Goal: Contribute content: Contribute content

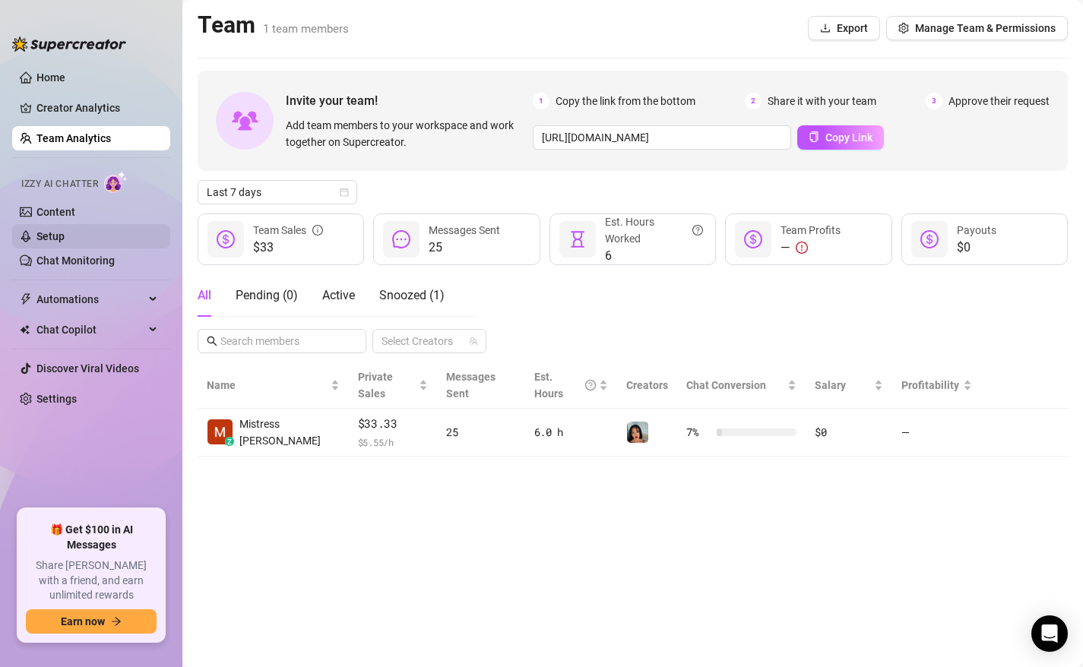
click at [65, 235] on link "Setup" at bounding box center [50, 236] width 28 height 12
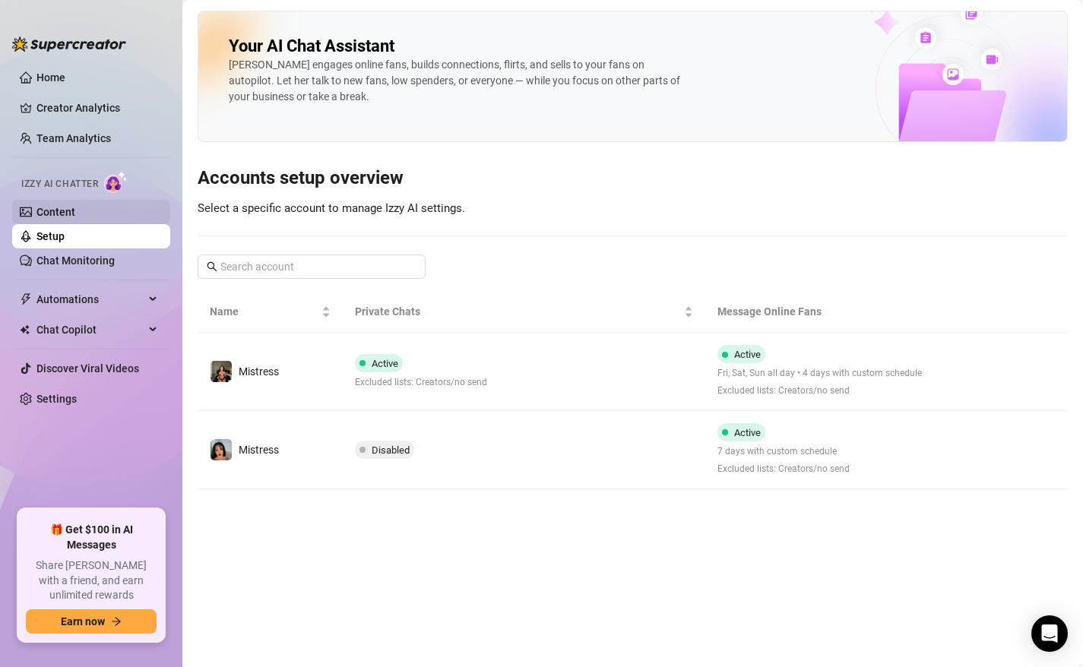
click at [58, 206] on link "Content" at bounding box center [55, 212] width 39 height 12
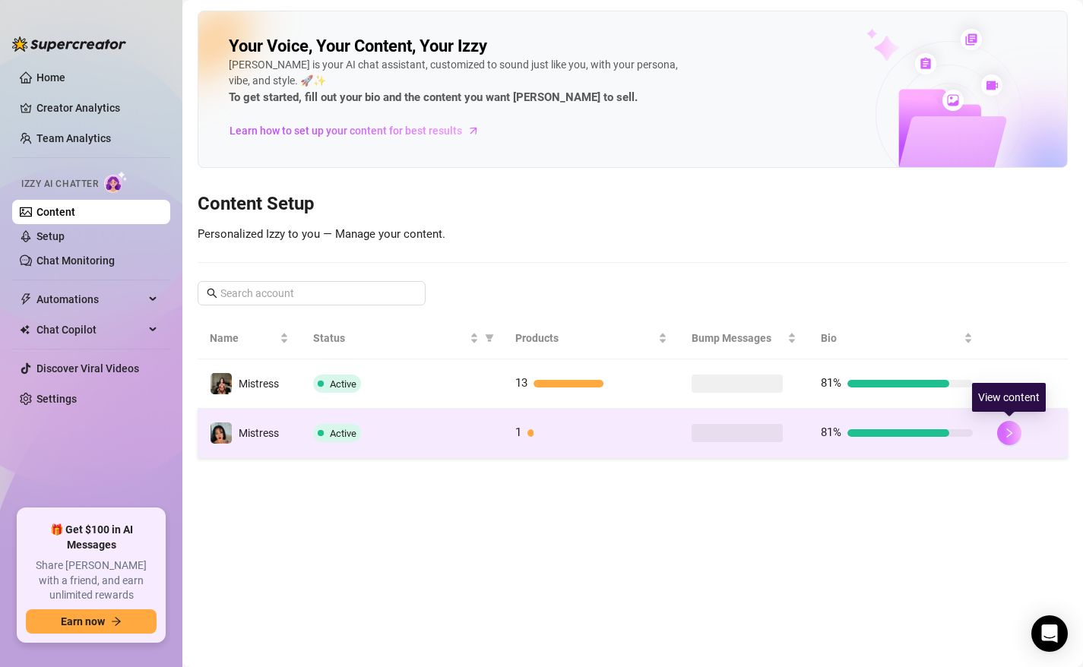
click at [1007, 429] on icon "right" at bounding box center [1009, 432] width 5 height 9
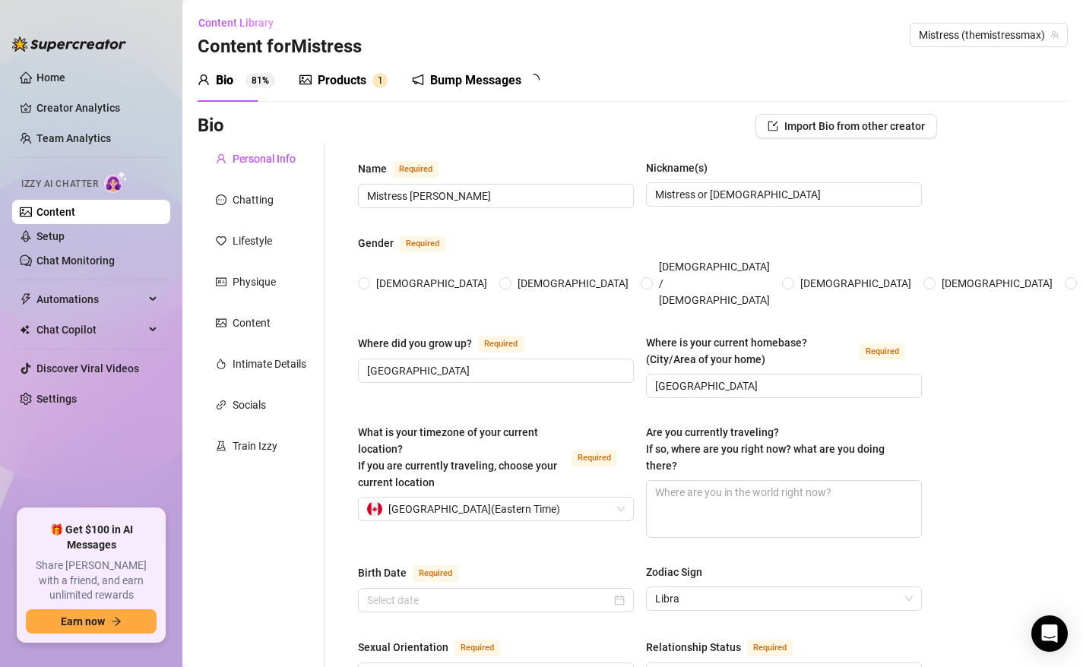
radio input "true"
type input "[DATE]"
click at [325, 82] on div "Products" at bounding box center [342, 80] width 49 height 18
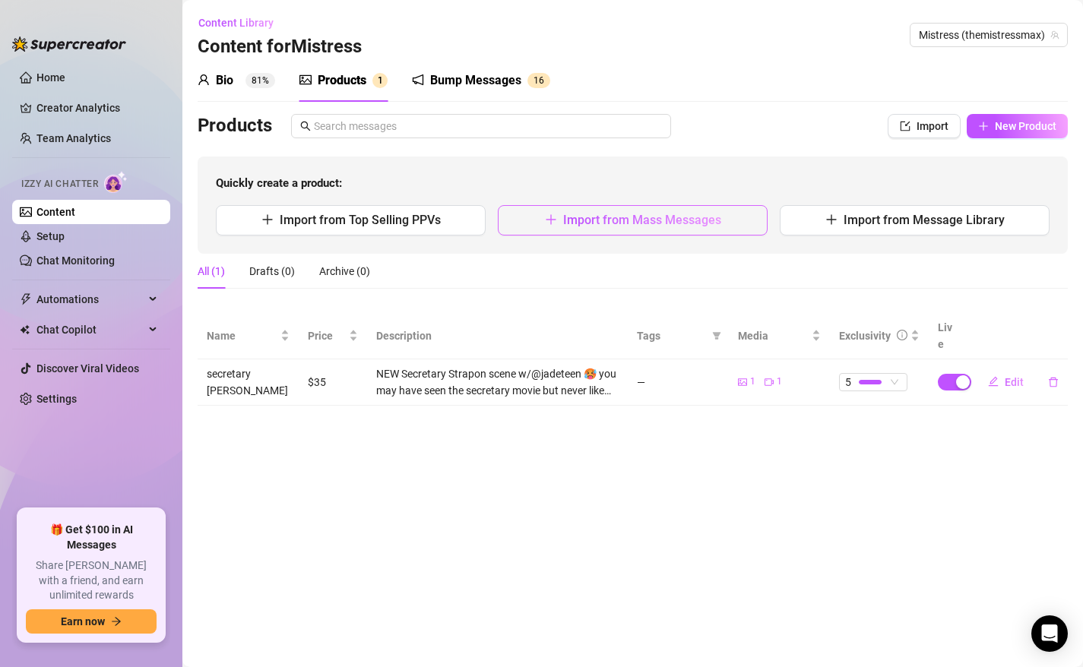
click at [681, 217] on span "Import from Mass Messages" at bounding box center [642, 220] width 158 height 14
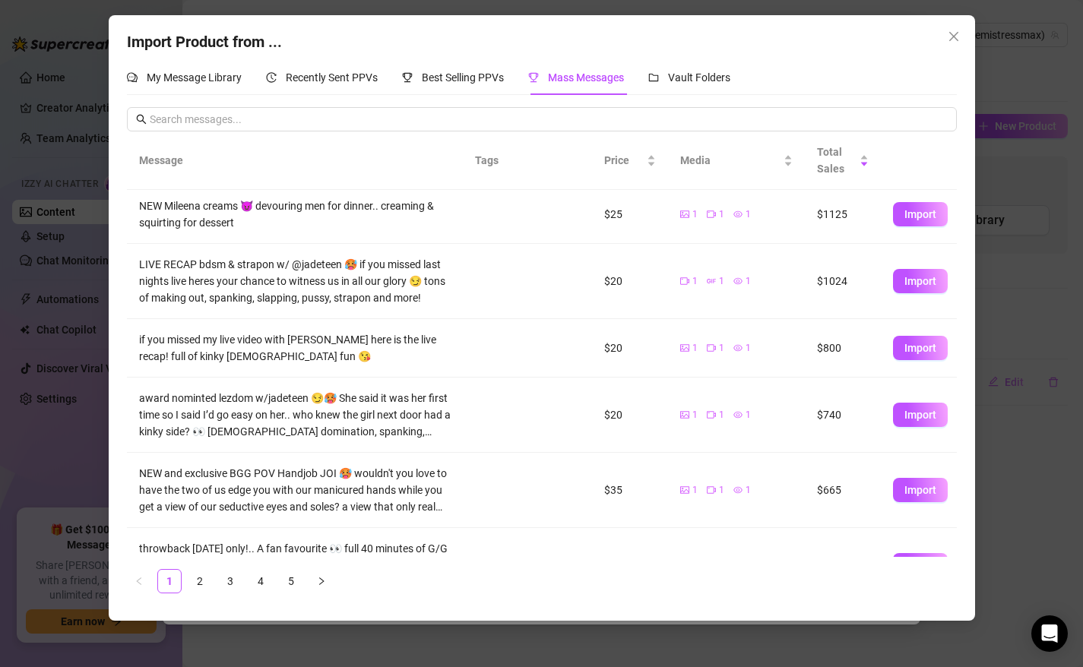
scroll to position [205, 0]
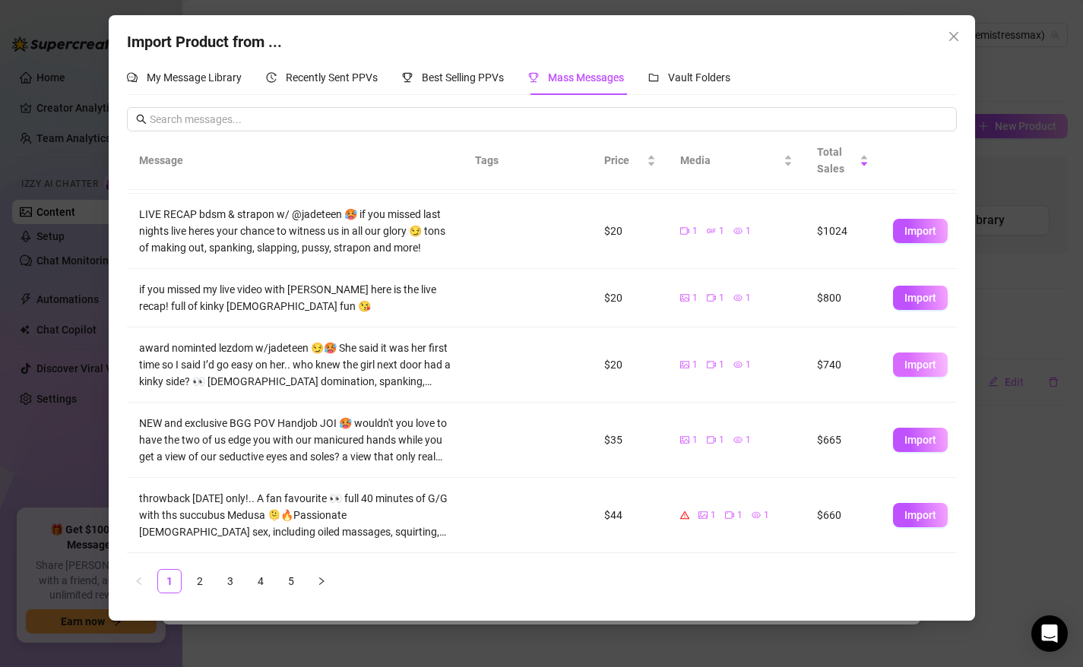
click at [912, 363] on span "Import" at bounding box center [920, 365] width 32 height 12
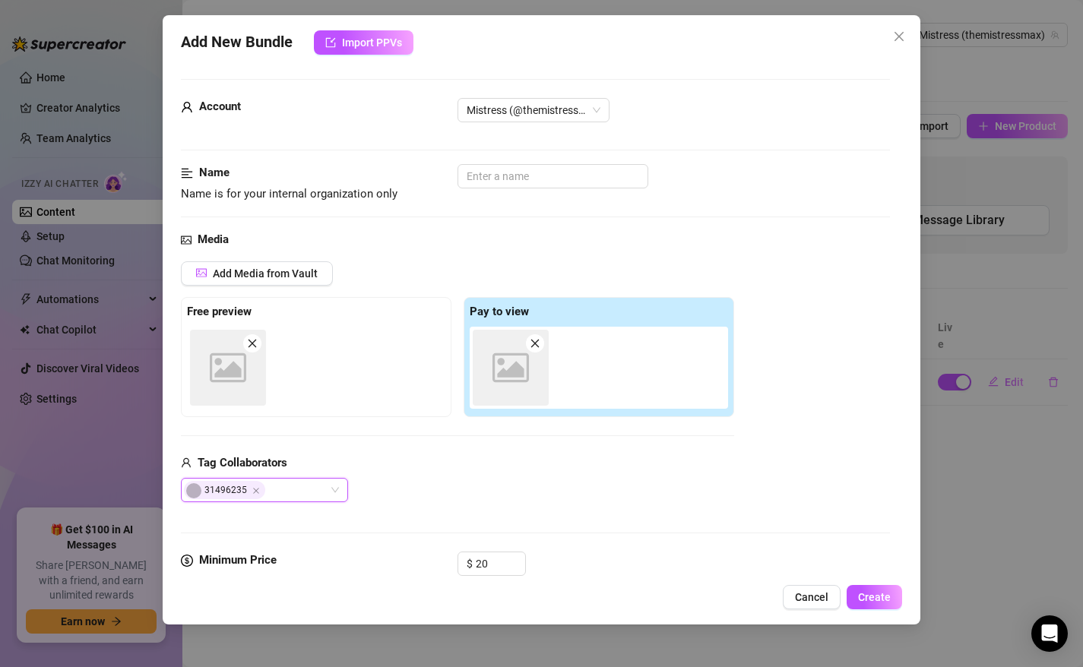
type textarea "award nominted lezdom w/jadeteen 😏🥵 She said it was her first time so I said I’…"
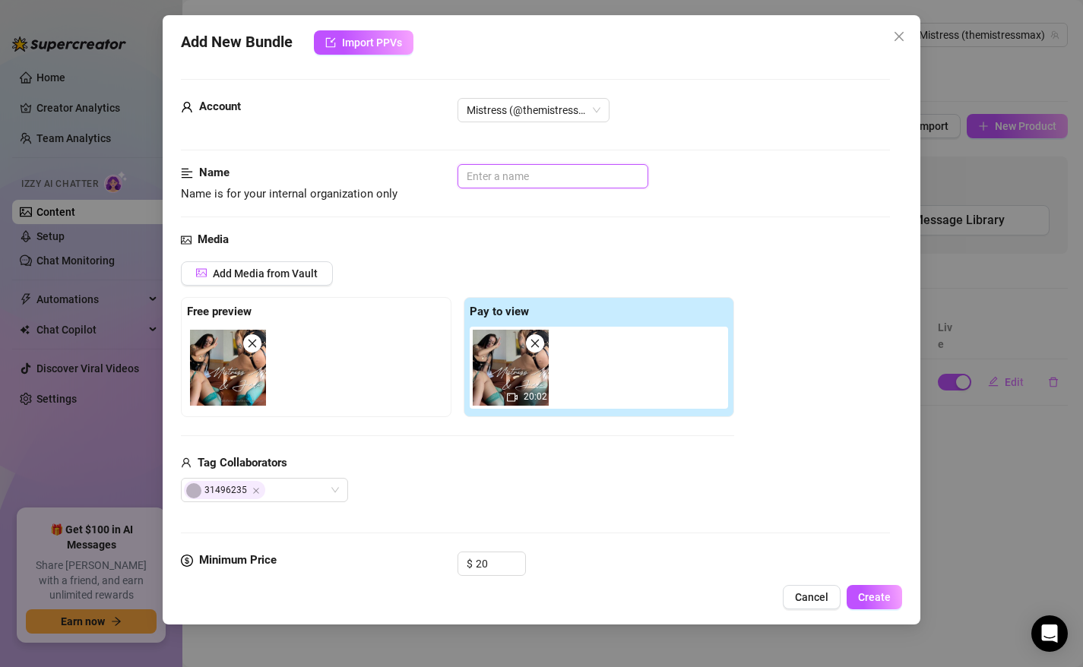
click at [514, 175] on input "text" at bounding box center [552, 176] width 191 height 24
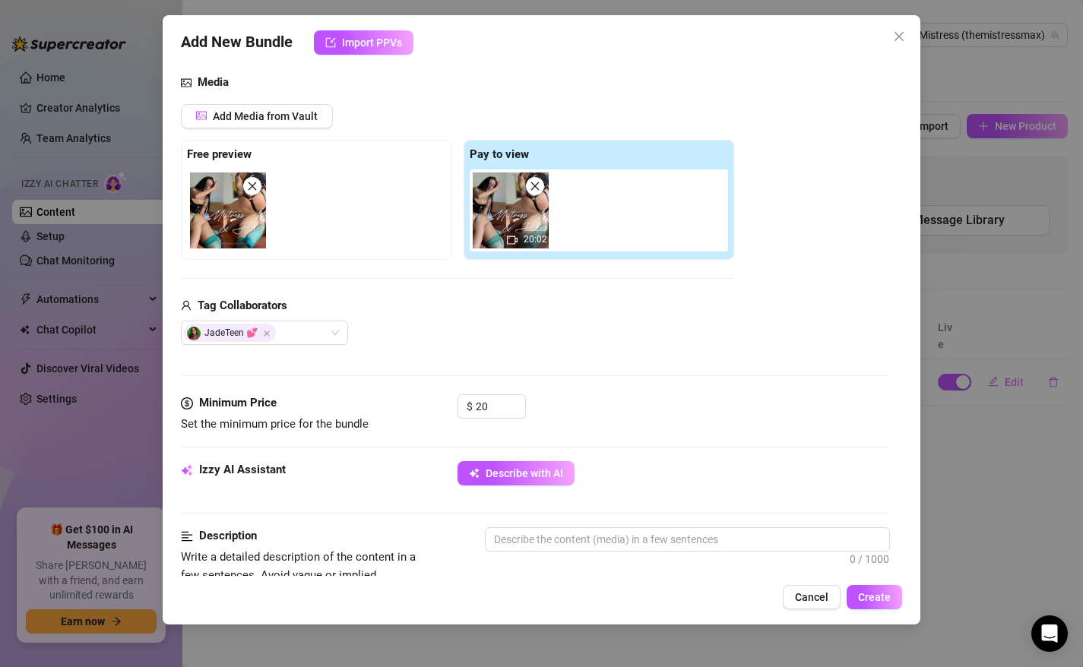
scroll to position [236, 0]
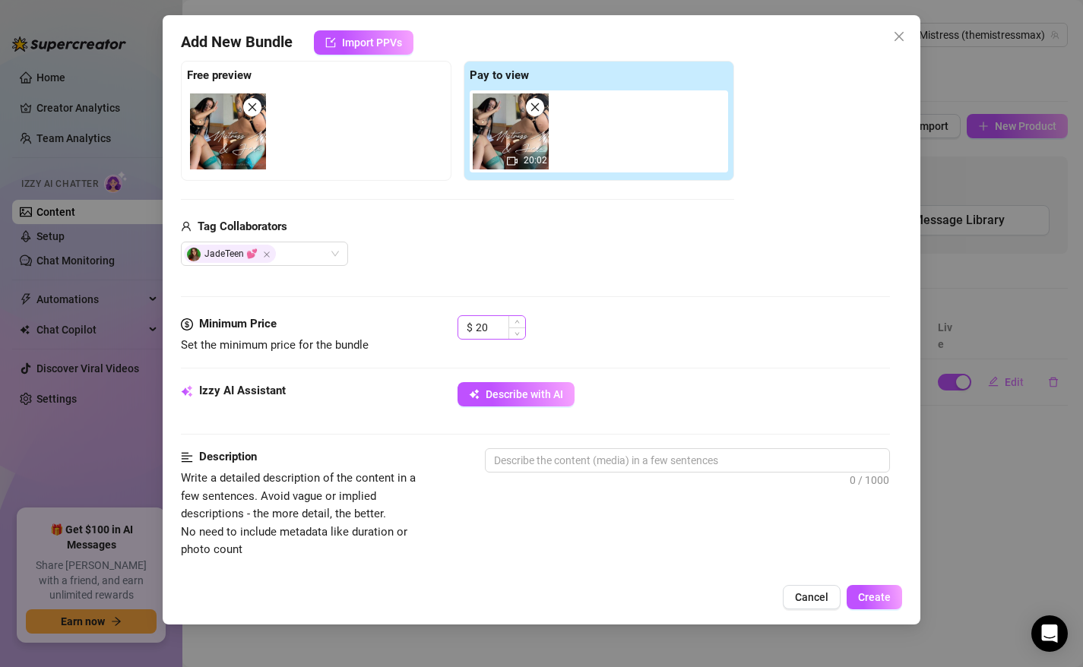
type input "jade lezdom 1"
click at [491, 331] on input "20" at bounding box center [500, 327] width 49 height 23
click at [524, 458] on textarea at bounding box center [687, 460] width 404 height 23
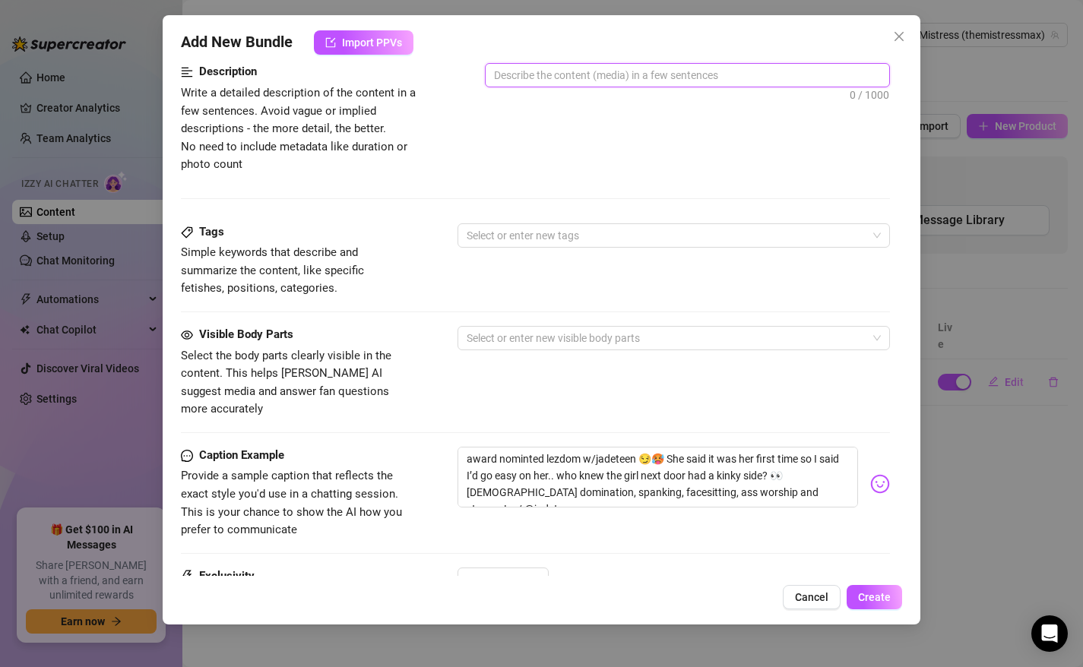
scroll to position [623, 0]
click at [526, 457] on textarea "award nominted lezdom w/jadeteen 😏🥵 She said it was her first time so I said I’…" at bounding box center [657, 475] width 401 height 61
click at [570, 67] on textarea at bounding box center [687, 73] width 404 height 23
paste textarea "award nominted lezdom w/jadeteen 😏🥵 She said it was her first time so I said I’…"
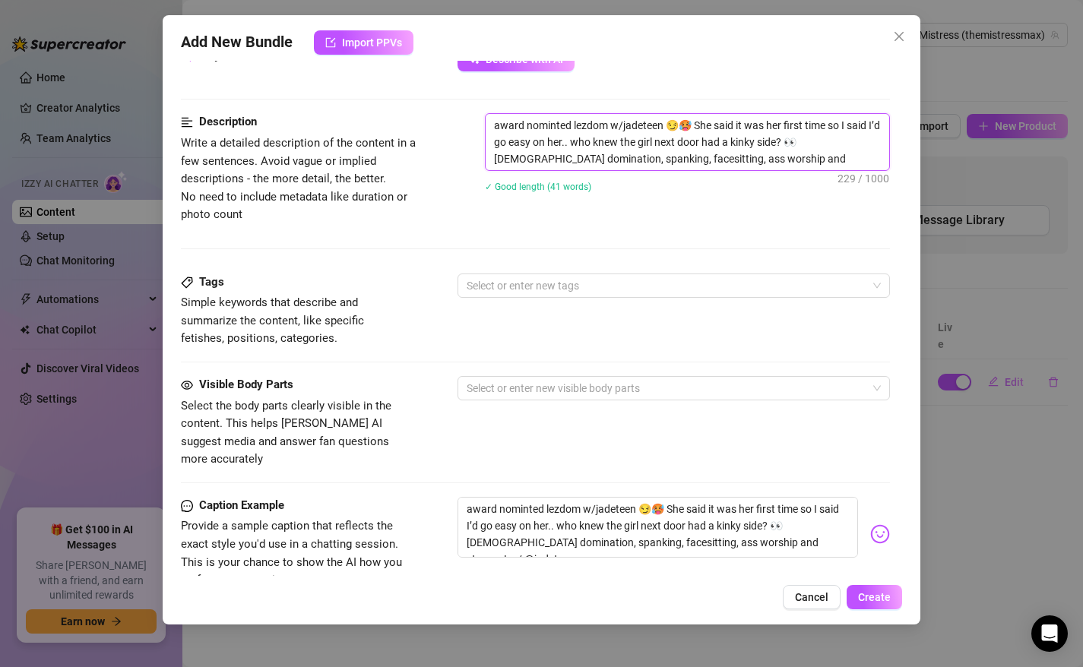
scroll to position [566, 0]
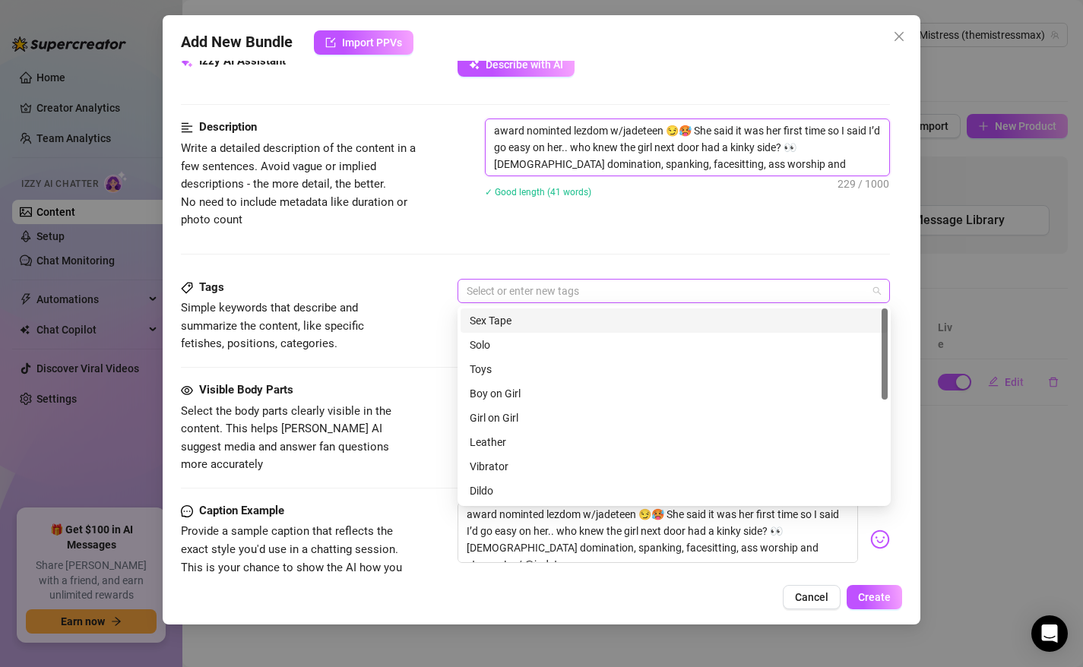
click at [523, 286] on div at bounding box center [665, 290] width 411 height 21
type textarea "award nominted lezdom w/jadeteen 😏🥵 She said it was her first time so I said I’…"
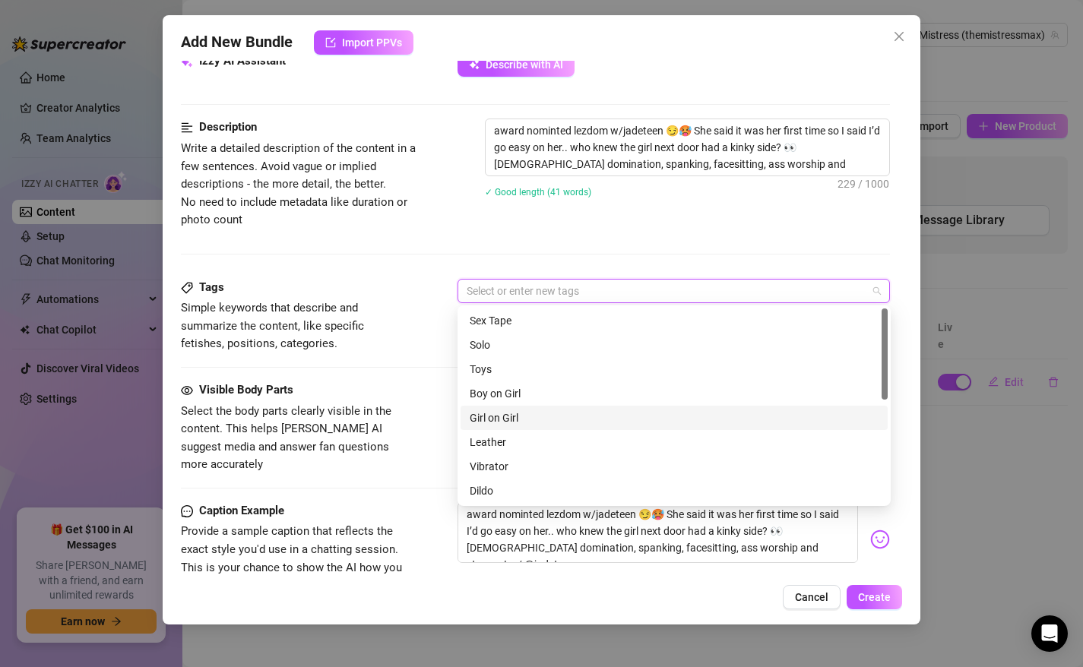
click at [501, 414] on div "Girl on Girl" at bounding box center [673, 417] width 409 height 17
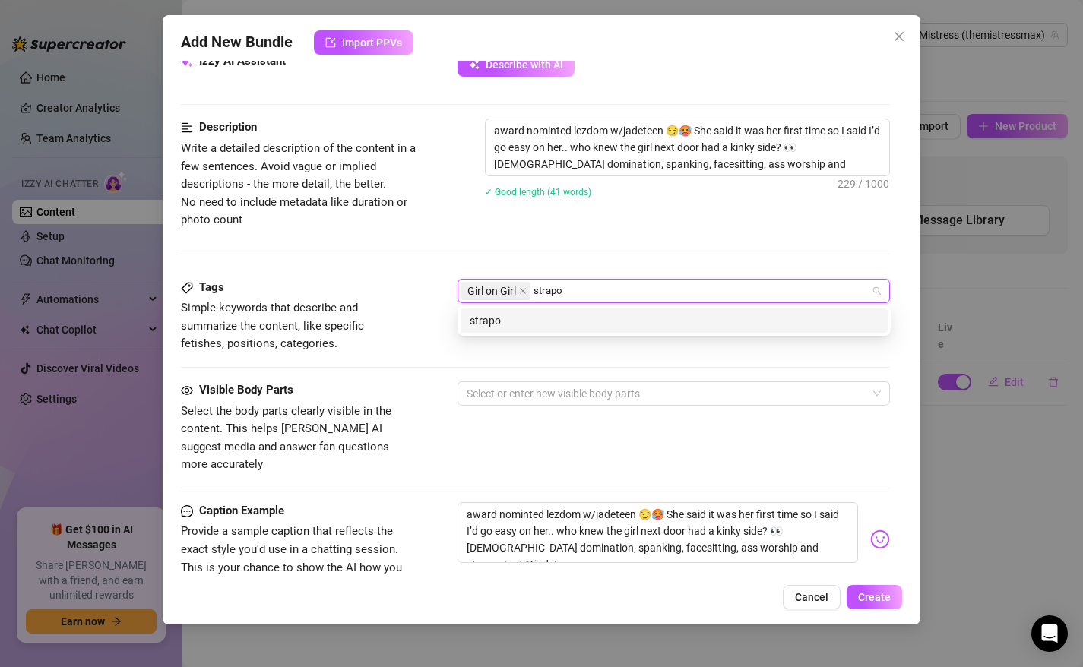
type input "strapon"
type input "bdsm"
type input "lezdom"
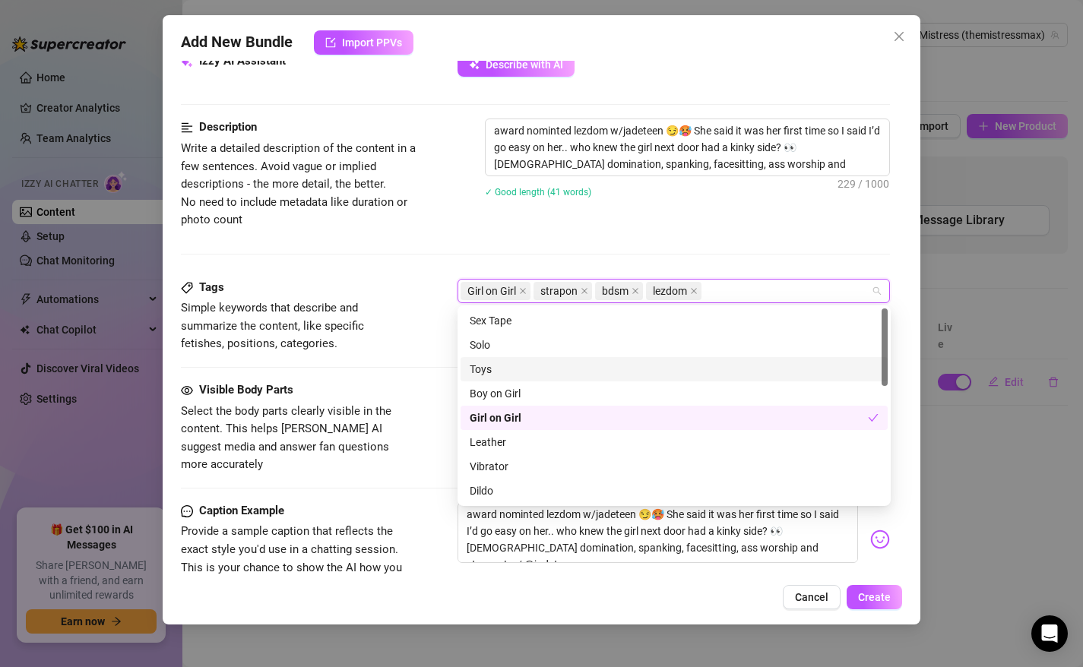
click at [488, 371] on div "Toys" at bounding box center [673, 369] width 409 height 17
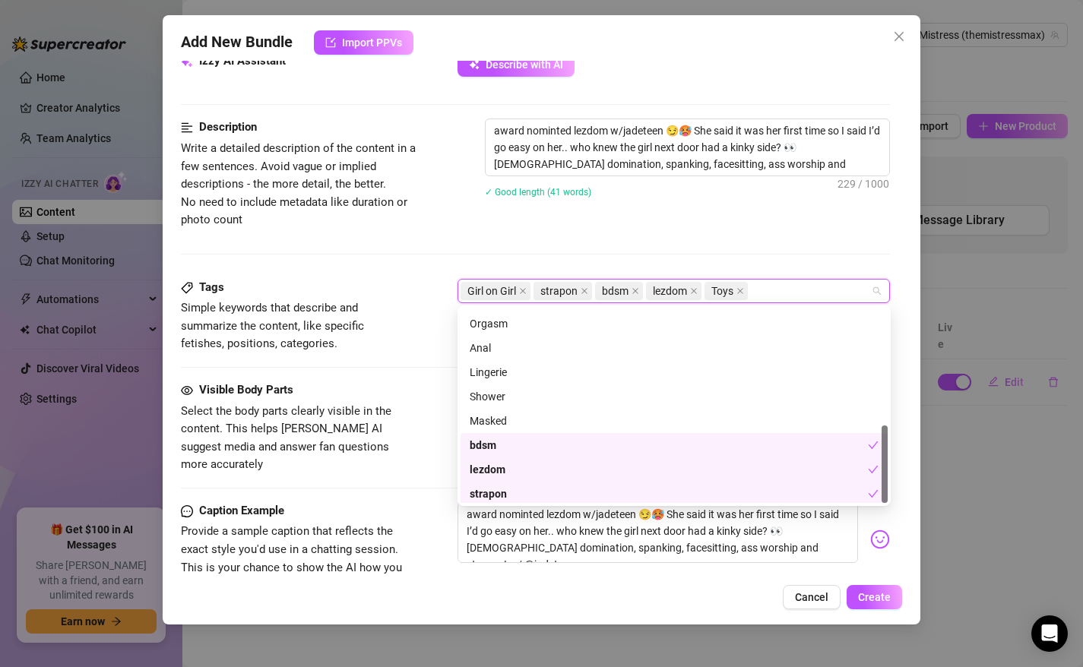
scroll to position [292, 0]
click at [554, 209] on div "award nominted lezdom w/jadeteen 😏🥵 She said it was her first time so I said I’…" at bounding box center [688, 168] width 406 height 99
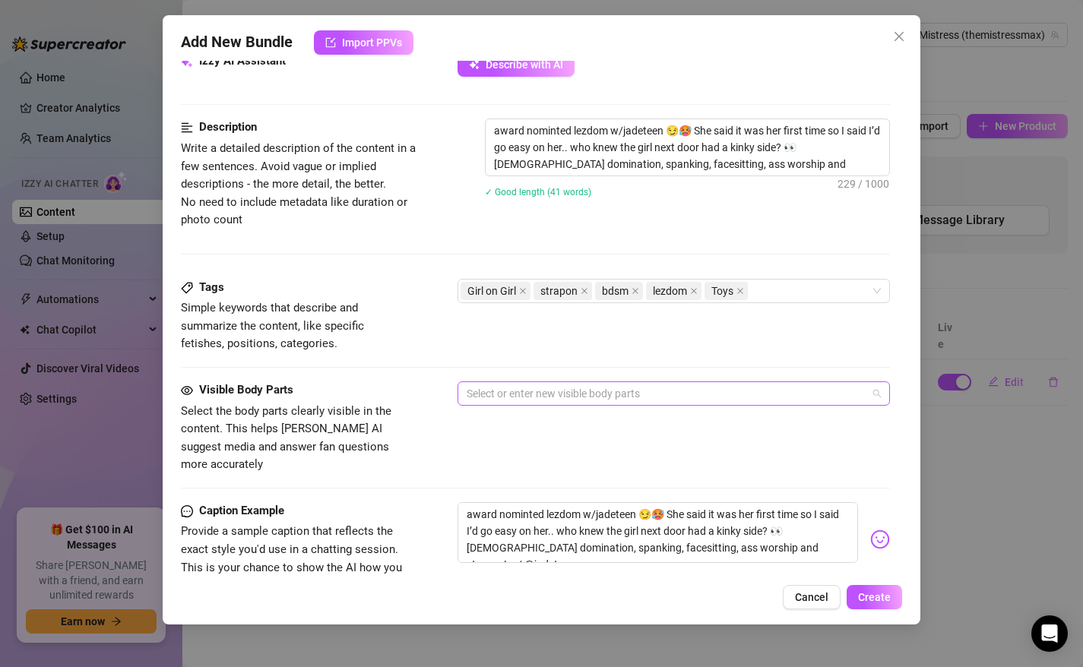
click at [498, 392] on div at bounding box center [665, 393] width 411 height 21
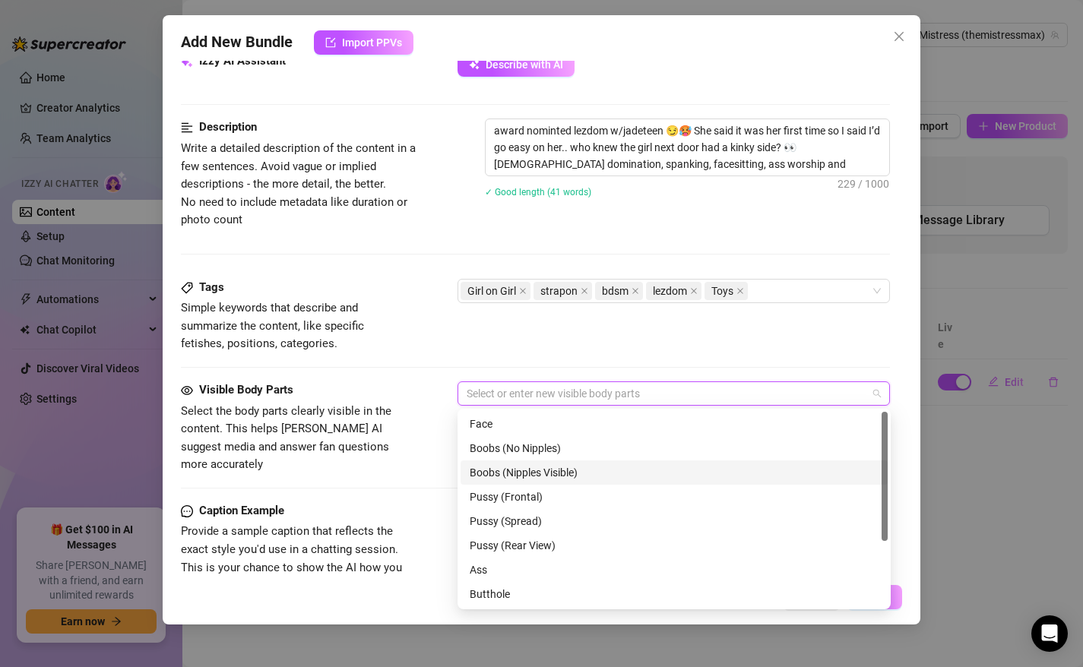
click at [536, 469] on div "Boobs (Nipples Visible)" at bounding box center [673, 472] width 409 height 17
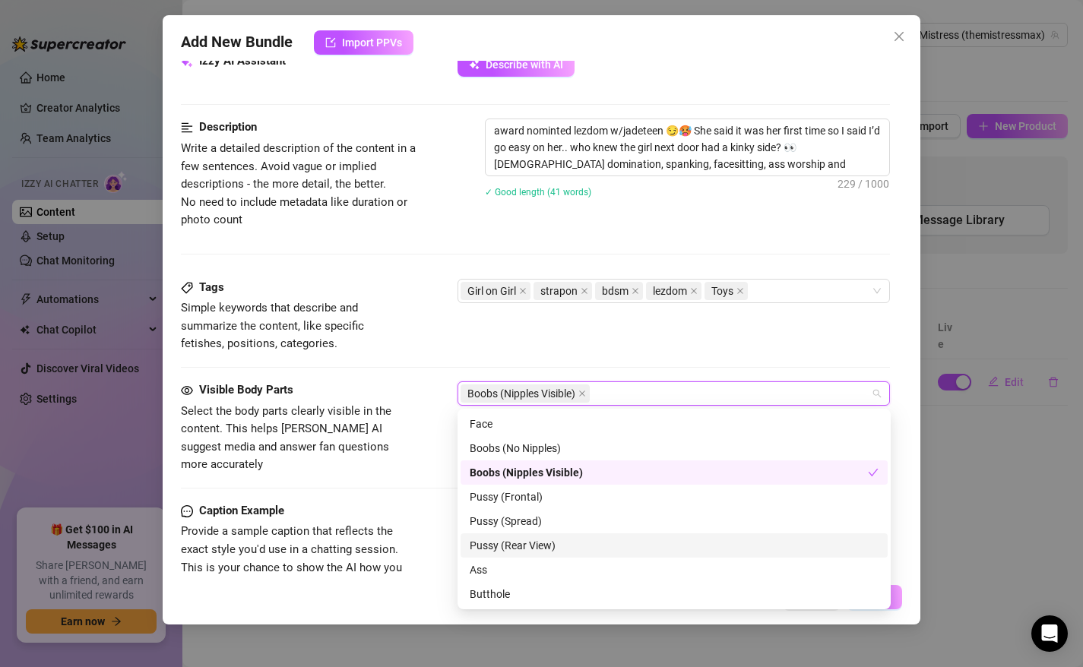
click at [529, 546] on div "Pussy (Rear View)" at bounding box center [673, 545] width 409 height 17
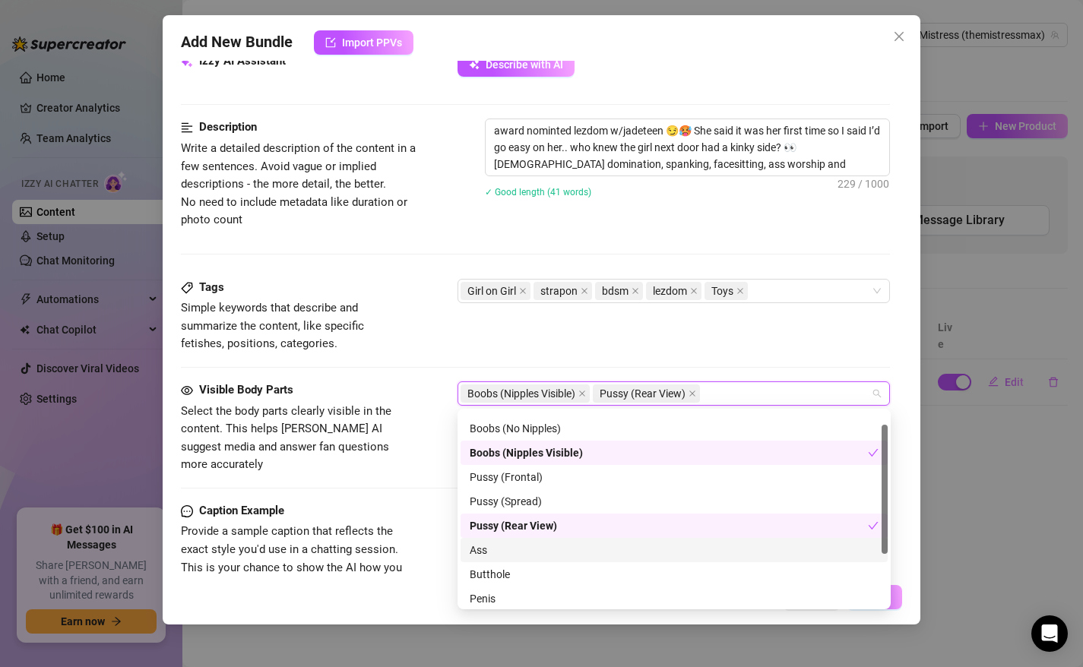
click at [517, 555] on div "Ass" at bounding box center [673, 550] width 409 height 17
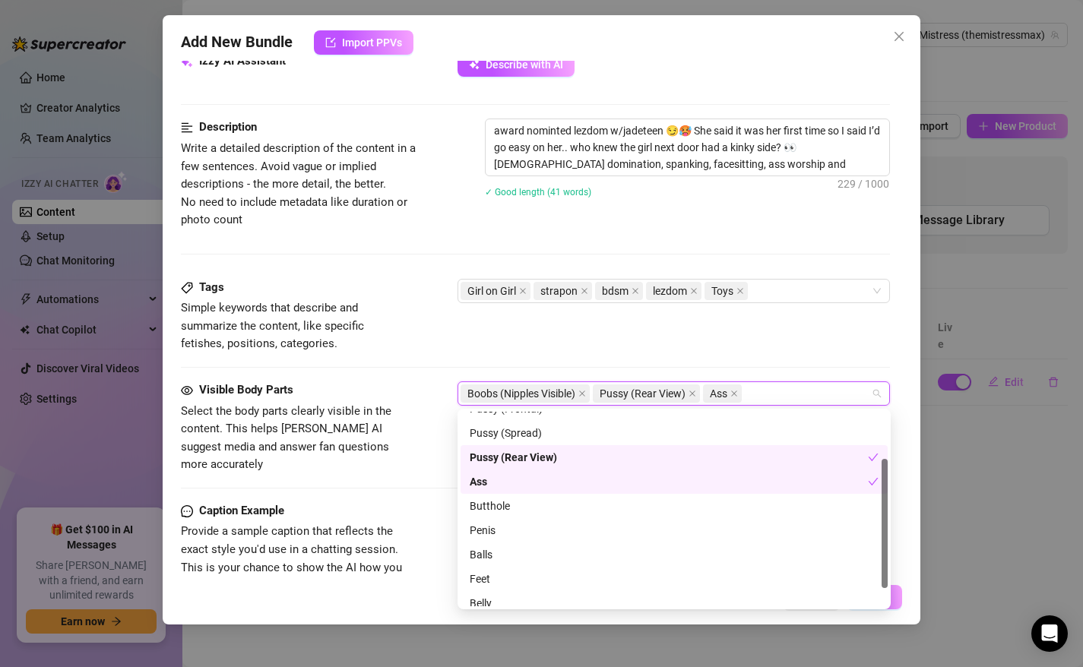
scroll to position [97, 0]
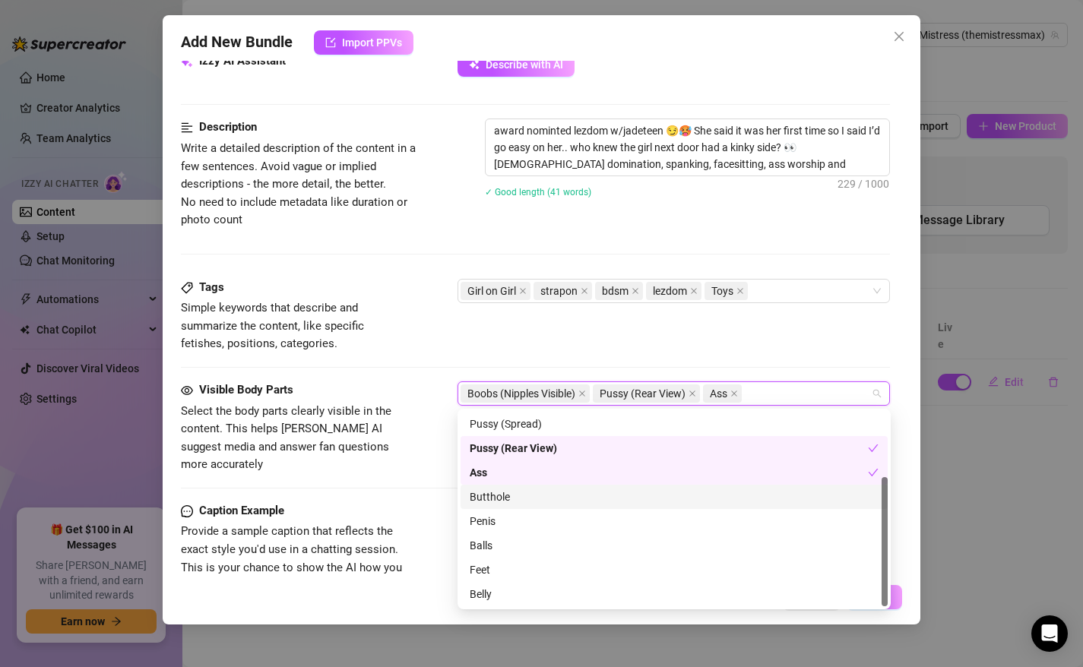
click at [501, 501] on div "Butthole" at bounding box center [673, 496] width 409 height 17
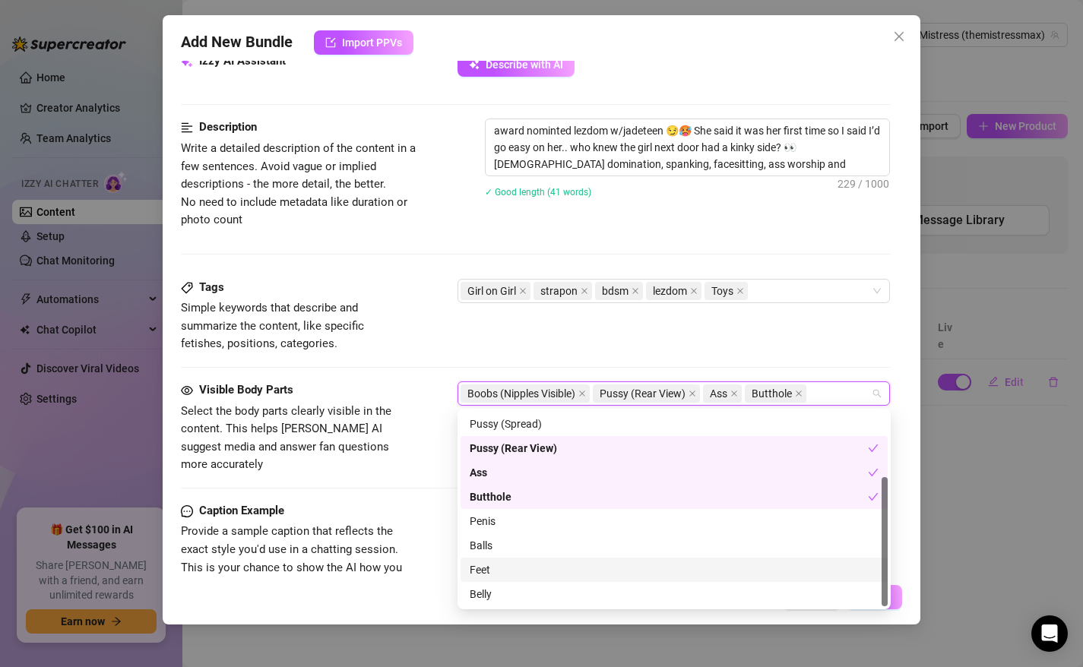
click at [498, 568] on div "Feet" at bounding box center [673, 569] width 409 height 17
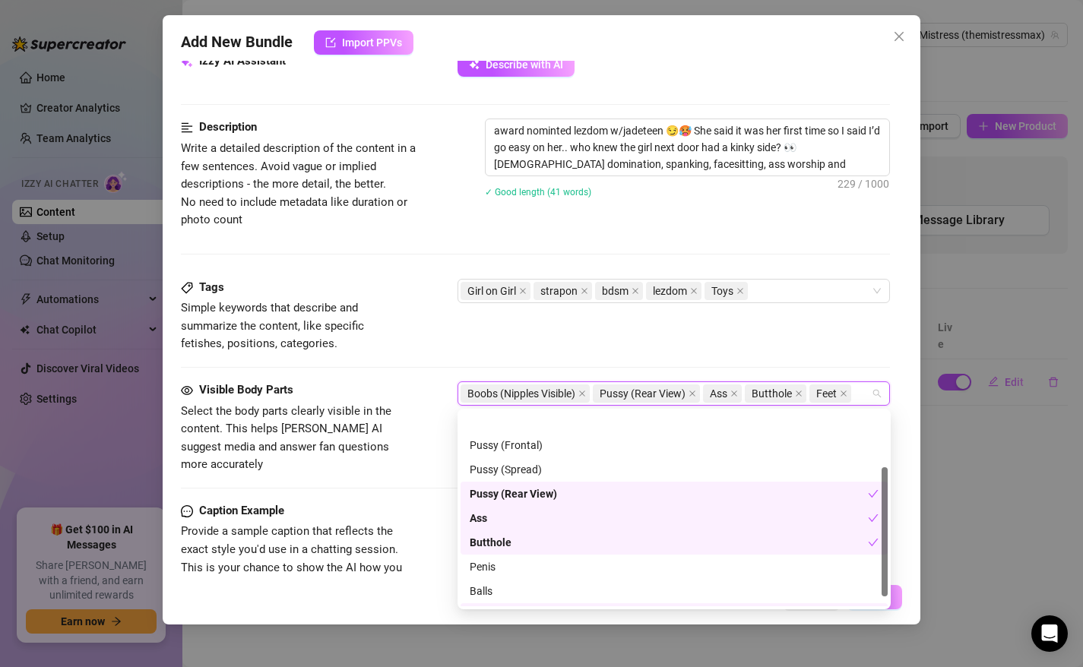
scroll to position [38, 0]
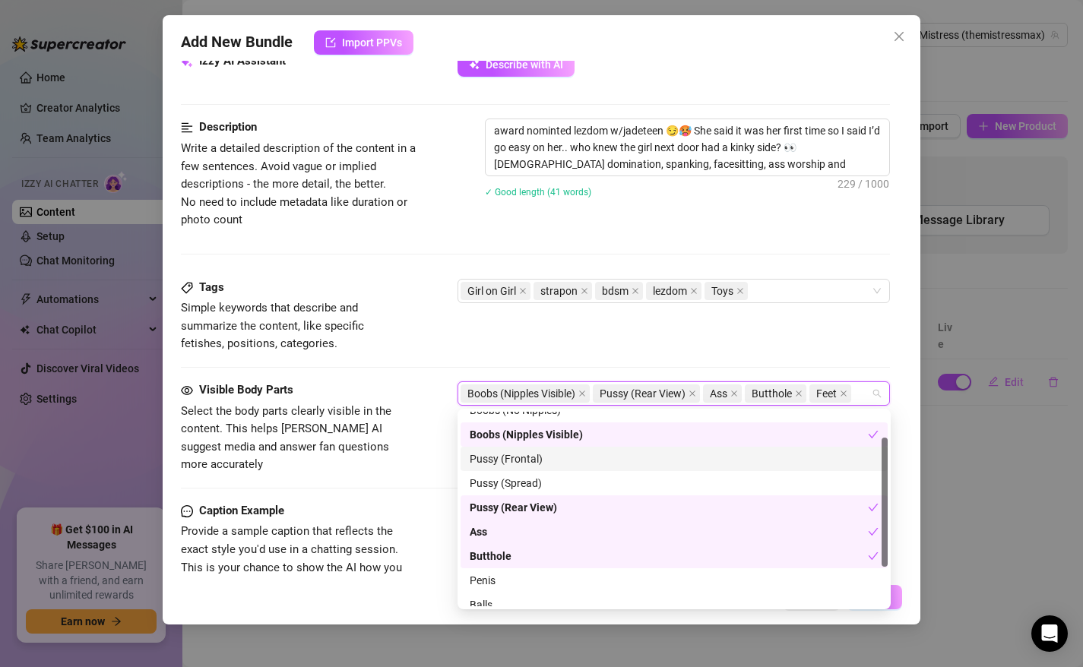
click at [515, 459] on div "Pussy (Frontal)" at bounding box center [673, 459] width 409 height 17
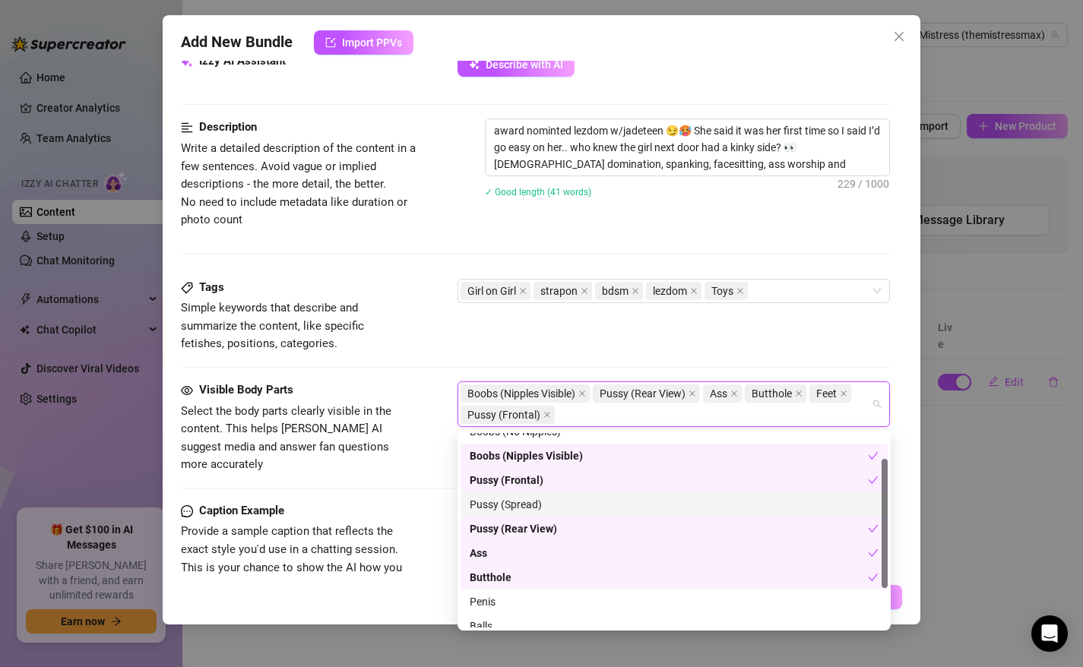
click at [511, 508] on div "Pussy (Spread)" at bounding box center [673, 504] width 409 height 17
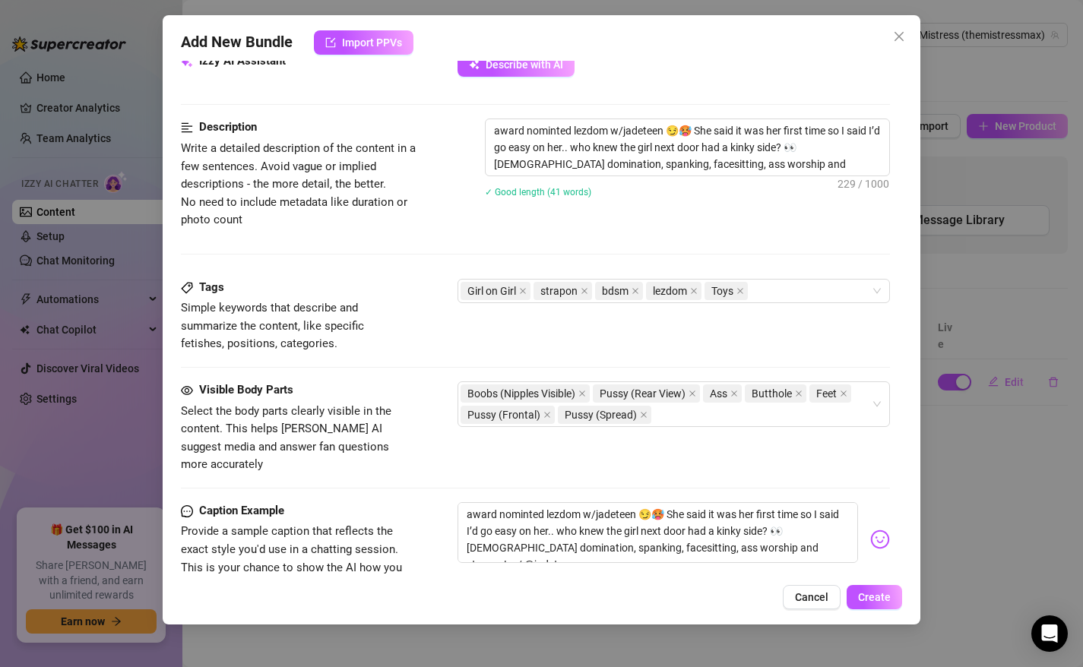
click at [538, 364] on div "Tags Simple keywords that describe and summarize the content, like specific fet…" at bounding box center [536, 330] width 710 height 103
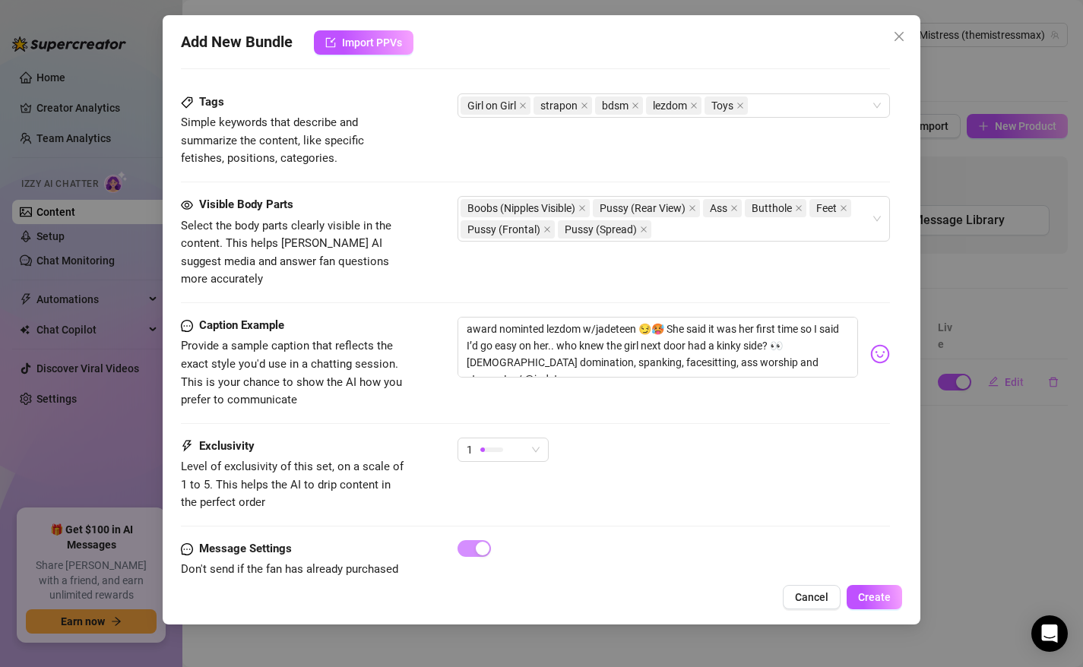
scroll to position [782, 0]
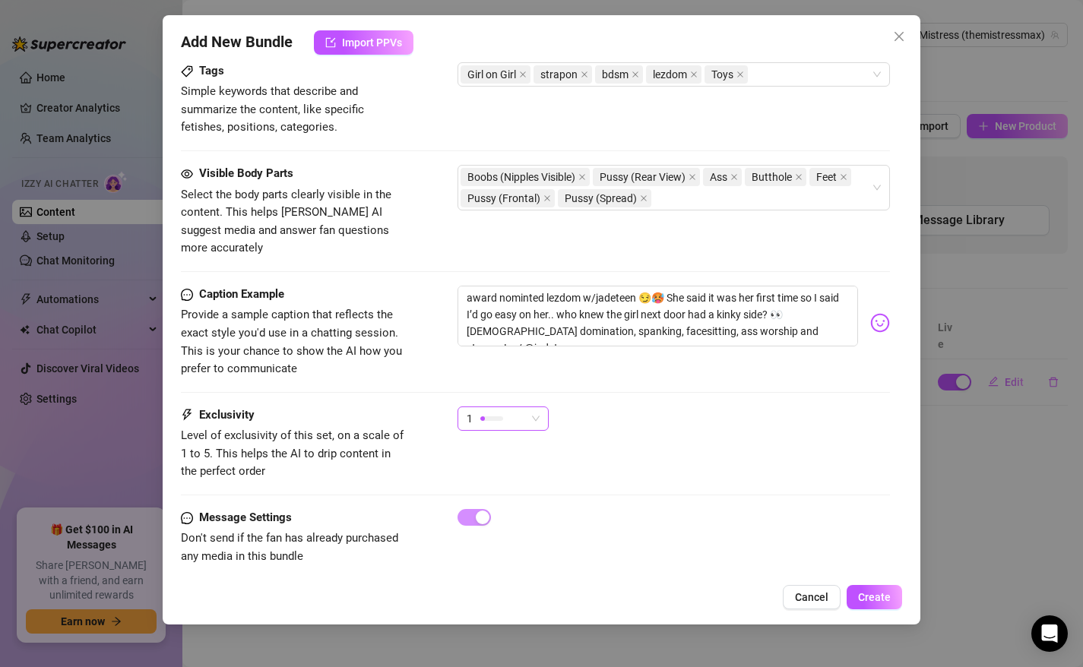
click at [515, 407] on div "1" at bounding box center [495, 418] width 59 height 23
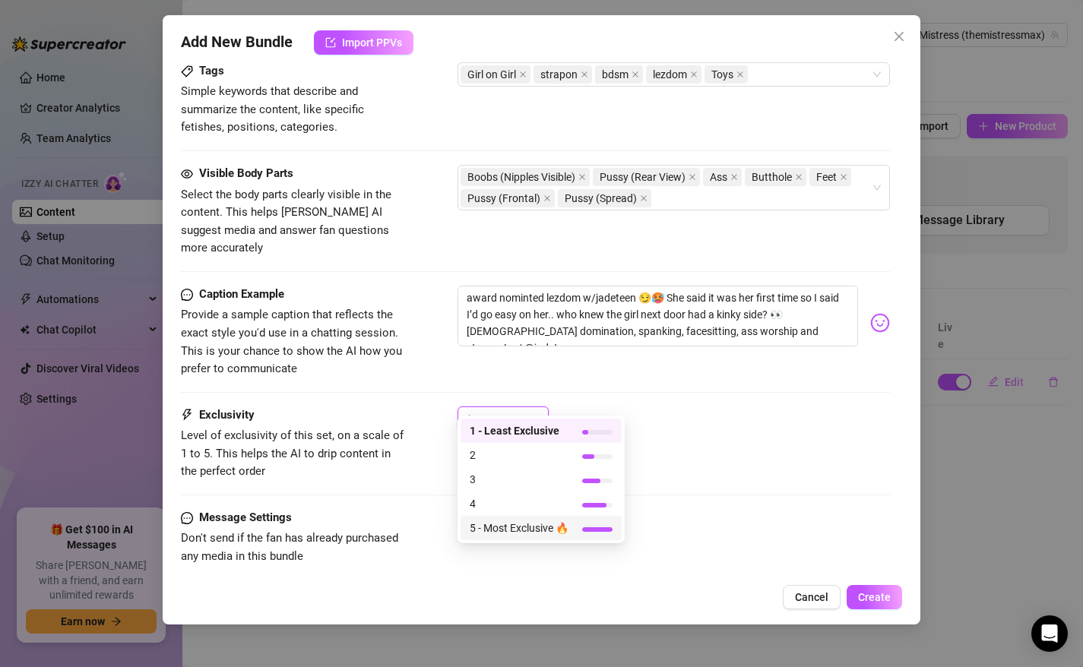
click at [513, 532] on span "5 - Most Exclusive 🔥" at bounding box center [518, 528] width 99 height 17
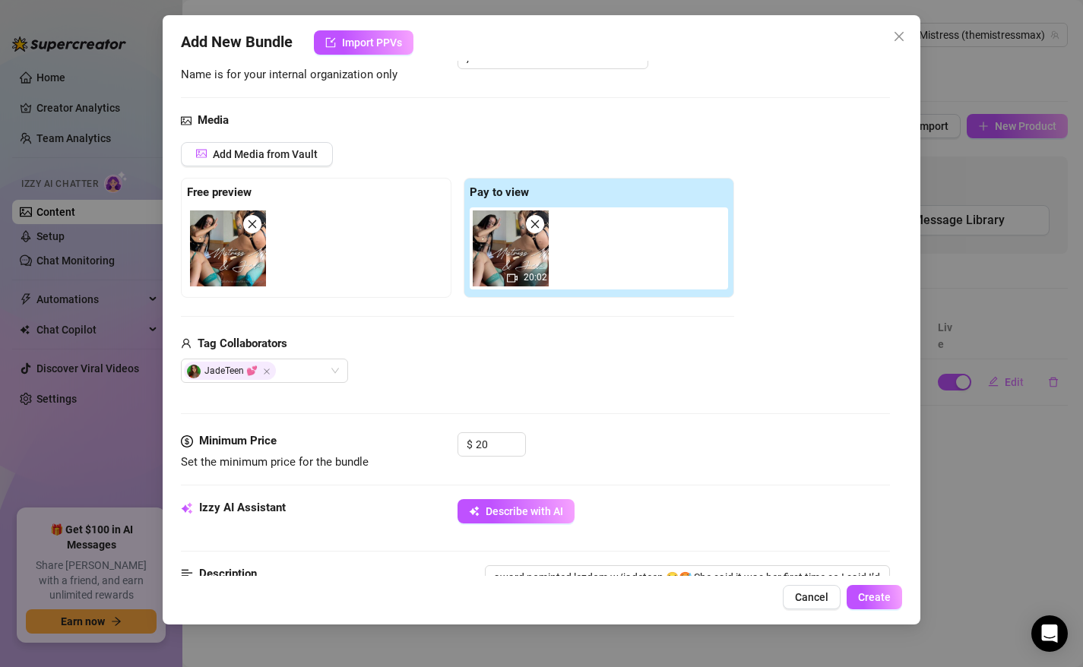
scroll to position [0, 0]
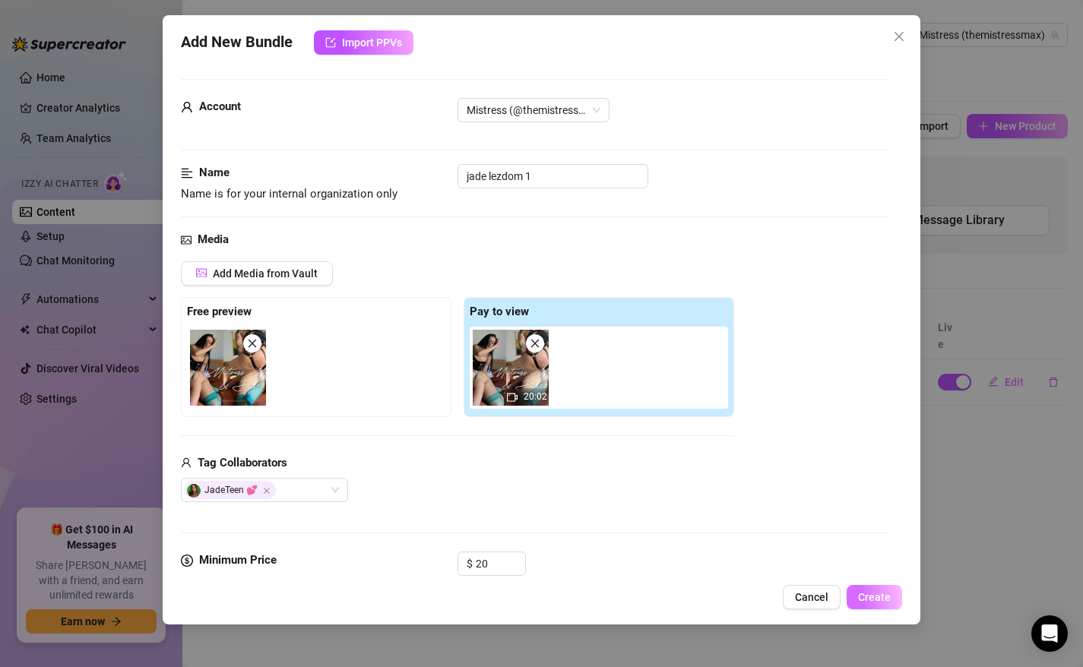
click at [877, 598] on span "Create" at bounding box center [874, 597] width 33 height 12
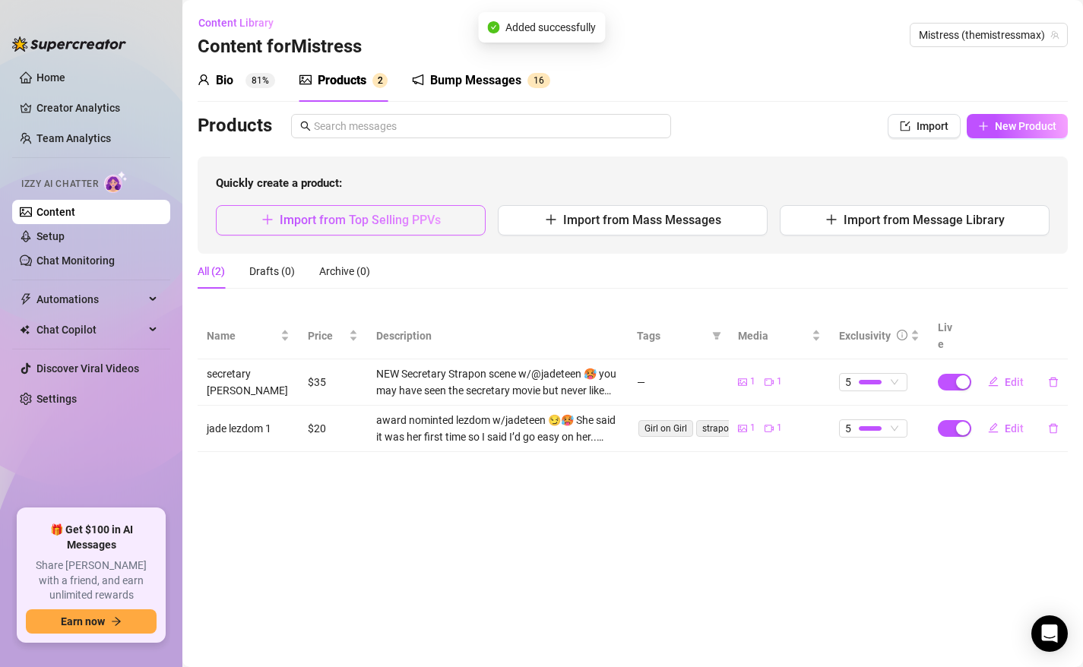
click at [377, 216] on span "Import from Top Selling PPVs" at bounding box center [360, 220] width 161 height 14
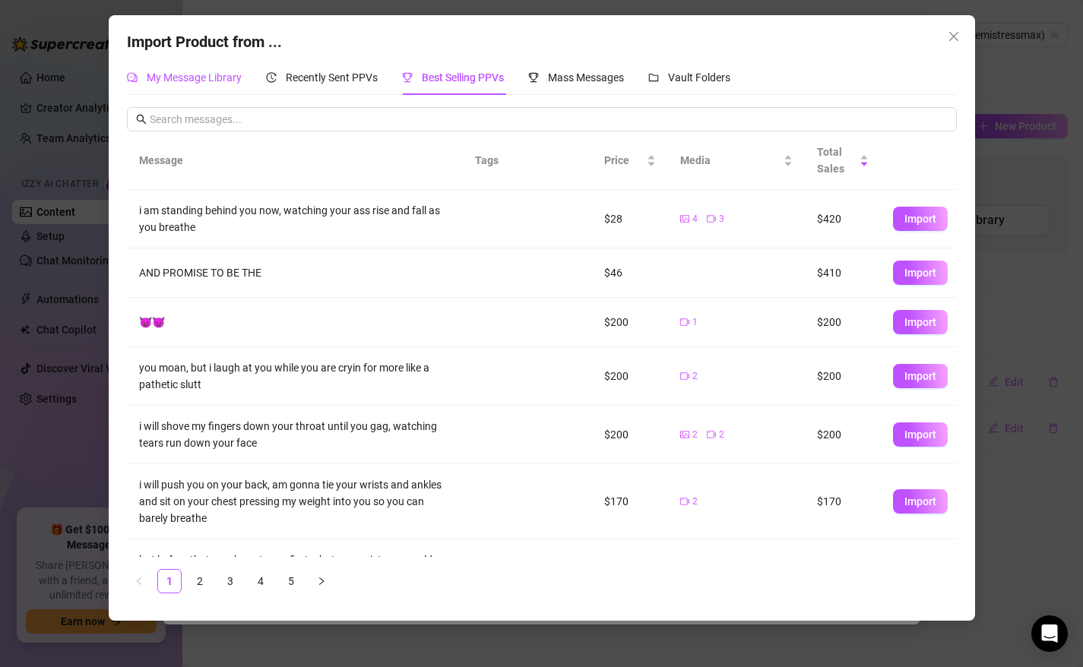
click at [179, 75] on span "My Message Library" at bounding box center [194, 77] width 95 height 12
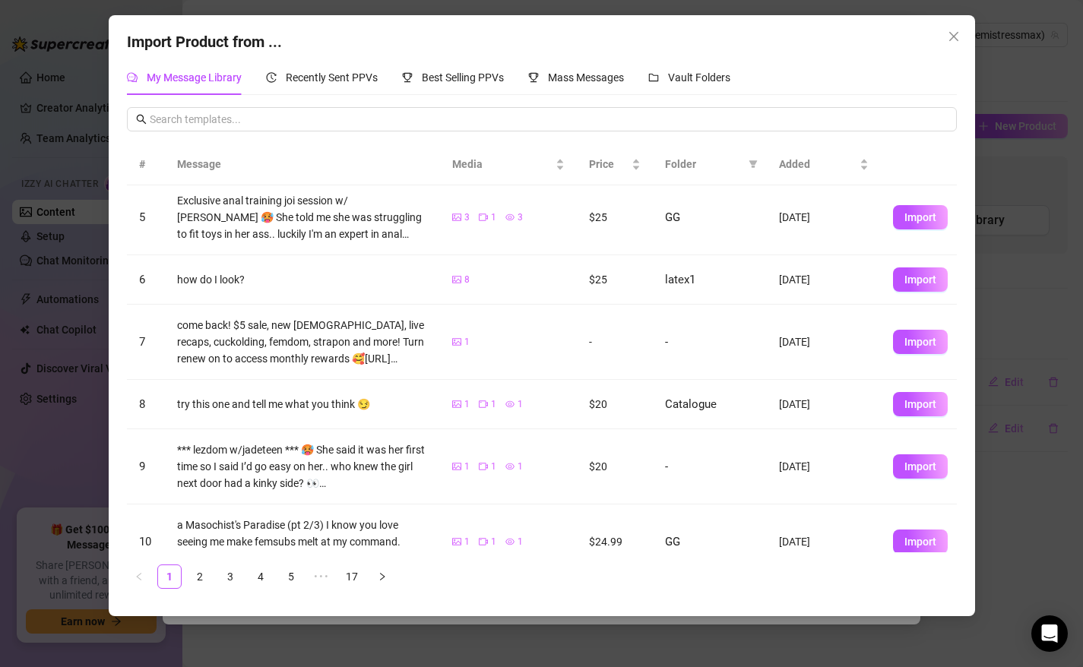
scroll to position [291, 0]
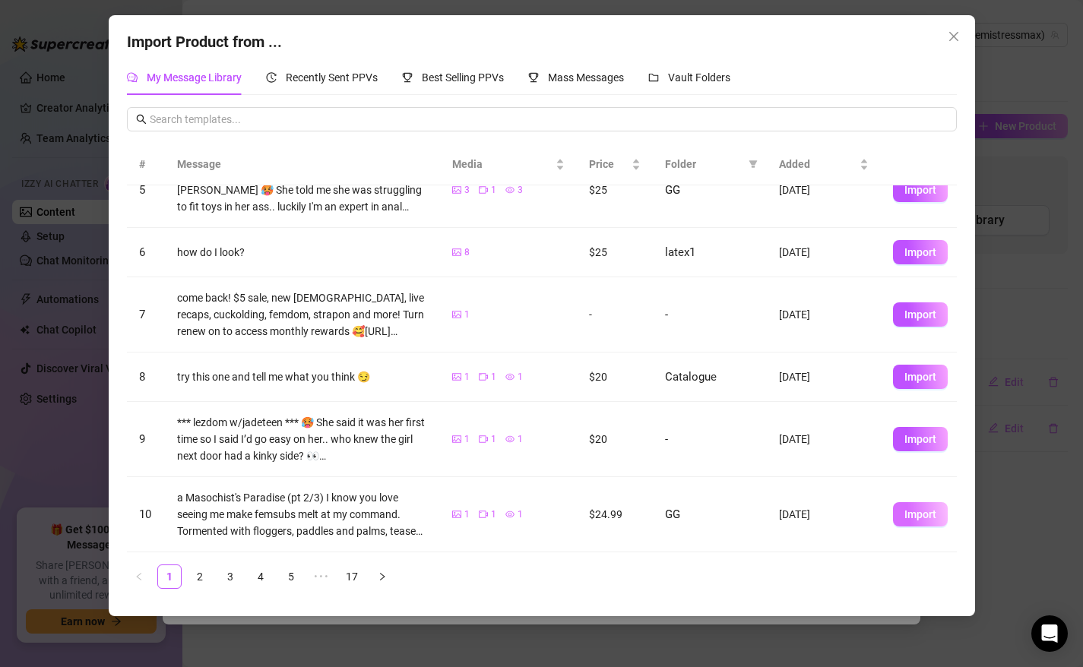
click at [919, 514] on span "Import" at bounding box center [920, 514] width 32 height 12
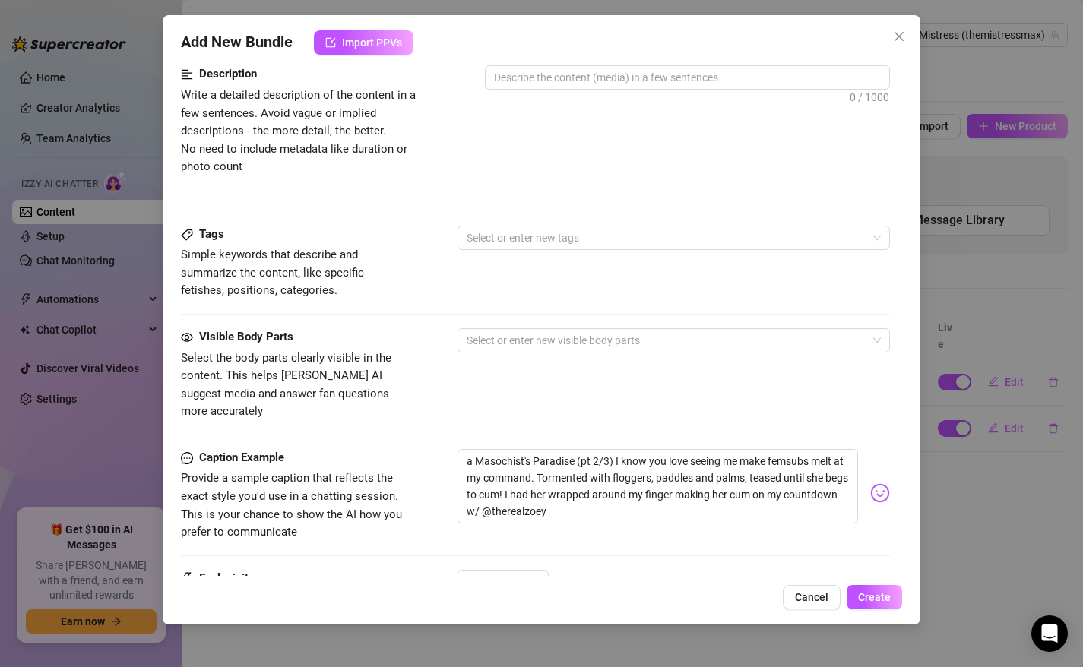
scroll to position [624, 0]
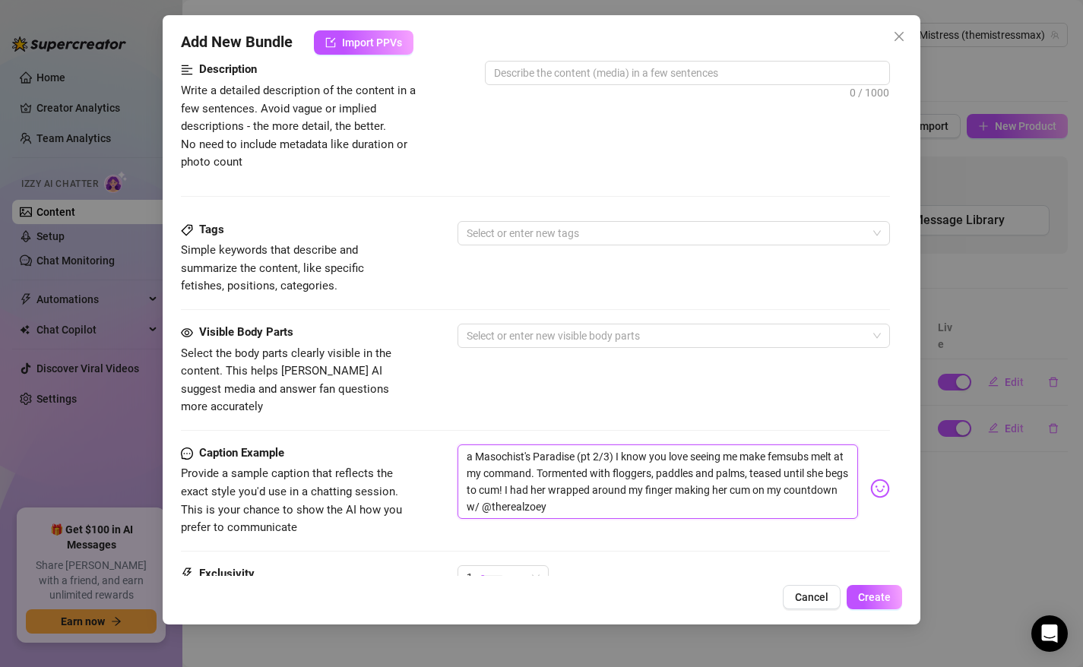
drag, startPoint x: 615, startPoint y: 437, endPoint x: 517, endPoint y: 485, distance: 108.4
click at [517, 485] on textarea "a Masochist's Paradise (pt 2/3) I know you love seeing me make femsubs melt at …" at bounding box center [657, 481] width 401 height 74
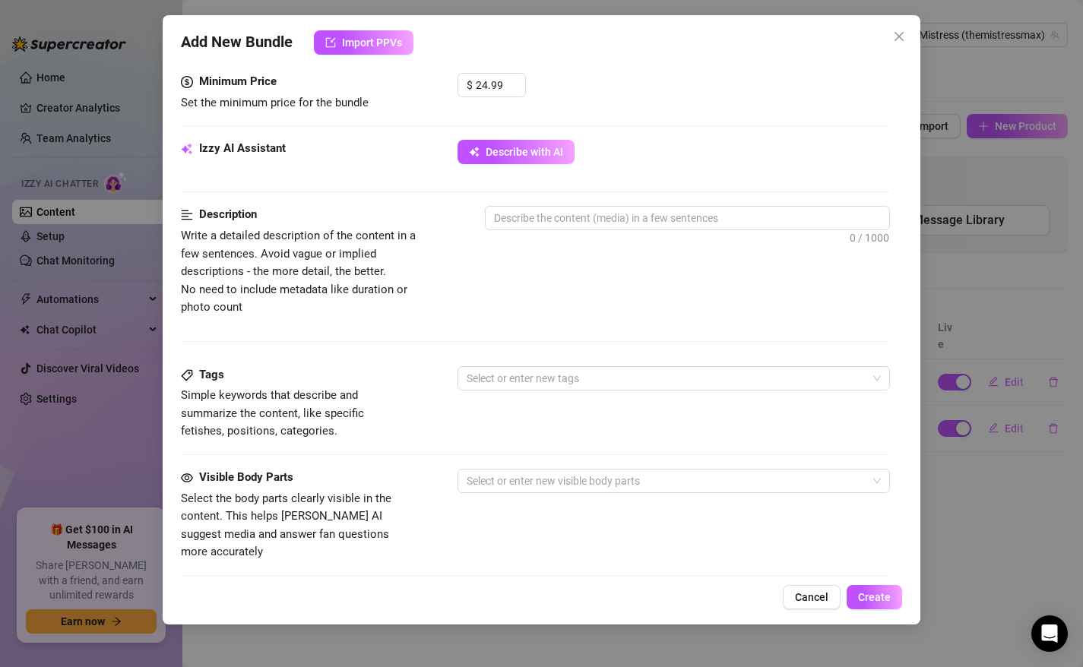
scroll to position [466, 0]
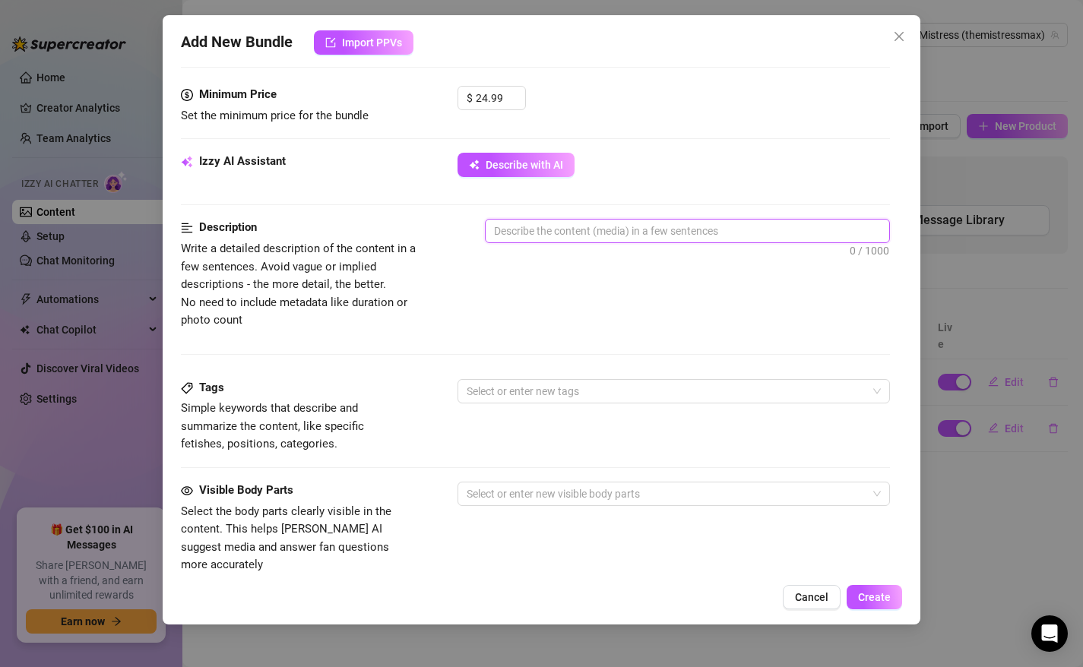
click at [542, 235] on textarea at bounding box center [687, 231] width 404 height 23
paste textarea "I know you love seeing me make femsubs melt at my command. Tormented with flogg…"
type textarea "I know you love seeing me make femsubs melt at my command. Tormented with flogg…"
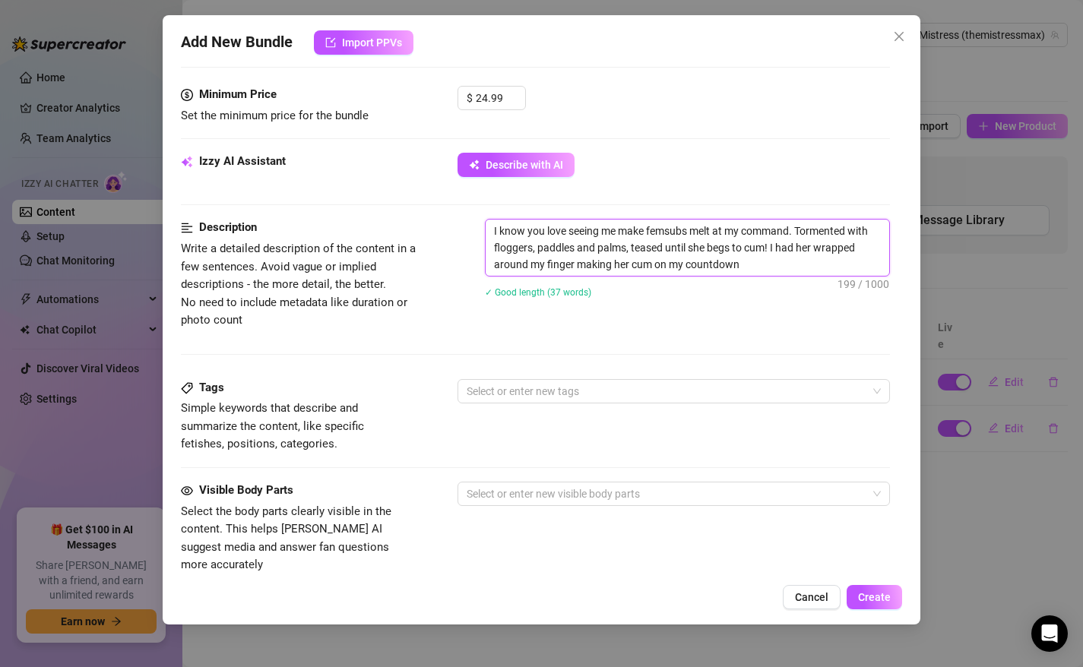
scroll to position [0, 0]
click at [511, 389] on div at bounding box center [665, 391] width 411 height 21
type textarea "I know you love seeing me make femsubs melt at my command. Tormented with flogg…"
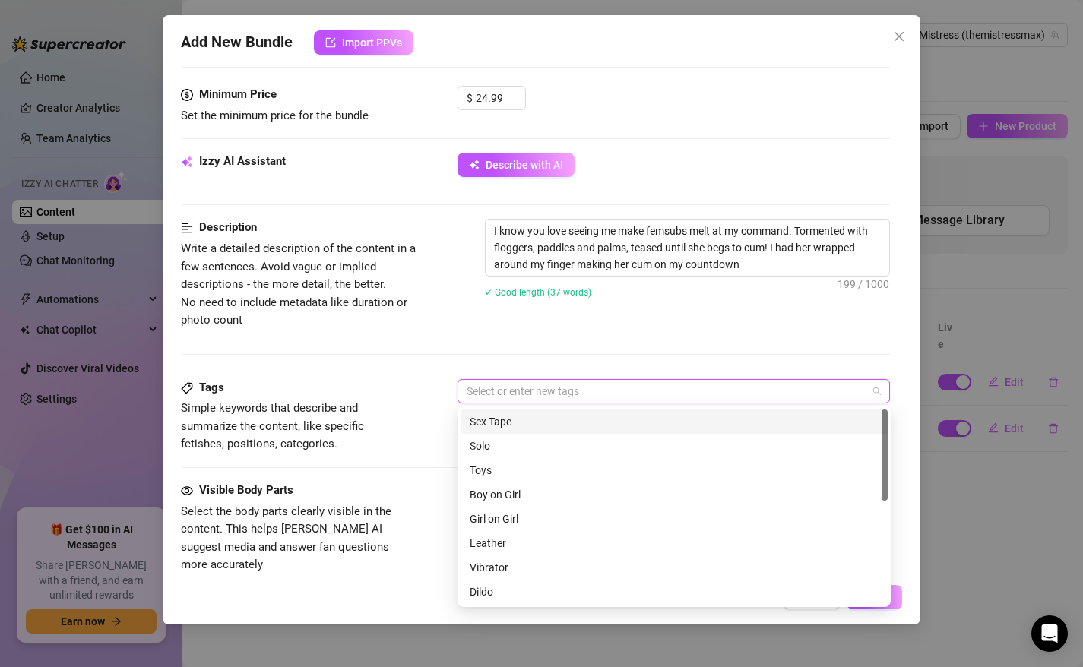
click at [501, 421] on div "Sex Tape" at bounding box center [673, 421] width 409 height 17
click at [501, 421] on div "Sex Tape" at bounding box center [668, 421] width 398 height 17
click at [503, 474] on div "Toys" at bounding box center [673, 470] width 409 height 17
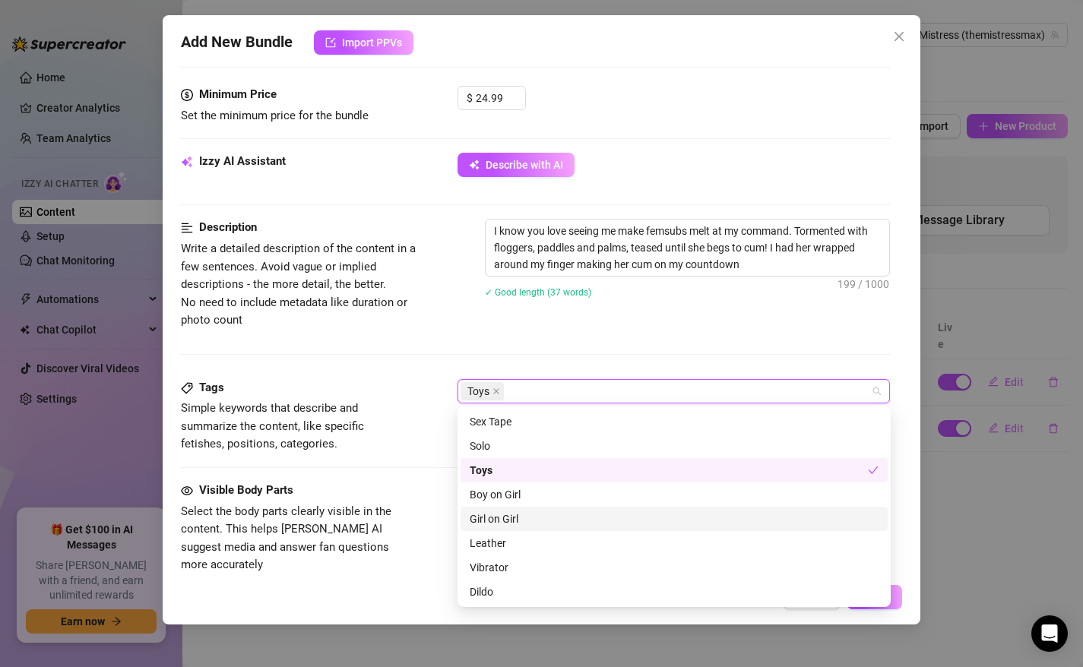
click at [501, 518] on div "Girl on Girl" at bounding box center [673, 519] width 409 height 17
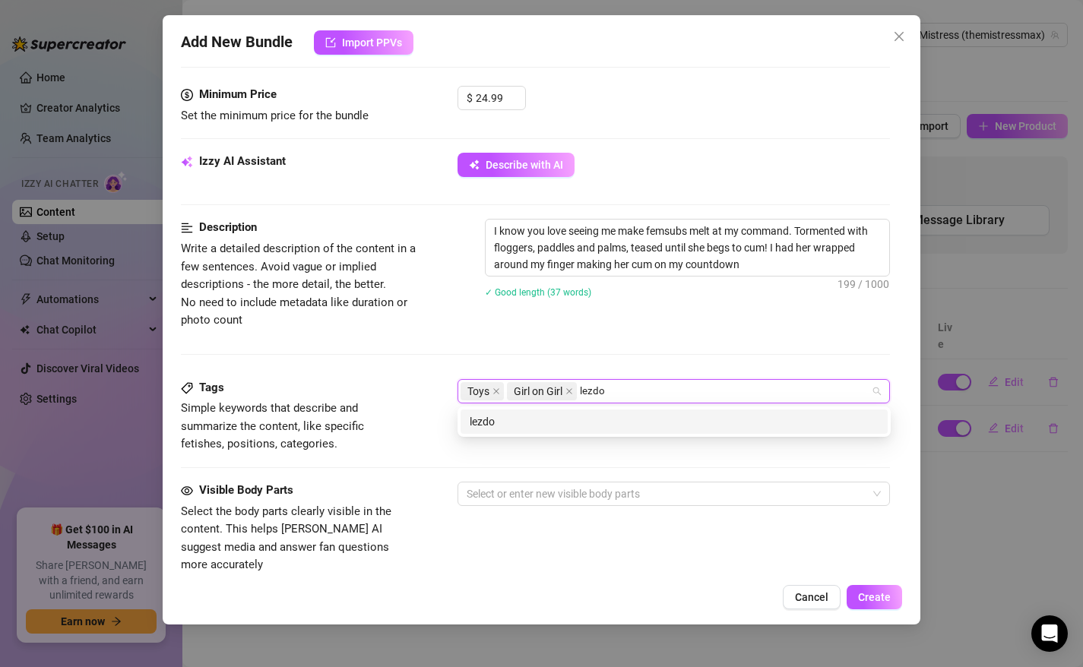
type input "lezdom"
type input "femdom"
type input "i"
type input "bdsm"
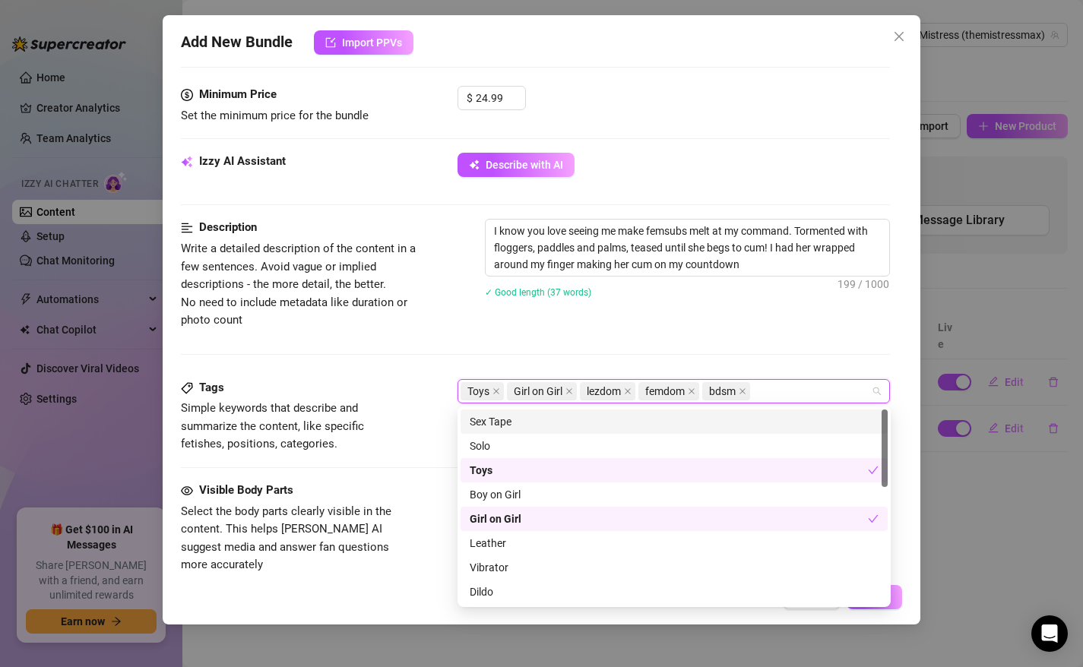
click at [351, 402] on span "Simple keywords that describe and summarize the content, like specific fetishes…" at bounding box center [272, 425] width 183 height 49
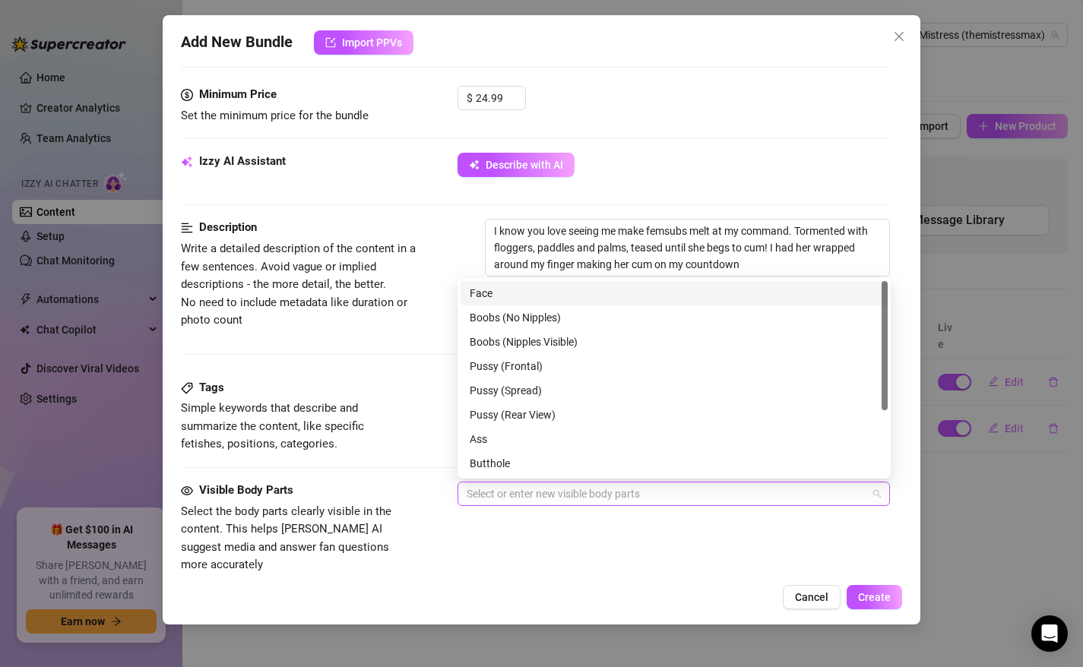
click at [512, 489] on div at bounding box center [665, 493] width 411 height 21
type input "a"
click at [514, 297] on div "Face" at bounding box center [673, 293] width 409 height 17
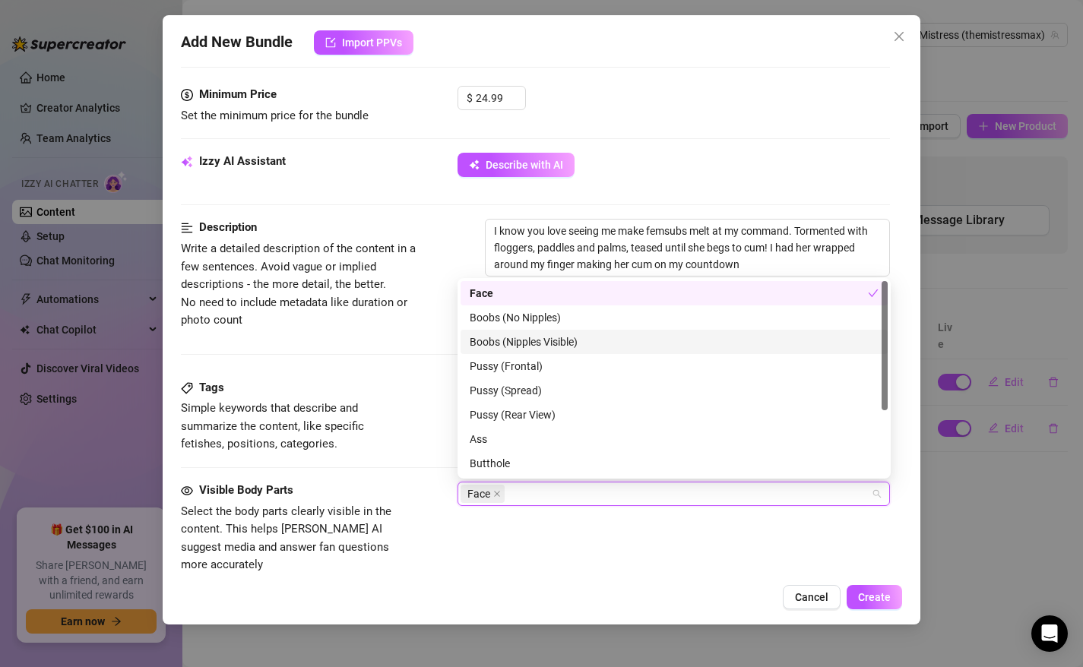
click at [543, 334] on div "Boobs (Nipples Visible)" at bounding box center [673, 342] width 409 height 17
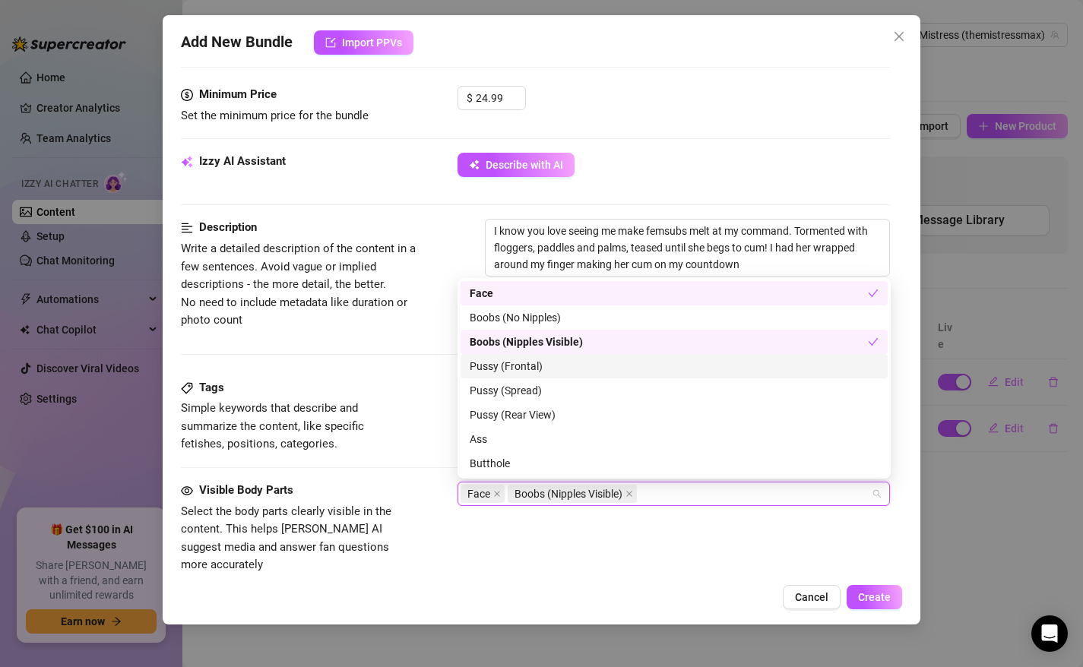
click at [539, 367] on div "Pussy (Frontal)" at bounding box center [673, 366] width 409 height 17
click at [539, 367] on div "Pussy (Frontal)" at bounding box center [668, 366] width 398 height 17
click at [539, 367] on div "Pussy (Frontal)" at bounding box center [673, 366] width 409 height 17
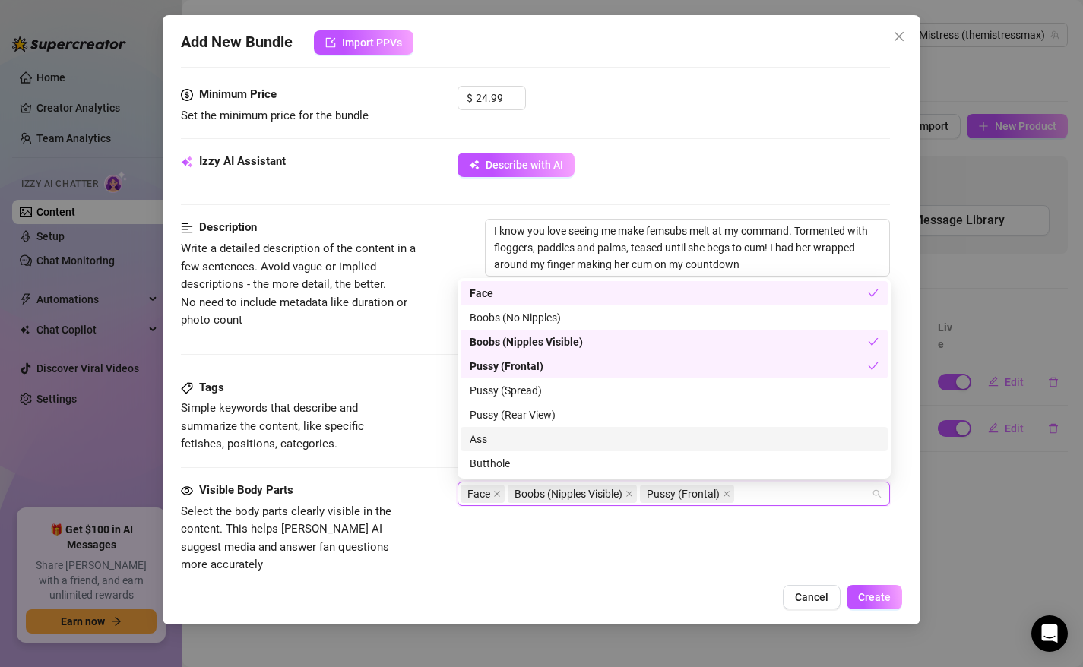
click at [523, 438] on div "Ass" at bounding box center [673, 439] width 409 height 17
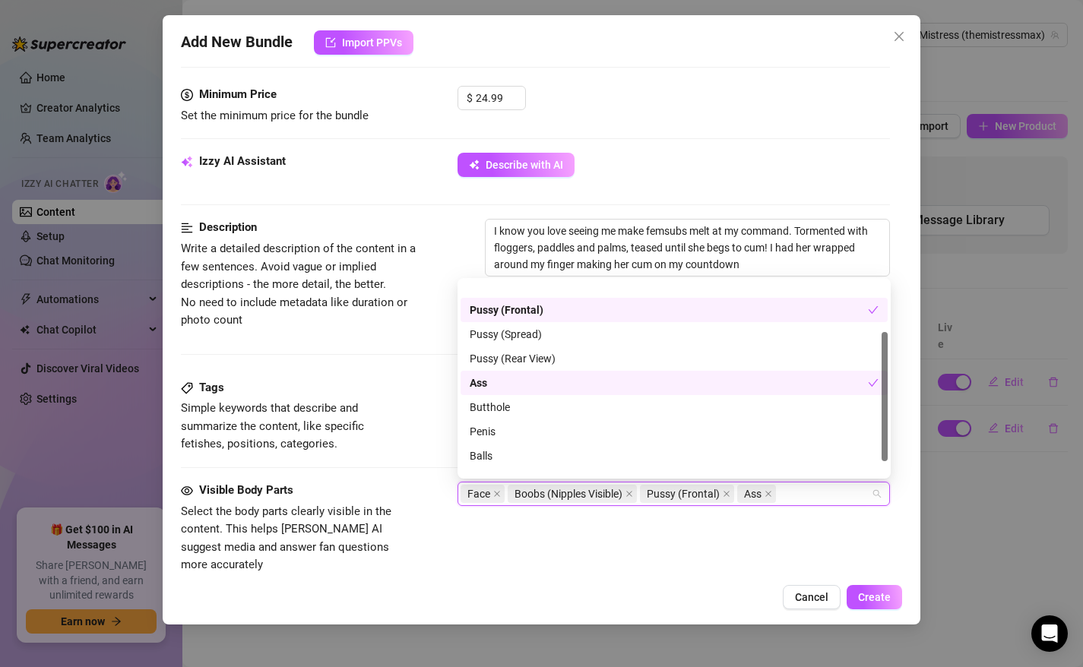
scroll to position [97, 0]
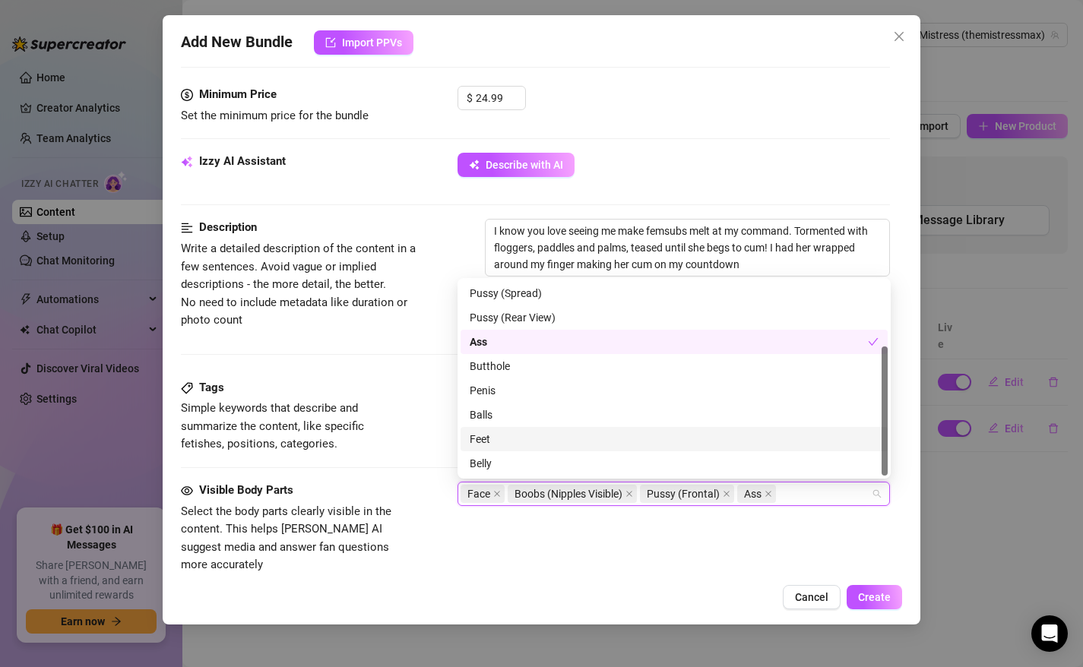
click at [501, 441] on div "Feet" at bounding box center [673, 439] width 409 height 17
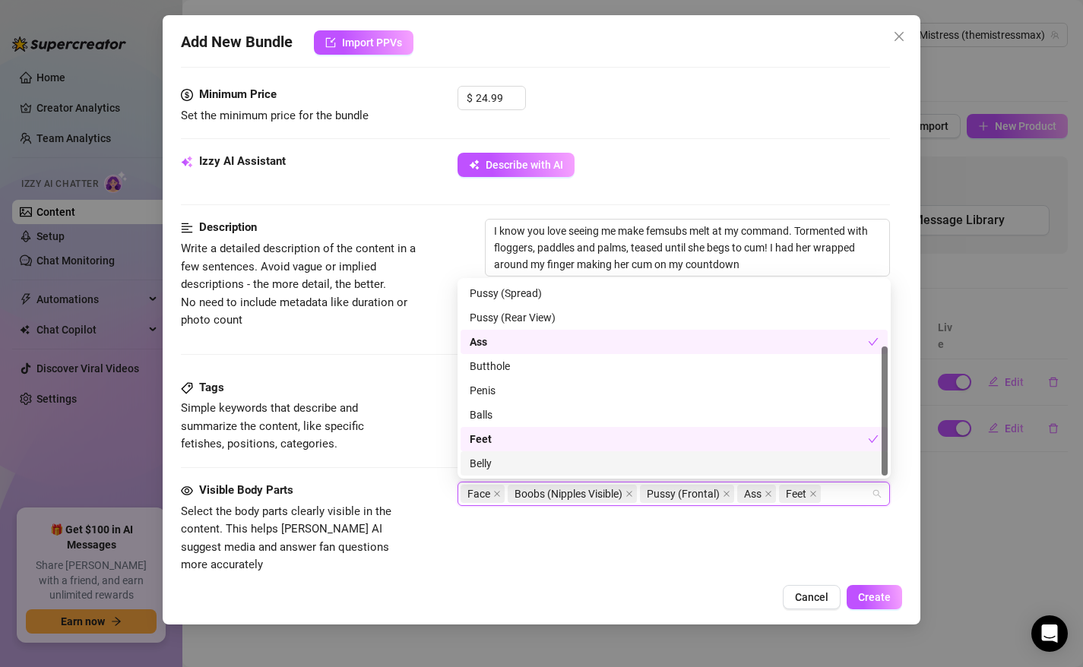
click at [501, 465] on div "Belly" at bounding box center [673, 463] width 409 height 17
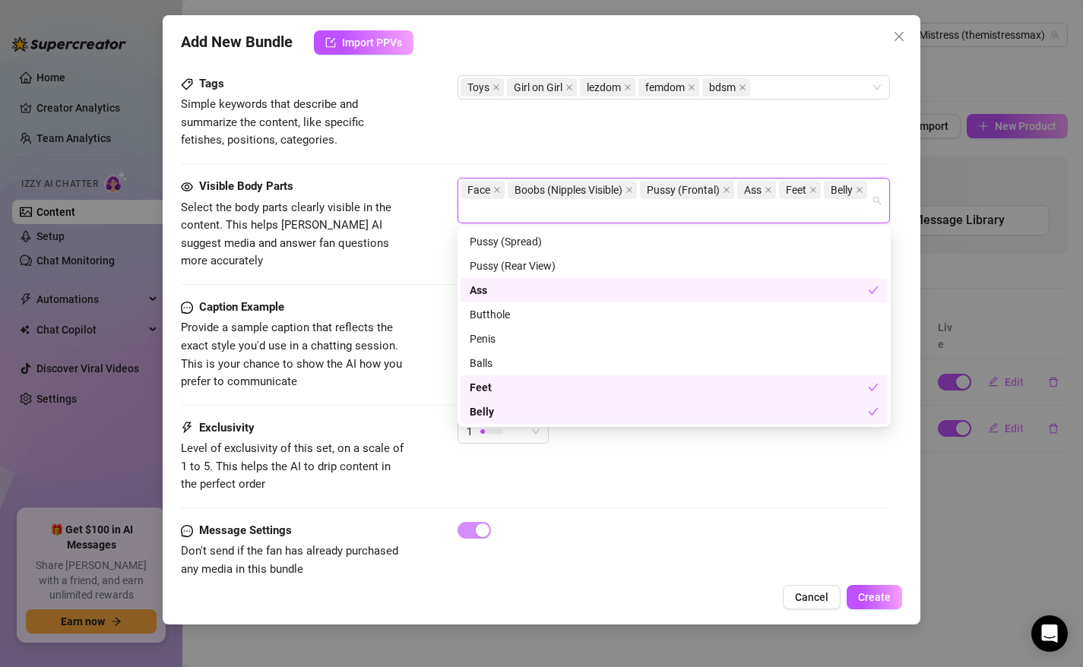
scroll to position [782, 0]
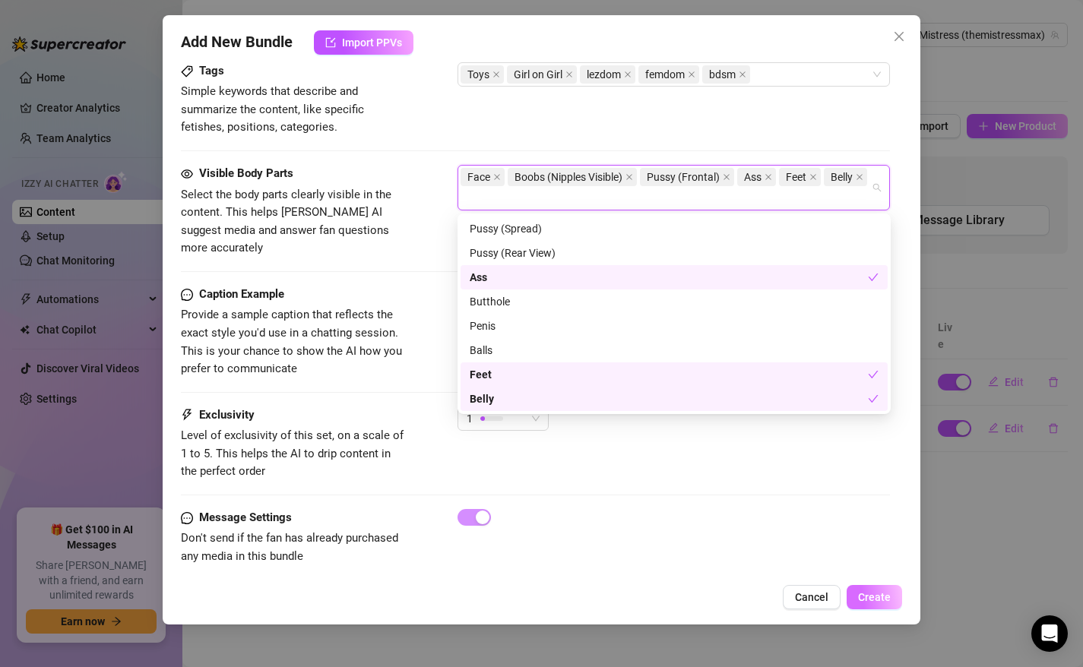
click at [875, 595] on span "Create" at bounding box center [874, 597] width 33 height 12
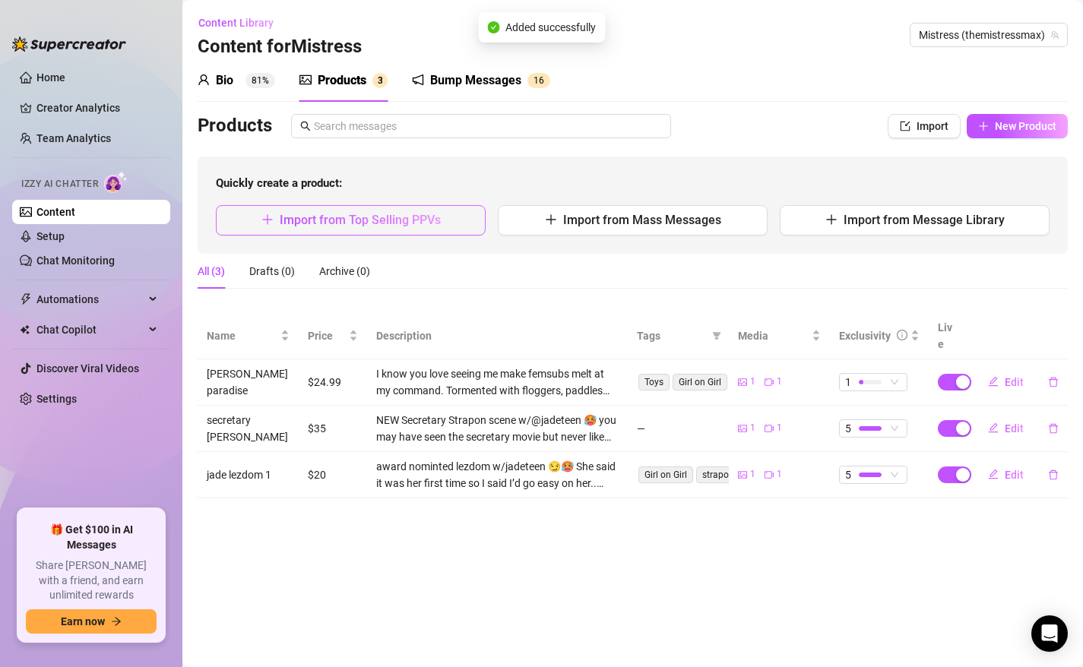
click at [438, 217] on span "Import from Top Selling PPVs" at bounding box center [360, 220] width 161 height 14
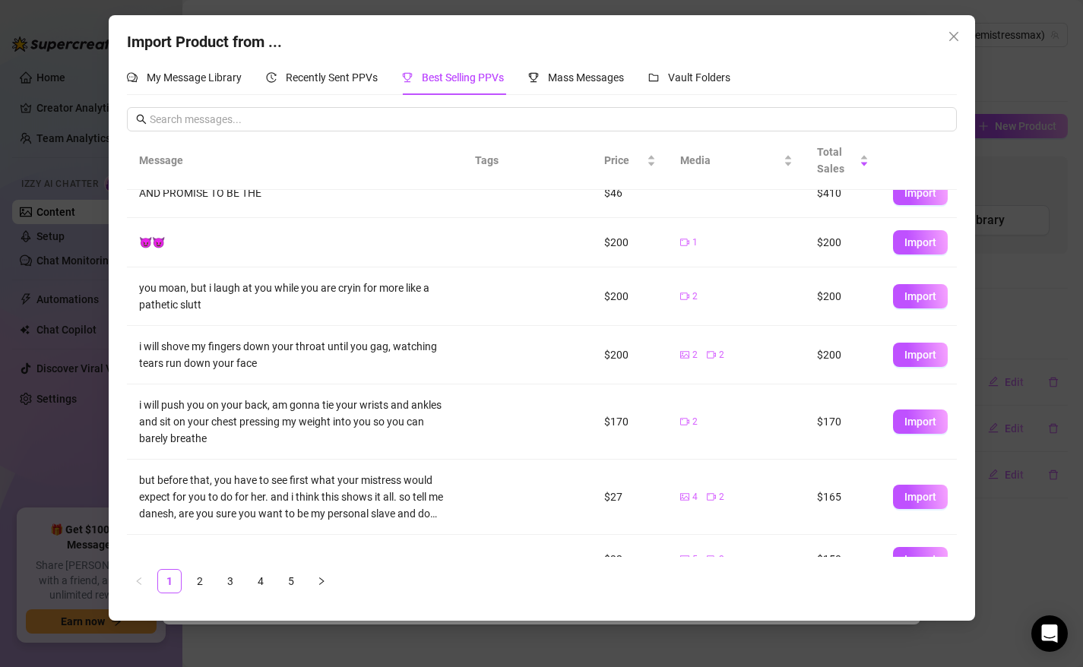
scroll to position [65, 0]
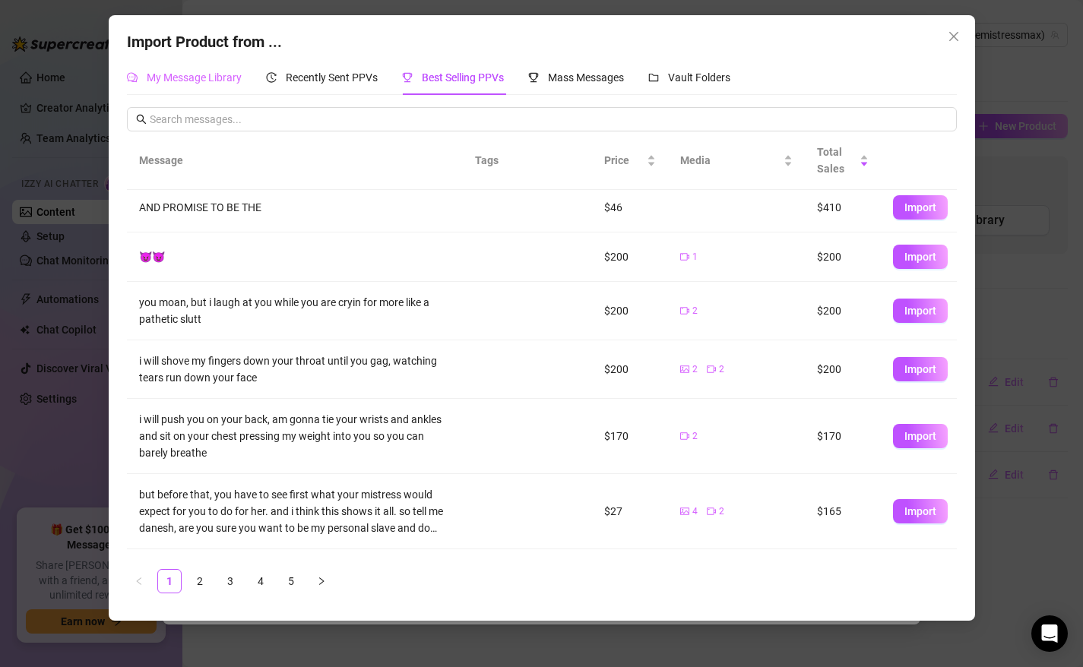
click at [190, 90] on div "My Message Library" at bounding box center [184, 77] width 115 height 35
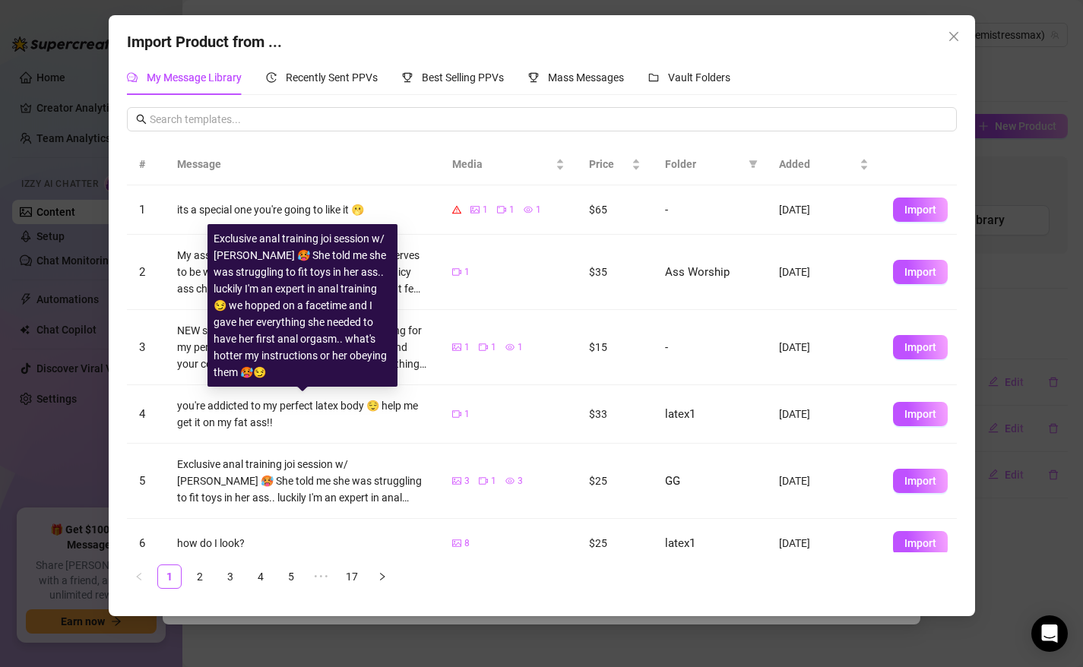
scroll to position [291, 0]
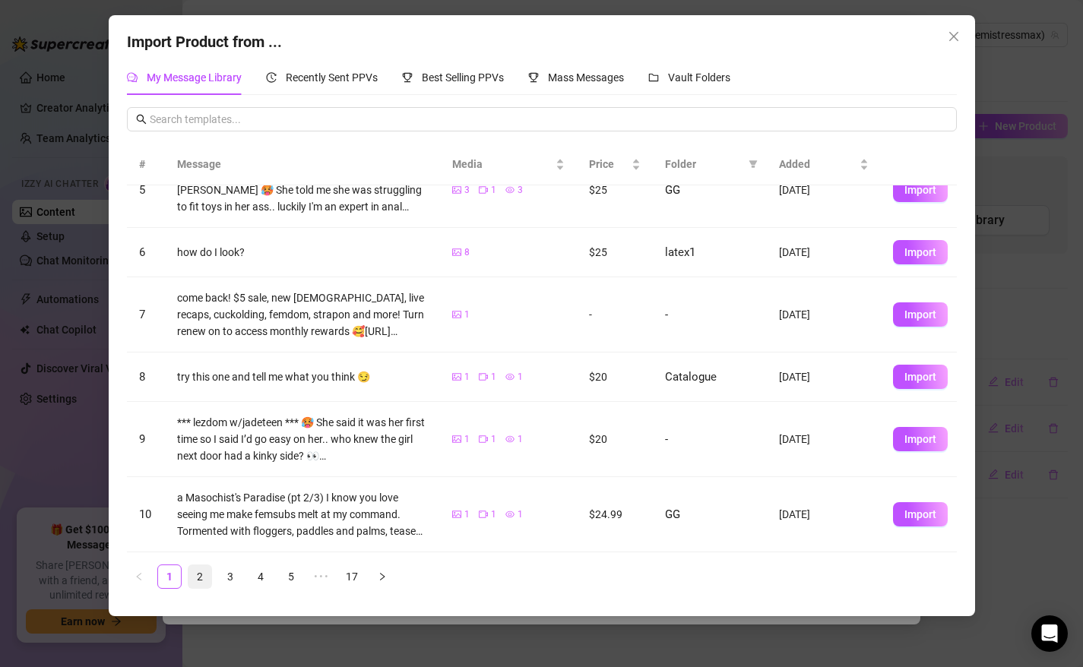
click at [199, 580] on link "2" at bounding box center [199, 576] width 23 height 23
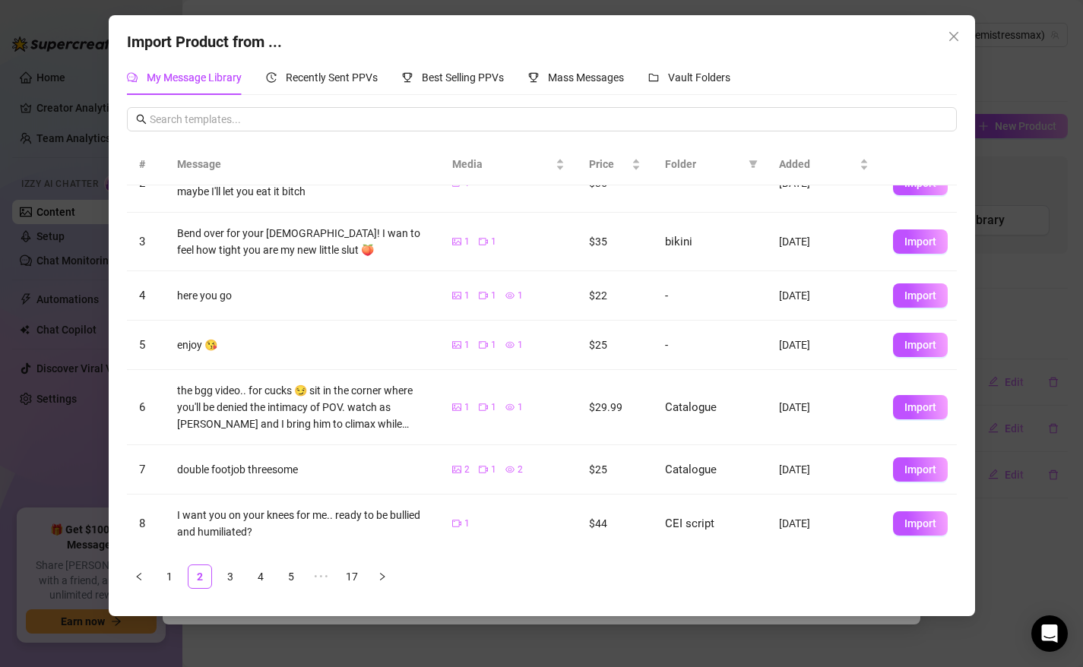
scroll to position [119, 0]
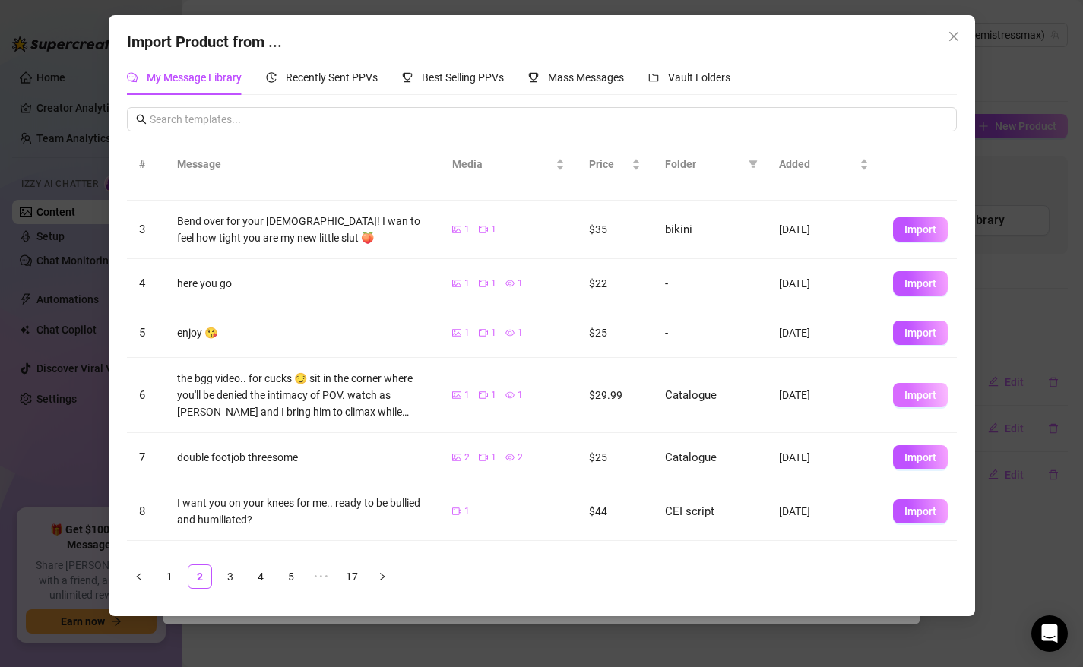
click at [906, 392] on span "Import" at bounding box center [920, 395] width 32 height 12
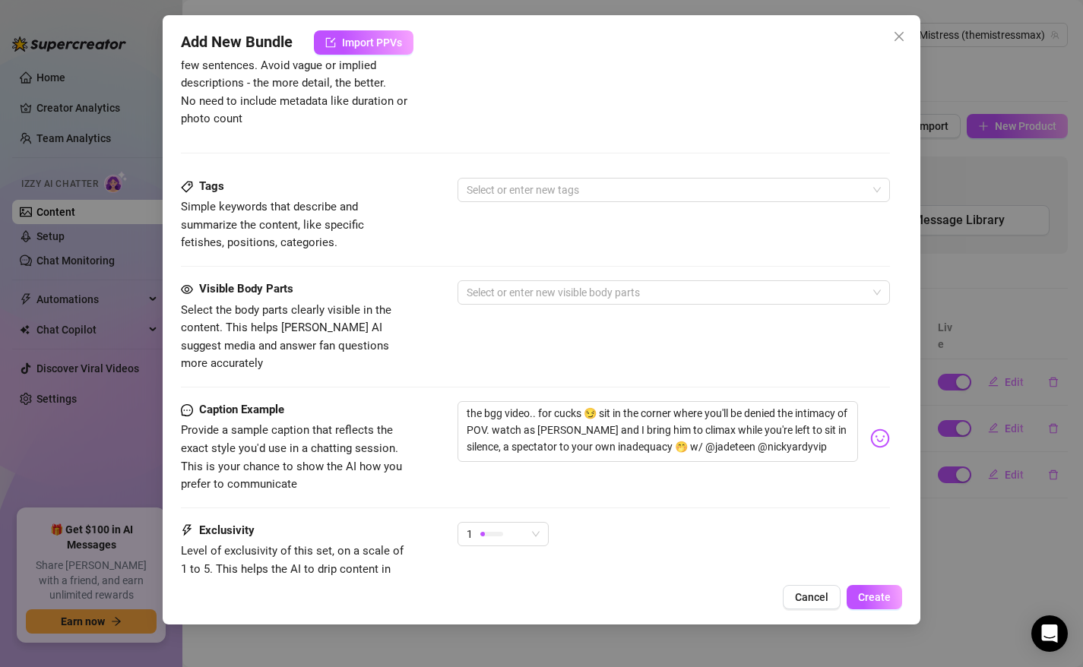
scroll to position [782, 0]
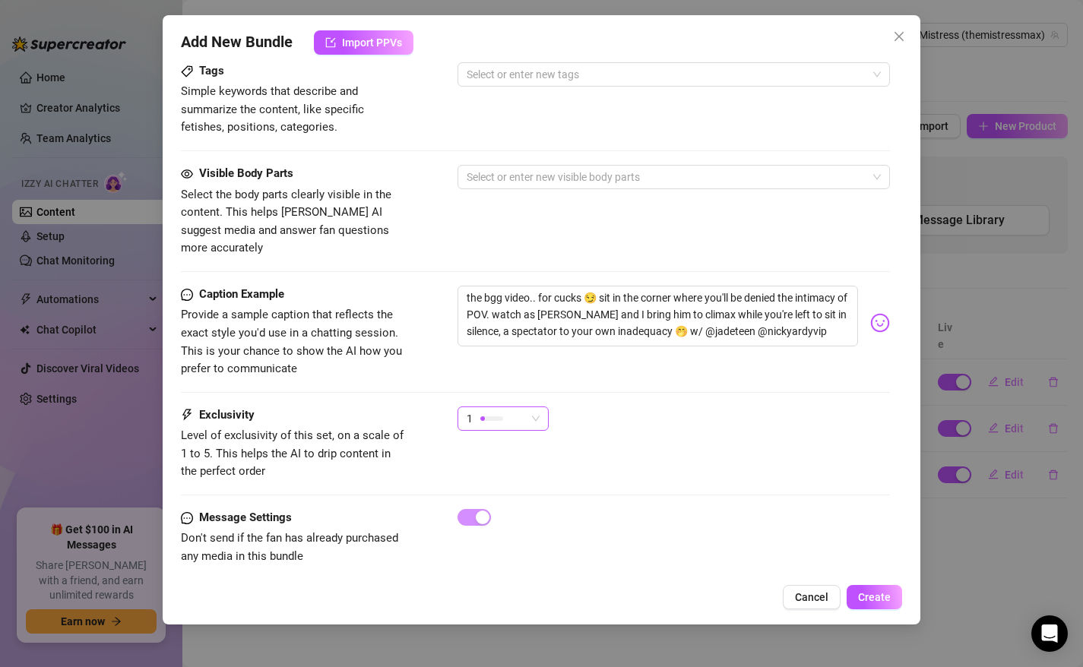
click at [514, 407] on div "1" at bounding box center [495, 418] width 59 height 23
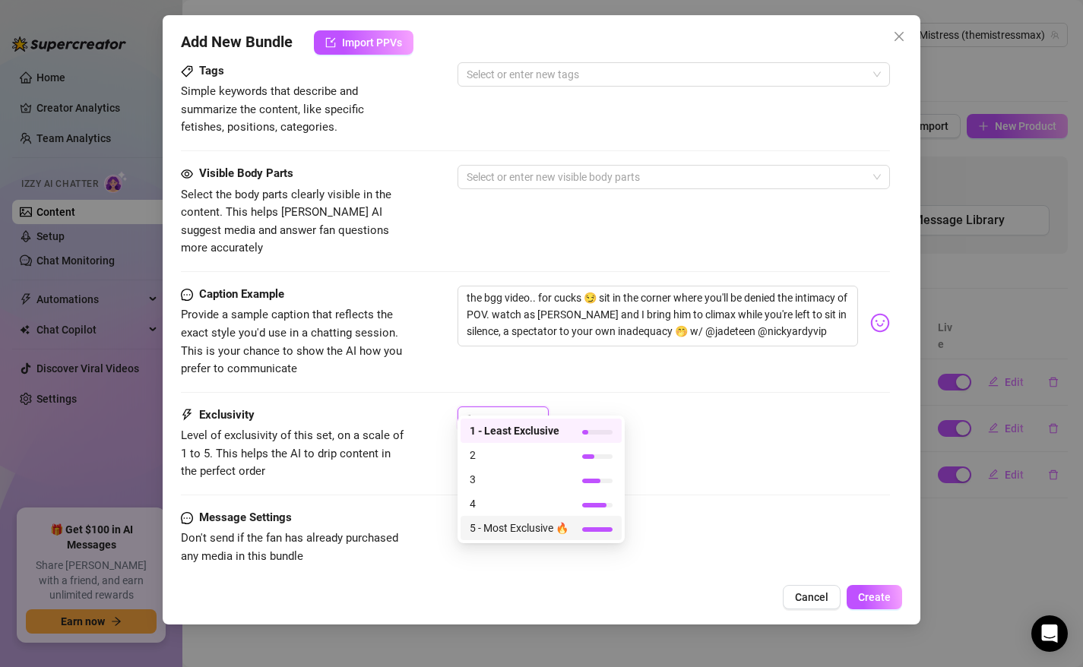
click at [502, 526] on span "5 - Most Exclusive 🔥" at bounding box center [518, 528] width 99 height 17
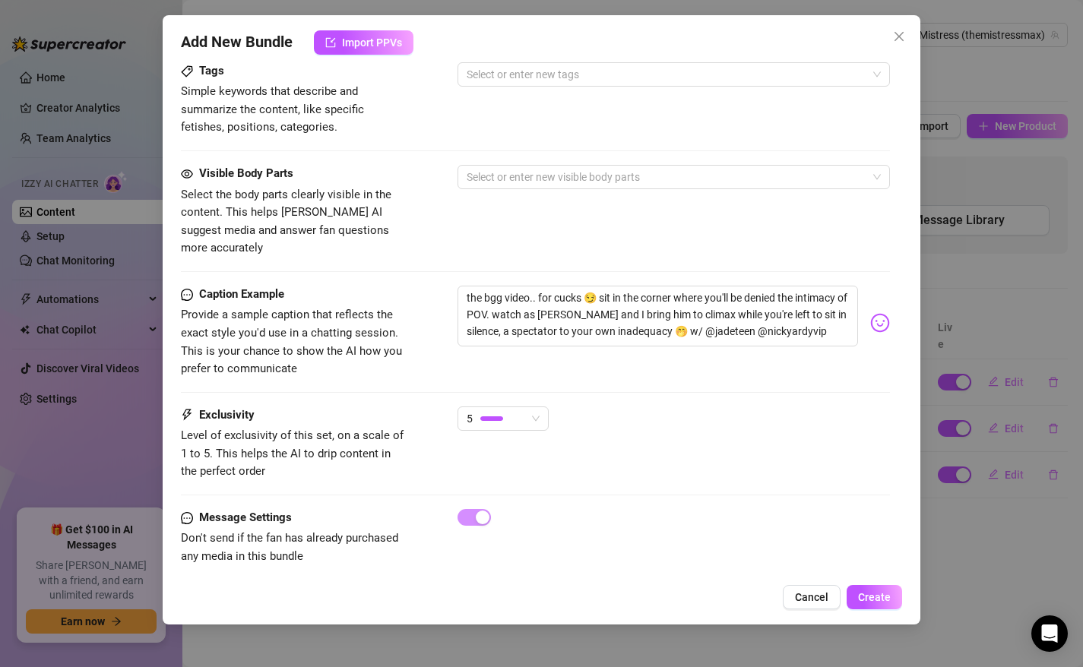
click at [626, 412] on div "5" at bounding box center [673, 425] width 433 height 38
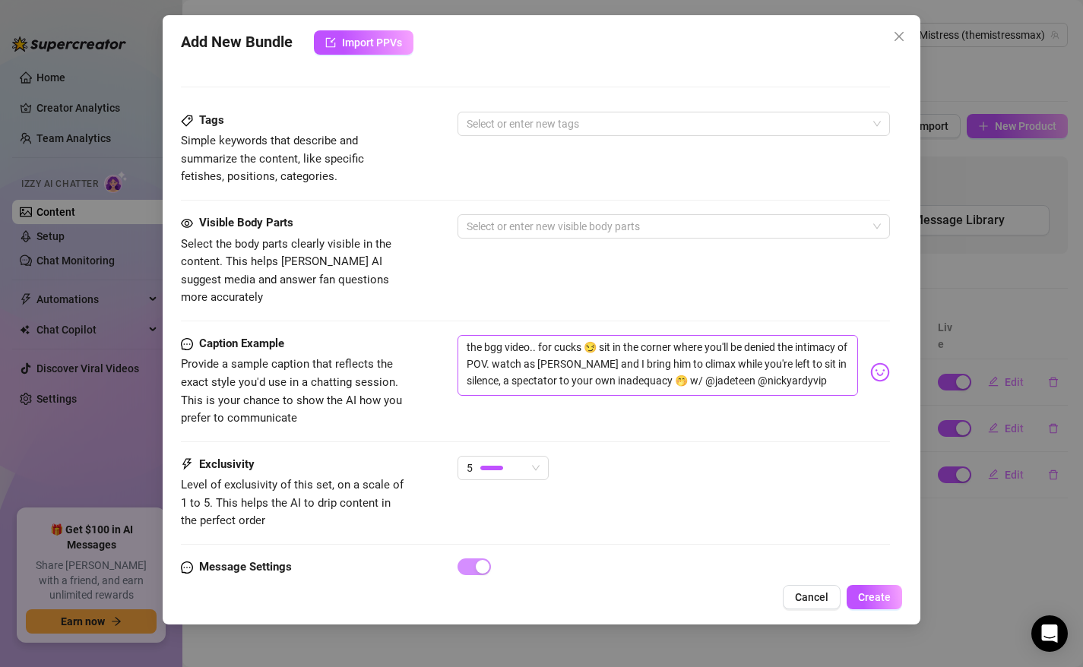
scroll to position [747, 0]
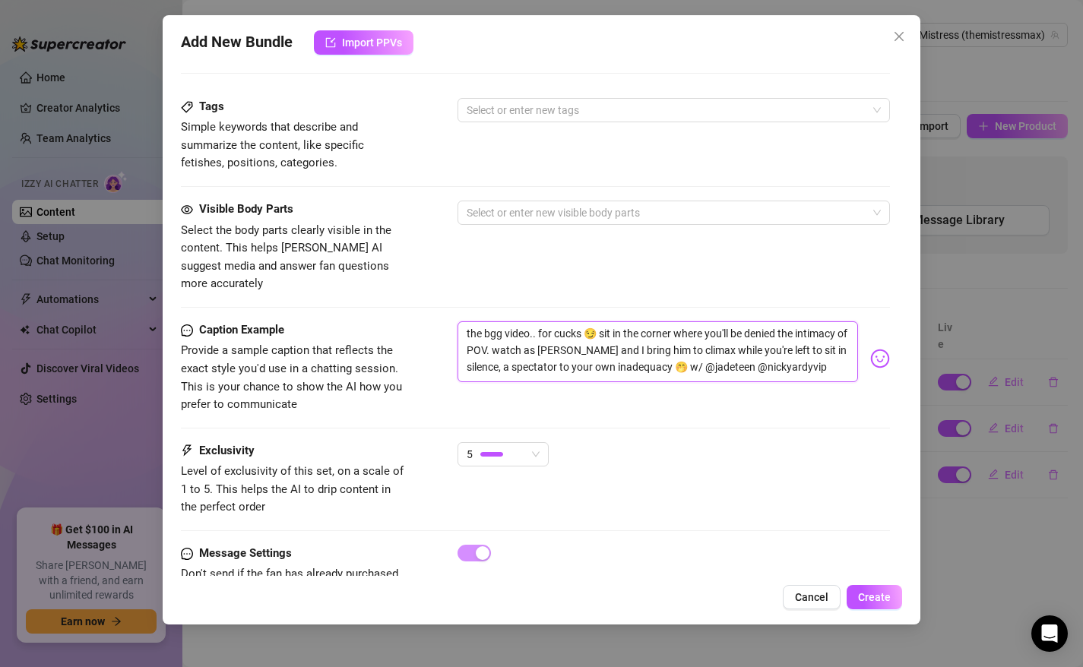
click at [534, 348] on textarea "the bgg video.. for cucks 😏 sit in the corner where you'll be denied the intima…" at bounding box center [657, 351] width 401 height 61
drag, startPoint x: 646, startPoint y: 347, endPoint x: 436, endPoint y: 292, distance: 216.9
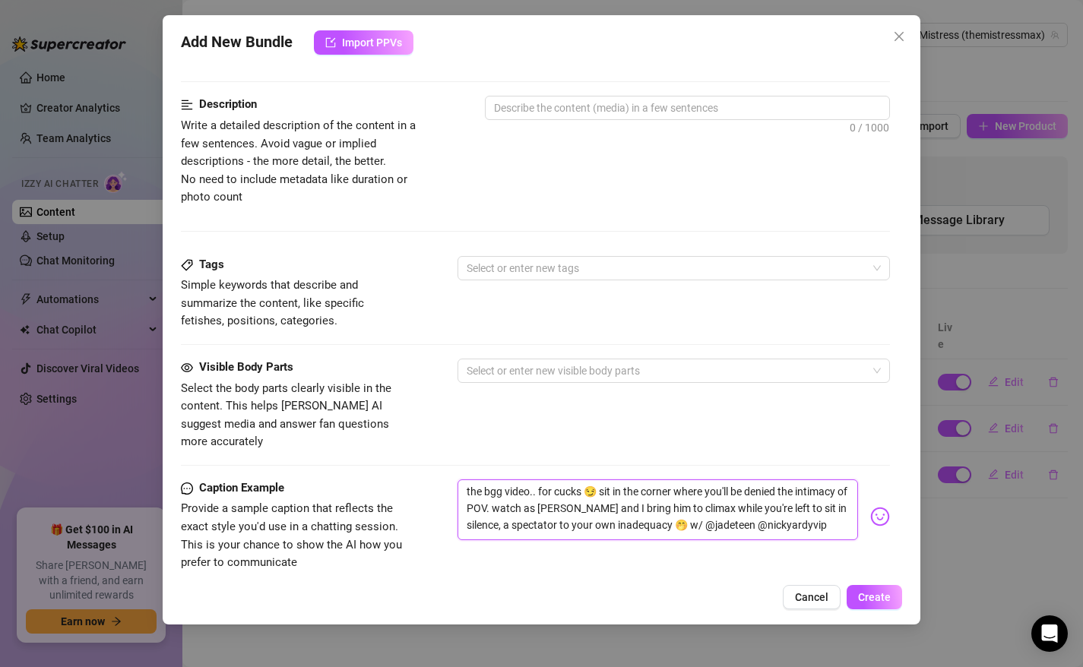
scroll to position [412, 0]
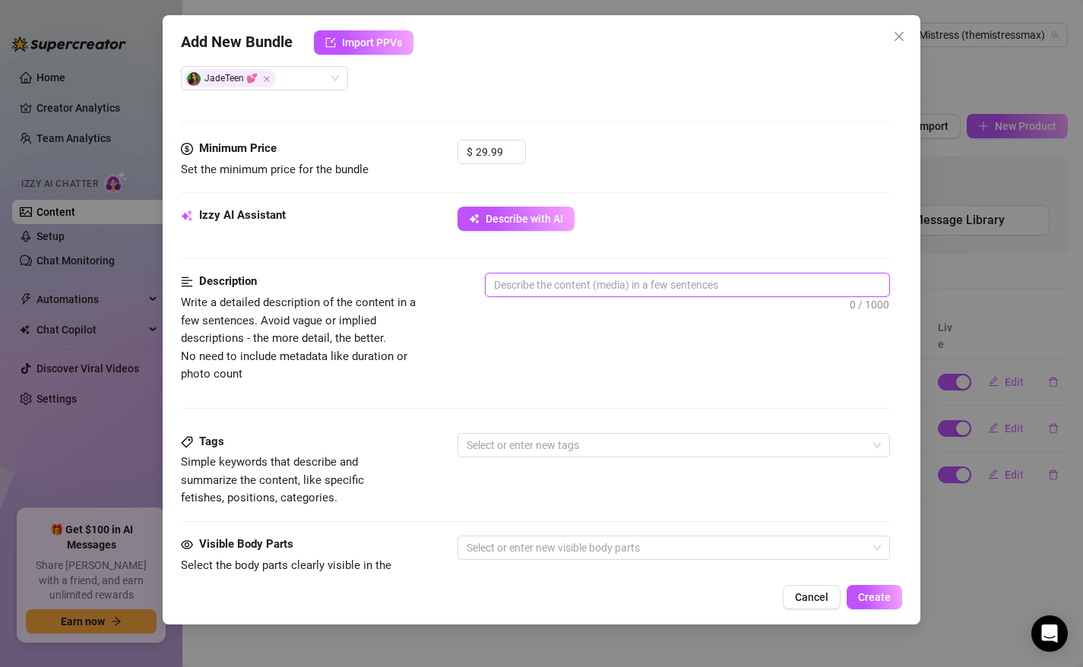
click at [523, 283] on textarea at bounding box center [687, 284] width 404 height 23
paste textarea "the bgg video.. for cucks 😏 sit in the corner where you'll be denied the intima…"
type textarea "the bgg video.. for cucks 😏 sit in the corner where you'll be denied the intima…"
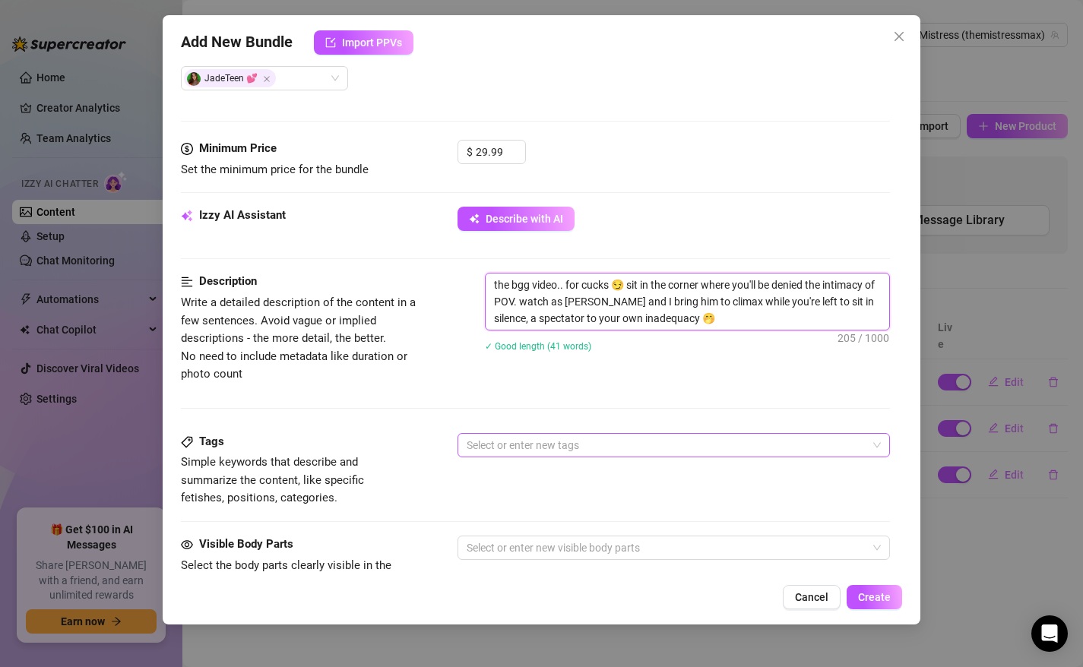
scroll to position [0, 0]
click at [513, 441] on div at bounding box center [665, 445] width 411 height 21
type textarea "the bgg video.. for cucks 😏 sit in the corner where you'll be denied the intima…"
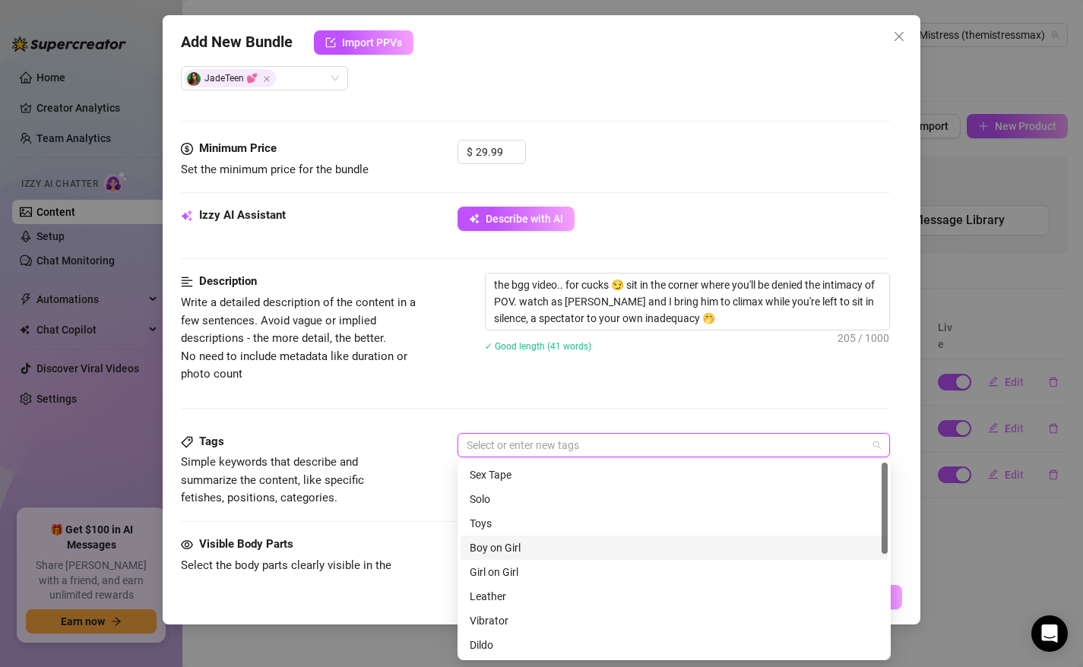
click at [506, 541] on div "Boy on Girl" at bounding box center [673, 547] width 409 height 17
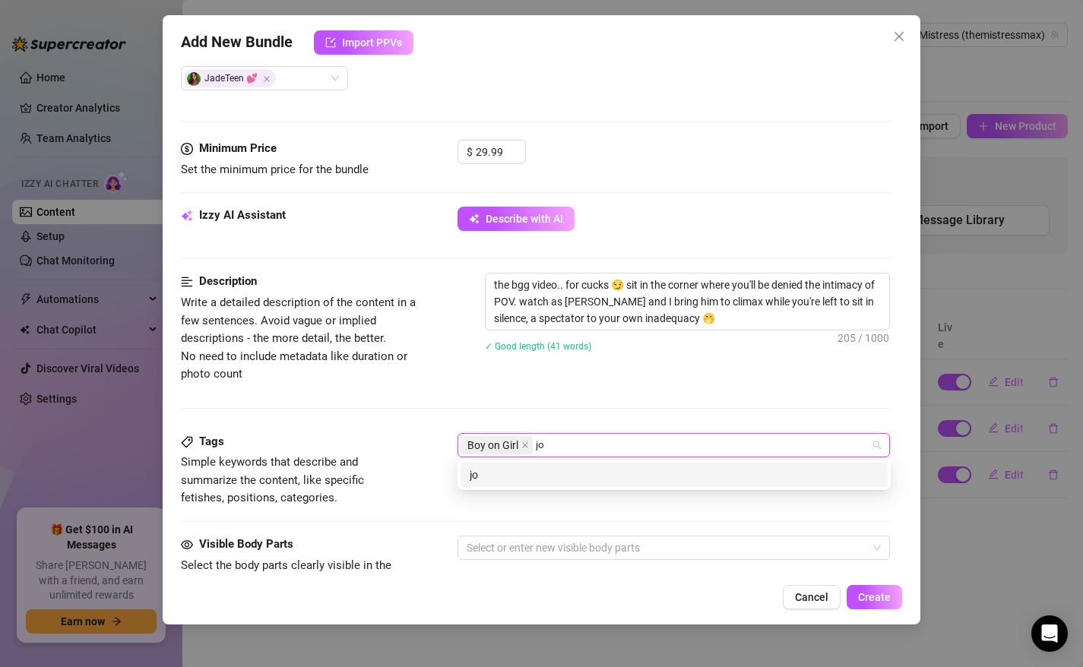
type input "joi"
type input "cuck"
type input "femdom"
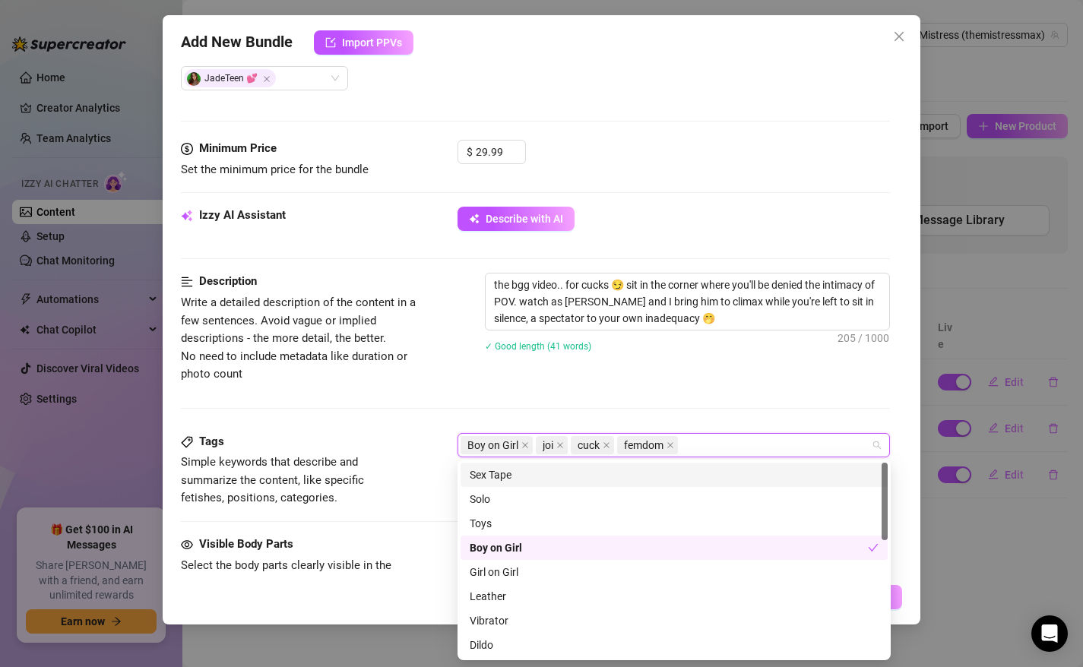
type input "l"
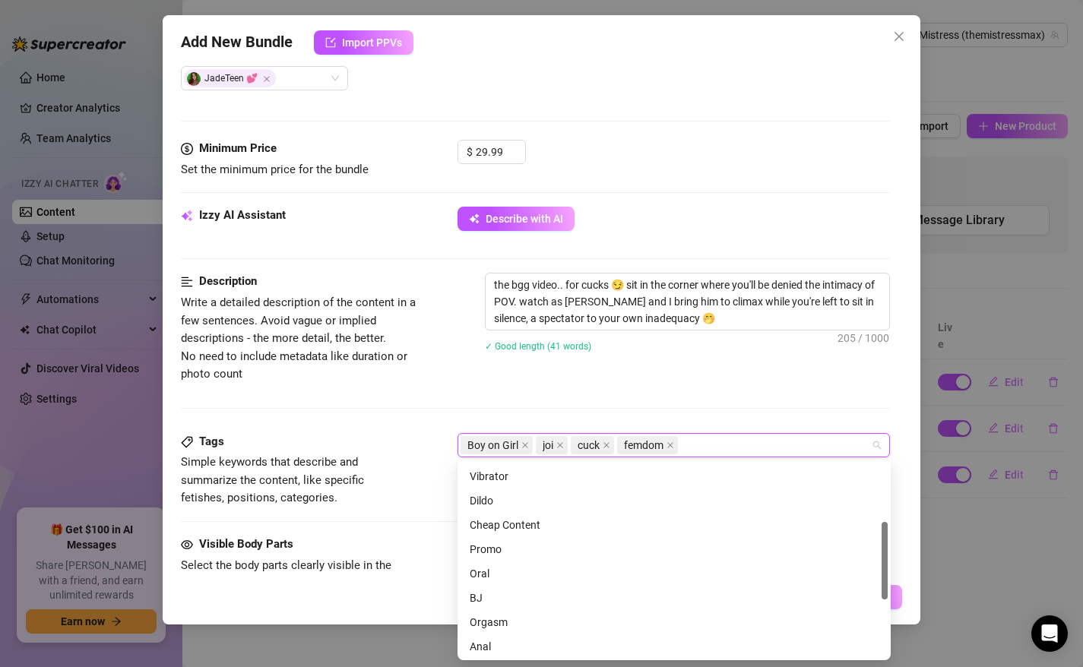
scroll to position [148, 0]
click at [495, 409] on div "Description Write a detailed description of the content in a few sentences. Avo…" at bounding box center [536, 353] width 710 height 160
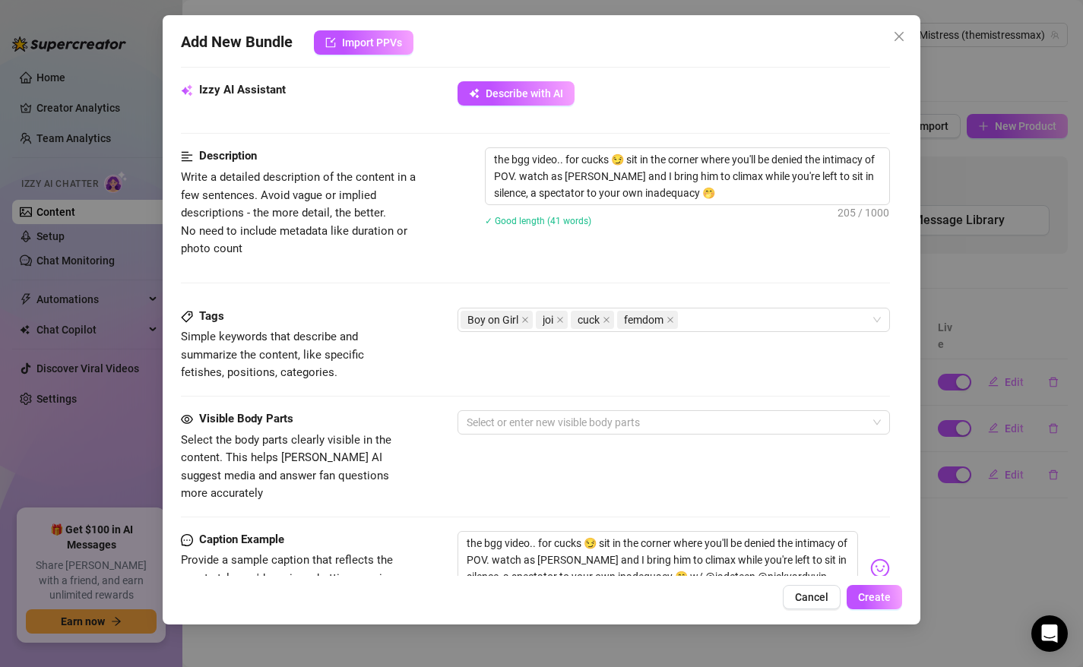
scroll to position [565, 0]
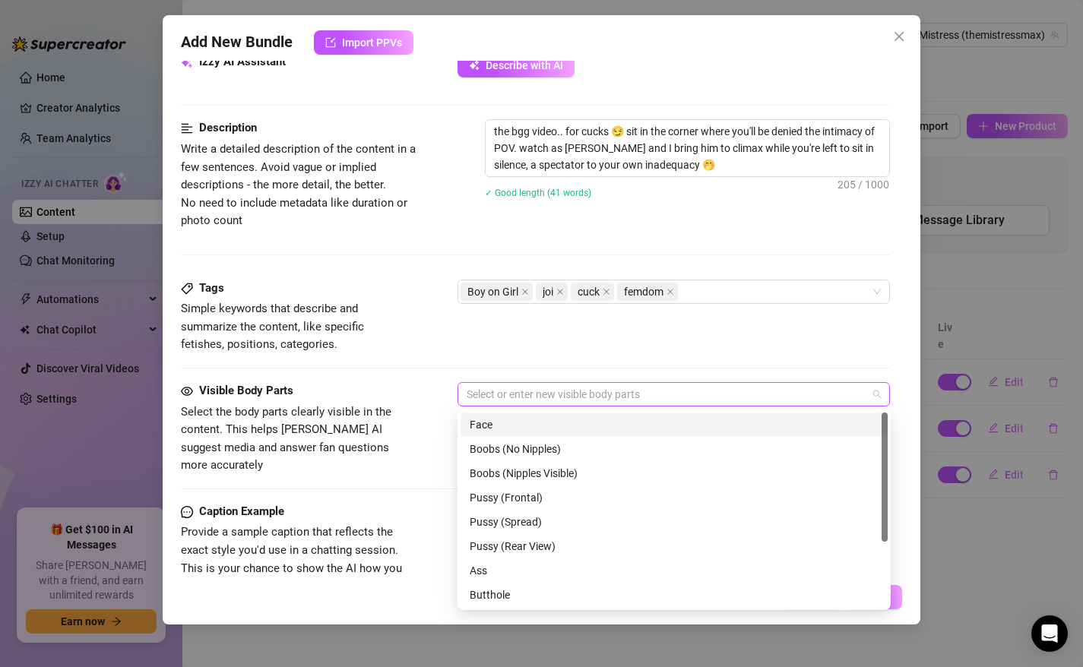
click at [489, 382] on div "Select or enter new visible body parts" at bounding box center [673, 394] width 433 height 24
click at [501, 428] on div "Face" at bounding box center [673, 424] width 409 height 17
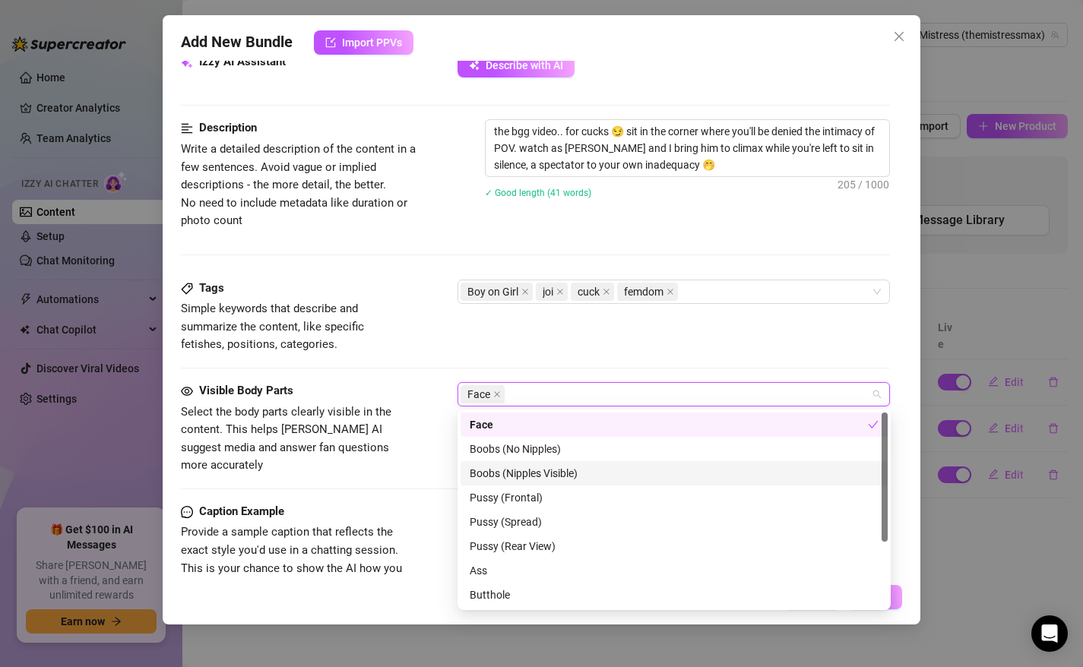
click at [540, 469] on div "Boobs (Nipples Visible)" at bounding box center [673, 473] width 409 height 17
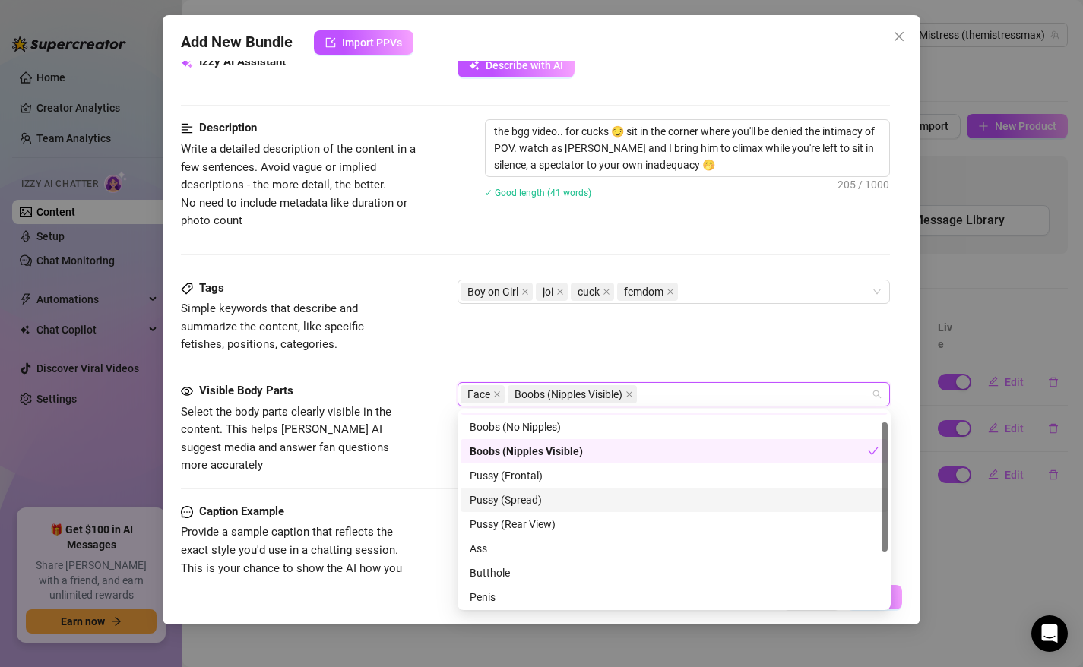
scroll to position [14, 0]
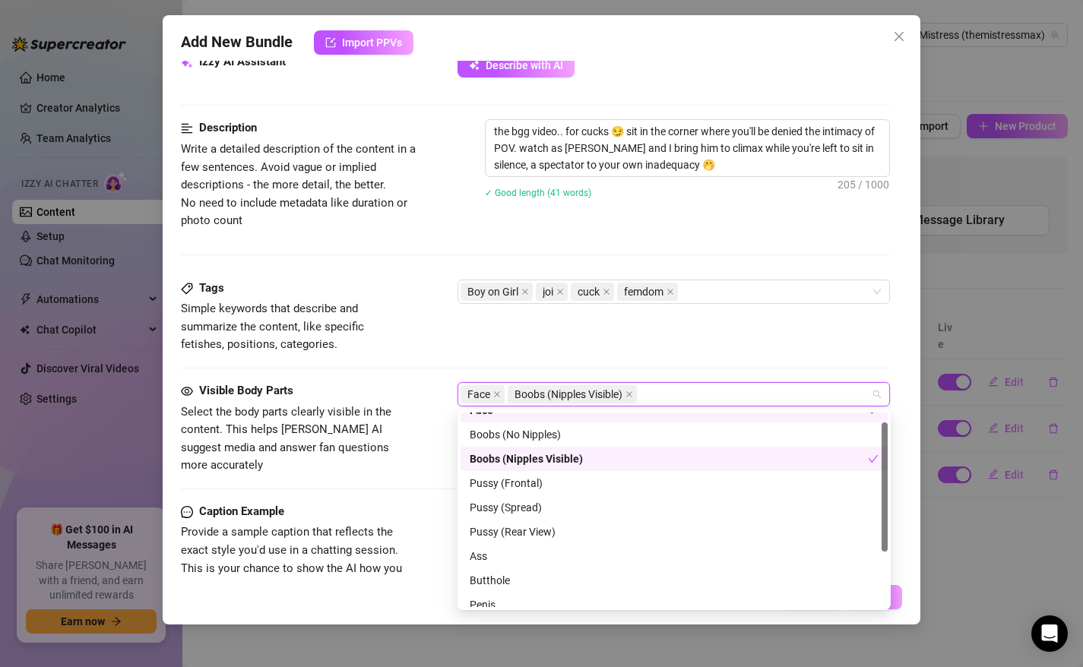
click at [540, 457] on div "Boobs (Nipples Visible)" at bounding box center [668, 459] width 398 height 17
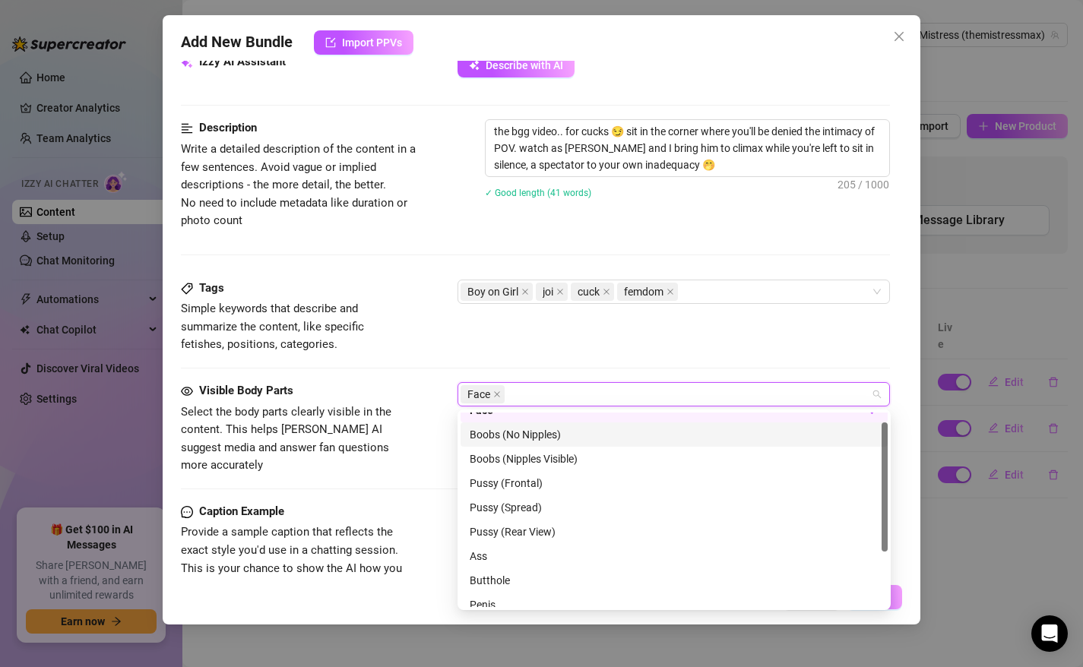
click at [538, 435] on div "Boobs (No Nipples)" at bounding box center [673, 434] width 409 height 17
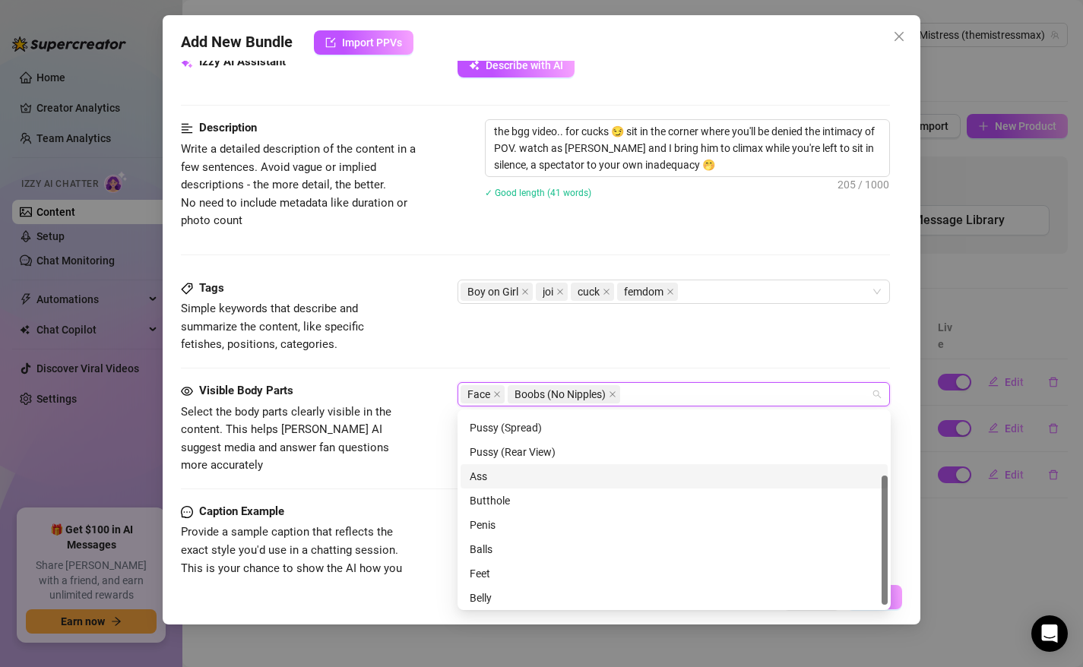
click at [518, 479] on div "Ass" at bounding box center [673, 476] width 409 height 17
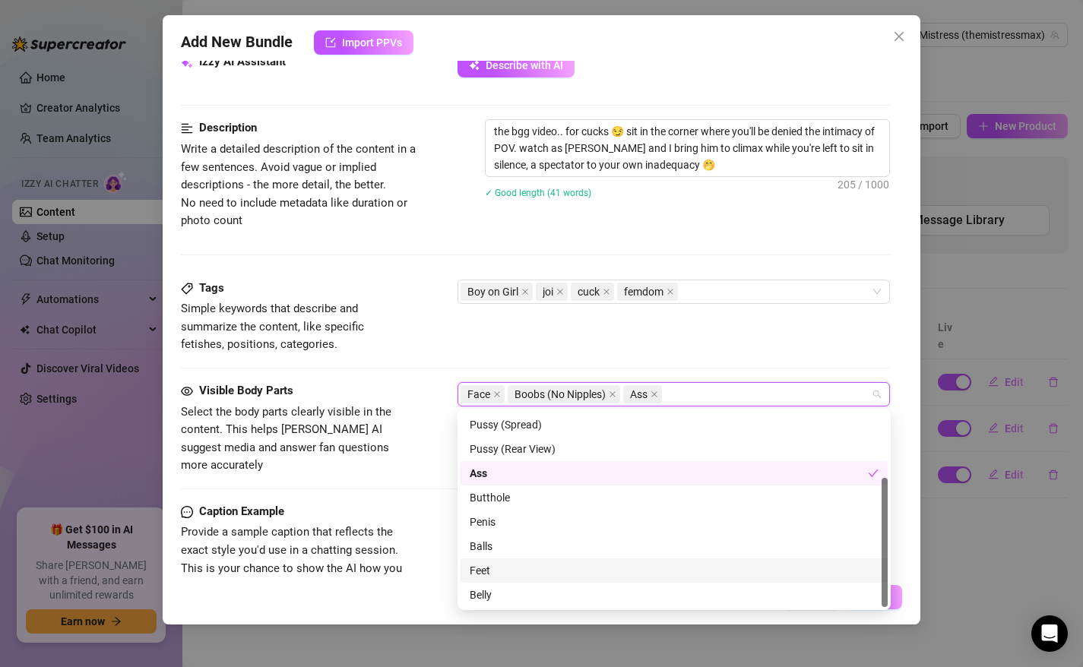
click at [498, 574] on div "Feet" at bounding box center [673, 570] width 409 height 17
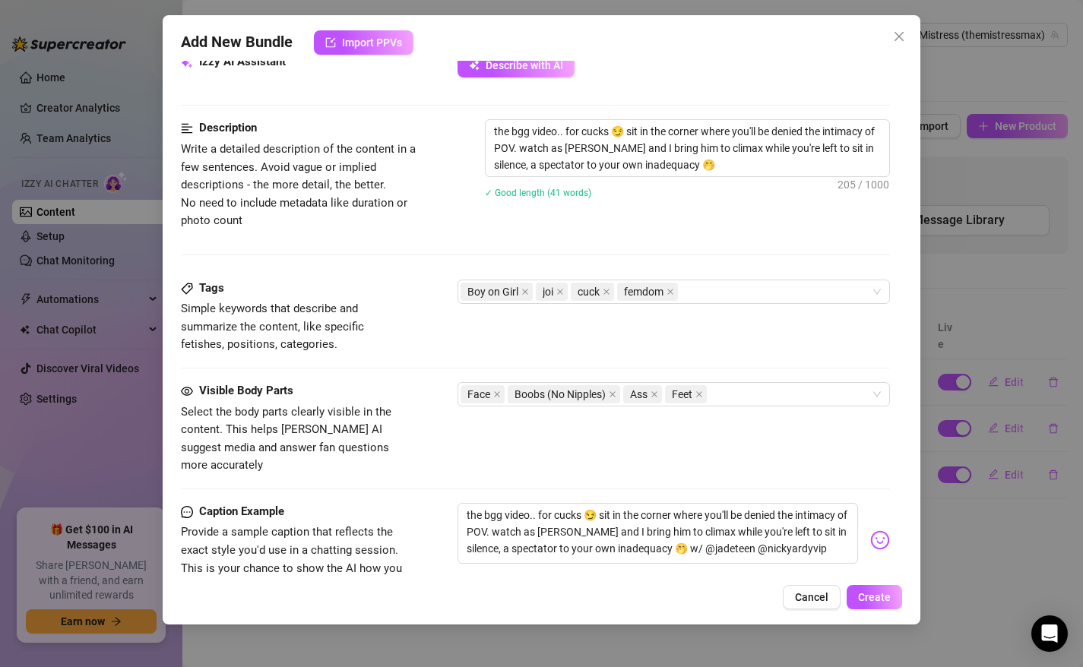
click at [716, 334] on div "Tags Simple keywords that describe and summarize the content, like specific fet…" at bounding box center [536, 317] width 710 height 74
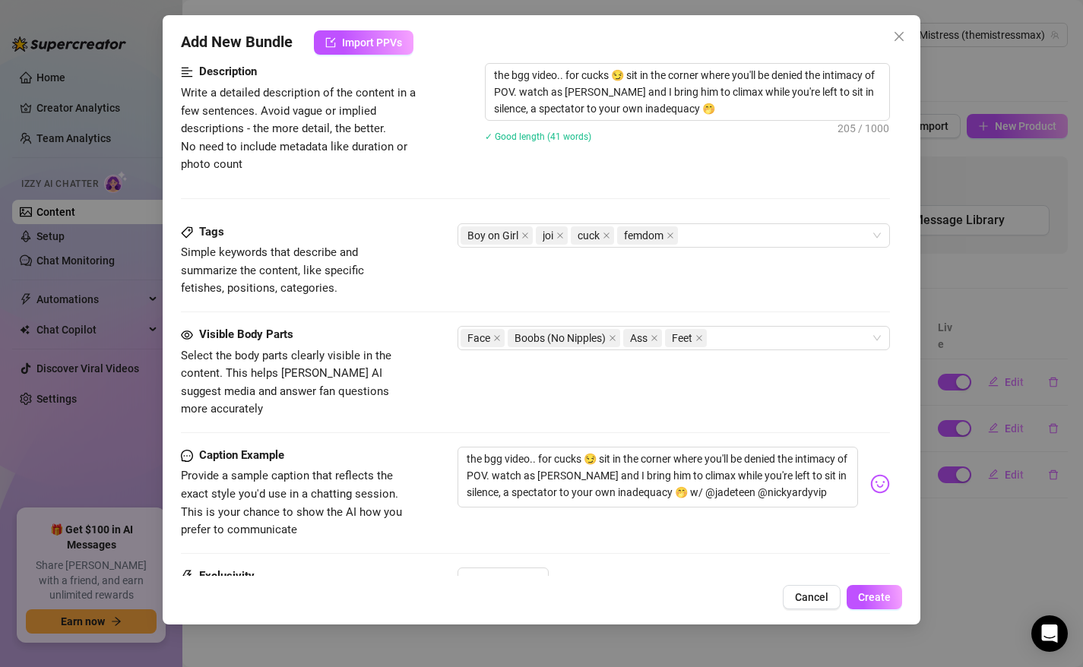
scroll to position [782, 0]
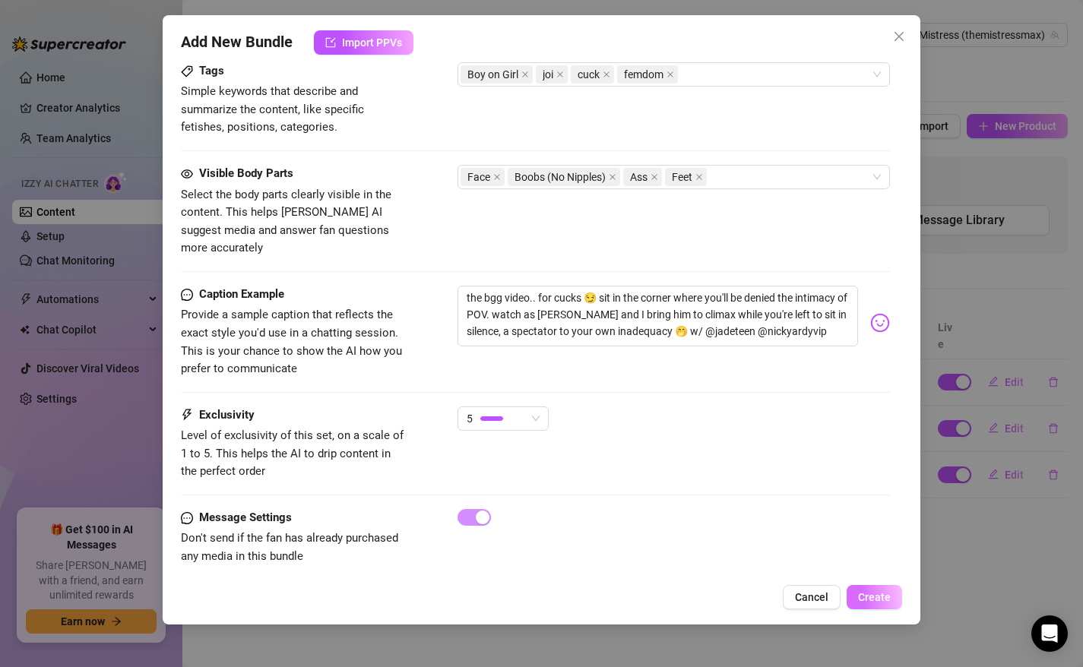
click at [877, 599] on span "Create" at bounding box center [874, 597] width 33 height 12
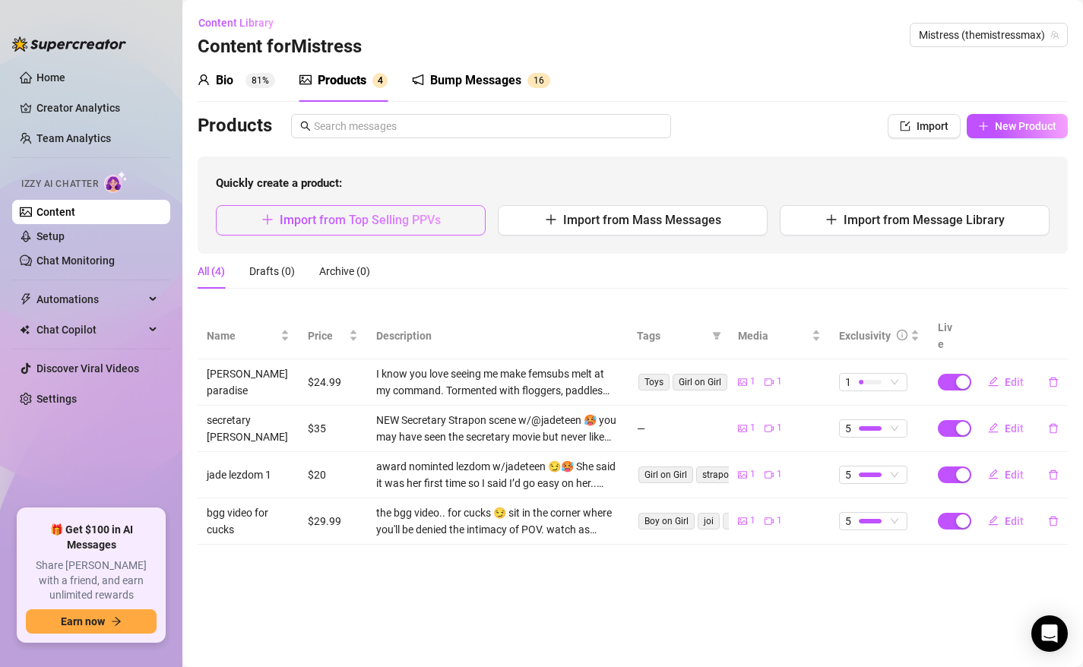
click at [343, 222] on span "Import from Top Selling PPVs" at bounding box center [360, 220] width 161 height 14
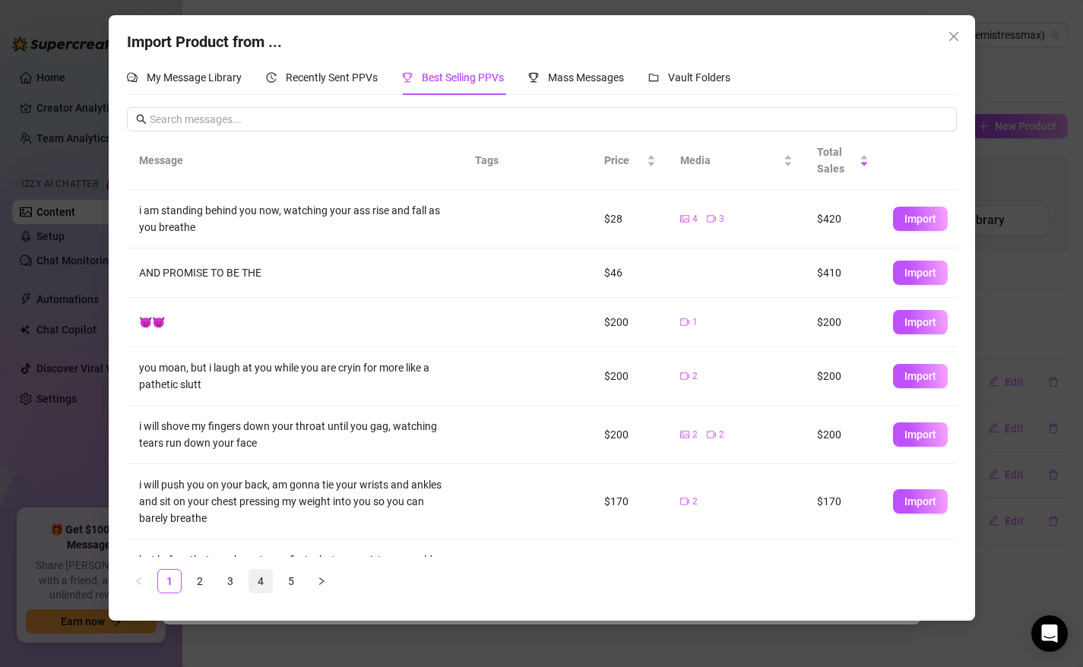
click at [258, 578] on link "4" at bounding box center [260, 581] width 23 height 23
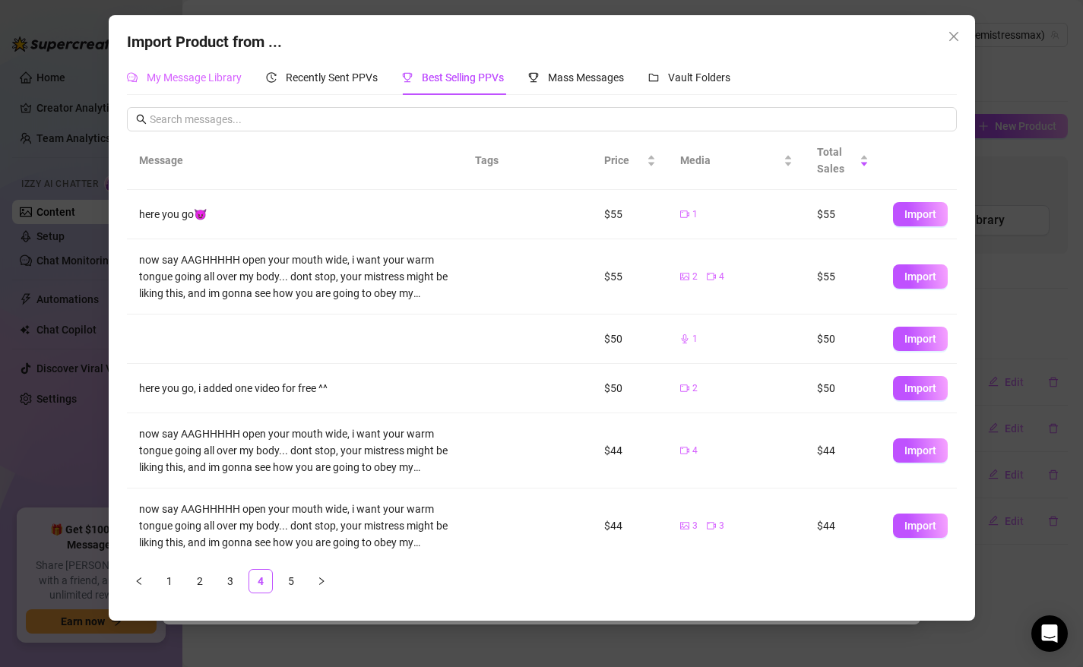
click at [171, 88] on div "My Message Library" at bounding box center [184, 77] width 115 height 35
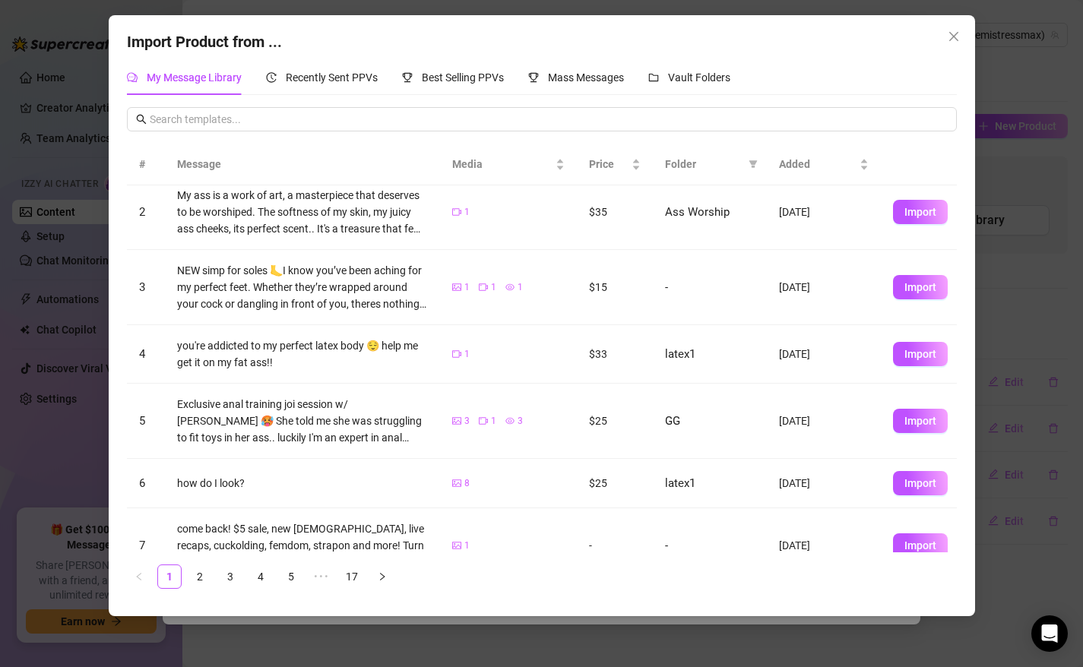
scroll to position [65, 0]
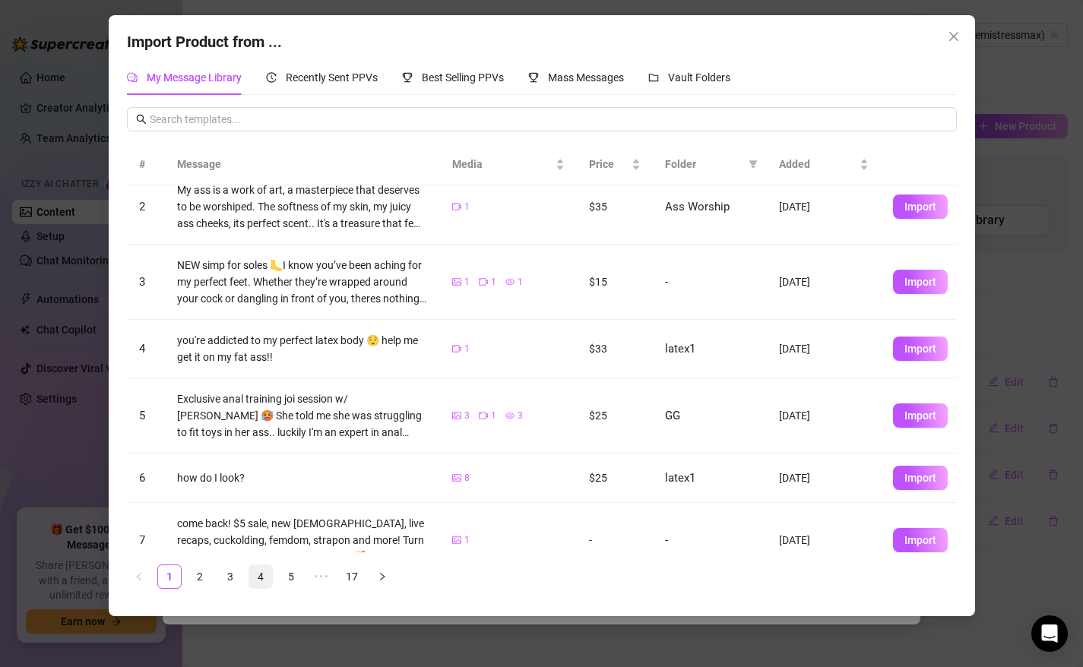
click at [256, 572] on link "4" at bounding box center [260, 576] width 23 height 23
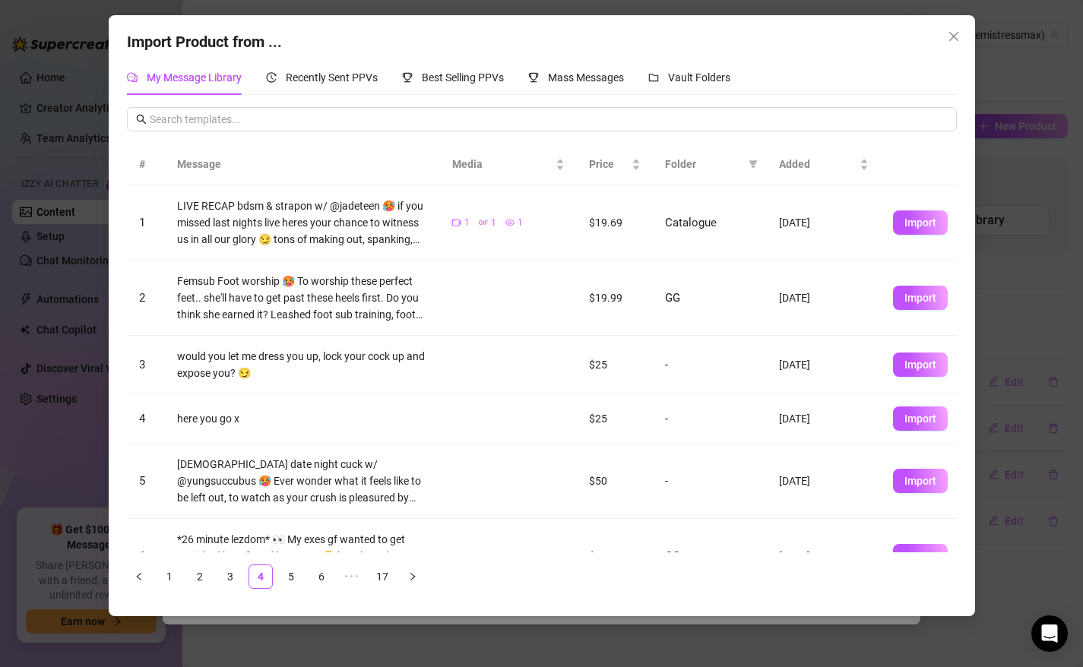
scroll to position [0, 0]
click at [914, 296] on span "Import" at bounding box center [920, 298] width 32 height 12
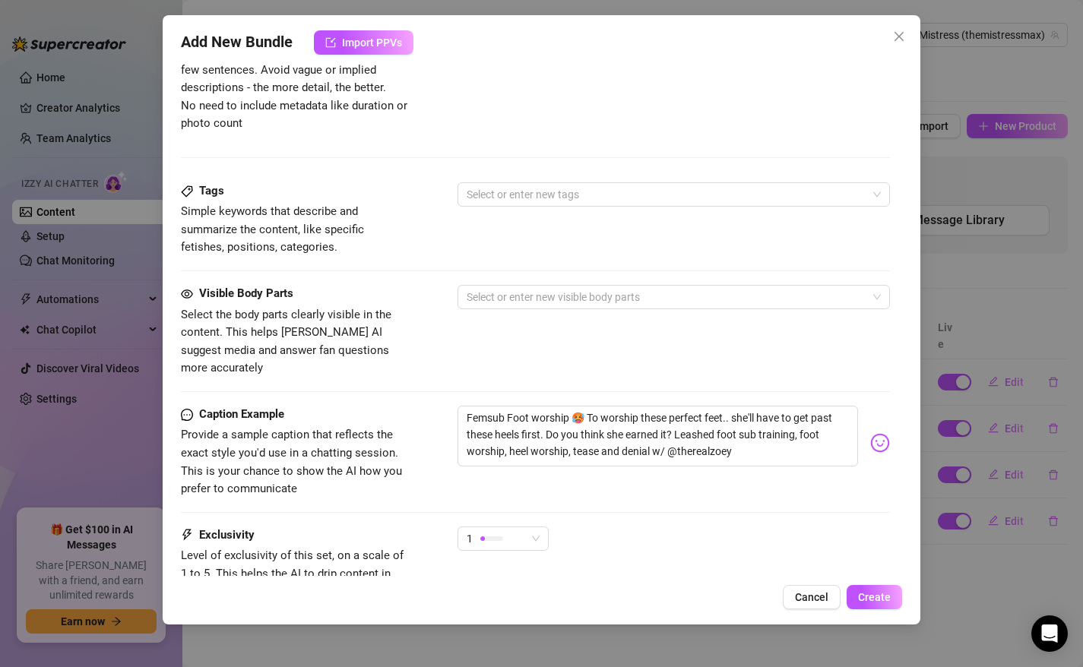
scroll to position [723, 0]
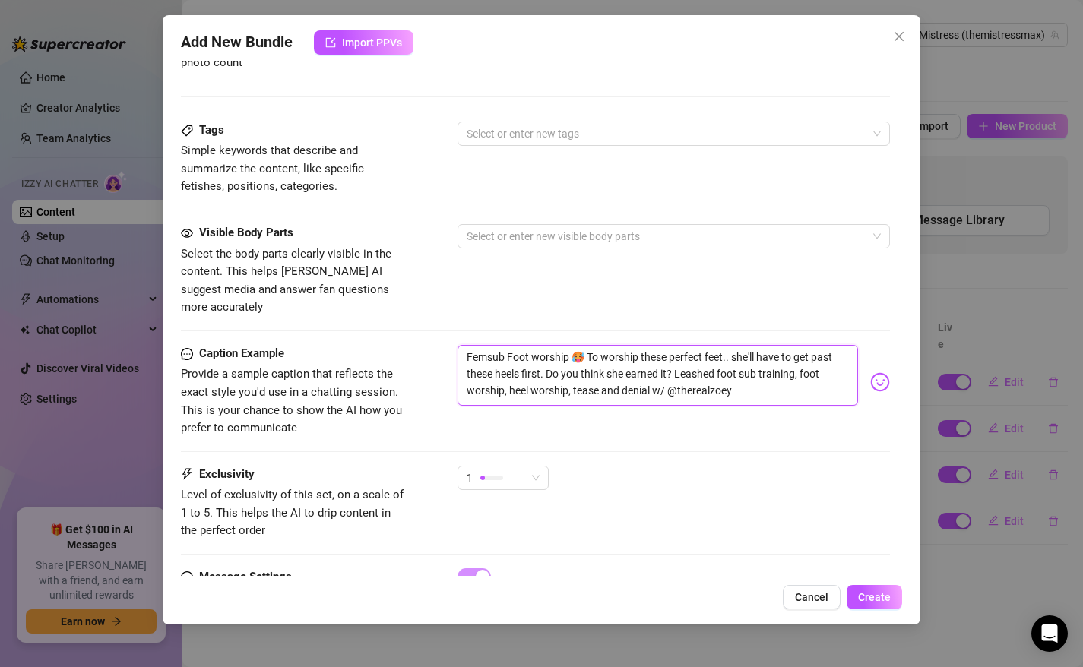
drag, startPoint x: 652, startPoint y: 375, endPoint x: 589, endPoint y: 338, distance: 73.2
click at [589, 345] on textarea "Femsub Foot worship 🥵 To worship these perfect feet.. she'll have to get past t…" at bounding box center [657, 375] width 401 height 61
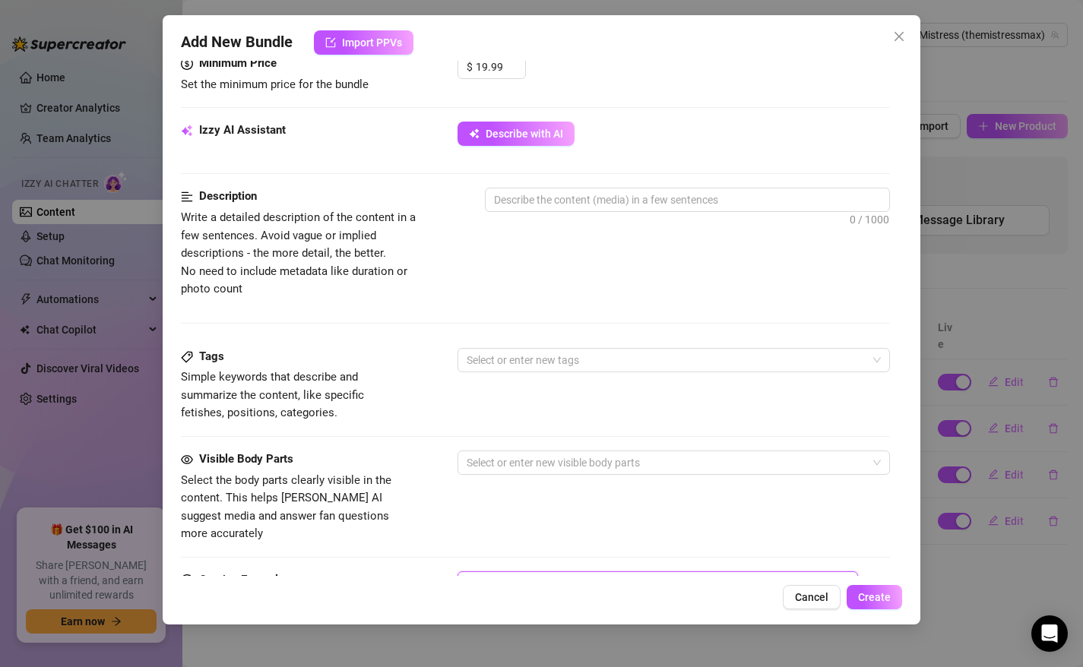
scroll to position [483, 0]
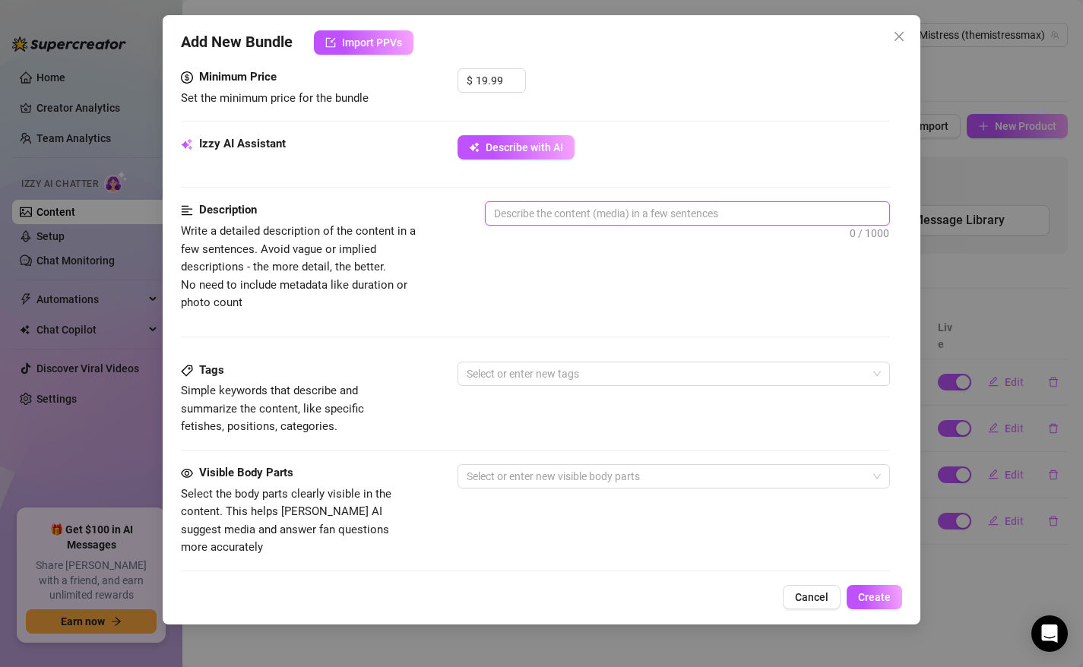
click at [532, 215] on textarea at bounding box center [687, 213] width 404 height 23
paste textarea "o worship these perfect feet.. she'll have to get past these heels first. Do yo…"
type textarea "o worship these perfect feet.. she'll have to get past these heels first. Do yo…"
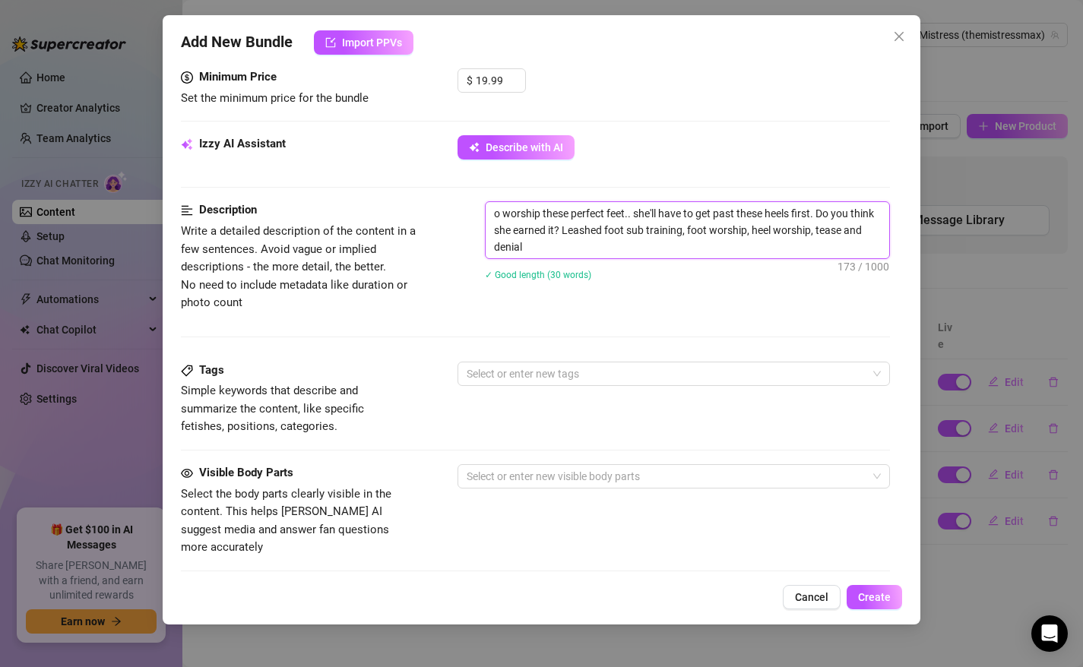
scroll to position [0, 0]
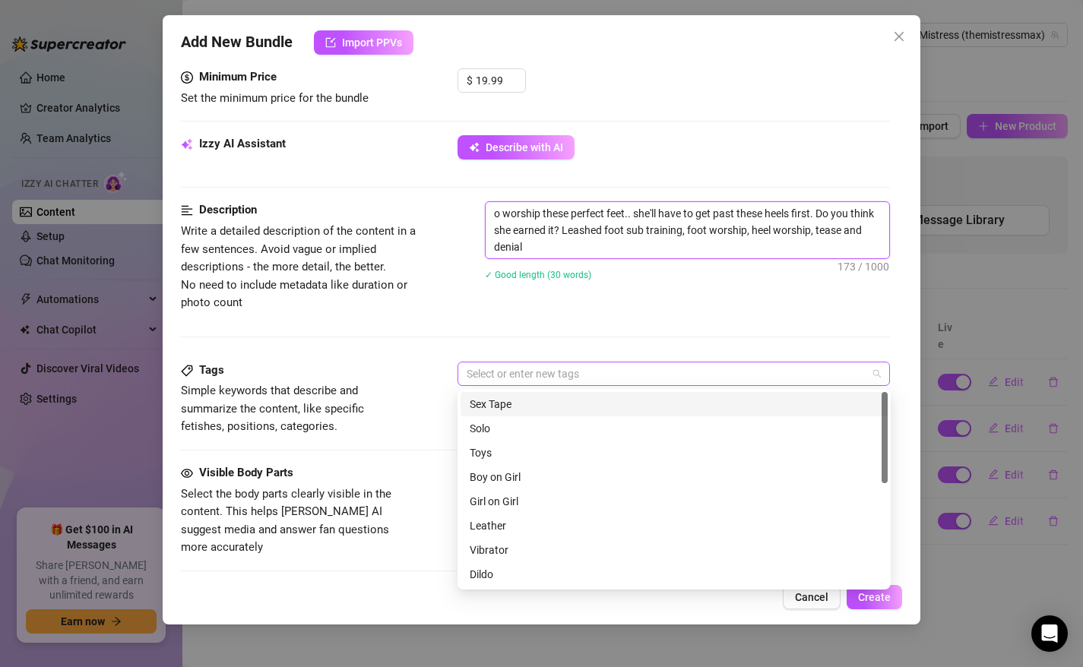
click at [496, 368] on div at bounding box center [665, 373] width 411 height 21
type textarea "o worship these perfect feet.. she'll have to get past these heels first. Do yo…"
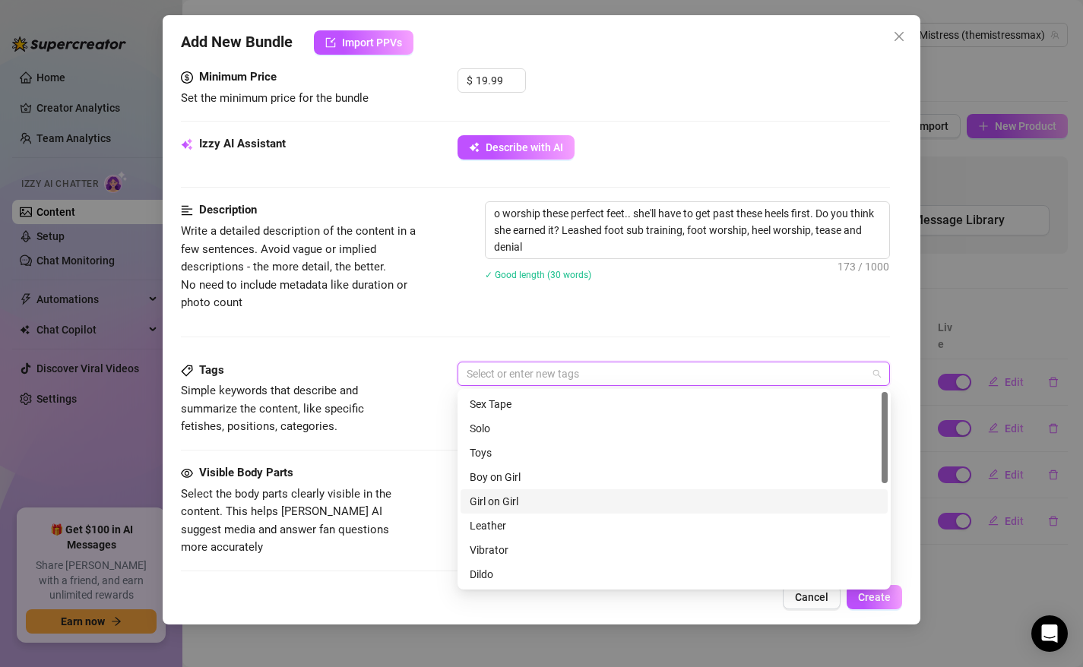
click at [501, 495] on div "Girl on Girl" at bounding box center [673, 501] width 409 height 17
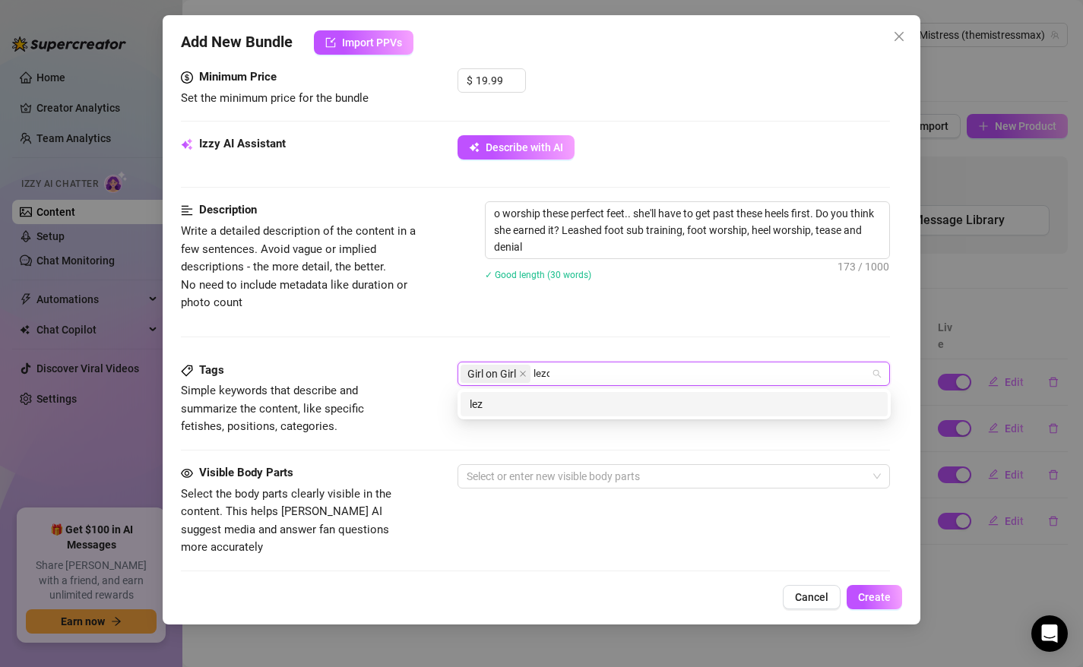
type input "lezdom"
type input "bdsm"
type input "femdom"
type input "foot fetish"
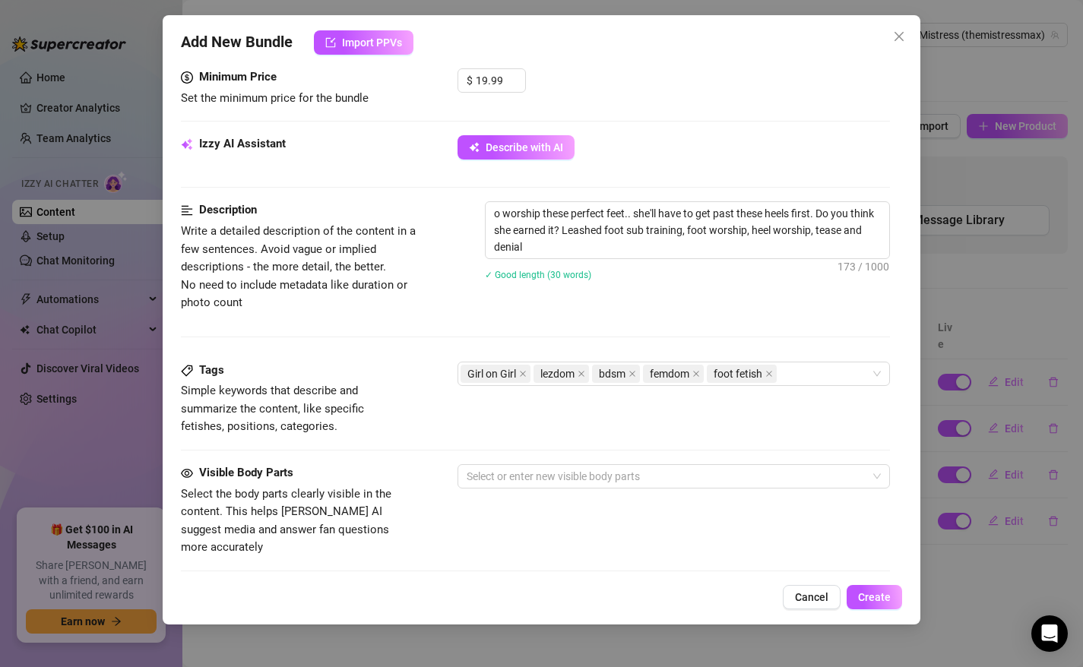
click at [401, 392] on span "Simple keywords that describe and summarize the content, like specific fetishes…" at bounding box center [295, 409] width 228 height 54
click at [539, 474] on div at bounding box center [665, 476] width 411 height 21
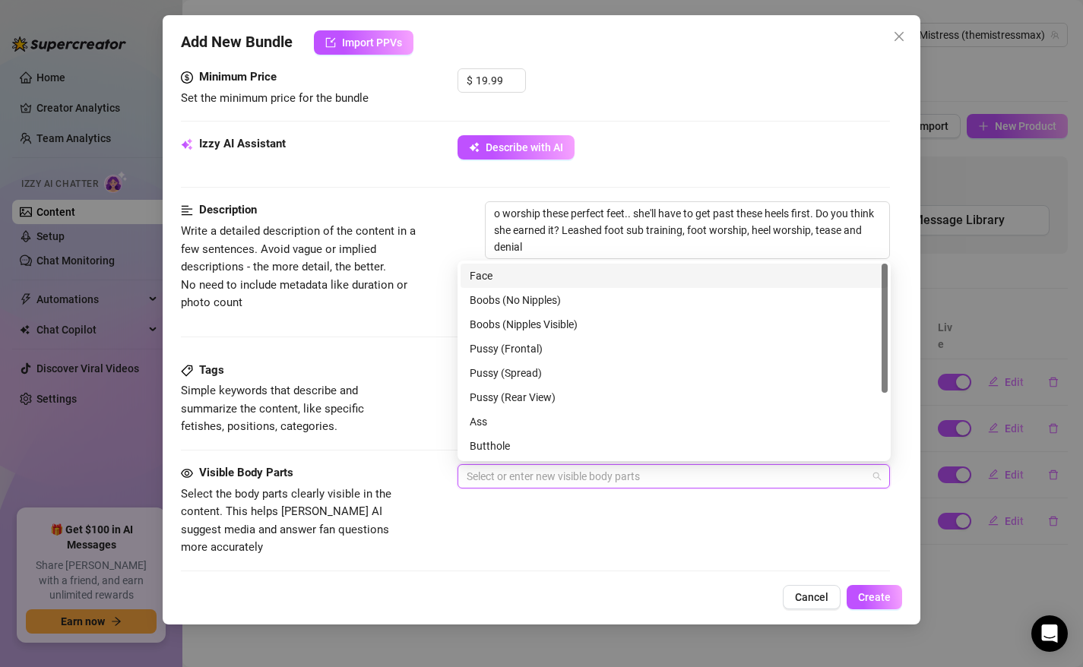
click at [507, 282] on div "Face" at bounding box center [673, 275] width 409 height 17
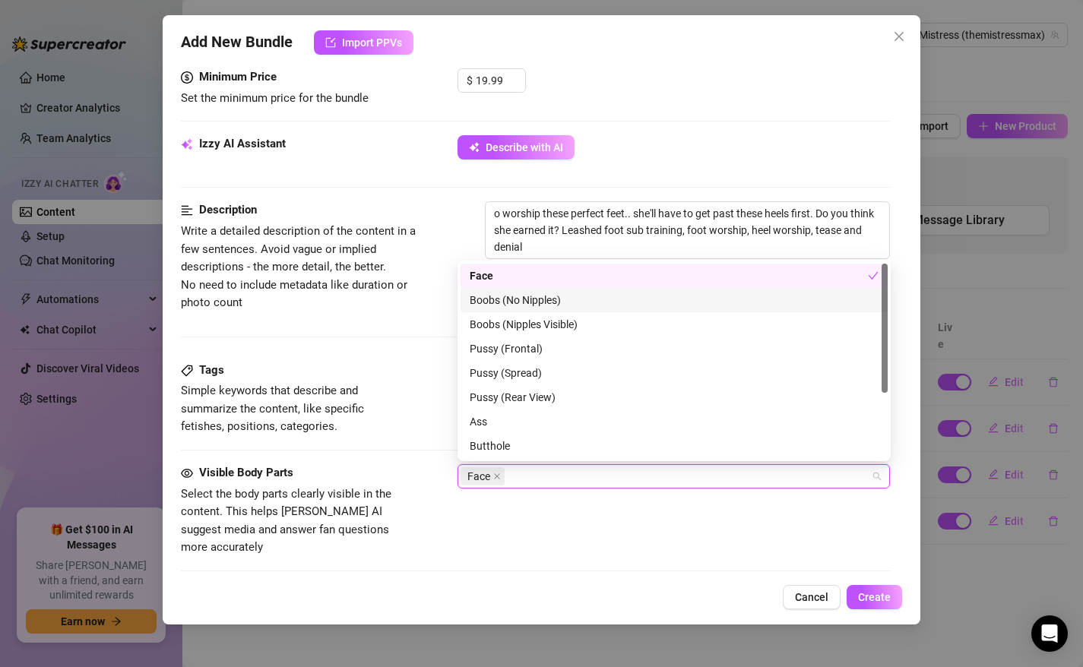
click at [514, 303] on div "Boobs (No Nipples)" at bounding box center [673, 300] width 409 height 17
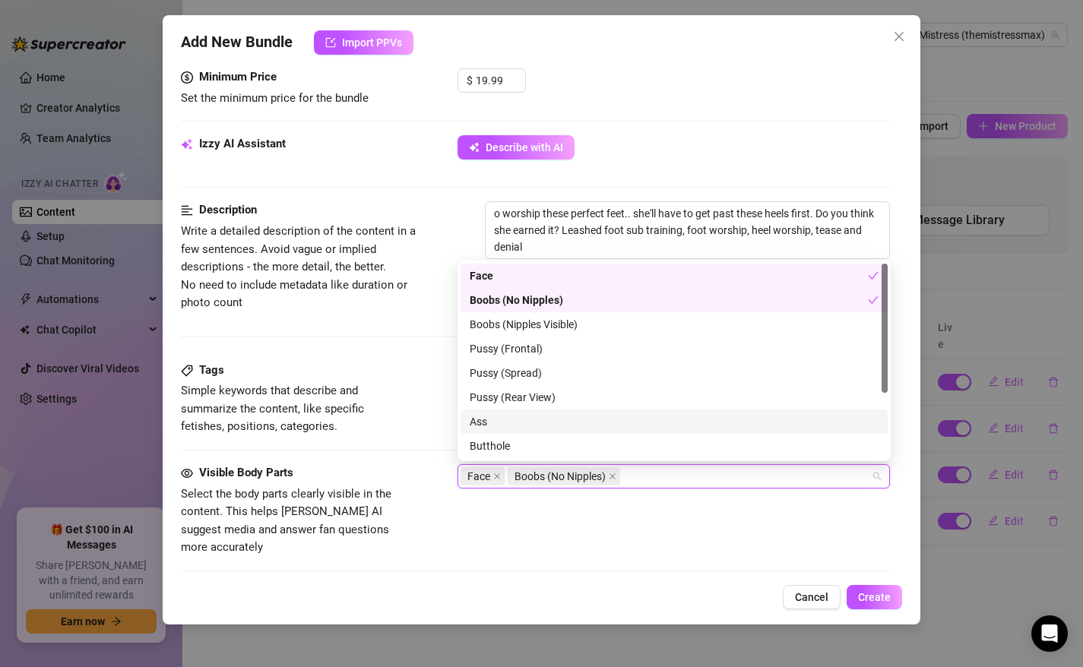
click at [495, 423] on div "Ass" at bounding box center [673, 421] width 409 height 17
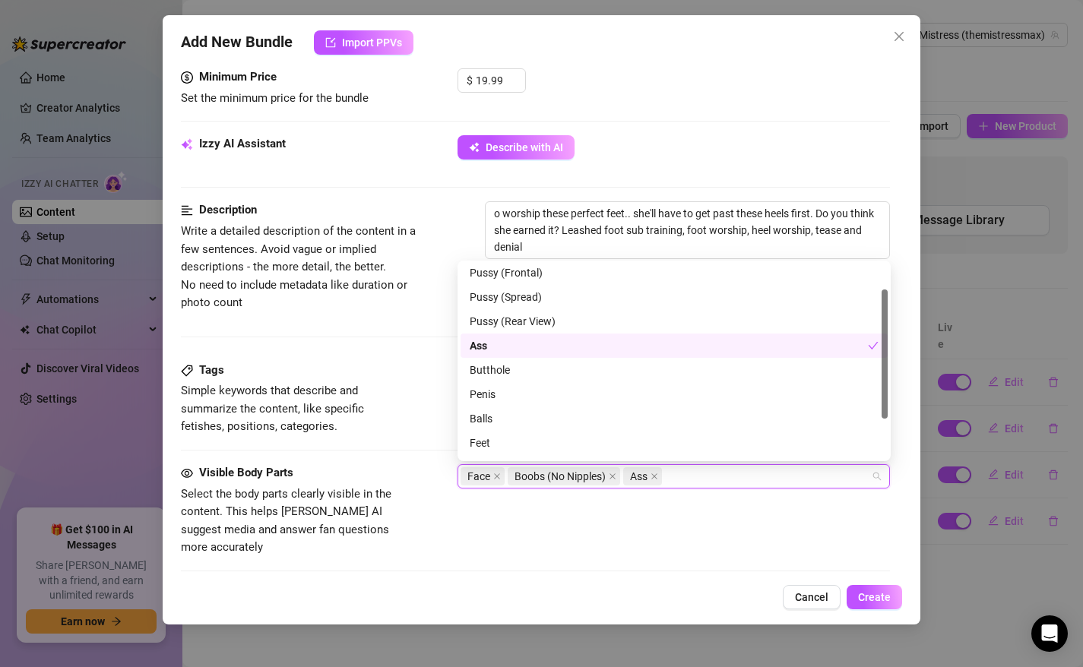
scroll to position [97, 0]
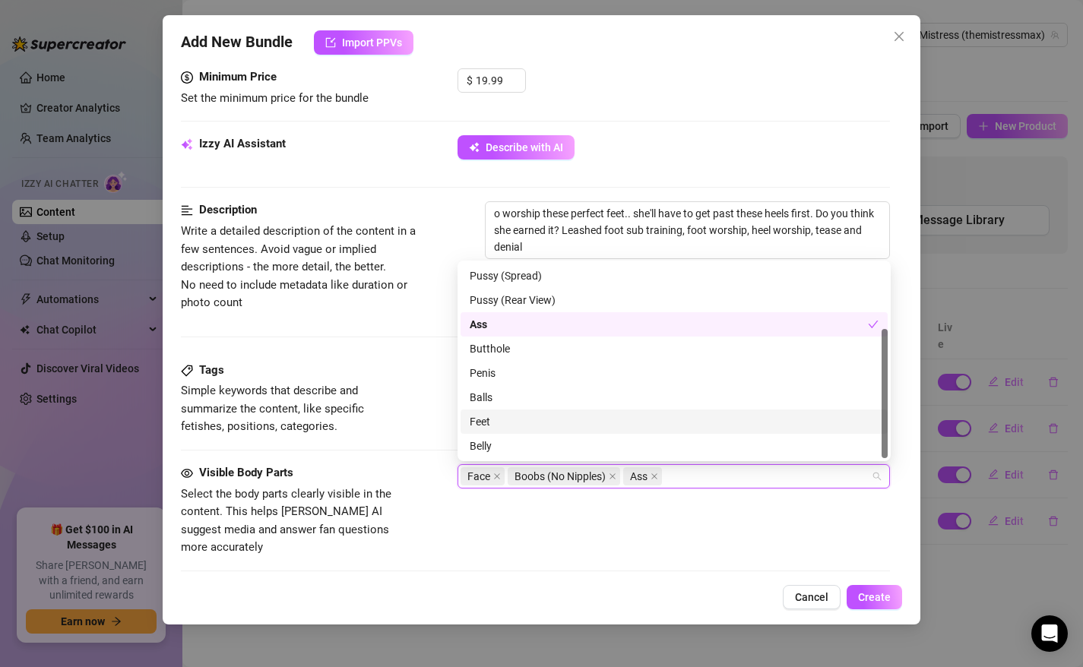
click at [498, 419] on div "Feet" at bounding box center [673, 421] width 409 height 17
click at [531, 516] on div "Visible Body Parts Select the body parts clearly visible in the content. This h…" at bounding box center [536, 510] width 710 height 93
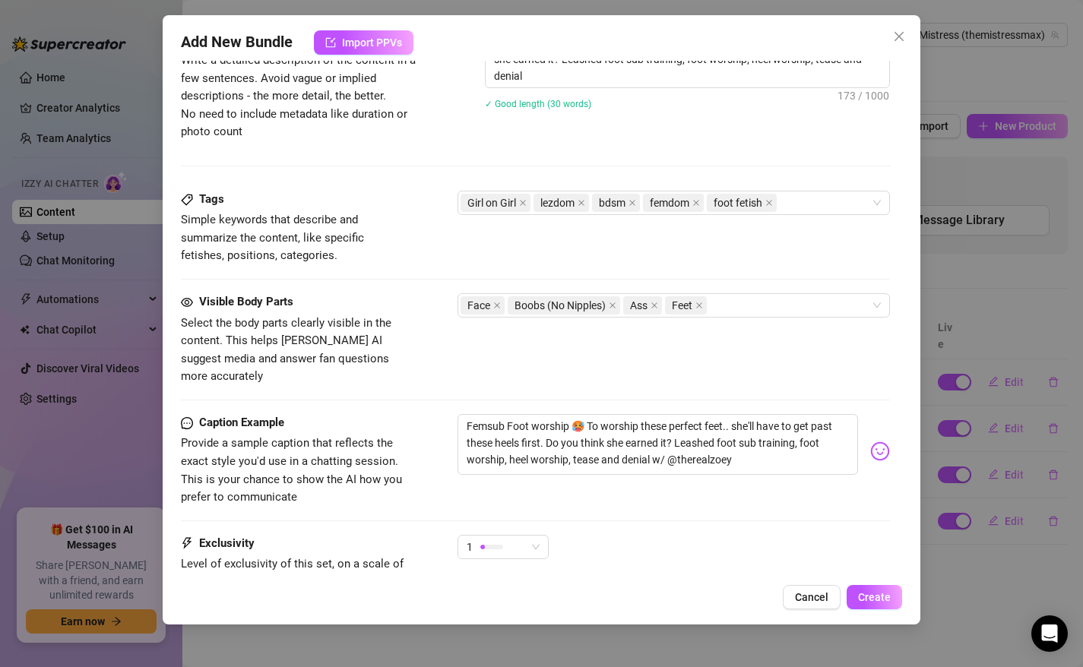
scroll to position [782, 0]
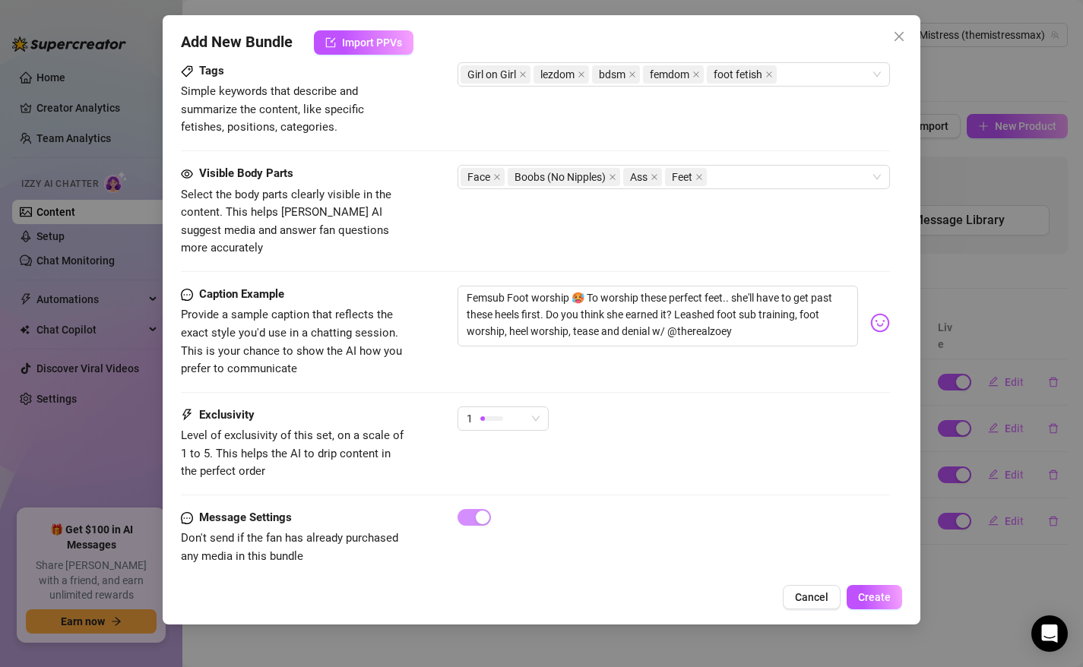
click at [508, 413] on div "1" at bounding box center [502, 425] width 91 height 38
click at [508, 407] on div "1" at bounding box center [495, 418] width 59 height 23
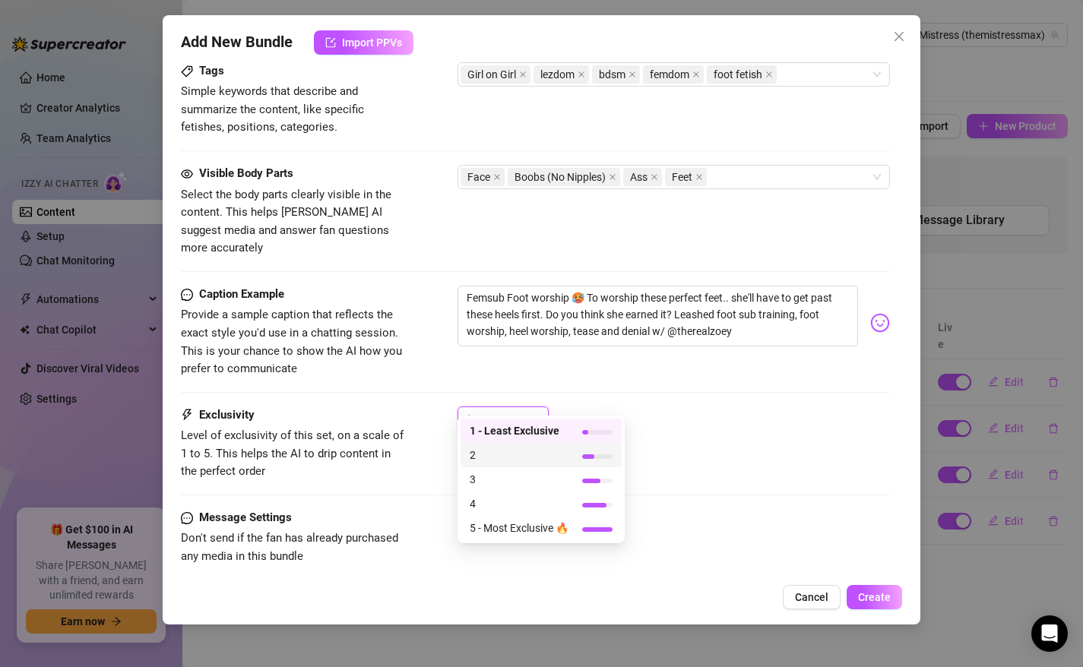
click at [506, 463] on span "2" at bounding box center [518, 455] width 99 height 17
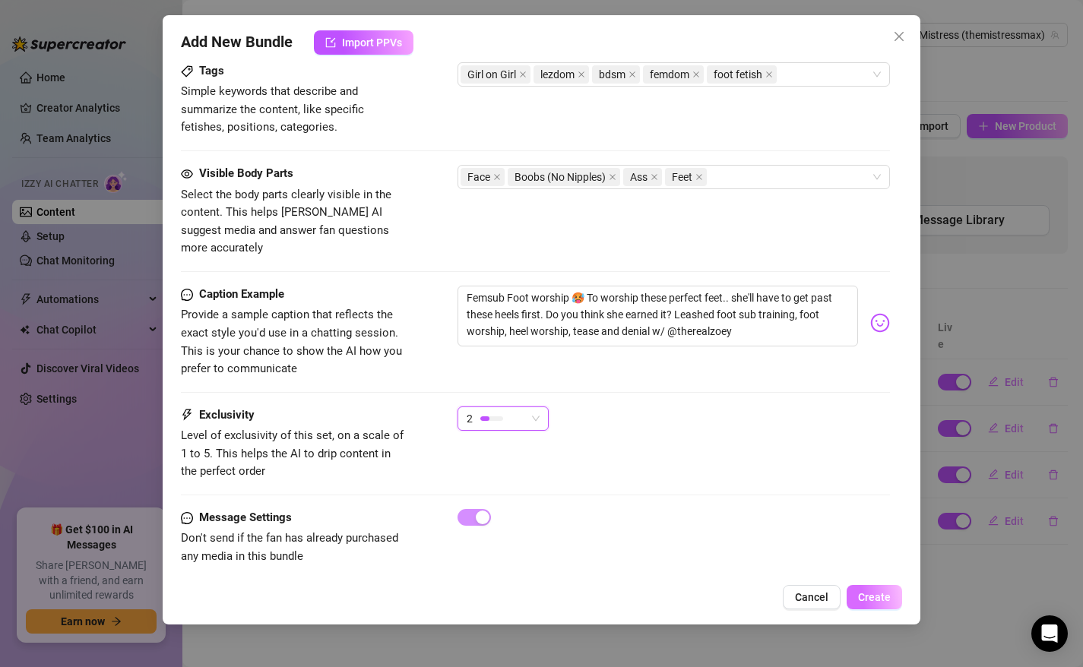
click at [874, 598] on span "Create" at bounding box center [874, 597] width 33 height 12
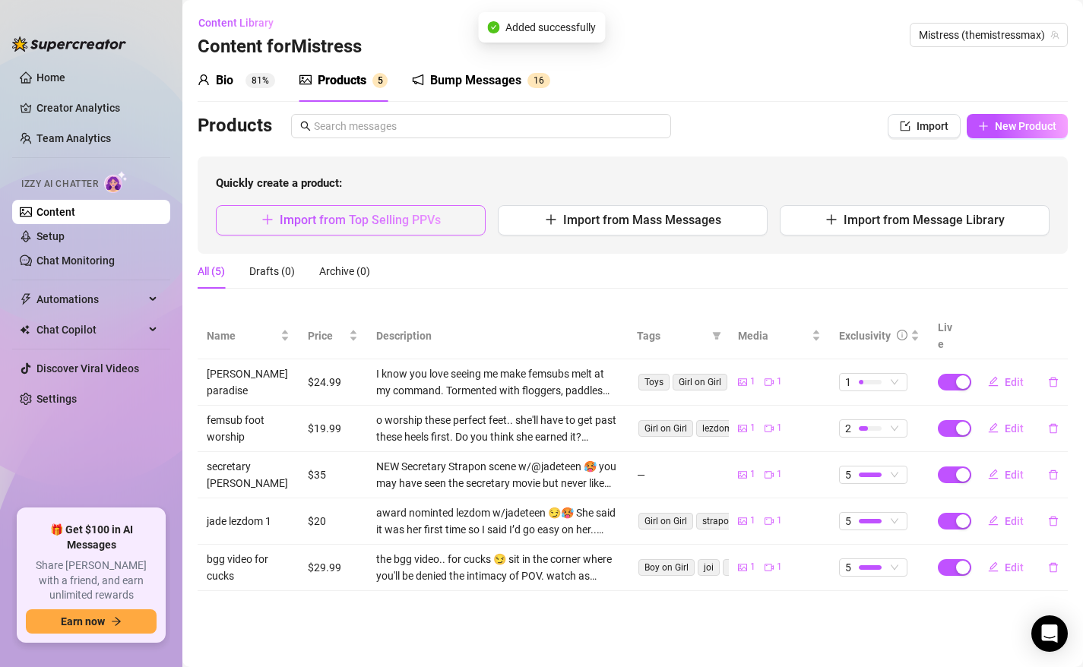
click at [420, 219] on span "Import from Top Selling PPVs" at bounding box center [360, 220] width 161 height 14
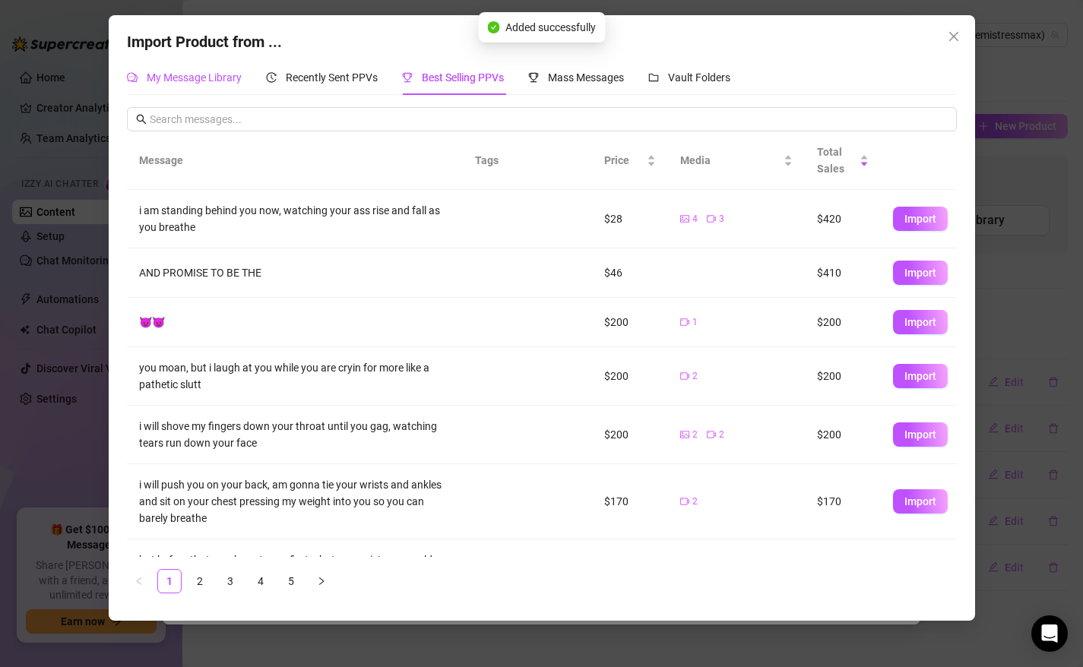
click at [188, 77] on span "My Message Library" at bounding box center [194, 77] width 95 height 12
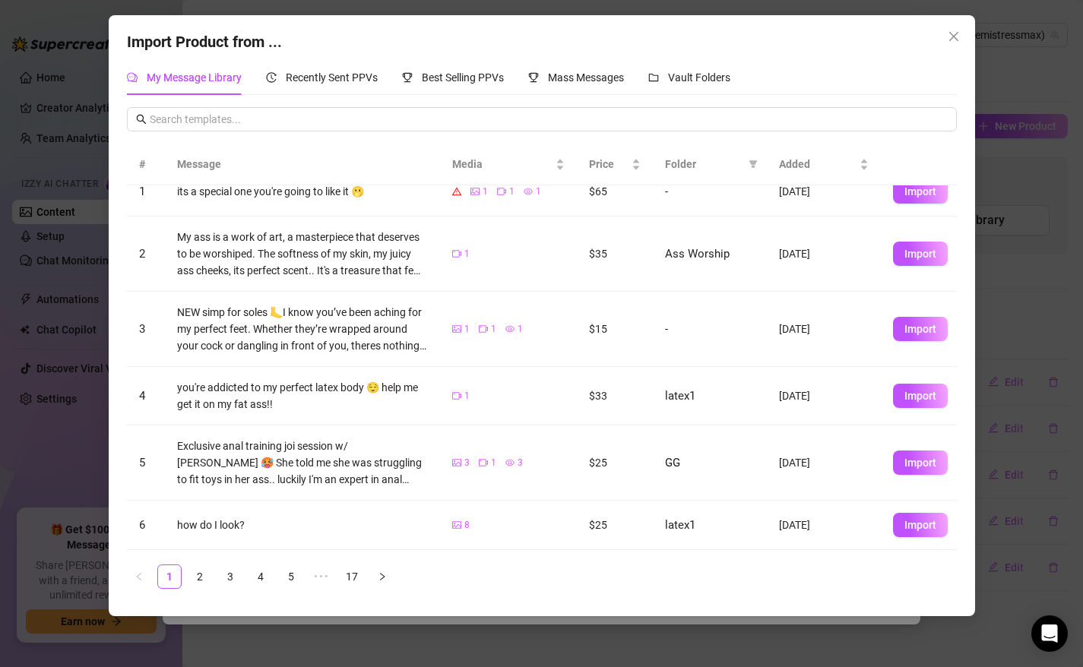
scroll to position [291, 0]
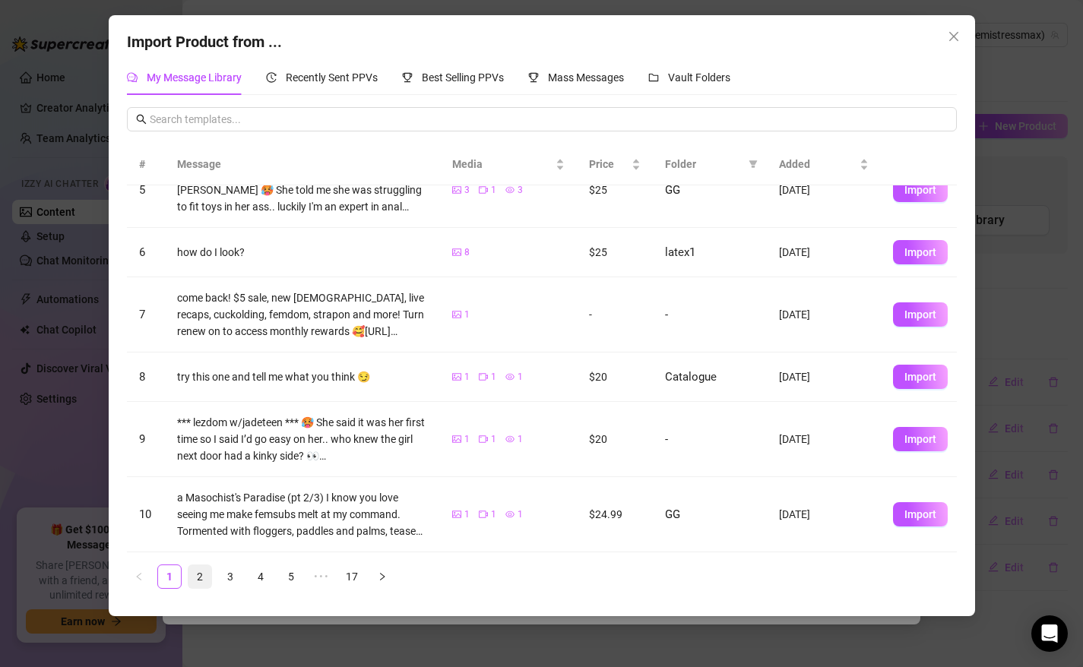
click at [200, 573] on link "2" at bounding box center [199, 576] width 23 height 23
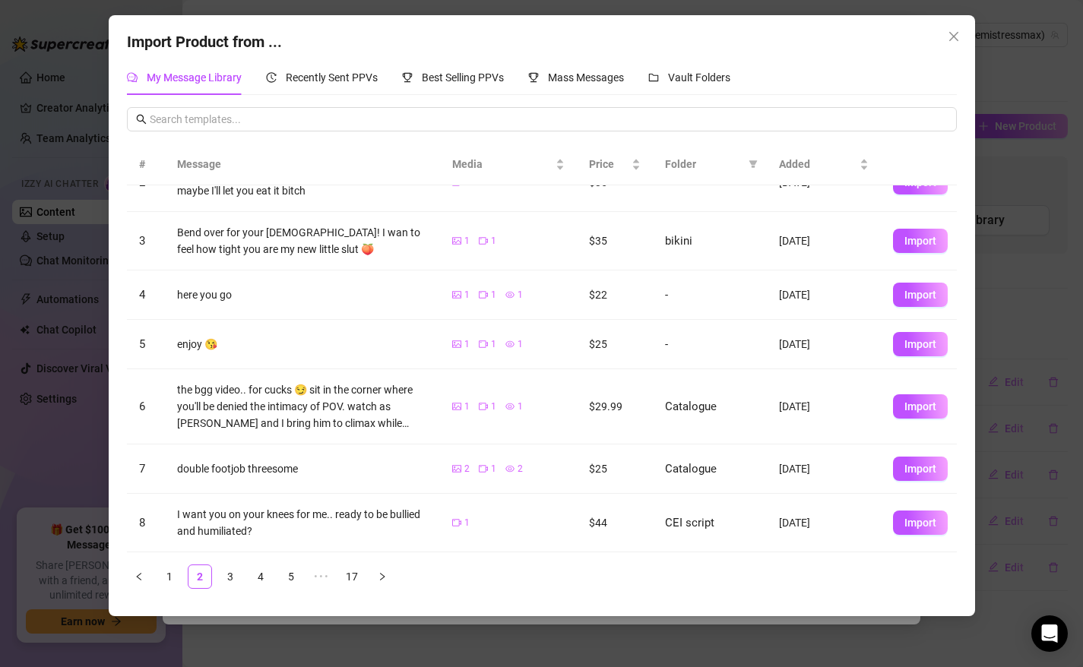
scroll to position [241, 0]
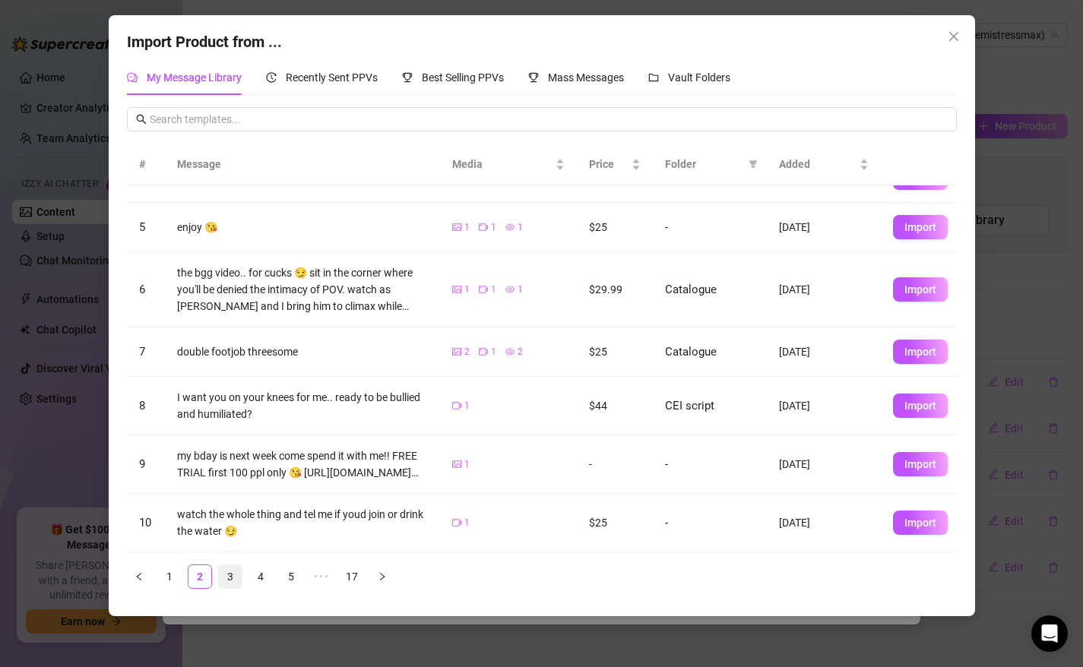
click at [229, 575] on link "3" at bounding box center [230, 576] width 23 height 23
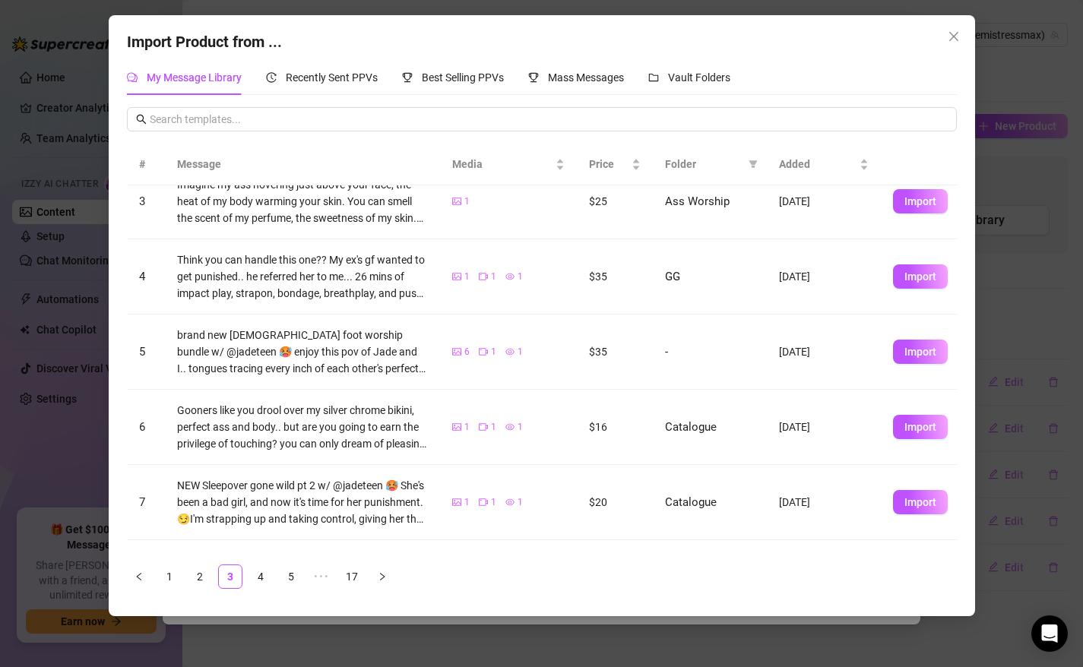
scroll to position [175, 0]
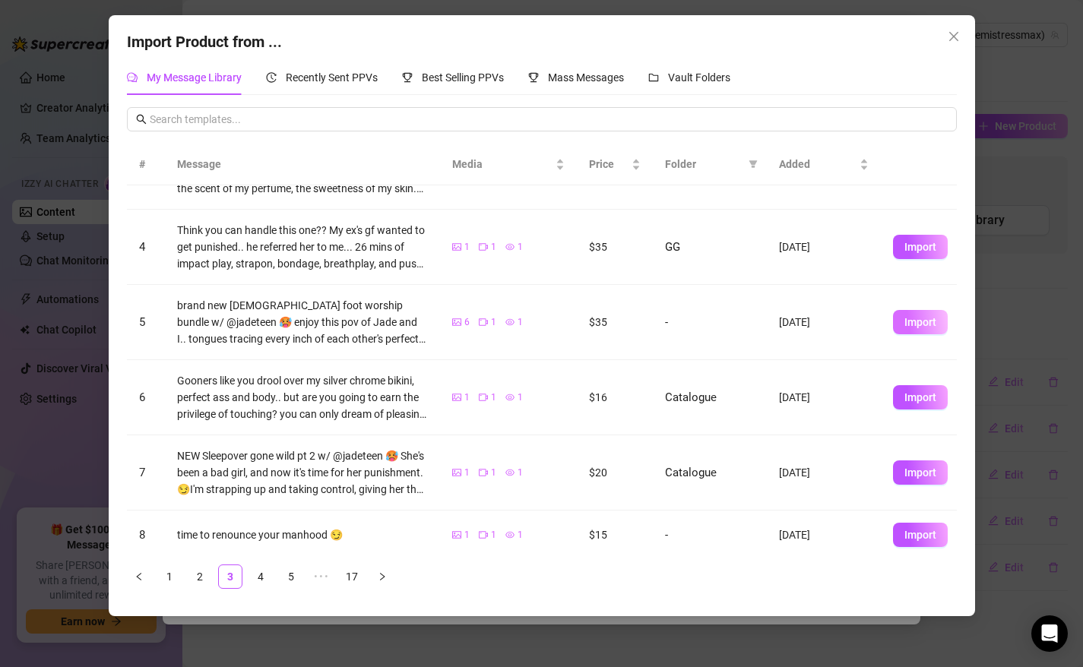
click at [924, 322] on span "Import" at bounding box center [920, 322] width 32 height 12
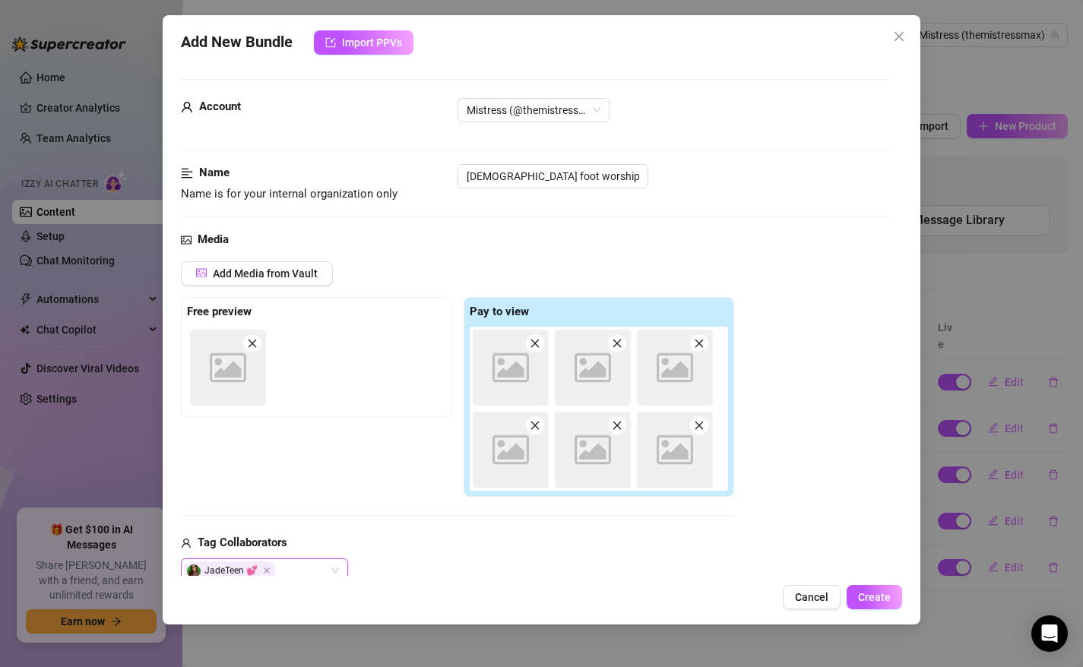
type textarea "brand new [DEMOGRAPHIC_DATA] foot worship bundle w/ @jadeteen 🥵 enjoy this pov …"
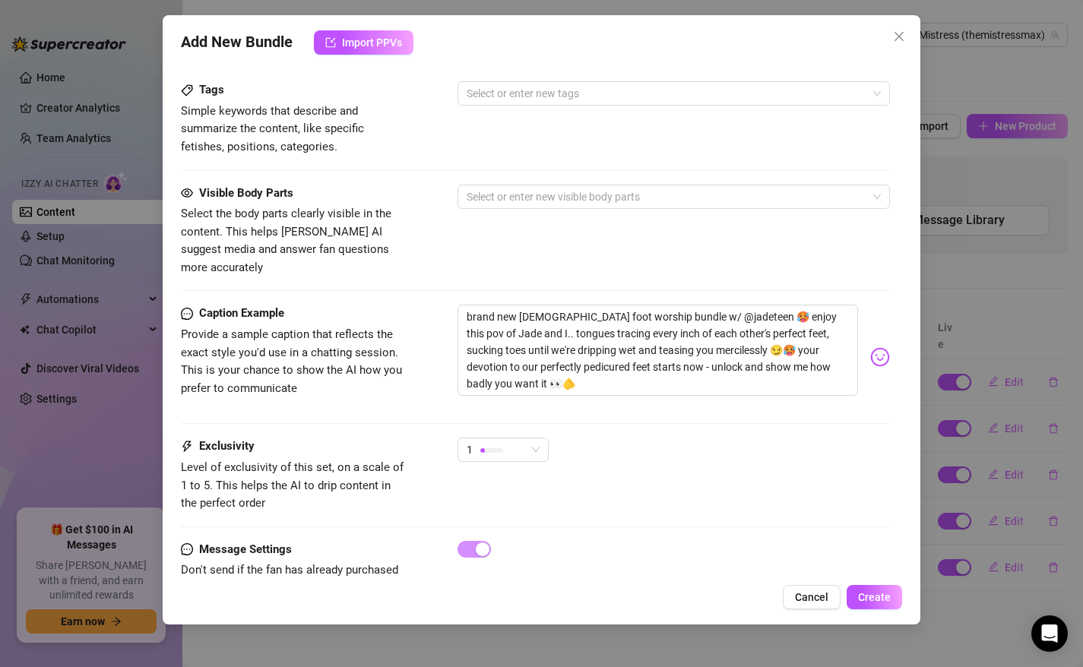
scroll to position [875, 0]
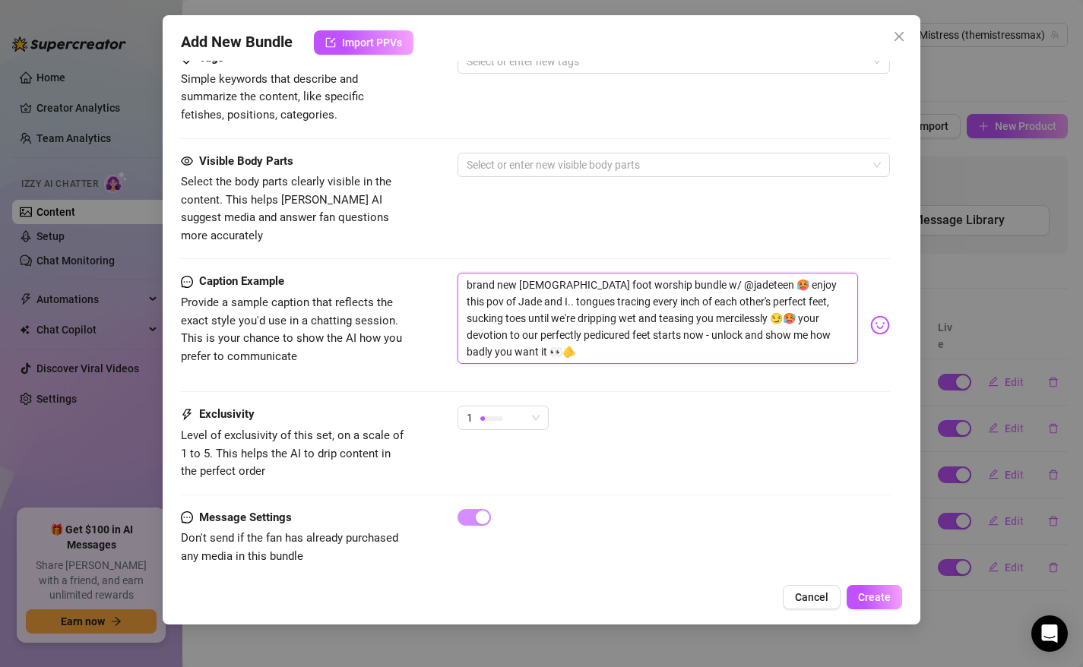
drag, startPoint x: 517, startPoint y: 337, endPoint x: 462, endPoint y: 259, distance: 95.9
click at [462, 273] on textarea "brand new [DEMOGRAPHIC_DATA] foot worship bundle w/ @jadeteen 🥵 enjoy this pov …" at bounding box center [657, 318] width 401 height 91
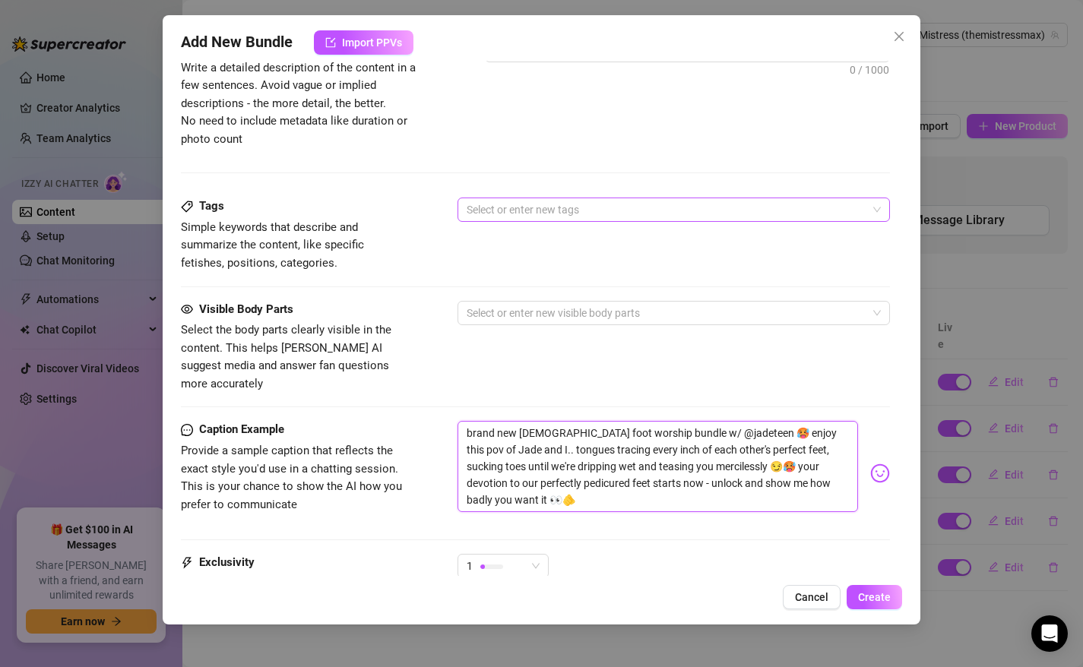
click at [498, 209] on div at bounding box center [665, 209] width 411 height 21
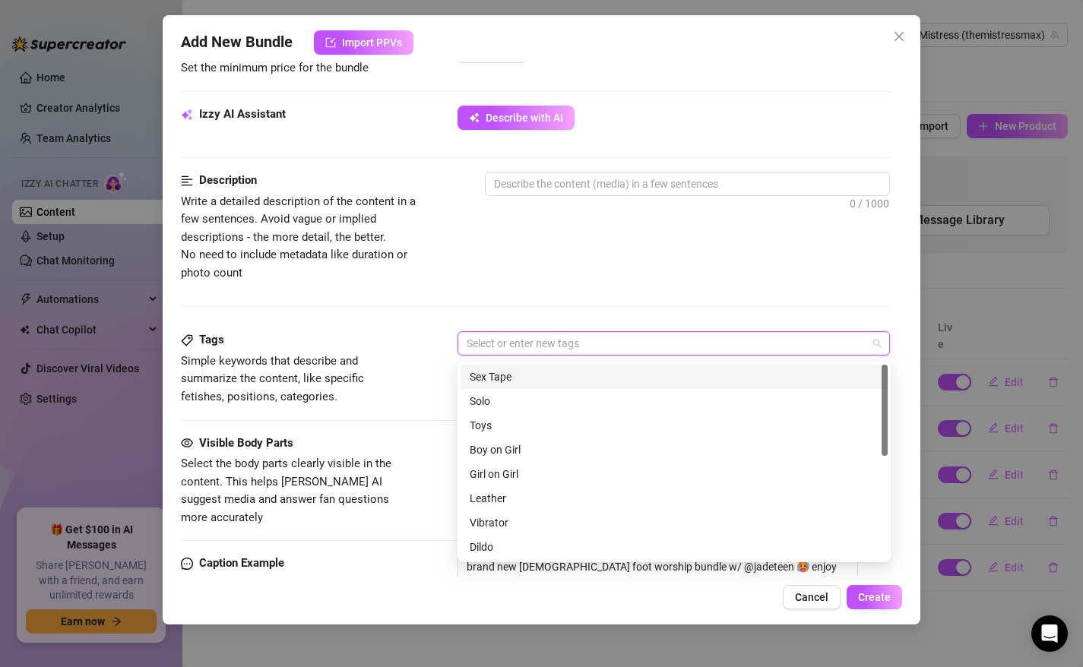
scroll to position [579, 0]
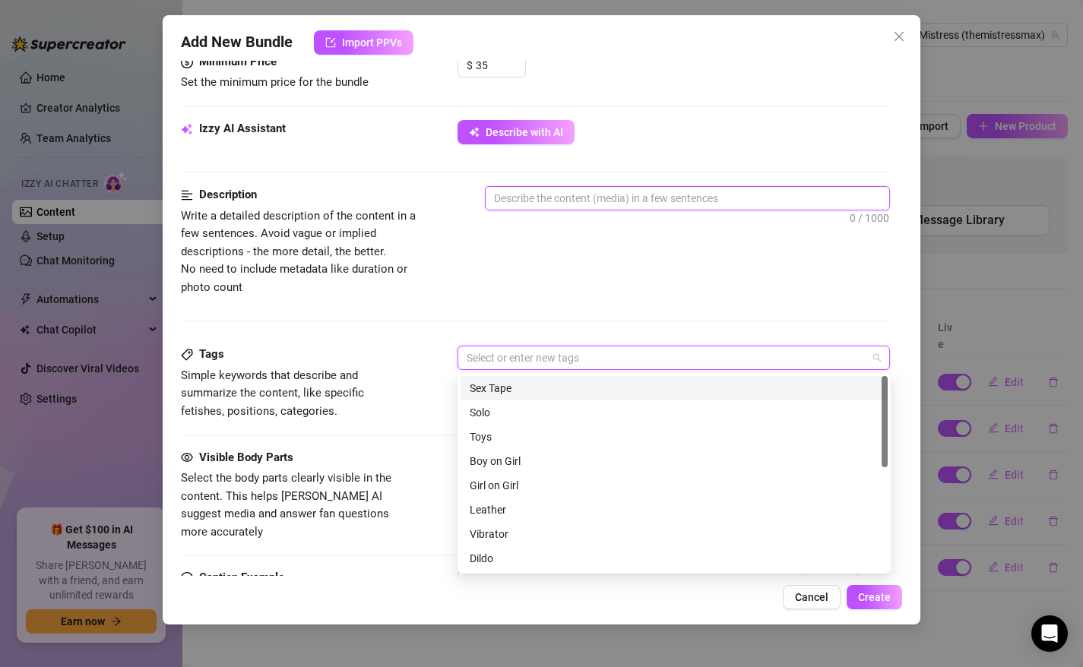
click at [514, 198] on textarea at bounding box center [687, 198] width 404 height 23
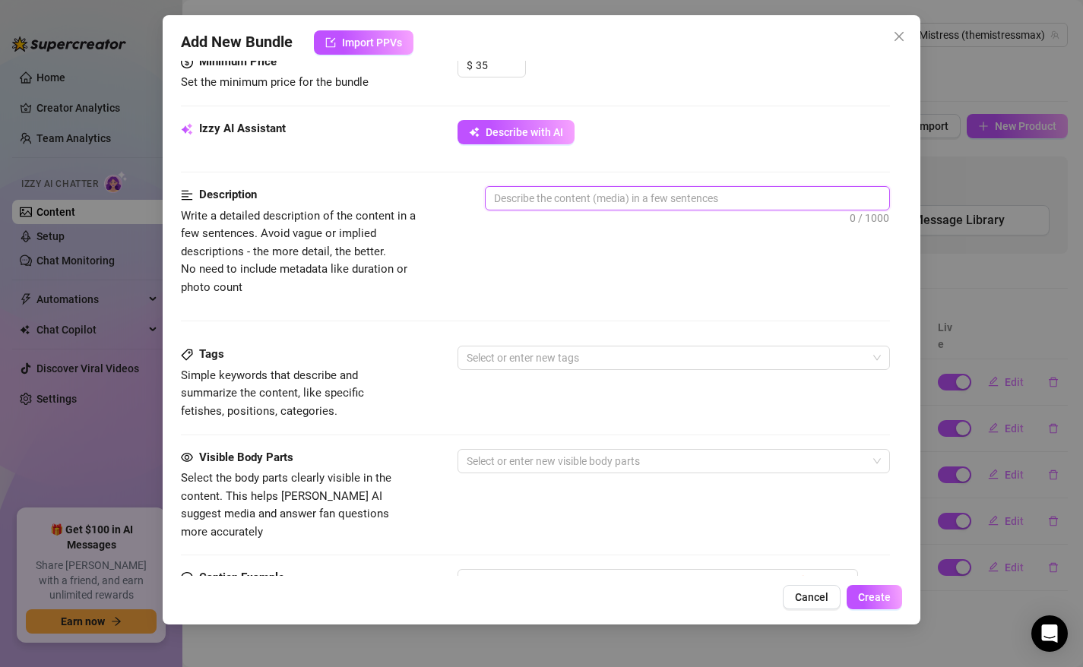
paste textarea "brand new [DEMOGRAPHIC_DATA] foot worship bundle w/ @jadeteen 🥵 enjoy this pov …"
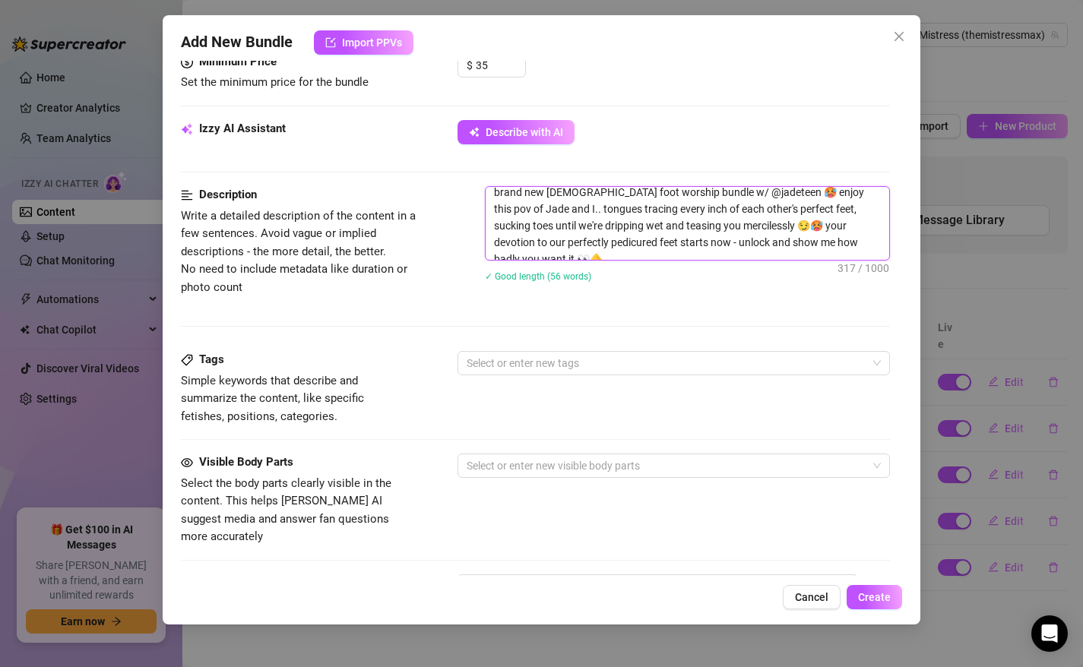
scroll to position [0, 0]
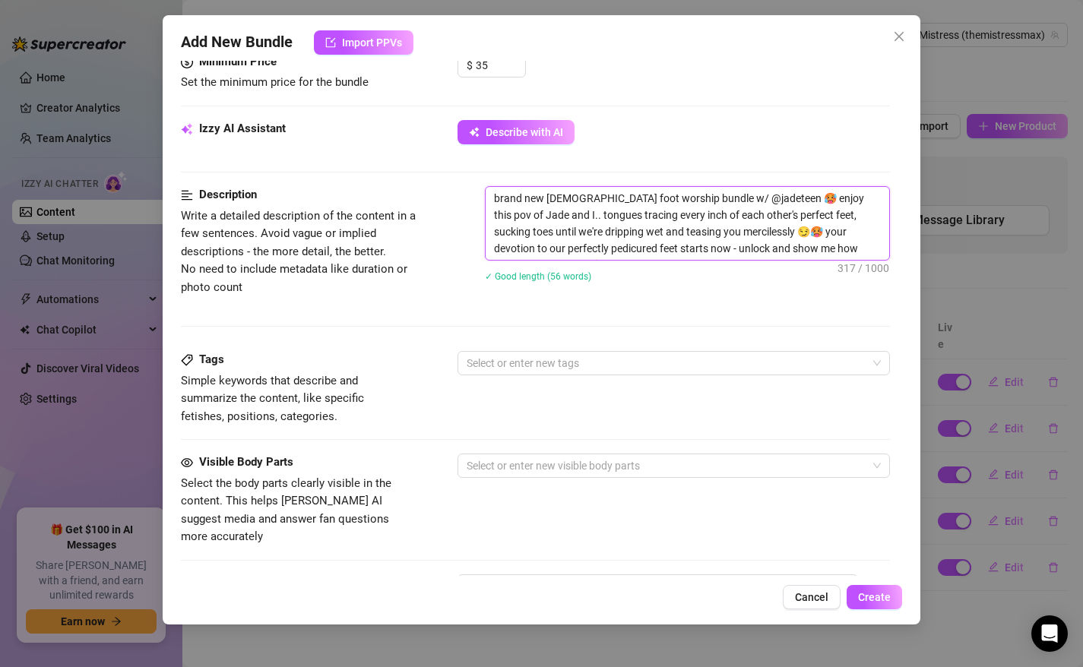
type textarea "brand new [DEMOGRAPHIC_DATA] foot worship bundle w/ @jadeteen 🥵 enjoy this pov …"
click at [469, 316] on div "Description Write a detailed description of the content in a few sentences. Avo…" at bounding box center [536, 268] width 710 height 165
click at [495, 369] on div at bounding box center [665, 363] width 411 height 21
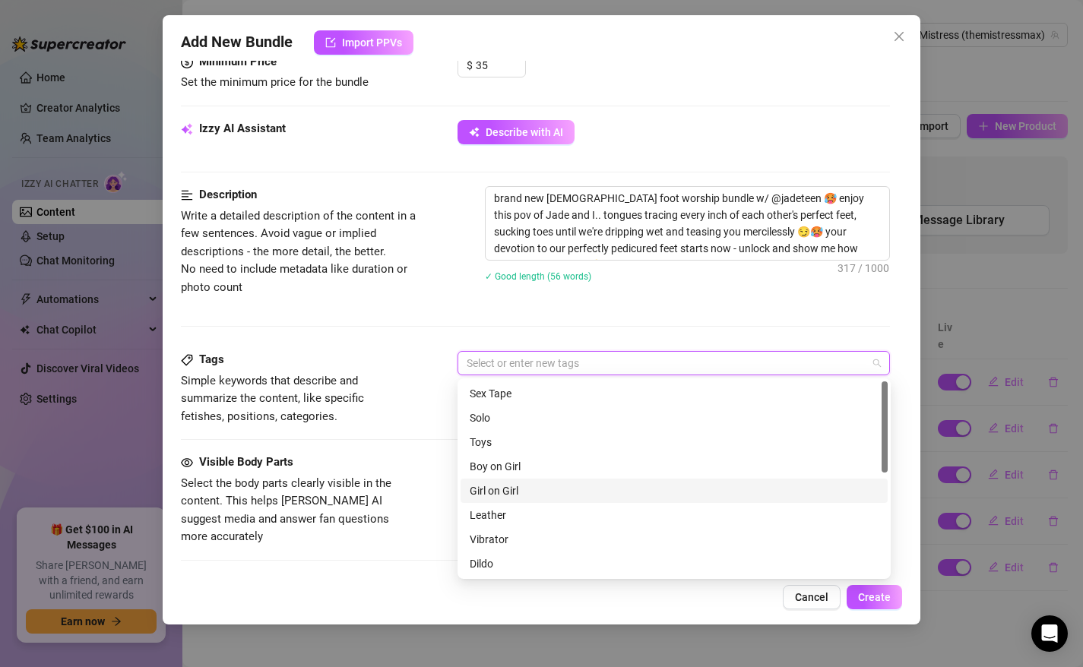
click at [500, 487] on div "Girl on Girl" at bounding box center [673, 490] width 409 height 17
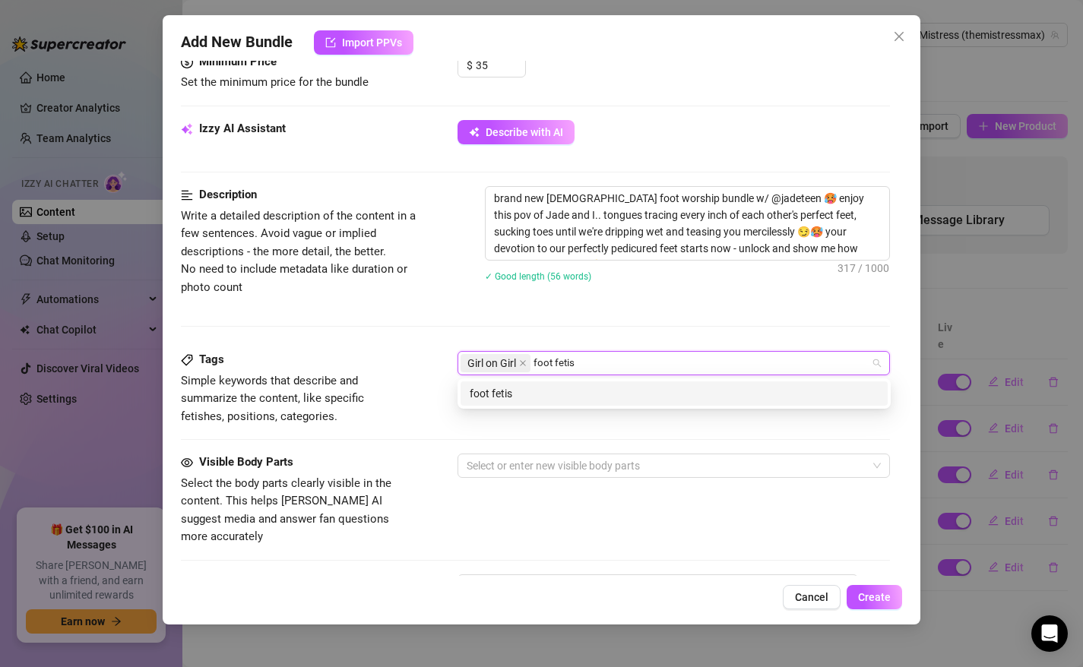
type input "foot fetish"
type input "joi"
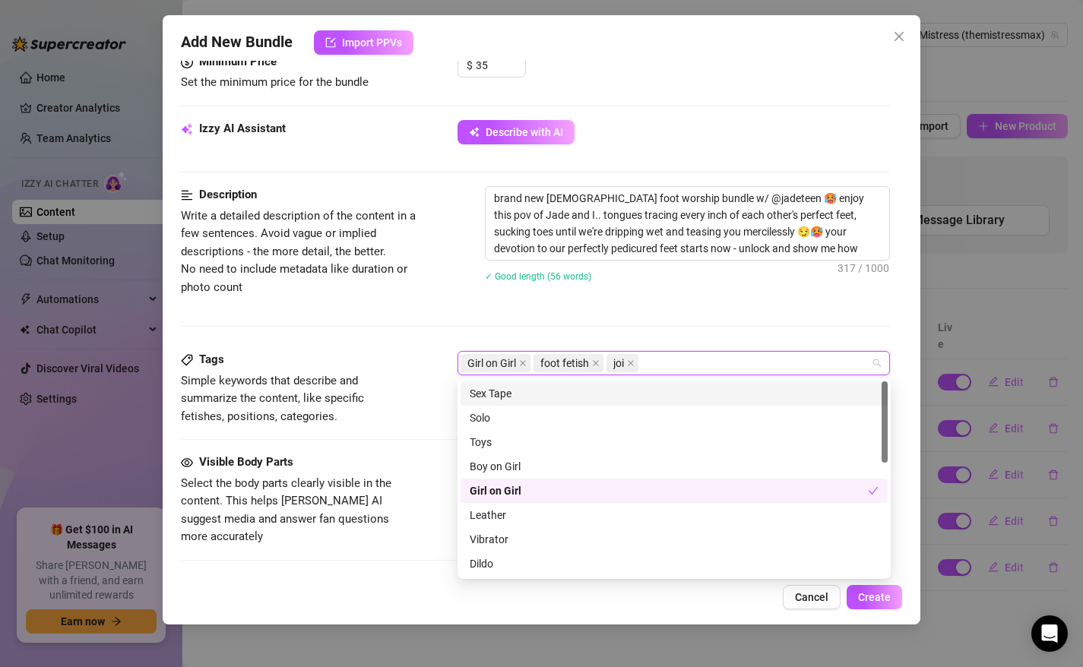
click at [406, 424] on span "Simple keywords that describe and summarize the content, like specific fetishes…" at bounding box center [295, 399] width 228 height 54
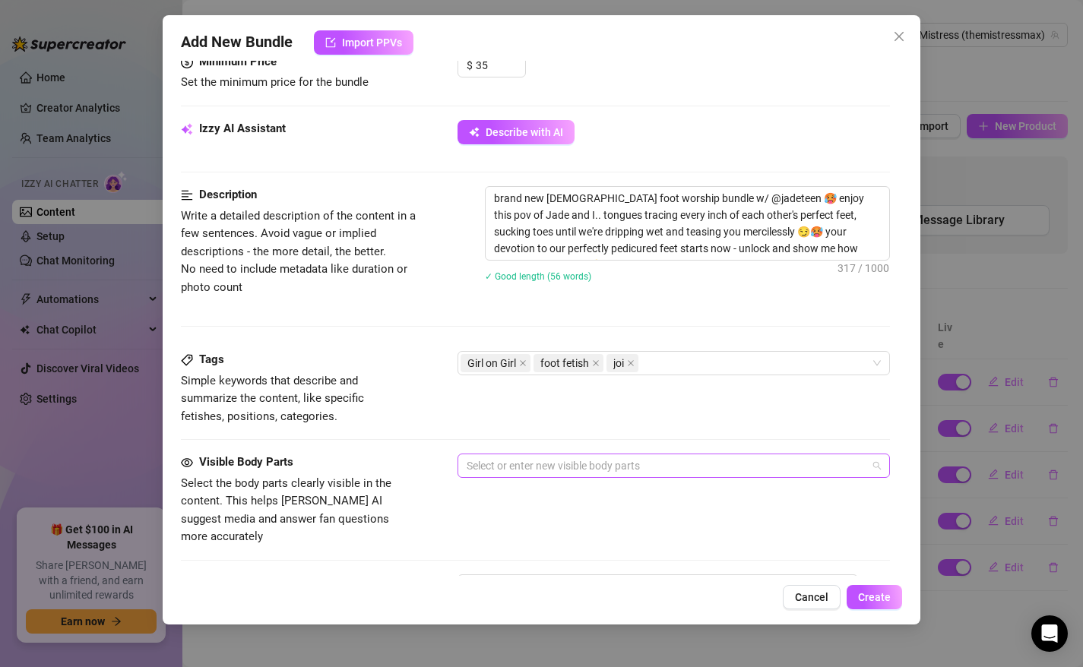
click at [517, 466] on div at bounding box center [665, 465] width 411 height 21
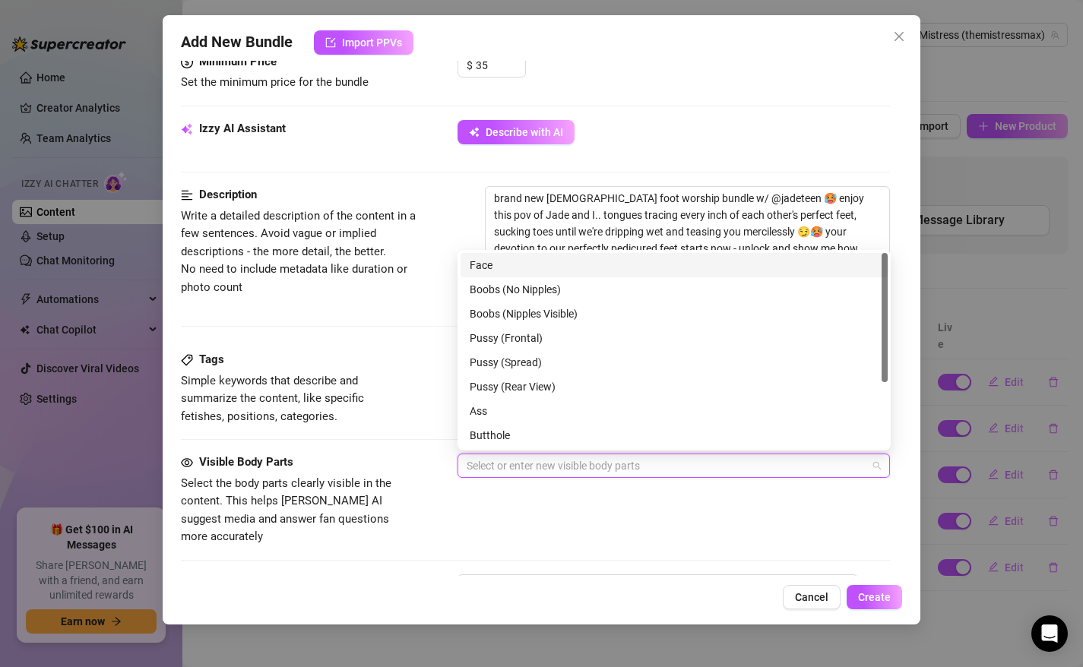
click at [498, 266] on div "Face" at bounding box center [673, 265] width 409 height 17
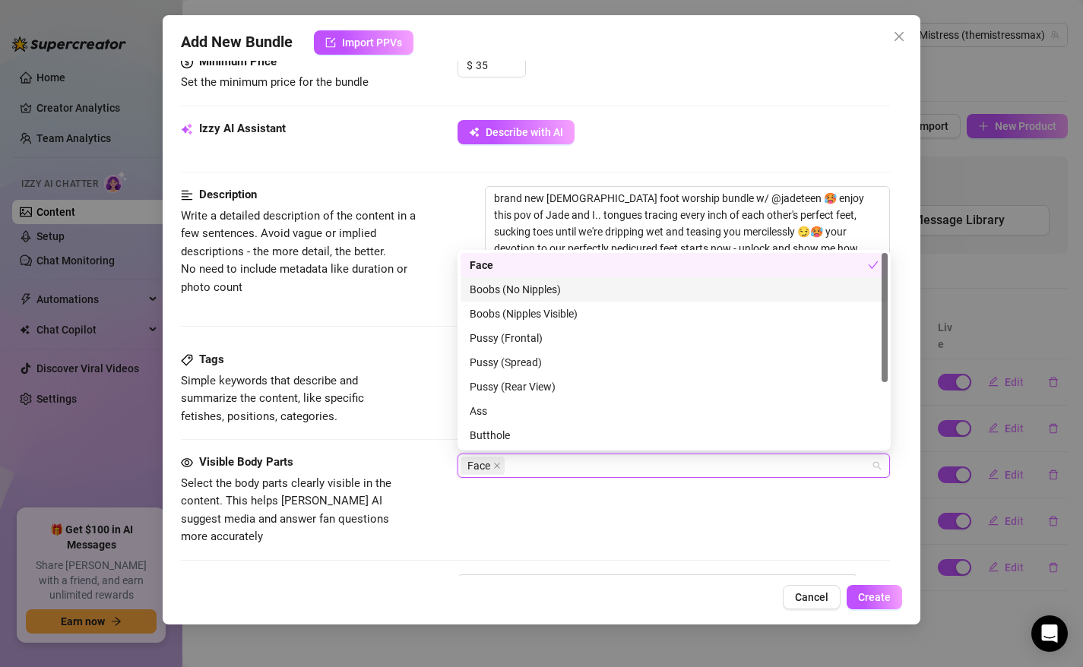
click at [522, 289] on div "Boobs (No Nipples)" at bounding box center [673, 289] width 409 height 17
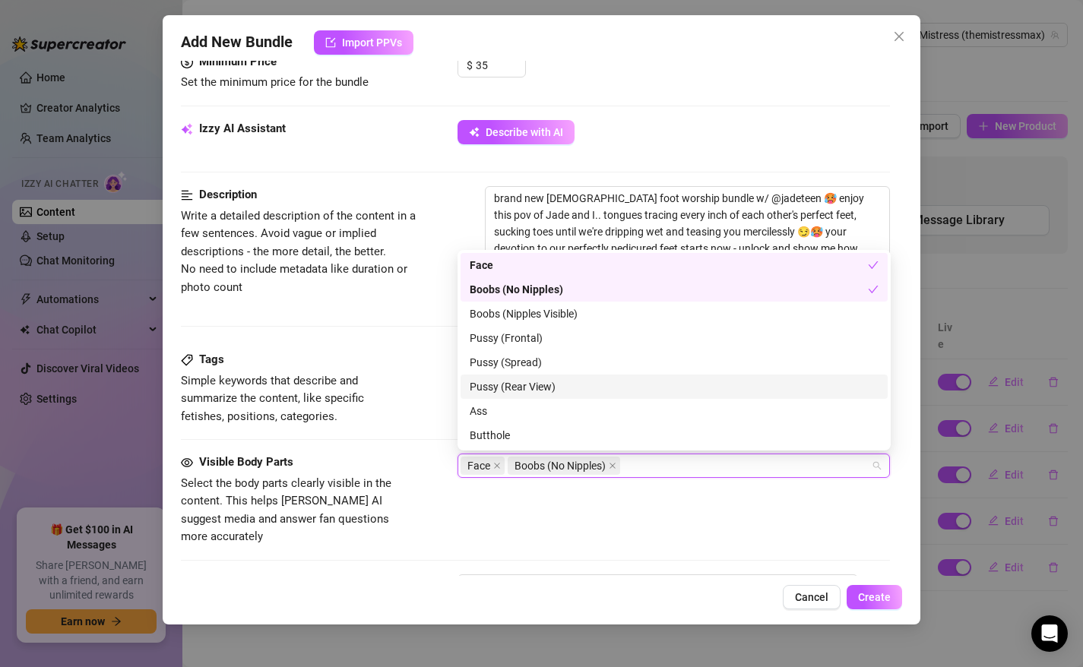
scroll to position [22, 0]
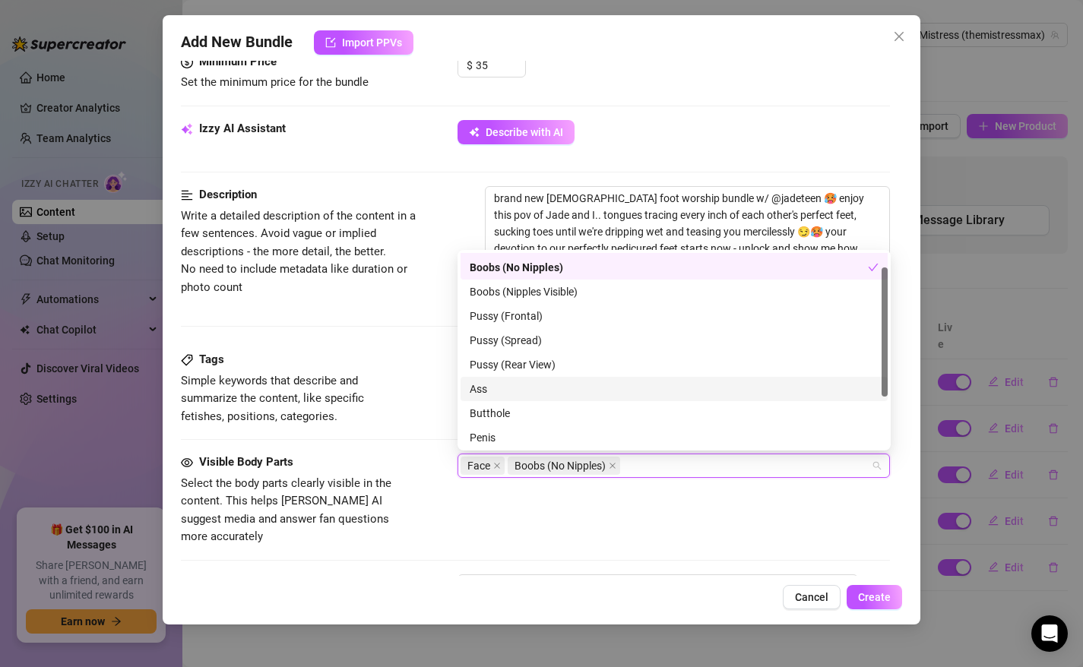
click at [500, 387] on div "Ass" at bounding box center [673, 389] width 409 height 17
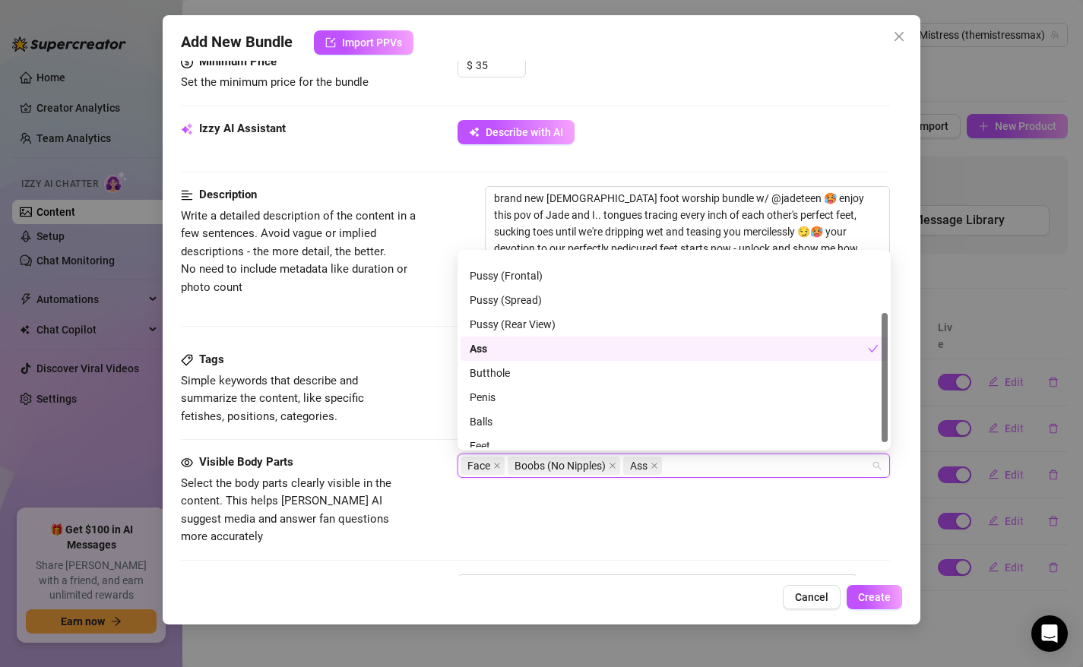
scroll to position [97, 0]
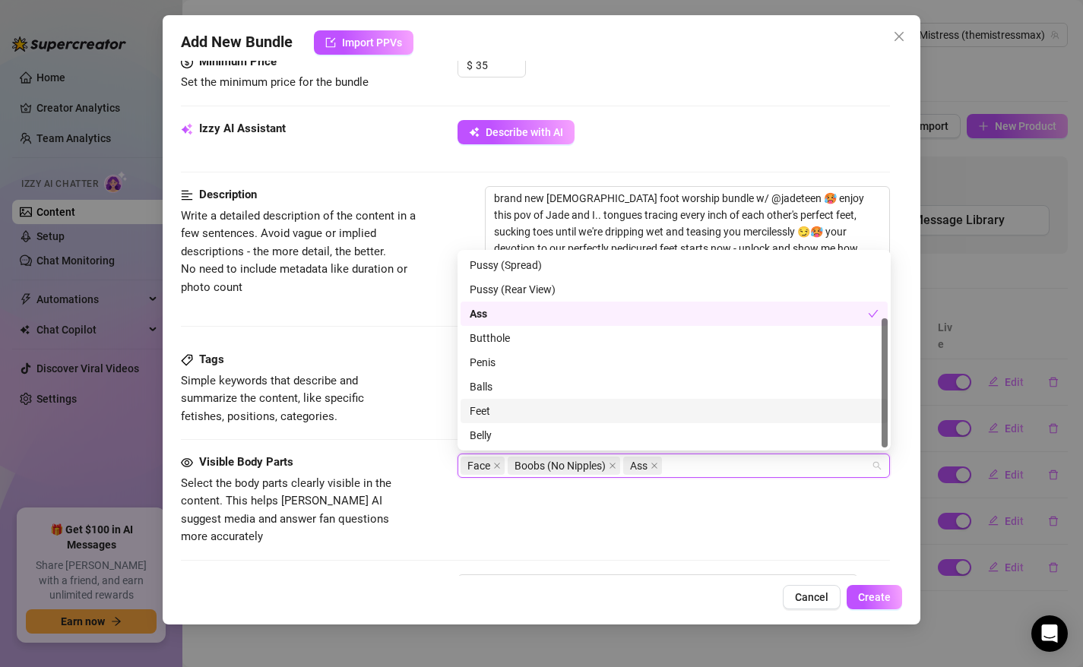
click at [493, 413] on div "Feet" at bounding box center [673, 411] width 409 height 17
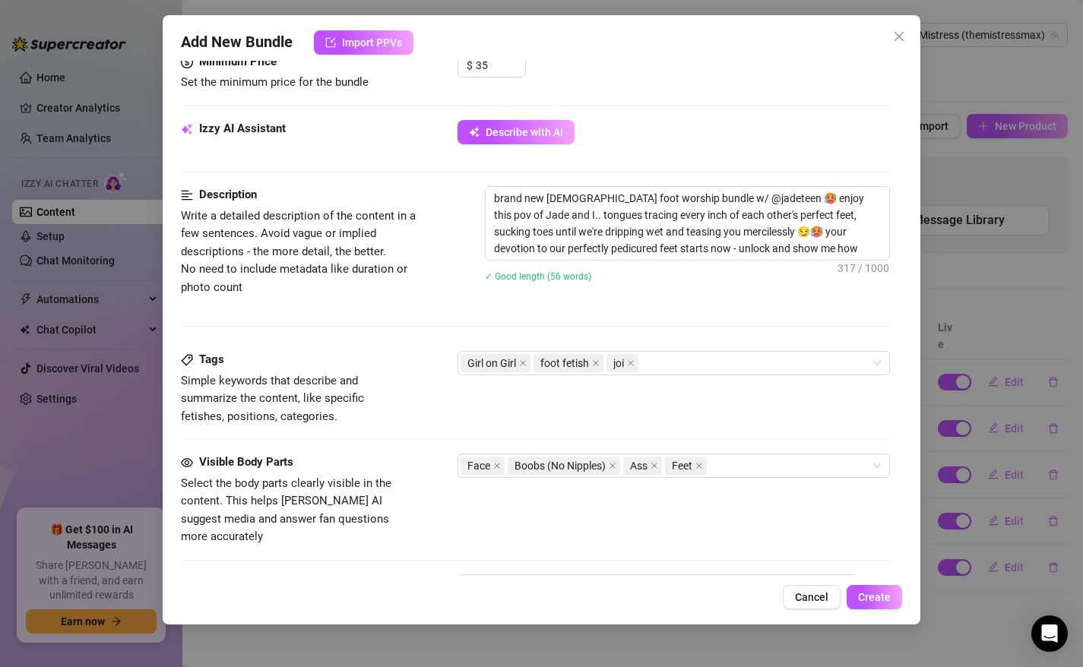
click at [419, 443] on div "Tags Simple keywords that describe and summarize the content, like specific fet…" at bounding box center [536, 402] width 710 height 103
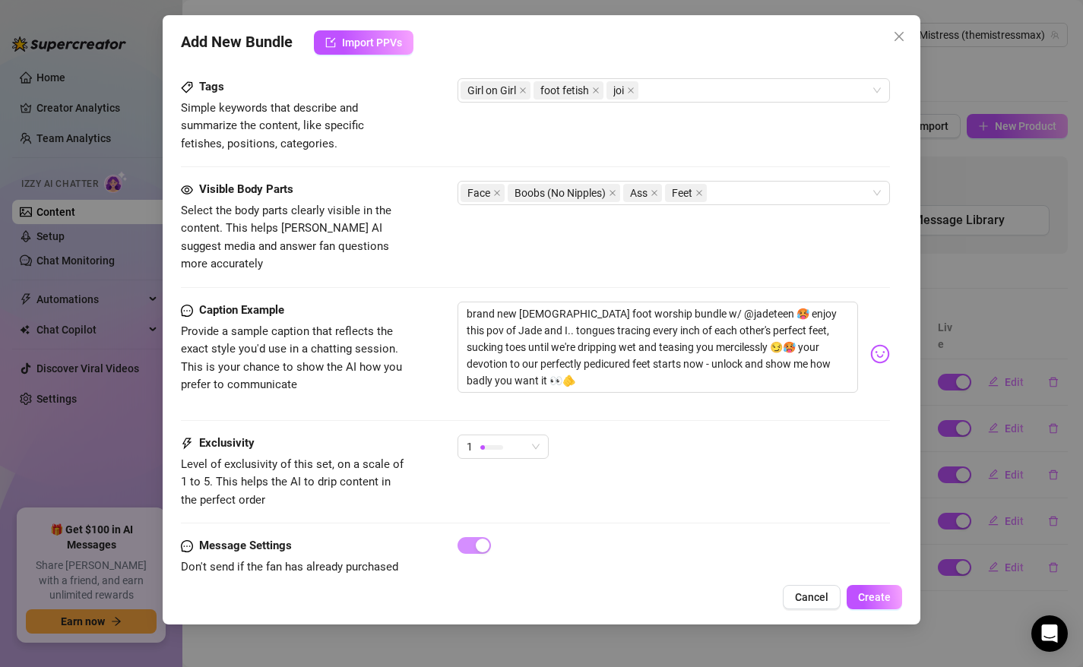
scroll to position [877, 0]
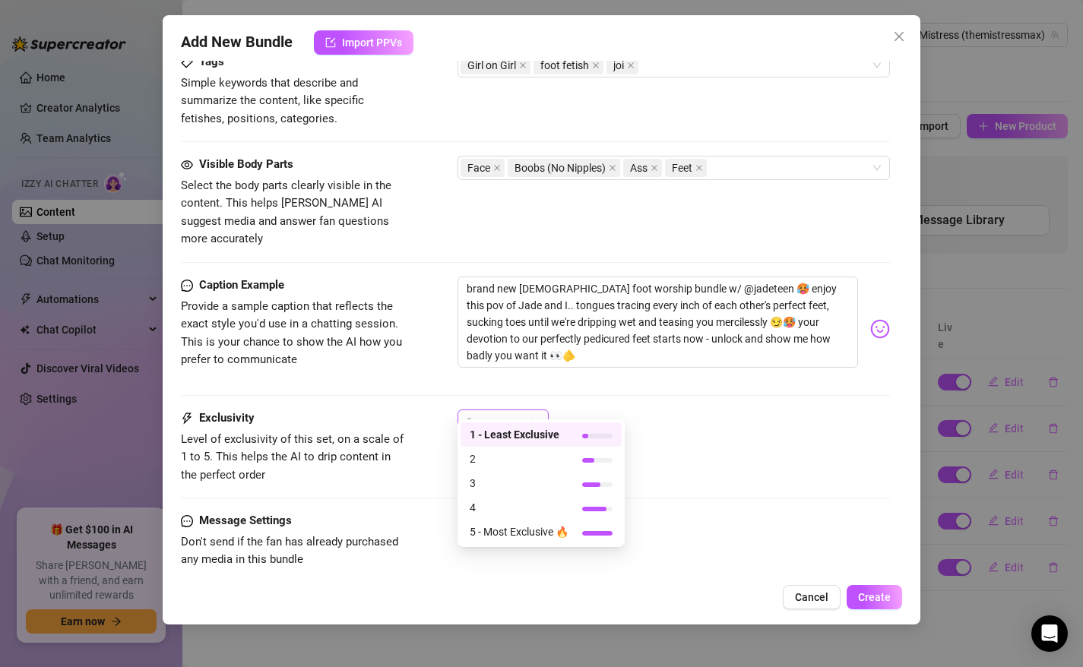
click at [507, 410] on div "1" at bounding box center [495, 421] width 59 height 23
click at [496, 506] on span "4" at bounding box center [518, 507] width 99 height 17
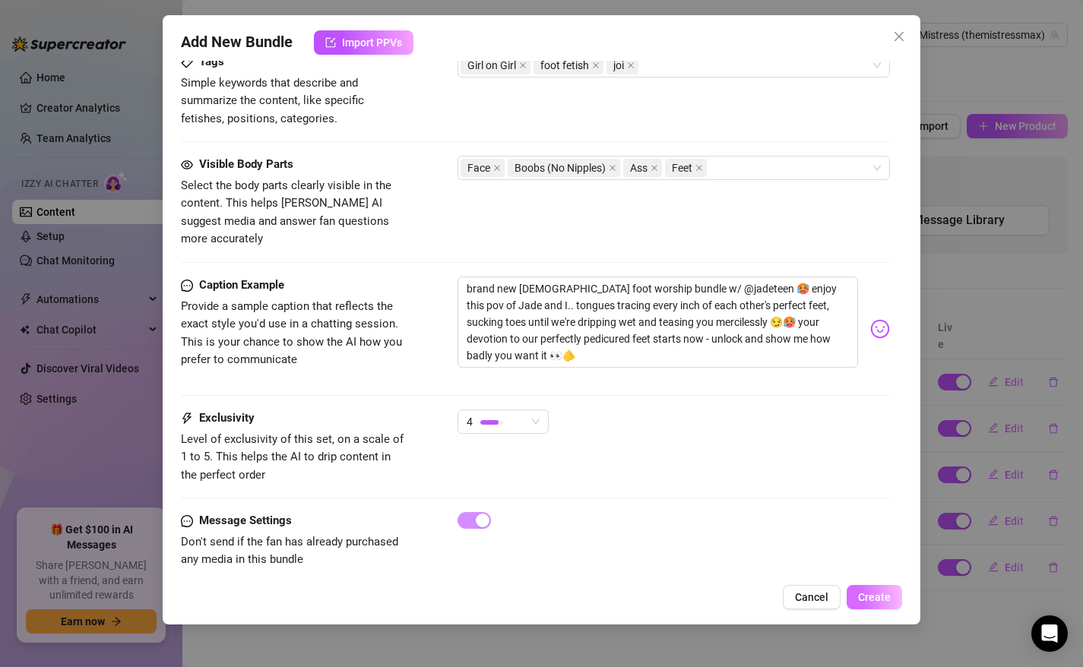
click at [868, 596] on span "Create" at bounding box center [874, 597] width 33 height 12
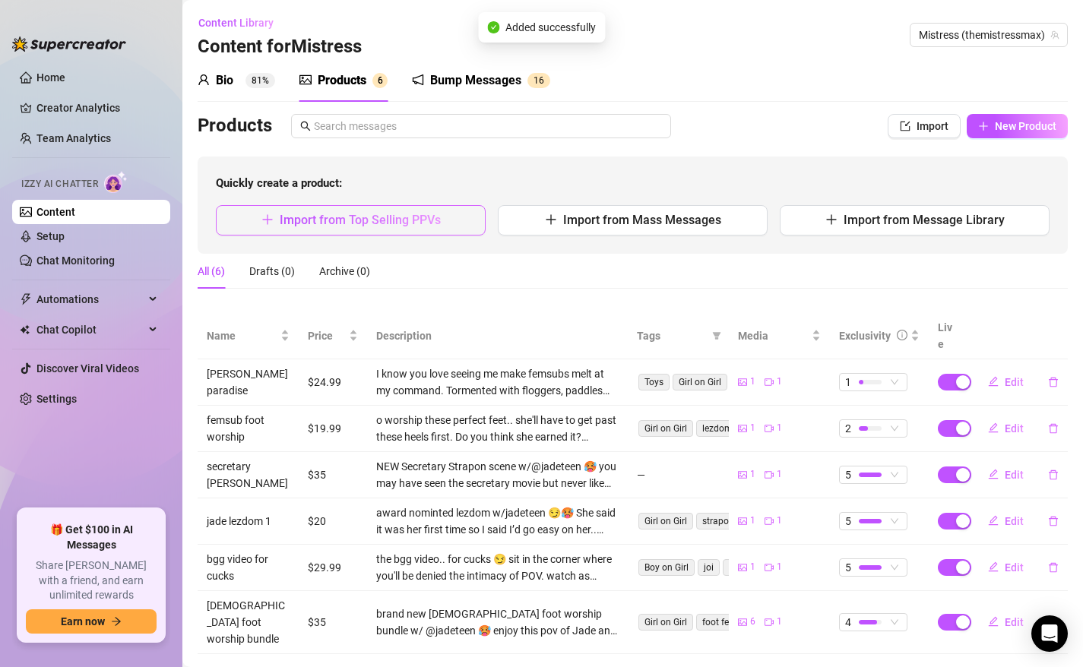
click at [396, 219] on span "Import from Top Selling PPVs" at bounding box center [360, 220] width 161 height 14
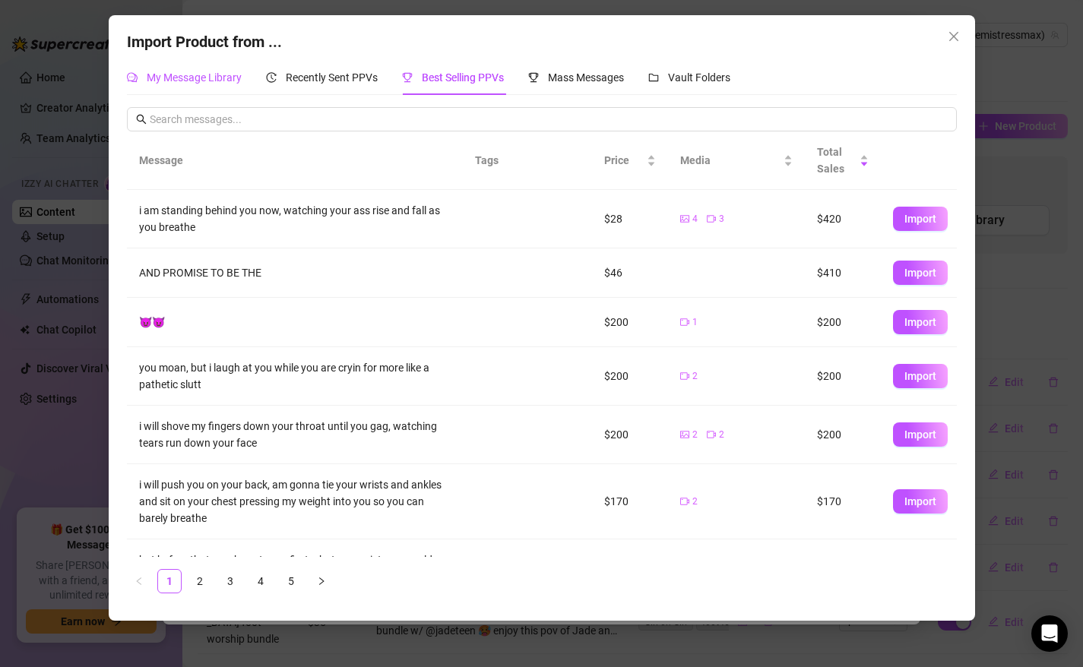
click at [204, 77] on span "My Message Library" at bounding box center [194, 77] width 95 height 12
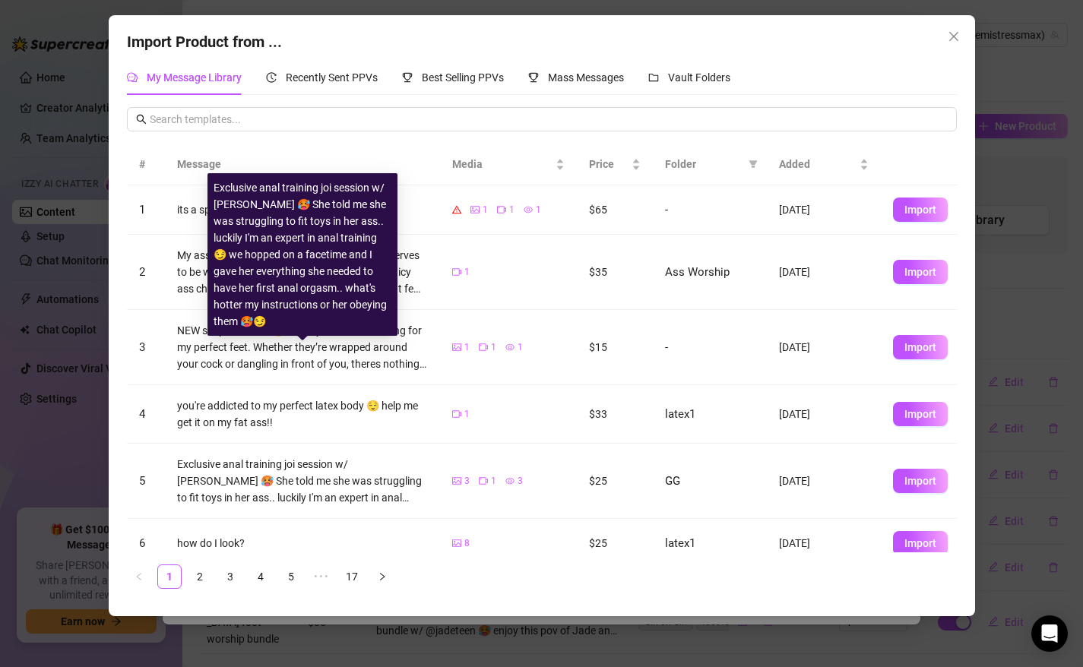
scroll to position [291, 0]
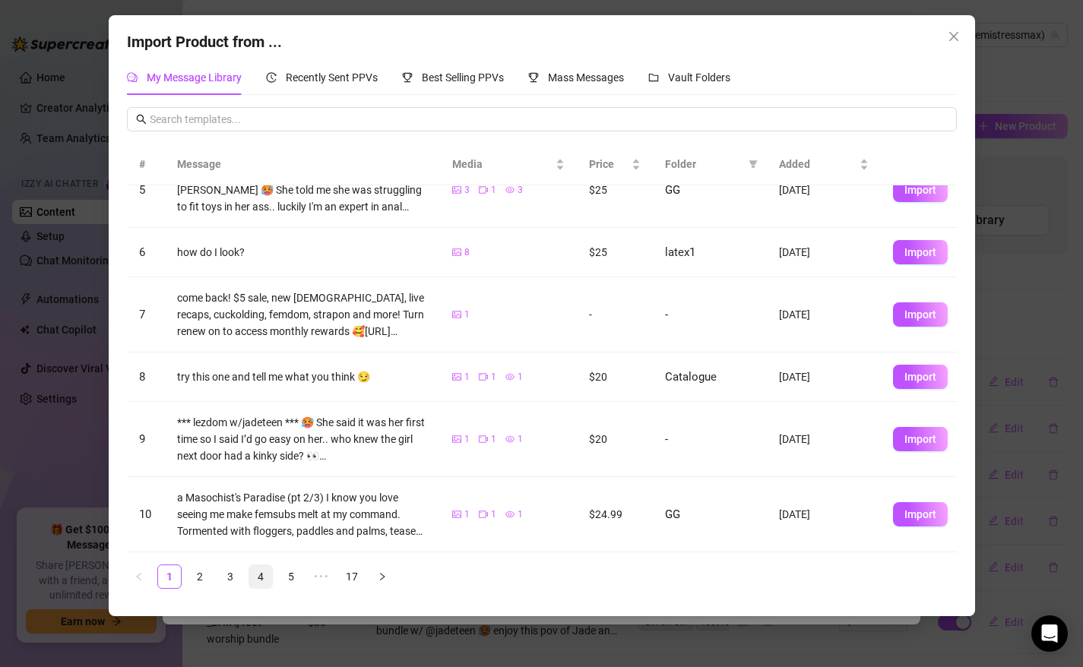
click at [262, 580] on link "4" at bounding box center [260, 576] width 23 height 23
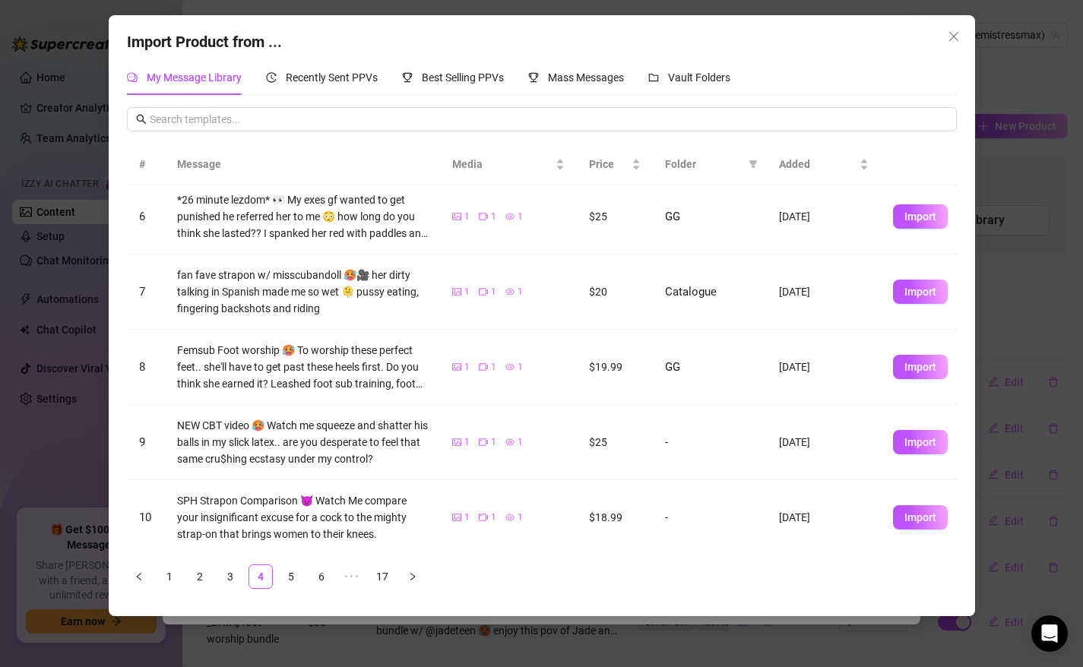
scroll to position [343, 0]
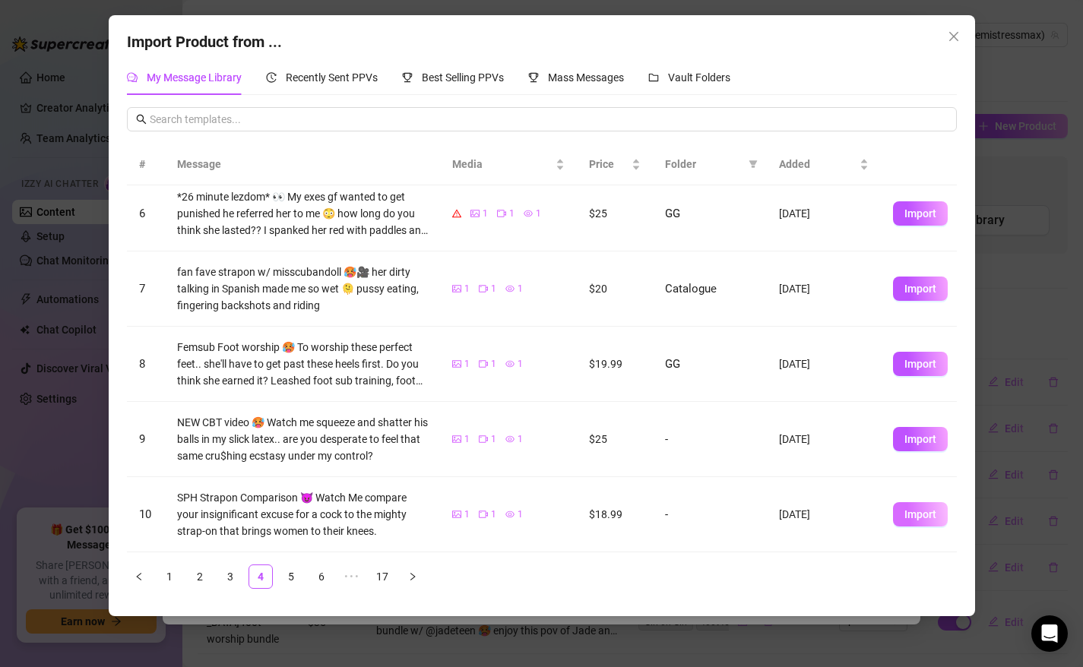
click at [921, 514] on span "Import" at bounding box center [920, 514] width 32 height 12
type textarea "SPH Strapon Comparison 😈 Watch Me compare your insignificant excuse for a cock …"
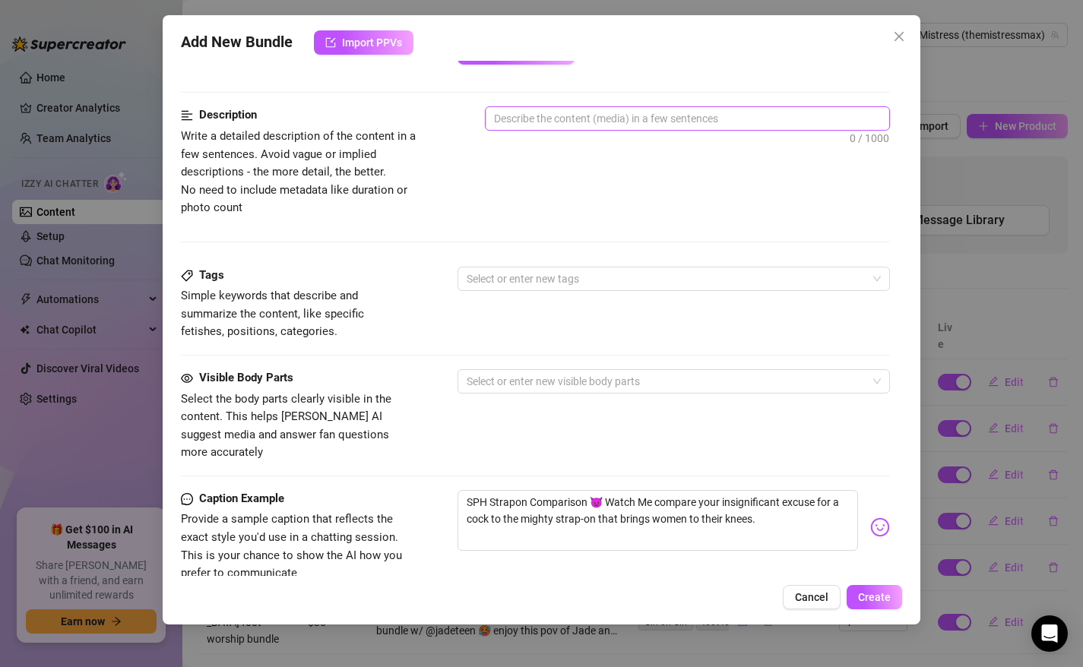
scroll to position [782, 0]
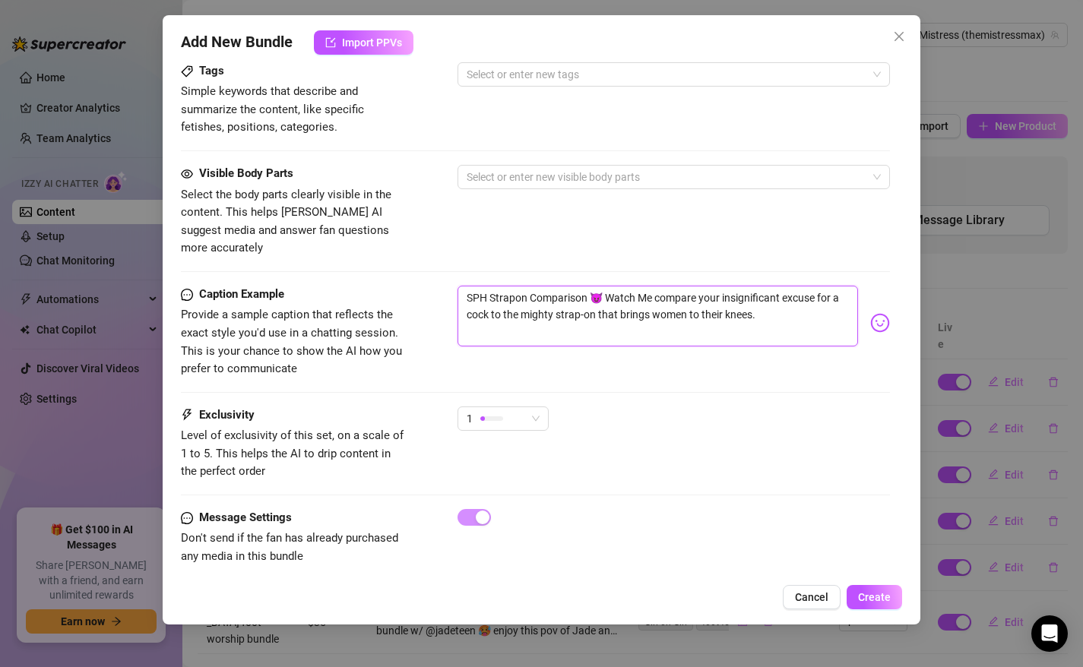
click at [782, 293] on textarea "SPH Strapon Comparison 😈 Watch Me compare your insignificant excuse for a cock …" at bounding box center [657, 316] width 401 height 61
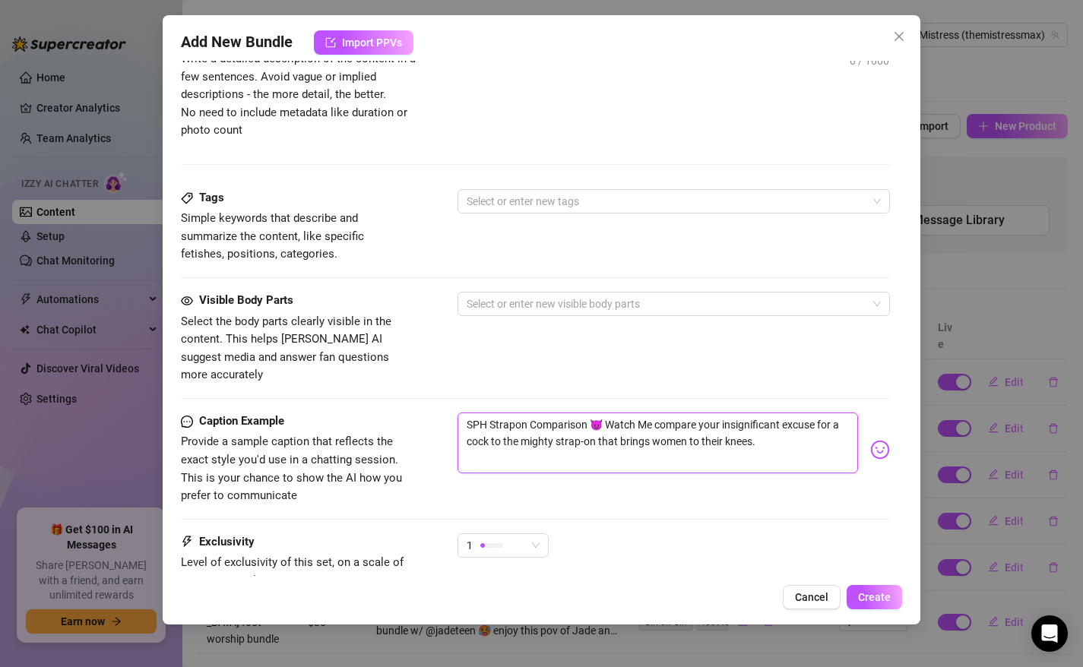
scroll to position [657, 0]
click at [509, 201] on div at bounding box center [665, 199] width 411 height 21
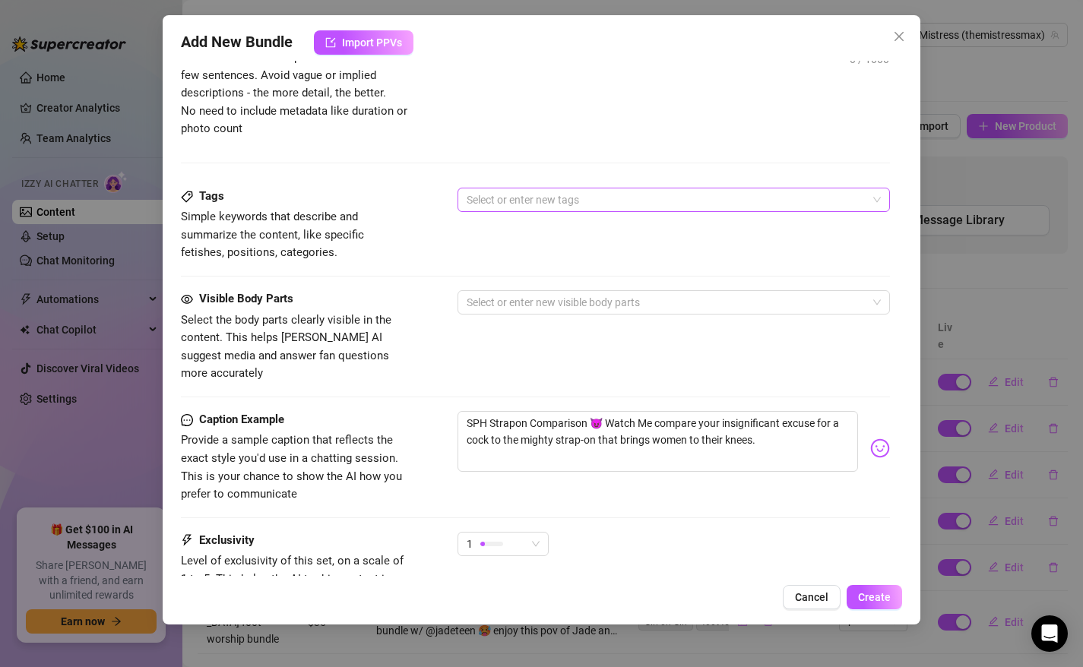
paste input "SPH Strapon Comparison 😈 Watch Me compare your insignificant excuse for a cock …"
type input "SPH Strapon Comparison 😈 Watch Me compare your insignificant excuse for a cock …"
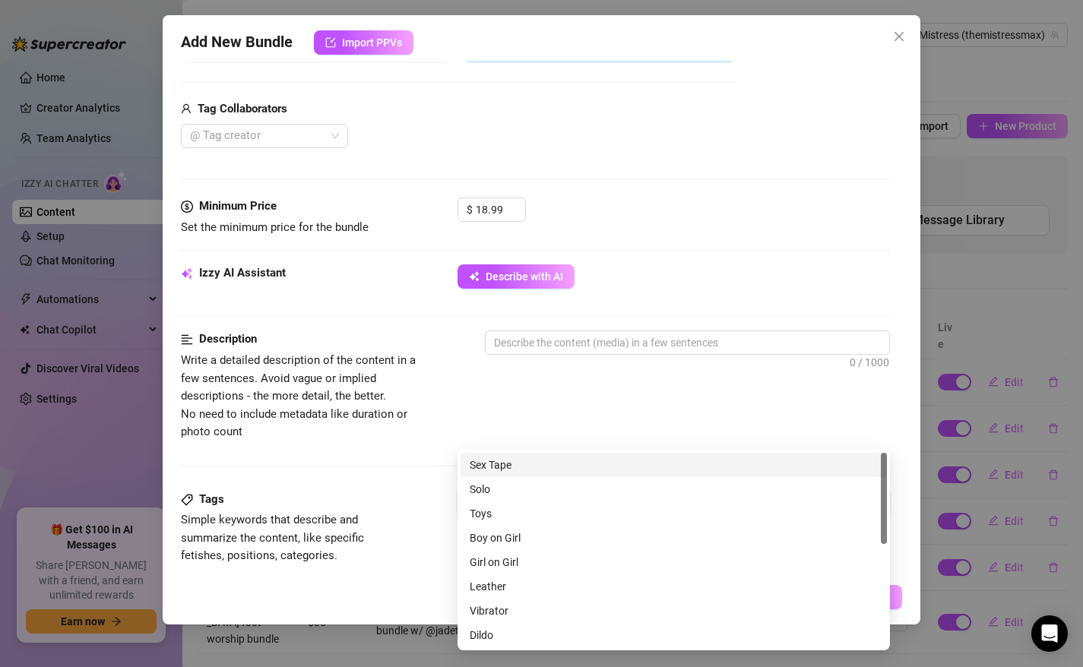
scroll to position [328, 0]
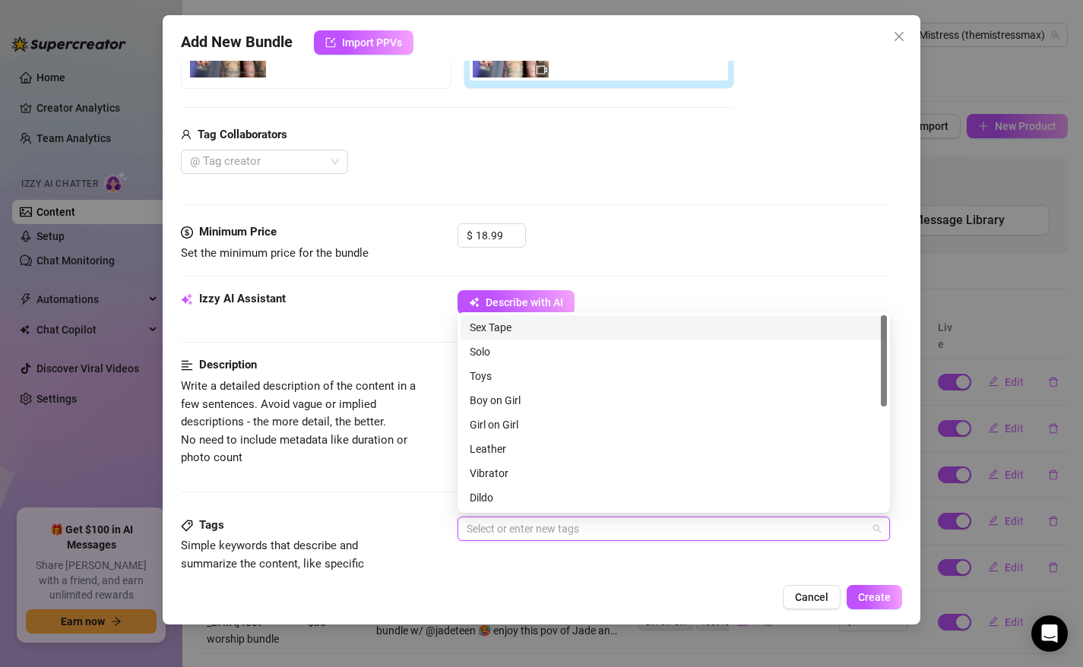
click at [401, 314] on div "Izzy AI Assistant Describe with AI" at bounding box center [536, 309] width 710 height 38
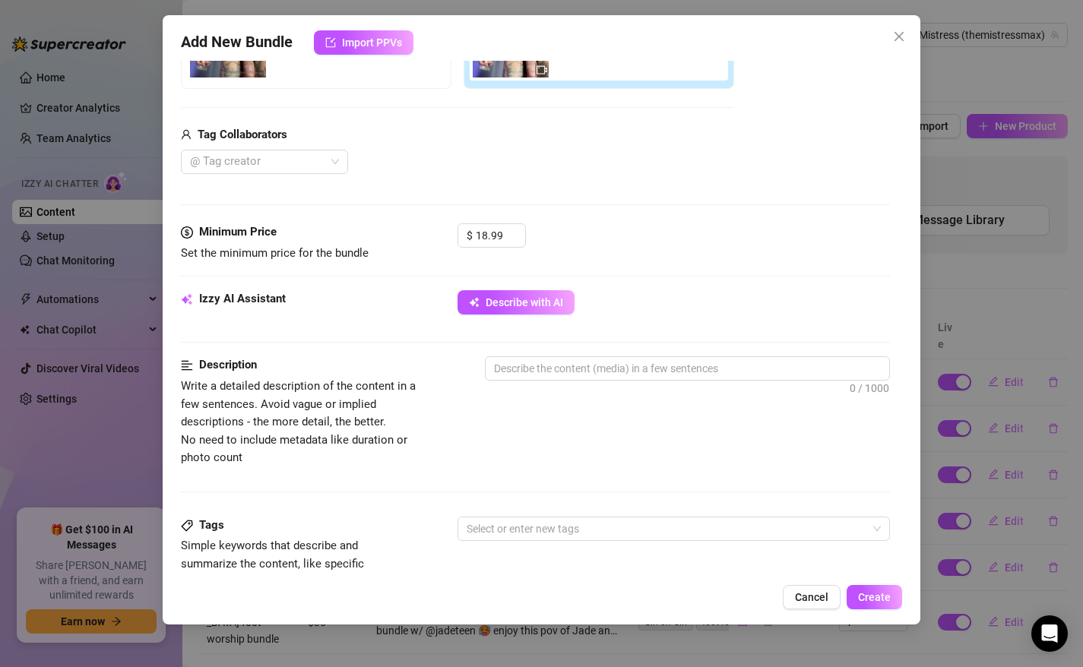
click at [621, 384] on div at bounding box center [688, 396] width 406 height 24
click at [616, 368] on textarea at bounding box center [687, 368] width 404 height 23
paste textarea "SPH Strapon Comparison 😈 Watch Me compare your insignificant excuse for a cock …"
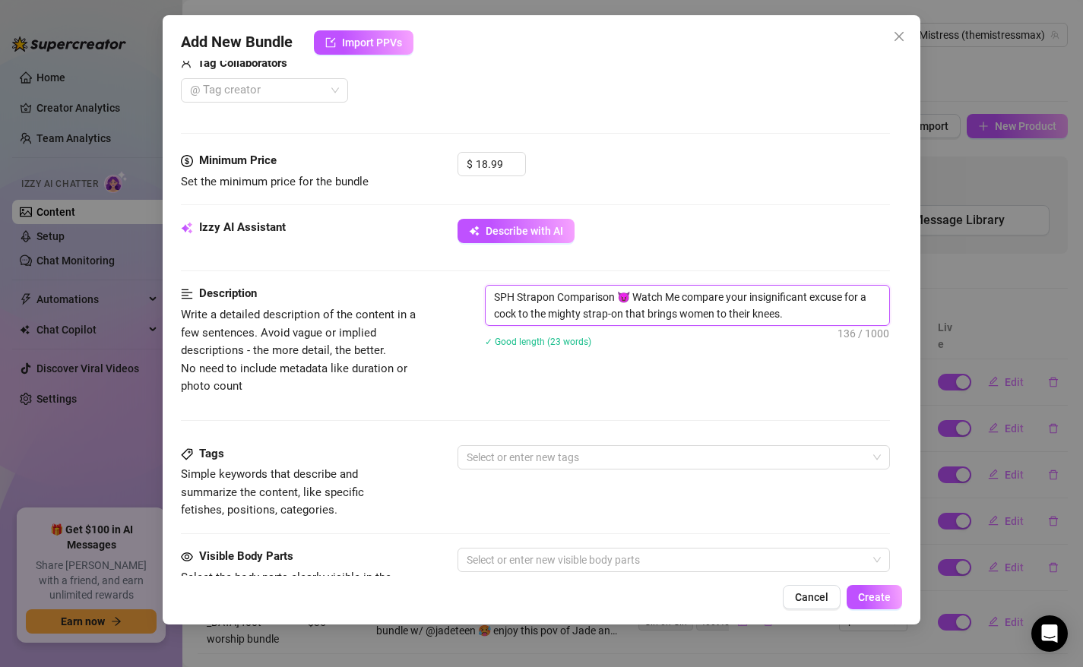
scroll to position [417, 0]
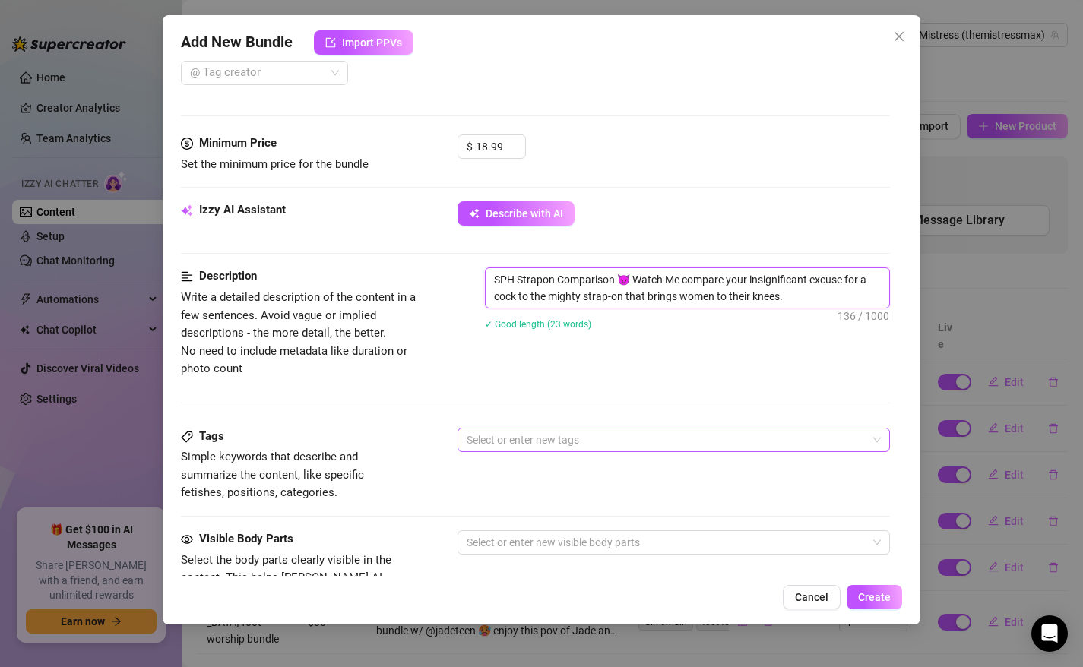
click at [514, 438] on div at bounding box center [665, 439] width 411 height 21
type textarea "SPH Strapon Comparison 😈 Watch Me compare your insignificant excuse for a cock …"
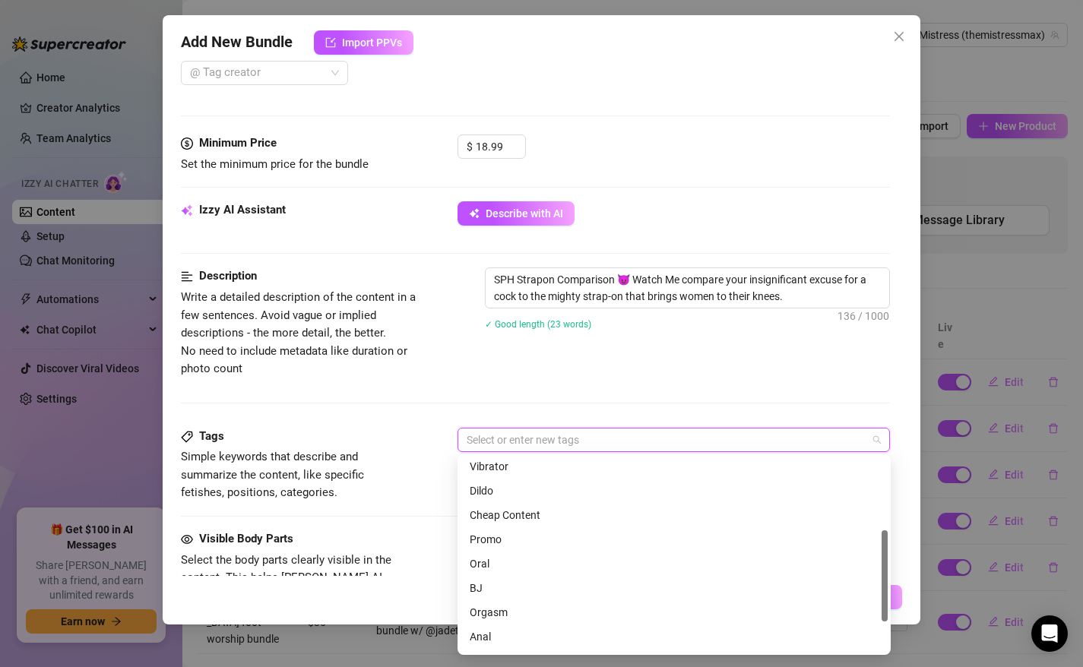
scroll to position [156, 0]
click at [489, 492] on div "Dildo" at bounding box center [673, 484] width 409 height 17
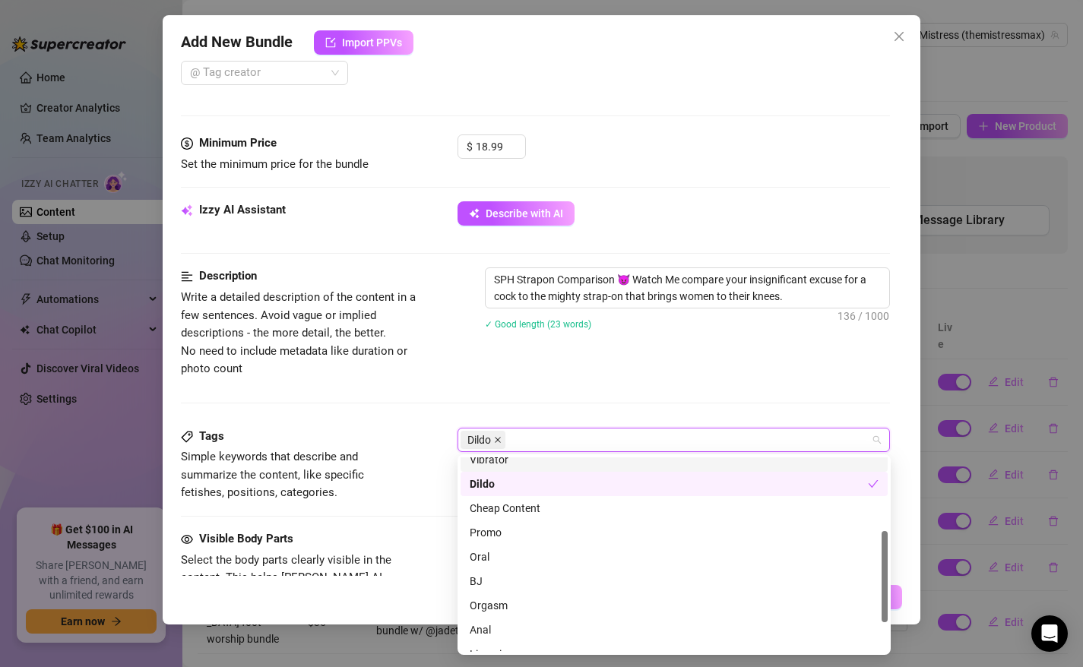
click at [497, 439] on icon "close" at bounding box center [498, 440] width 8 height 8
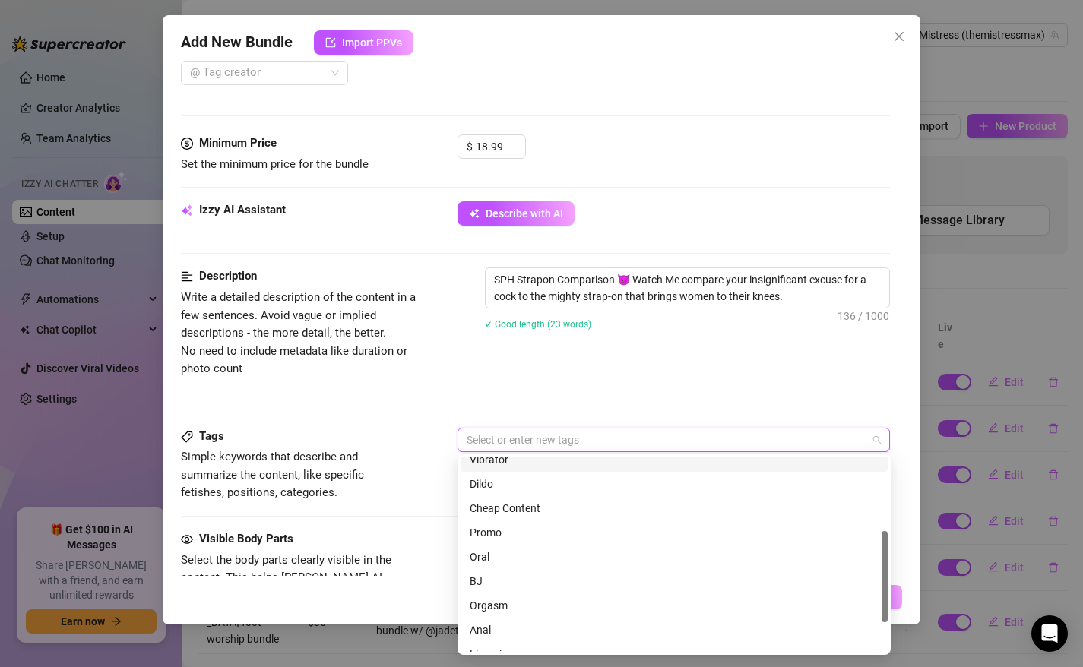
click at [516, 439] on div at bounding box center [665, 439] width 411 height 21
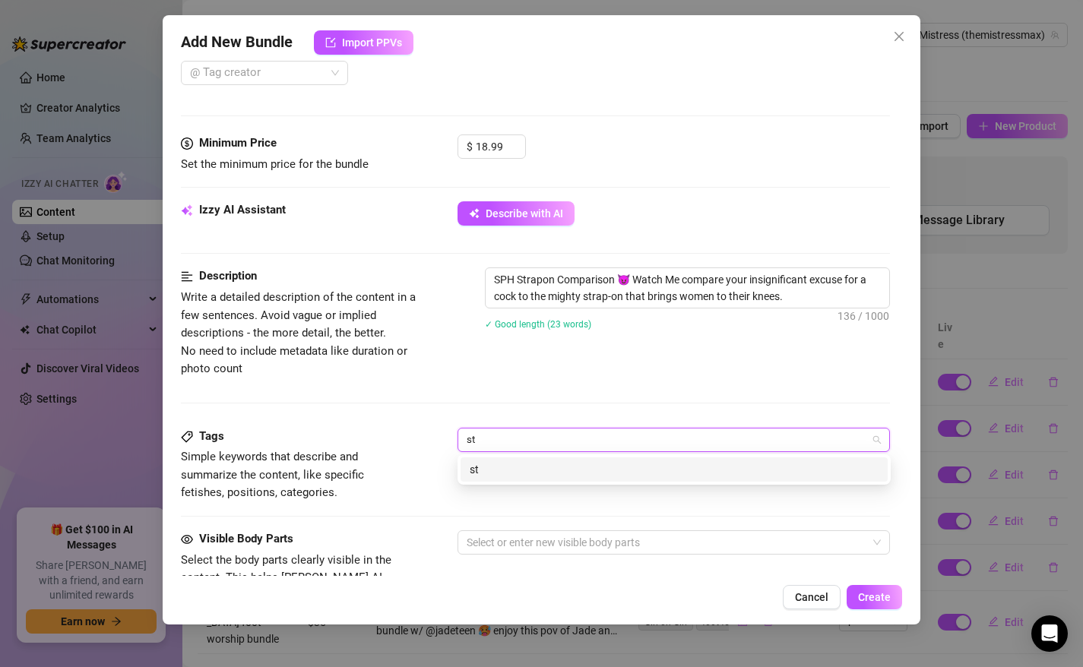
scroll to position [0, 0]
type input "strapon"
type input "sph"
type input "femdom"
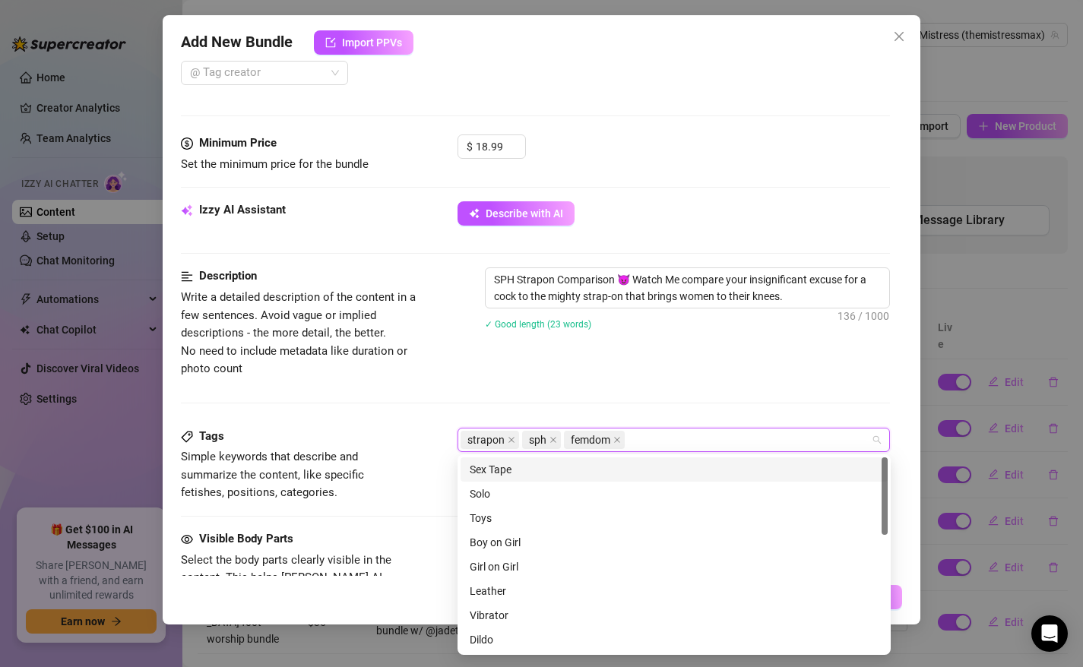
click at [371, 426] on div "Description Write a detailed description of the content in a few sentences. Avo…" at bounding box center [536, 347] width 710 height 160
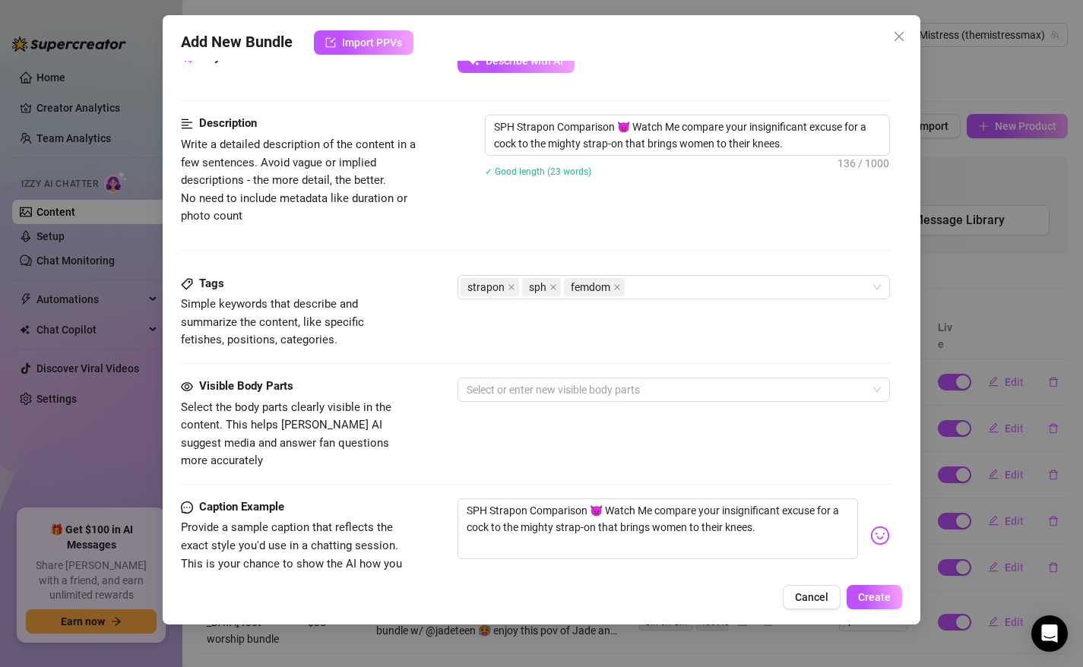
scroll to position [618, 0]
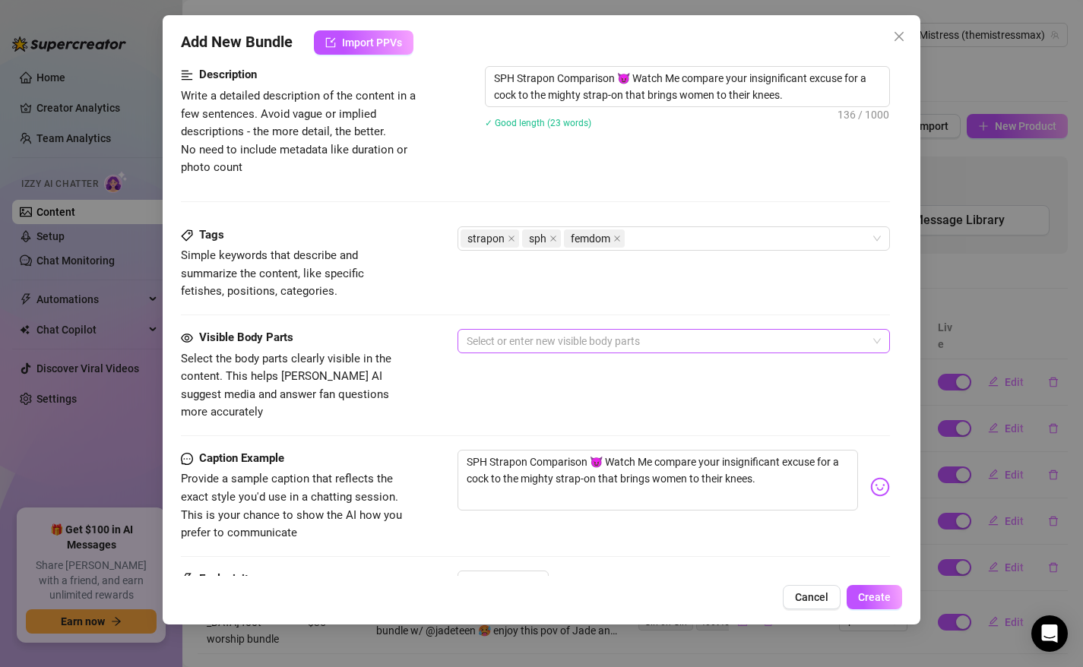
click at [515, 340] on div at bounding box center [665, 340] width 411 height 21
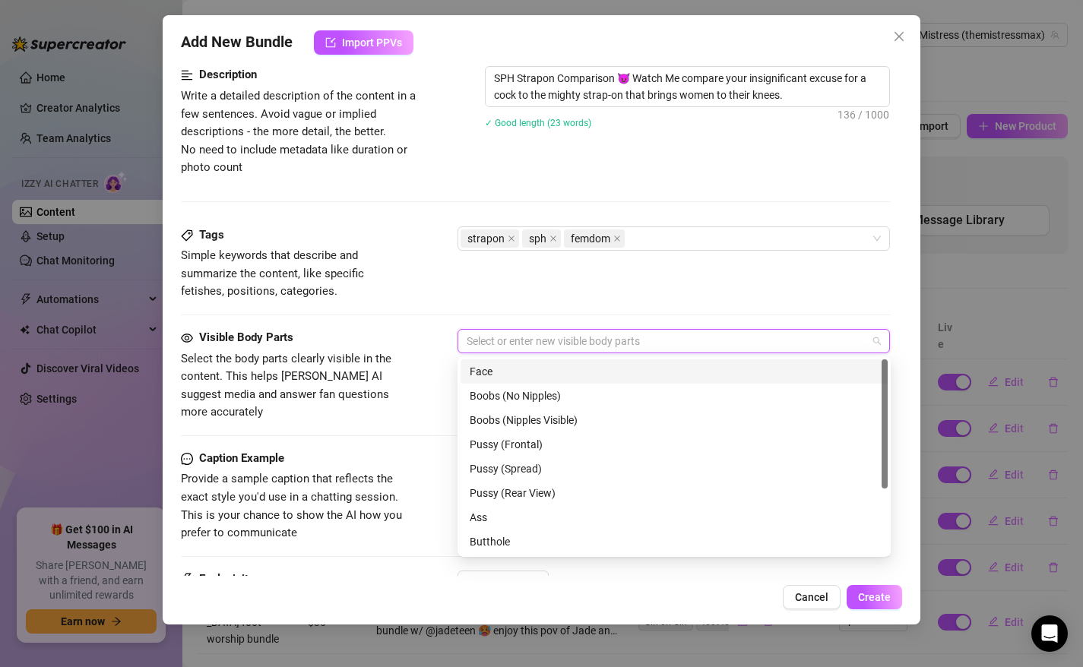
click at [504, 375] on div "Face" at bounding box center [673, 371] width 409 height 17
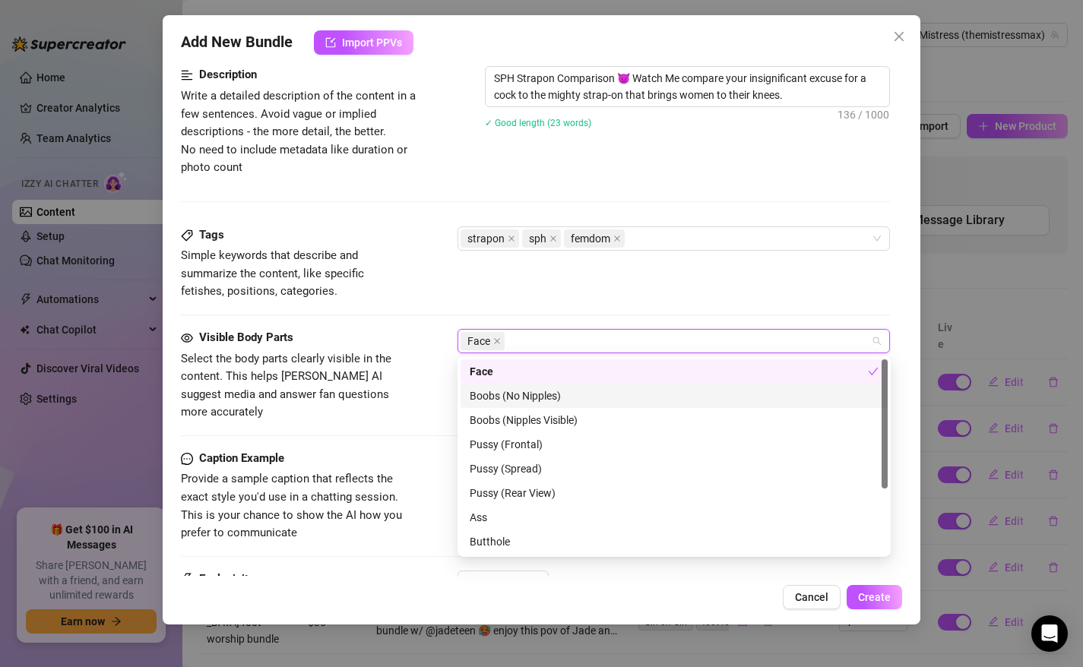
click at [510, 400] on div "Boobs (No Nipples)" at bounding box center [673, 395] width 409 height 17
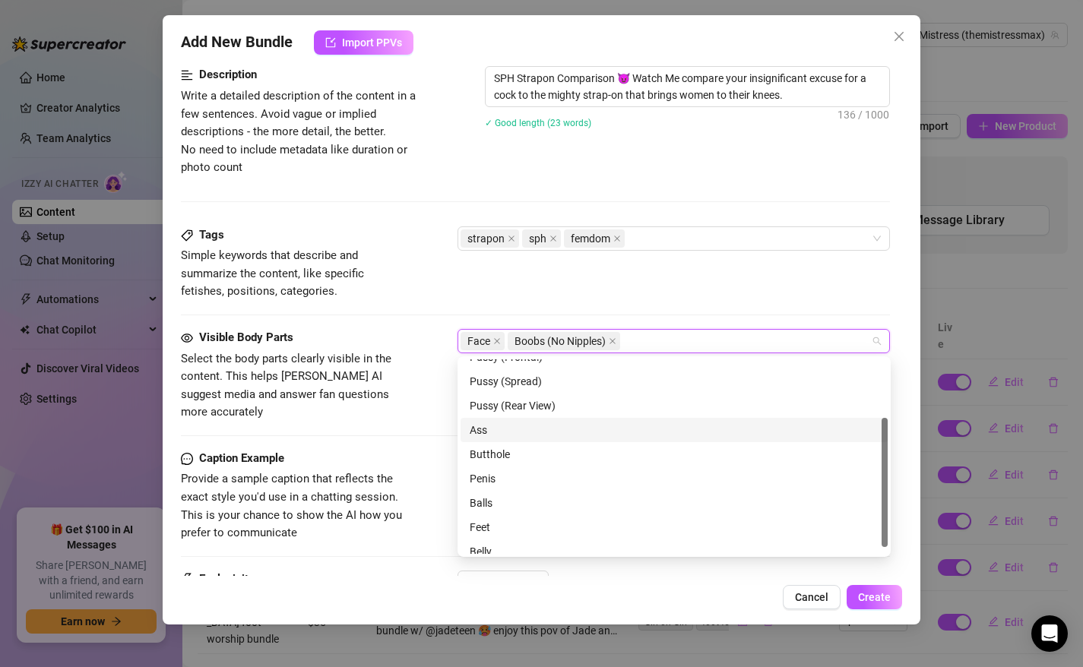
click at [501, 427] on div "Ass" at bounding box center [673, 430] width 409 height 17
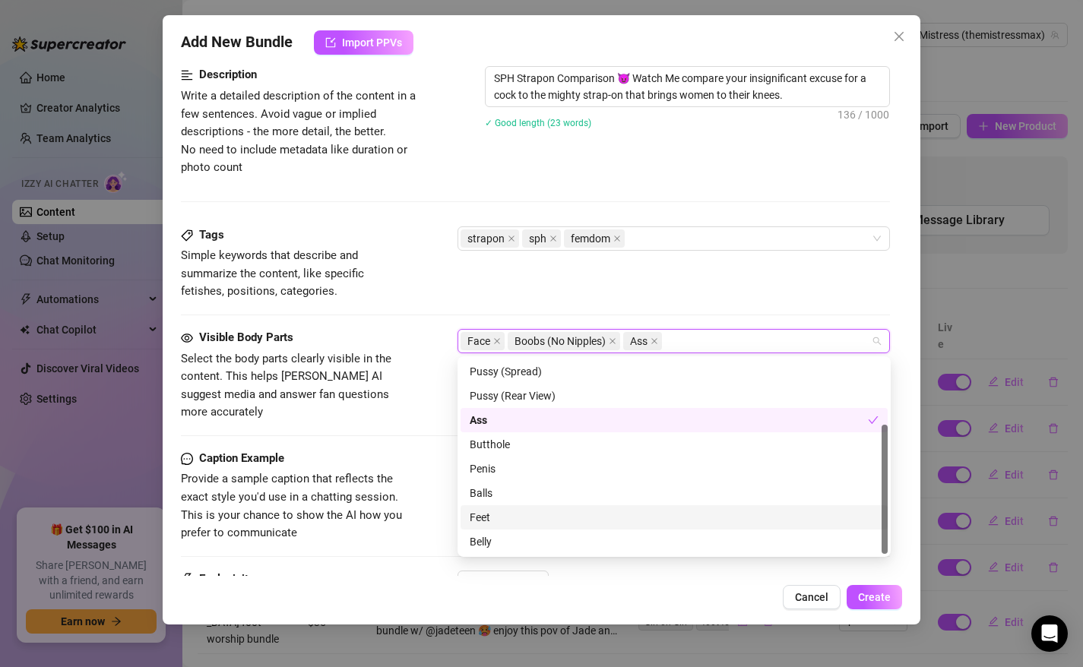
click at [419, 551] on div "Caption Example Provide a sample caption that reflects the exact style you'd us…" at bounding box center [536, 510] width 710 height 121
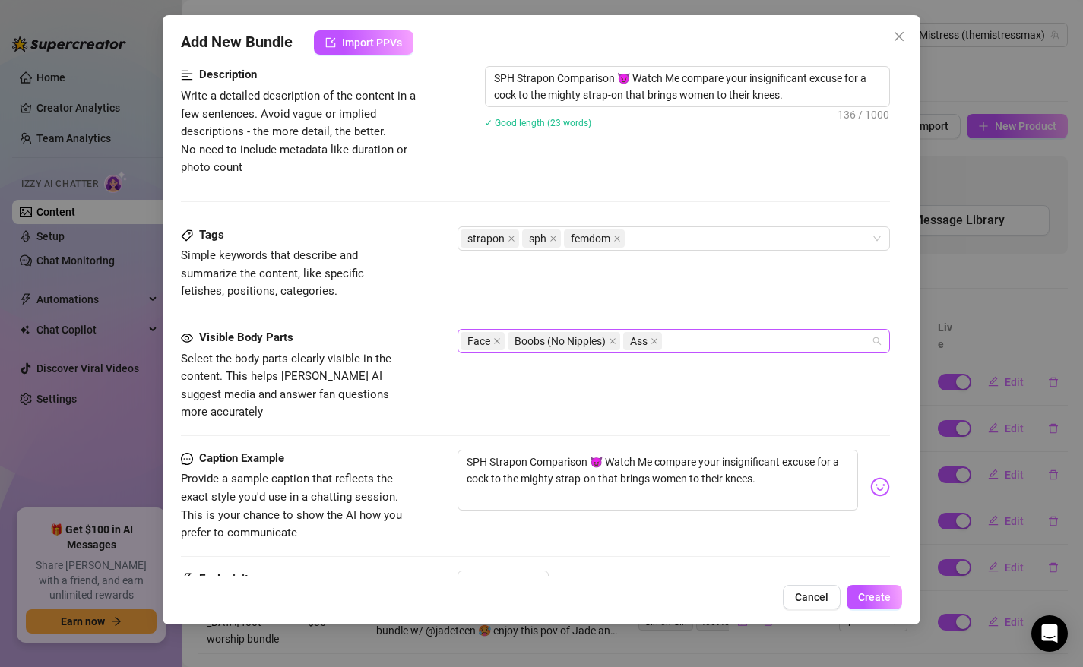
click at [701, 329] on div "Face Boobs (No Nipples) Ass" at bounding box center [673, 341] width 433 height 24
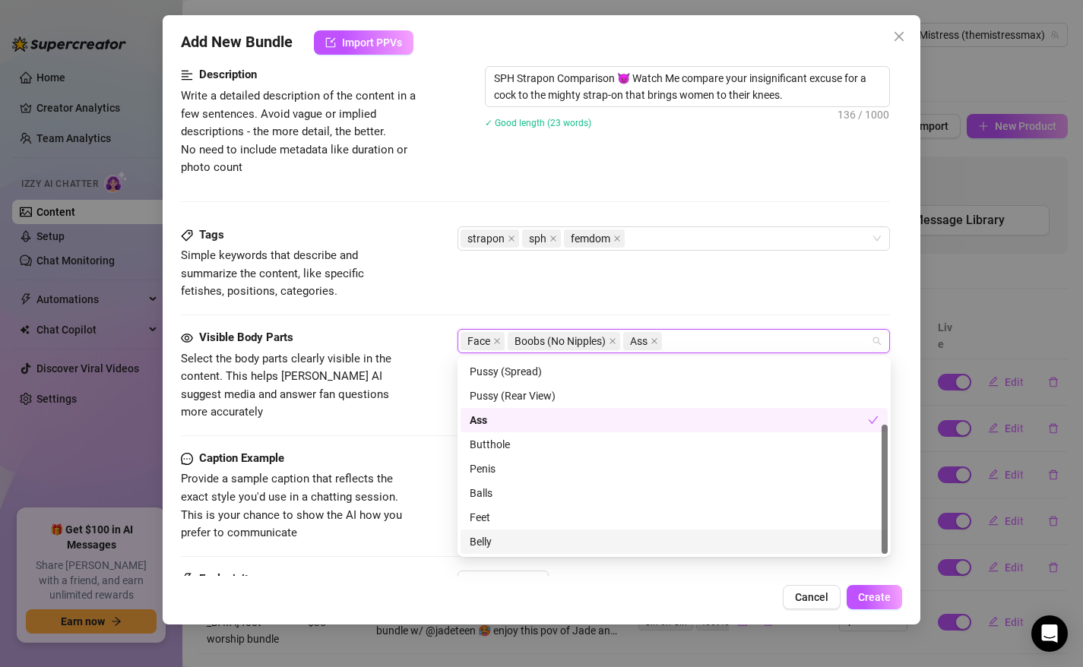
click at [561, 539] on div "Belly" at bounding box center [673, 541] width 409 height 17
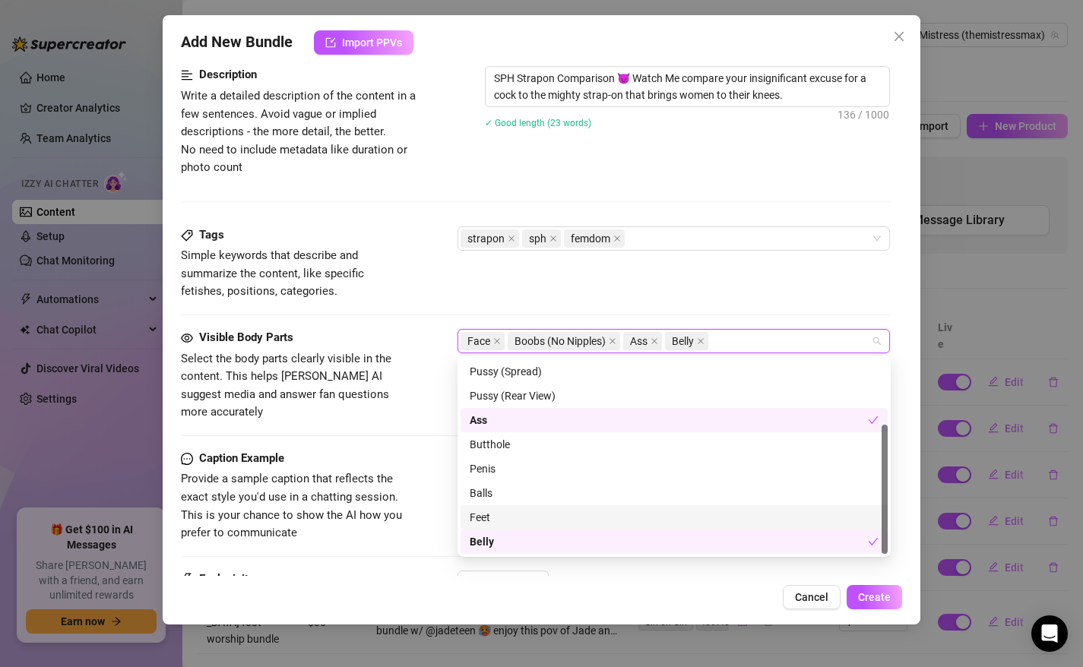
click at [365, 480] on span "Provide a sample caption that reflects the exact style you'd use in a chatting …" at bounding box center [291, 506] width 221 height 68
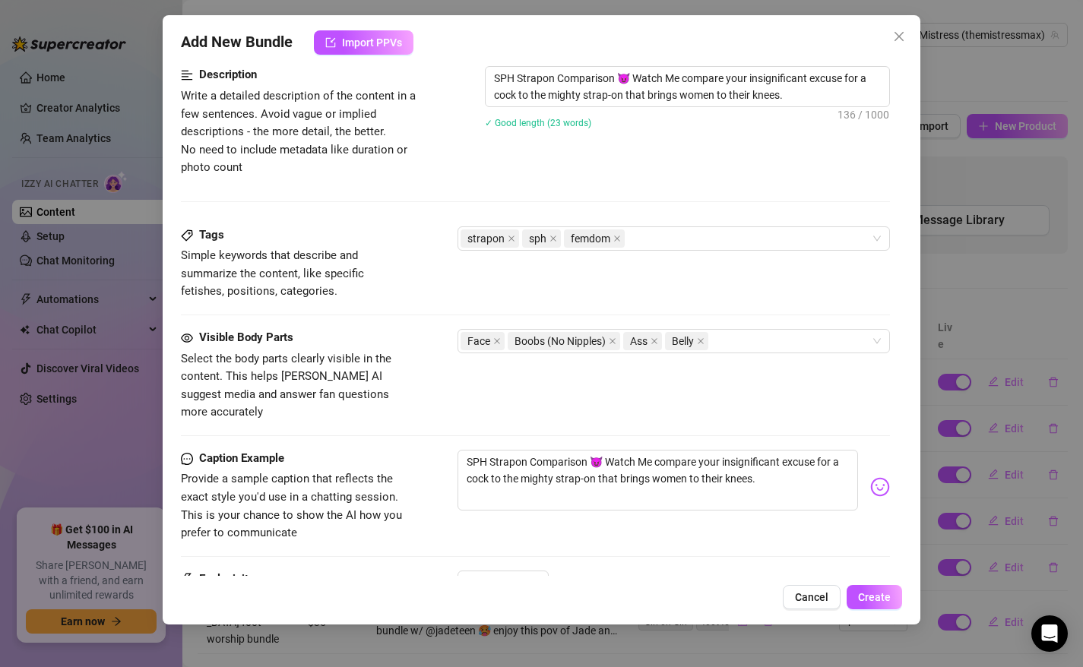
scroll to position [782, 0]
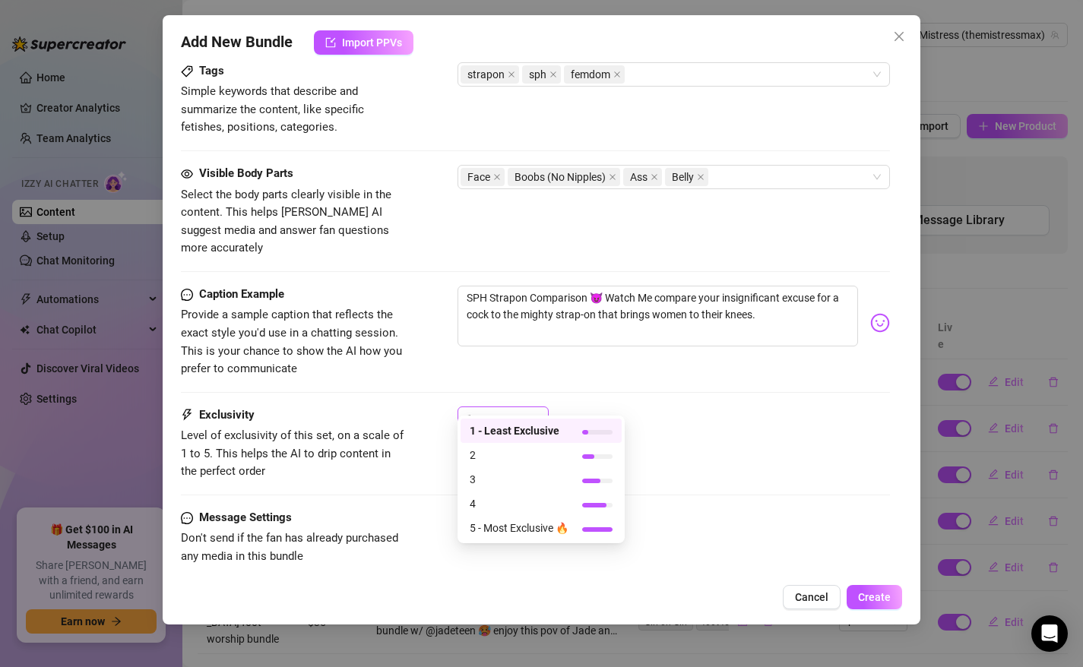
click at [522, 407] on div "1" at bounding box center [495, 418] width 59 height 23
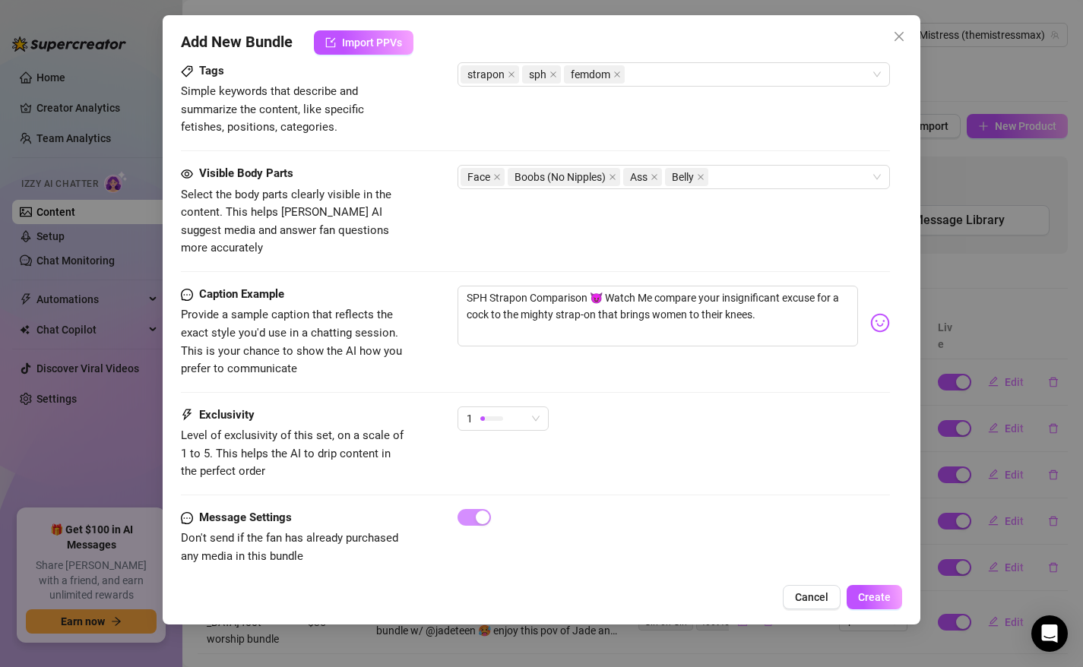
click at [628, 384] on div "Caption Example Provide a sample caption that reflects the exact style you'd us…" at bounding box center [536, 346] width 710 height 121
click at [877, 596] on span "Create" at bounding box center [874, 597] width 33 height 12
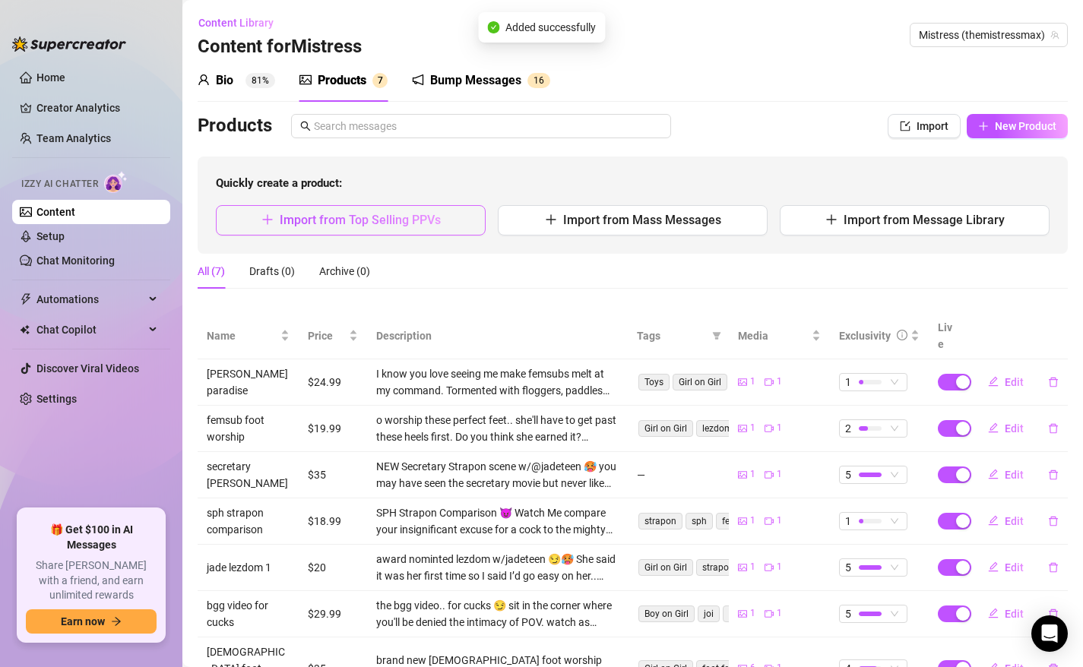
click at [335, 221] on span "Import from Top Selling PPVs" at bounding box center [360, 220] width 161 height 14
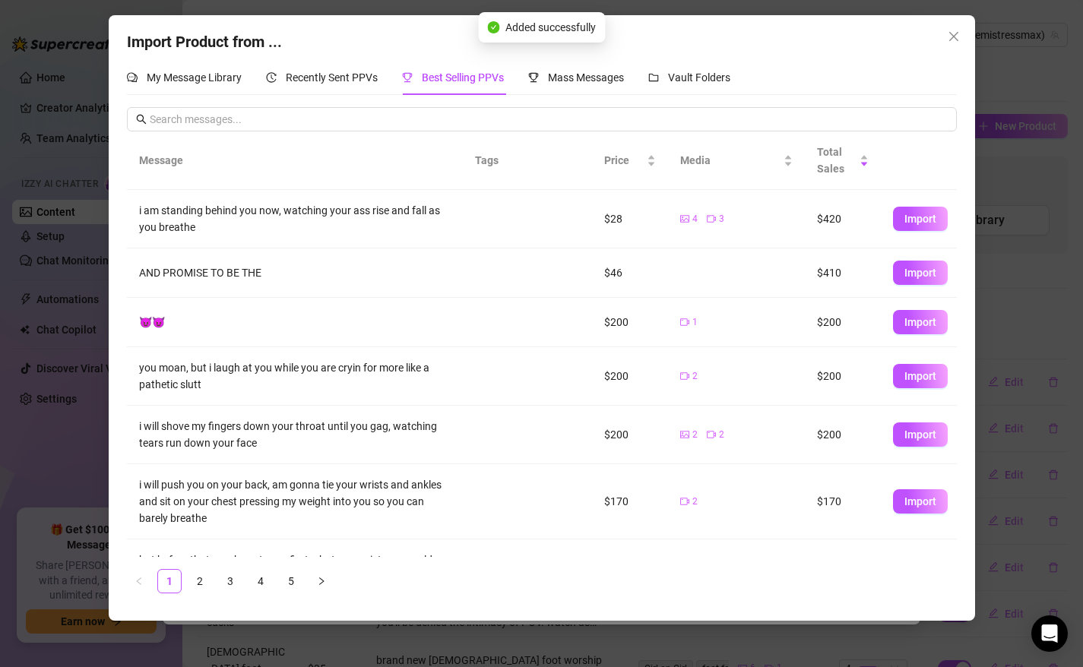
scroll to position [241, 0]
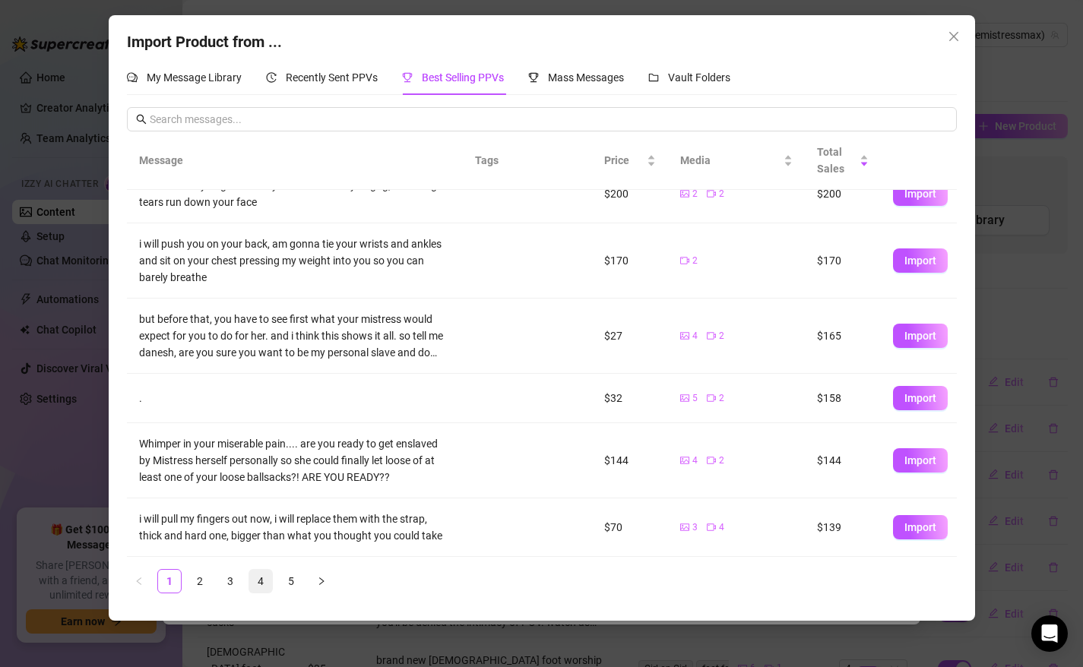
click at [255, 583] on link "4" at bounding box center [260, 581] width 23 height 23
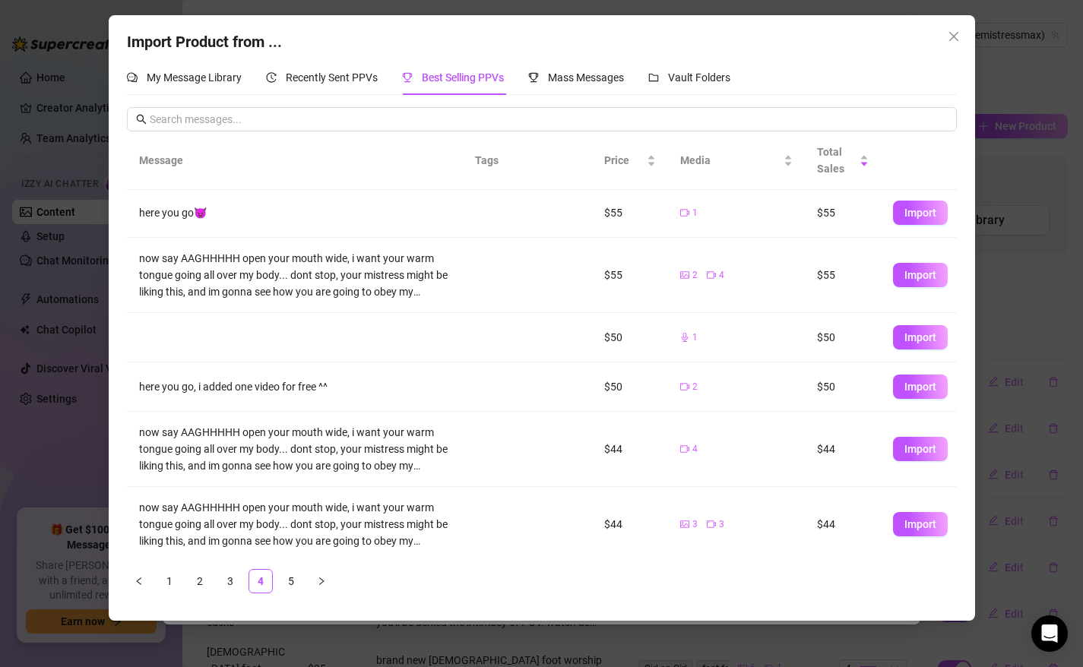
scroll to position [0, 0]
click at [200, 80] on span "My Message Library" at bounding box center [194, 77] width 95 height 12
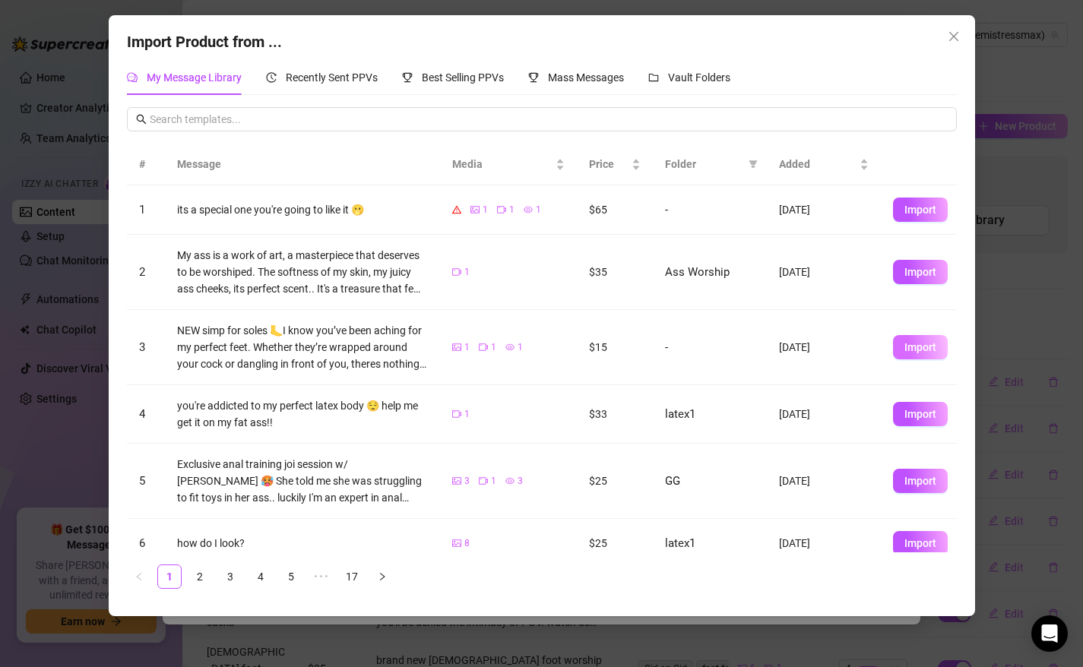
click at [917, 344] on span "Import" at bounding box center [920, 347] width 32 height 12
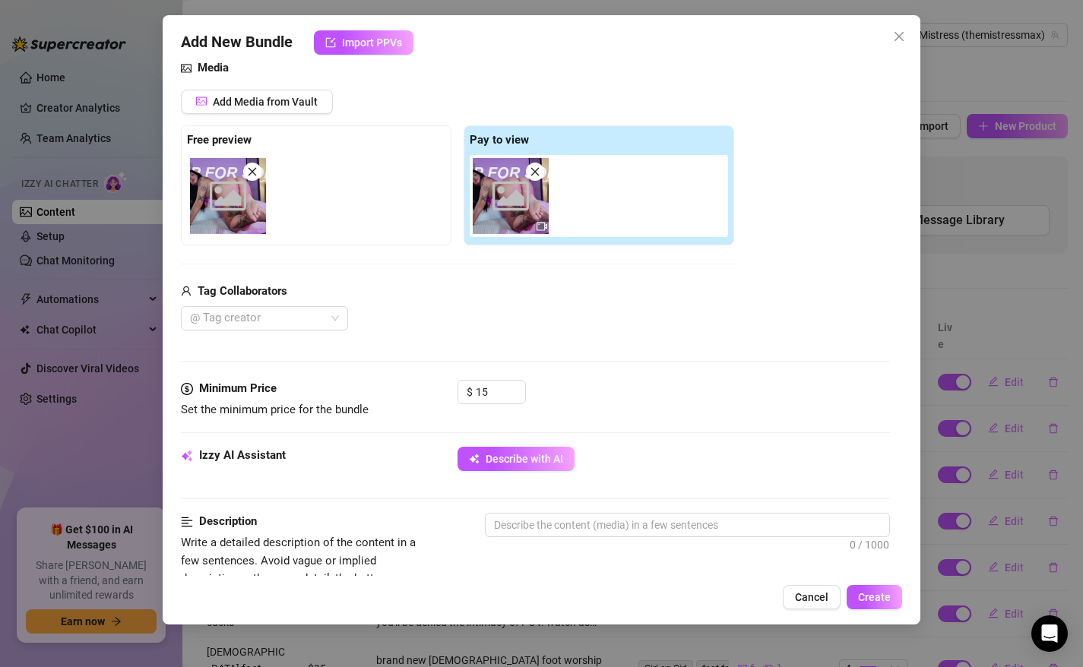
scroll to position [409, 0]
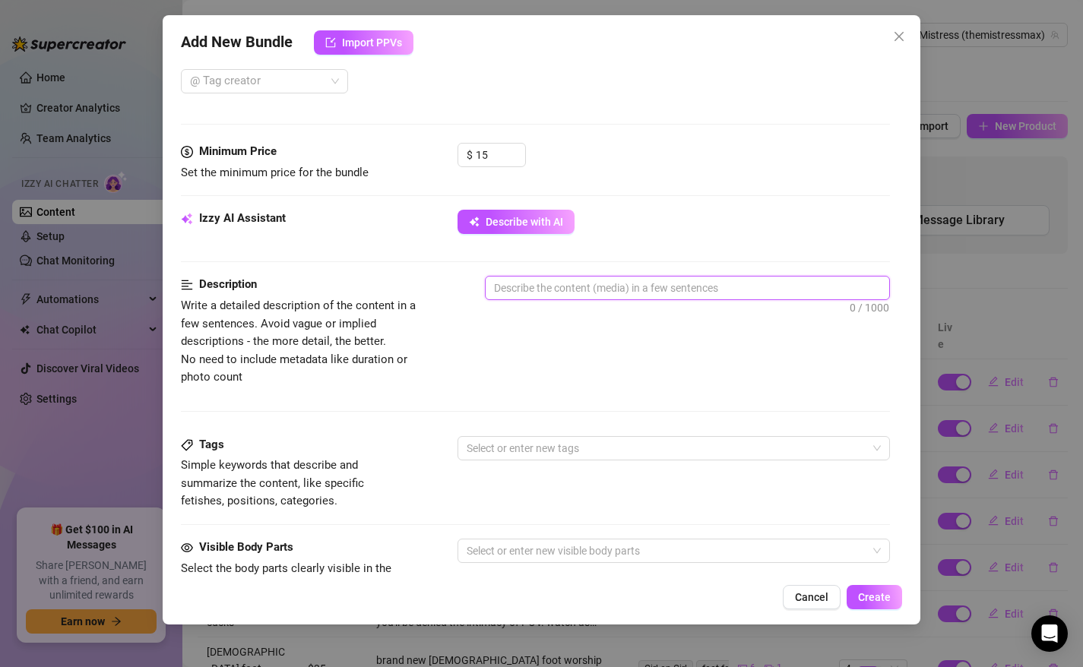
click at [523, 293] on textarea at bounding box center [687, 288] width 404 height 23
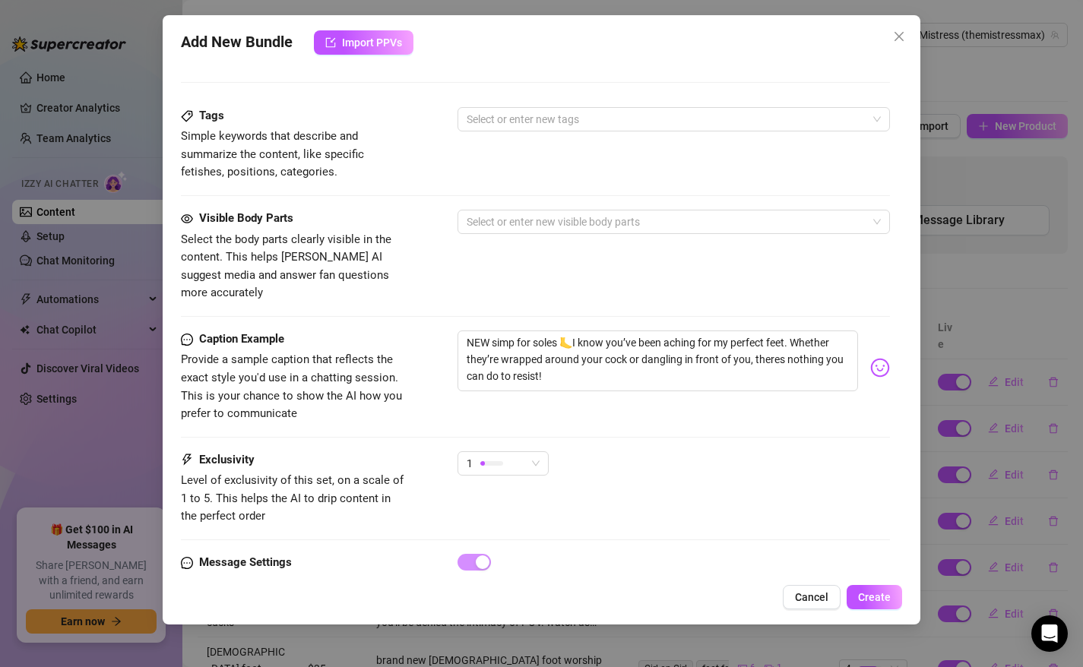
scroll to position [782, 0]
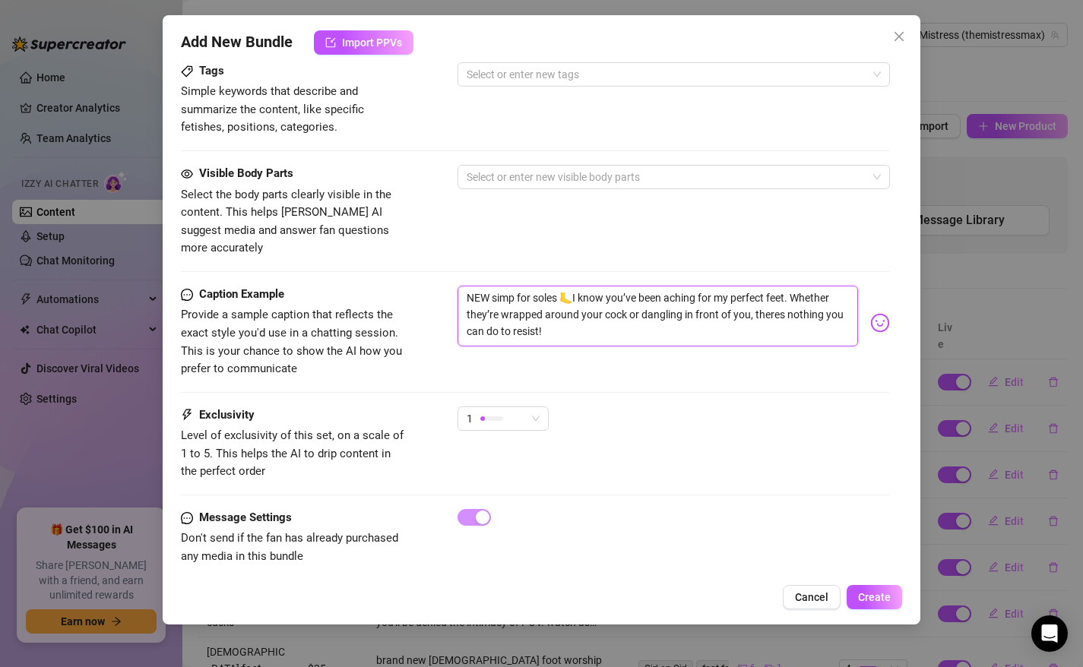
drag, startPoint x: 494, startPoint y: 280, endPoint x: 441, endPoint y: 264, distance: 55.0
type textarea "simp for soles 🦶I know you’ve been aching for my perfect feet. Whether they’re …"
drag, startPoint x: 547, startPoint y: 280, endPoint x: 602, endPoint y: 348, distance: 87.0
click at [602, 348] on div "Caption Example Provide a sample caption that reflects the exact style you'd us…" at bounding box center [536, 332] width 710 height 93
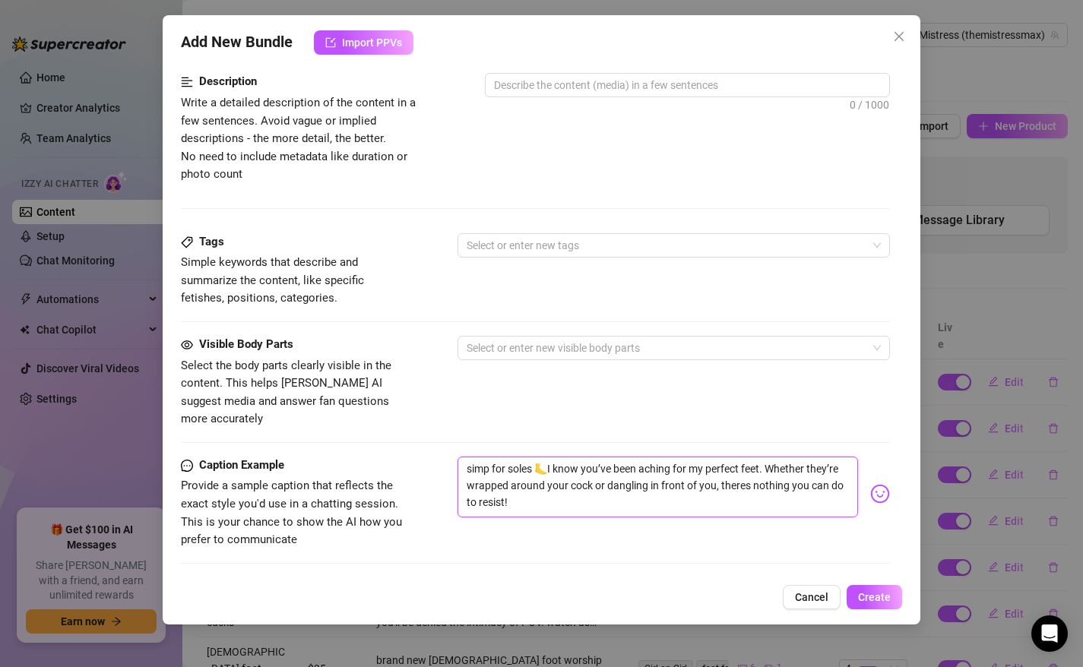
scroll to position [581, 0]
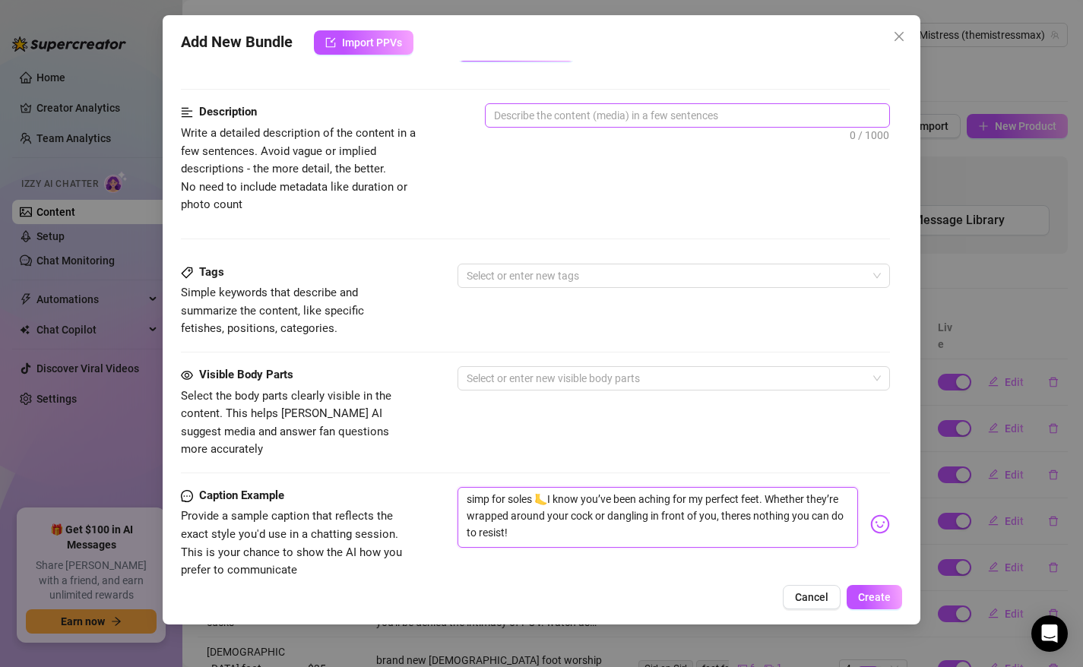
type textarea "simp for soles 🦶I know you’ve been aching for my perfect feet. Whether they’re …"
click at [551, 121] on textarea at bounding box center [687, 115] width 404 height 23
paste textarea "I know you’ve been aching for my perfect feet. Whether they’re wrapped around y…"
type textarea "I know you’ve been aching for my perfect feet. Whether they’re wrapped around y…"
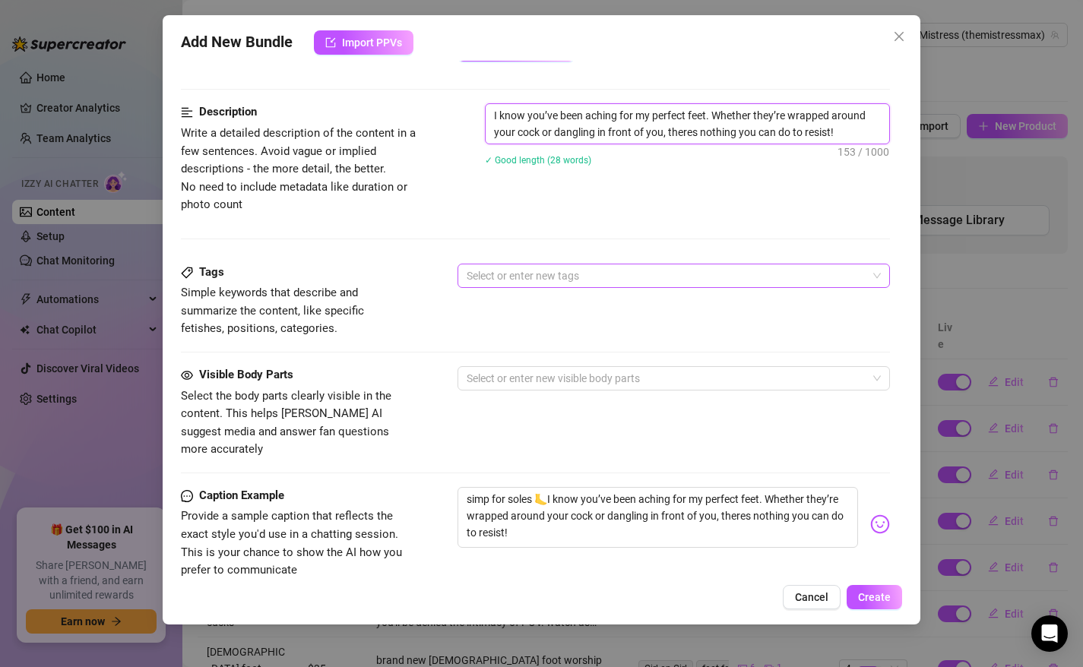
scroll to position [0, 0]
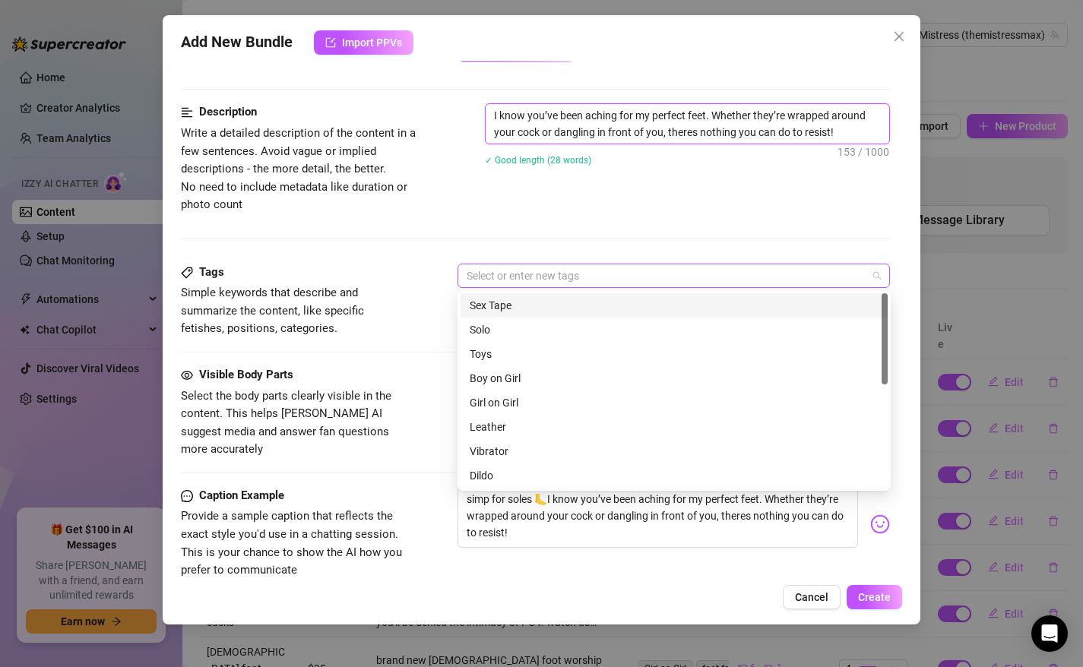
click at [553, 272] on div at bounding box center [665, 275] width 411 height 21
type textarea "I know you’ve been aching for my perfect feet. Whether they’re wrapped around y…"
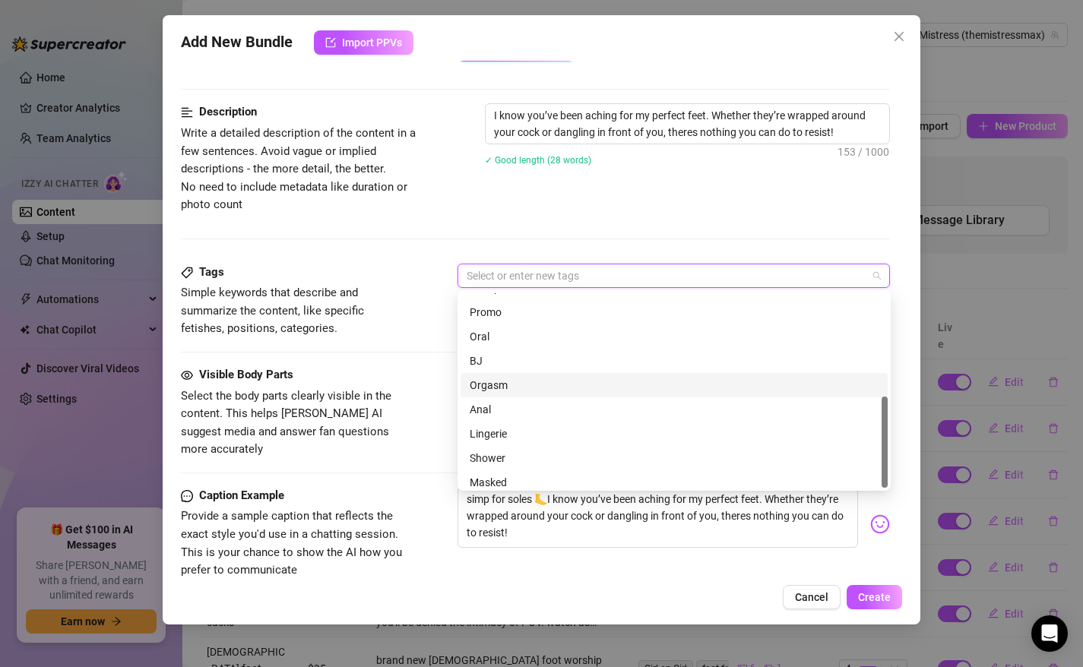
scroll to position [219, 0]
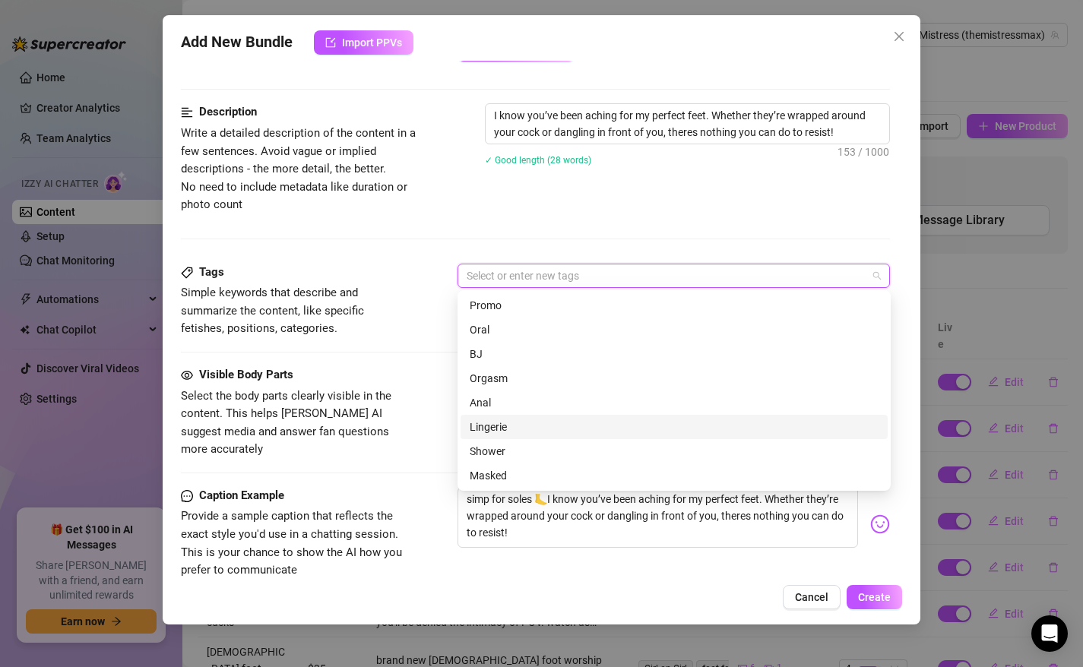
click at [500, 425] on div "Lingerie" at bounding box center [673, 427] width 409 height 17
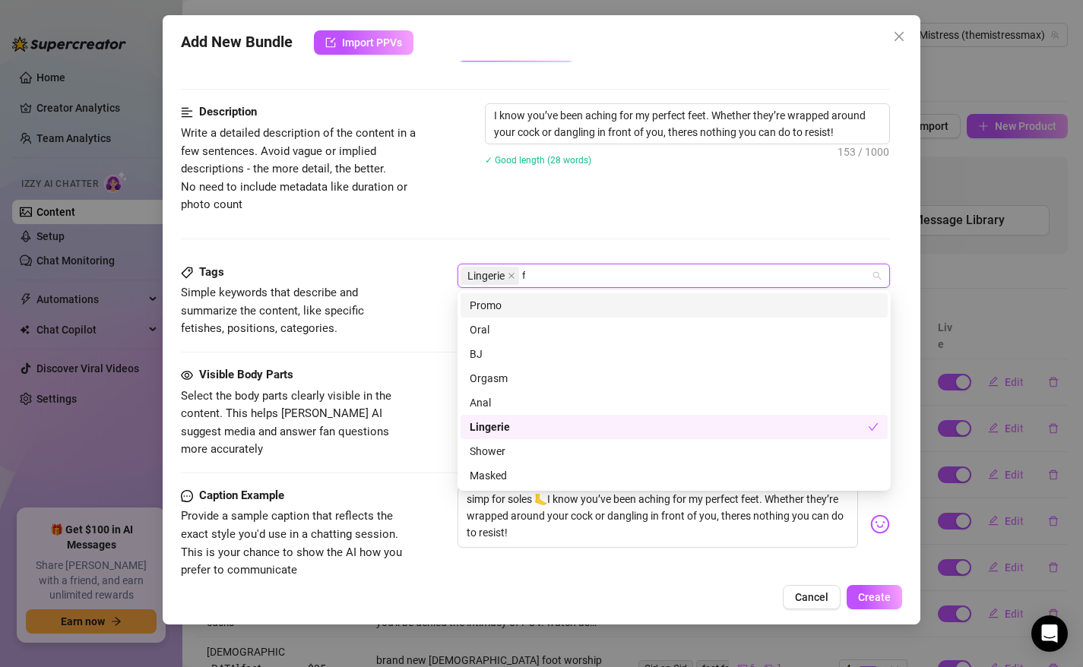
scroll to position [0, 0]
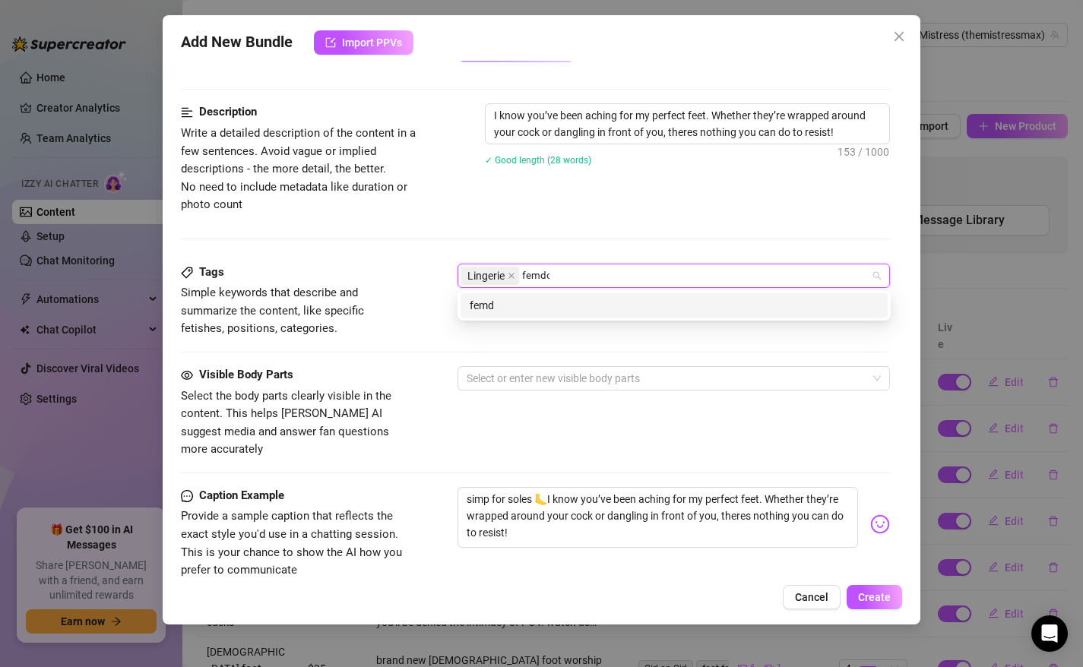
type input "femdom"
type input "foot fetish"
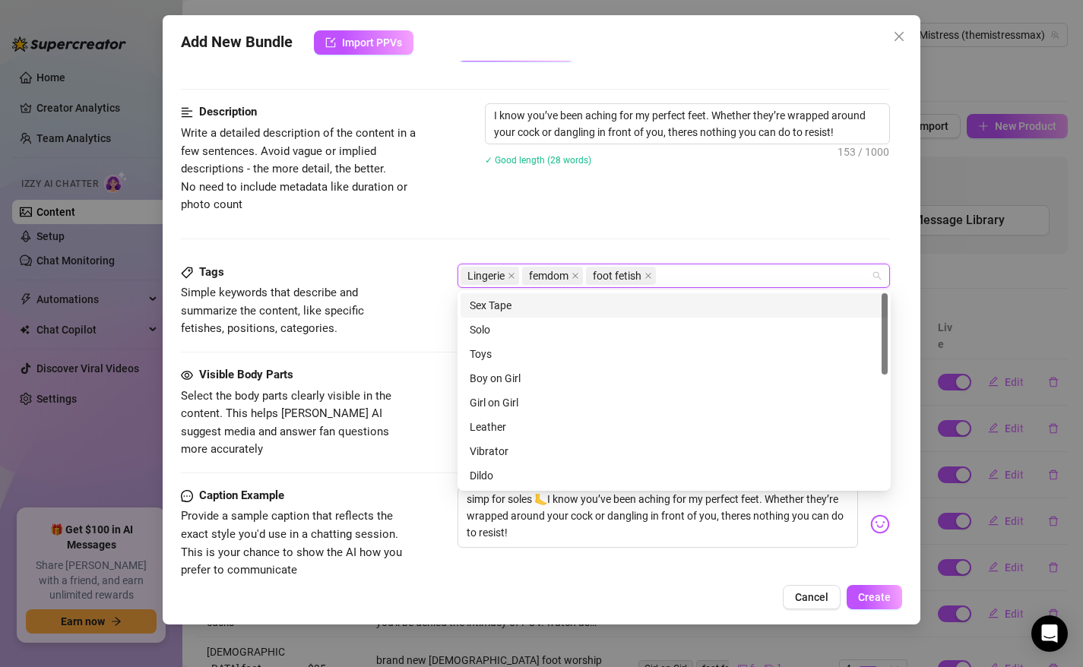
click at [365, 221] on div "Description Write a detailed description of the content in a few sentences. Avo…" at bounding box center [536, 183] width 710 height 160
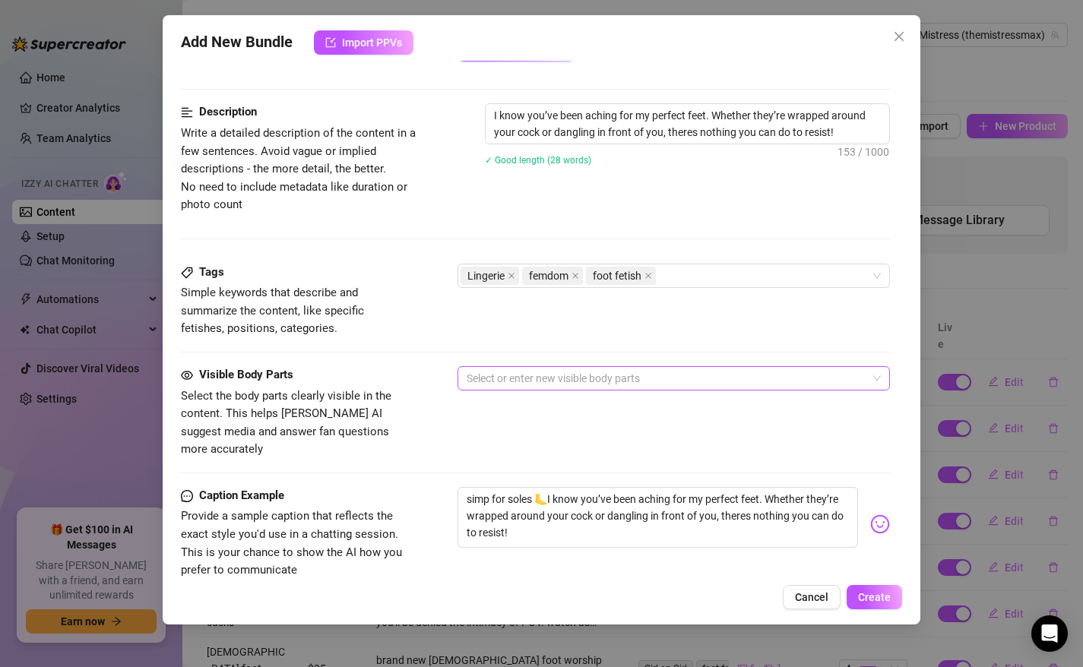
click at [526, 370] on div at bounding box center [665, 378] width 411 height 21
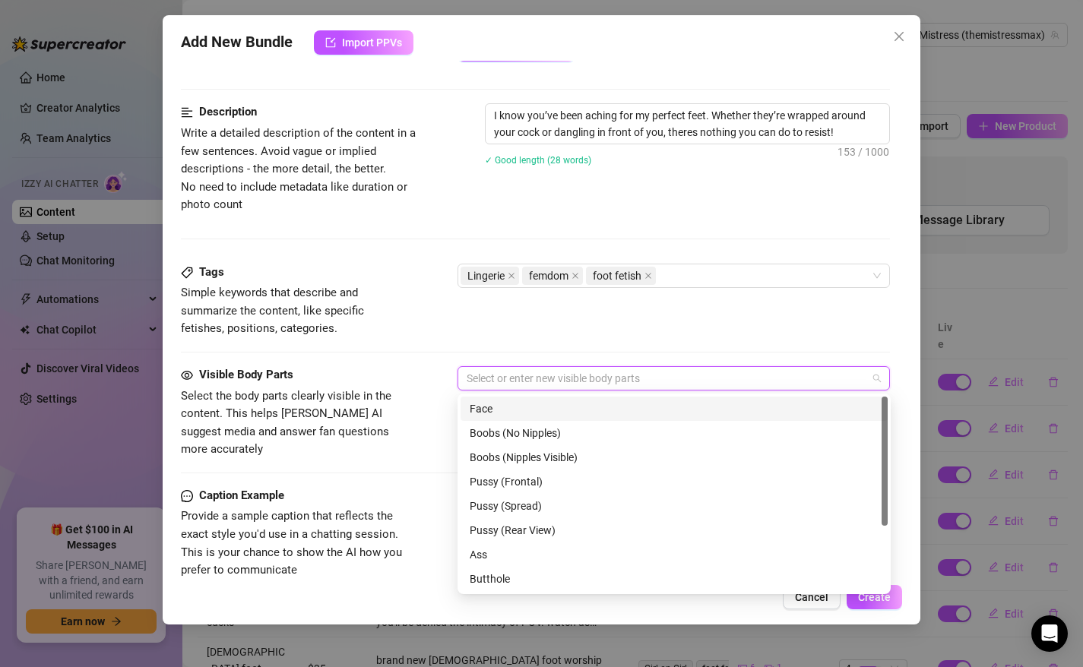
click at [507, 413] on div "Face" at bounding box center [673, 408] width 409 height 17
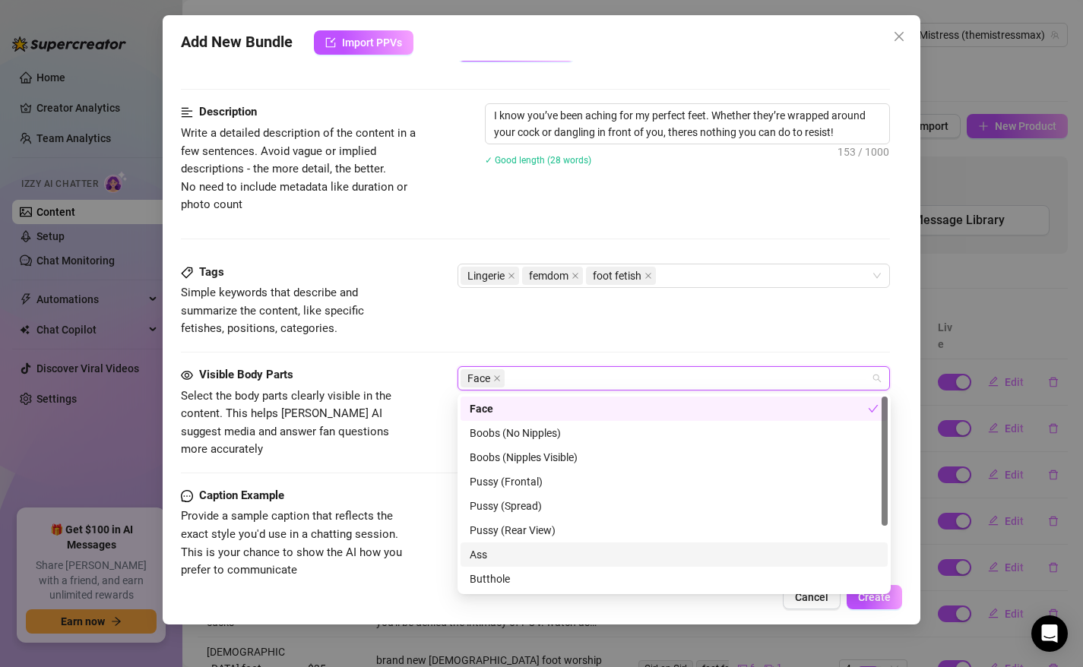
click at [503, 559] on div "Ass" at bounding box center [673, 554] width 409 height 17
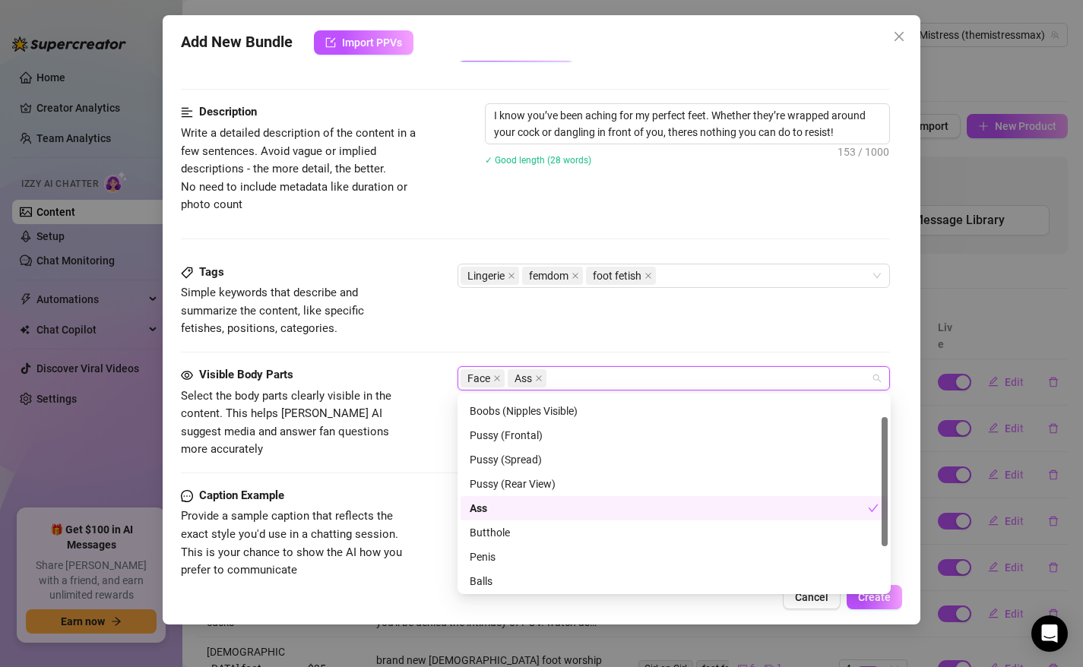
scroll to position [97, 0]
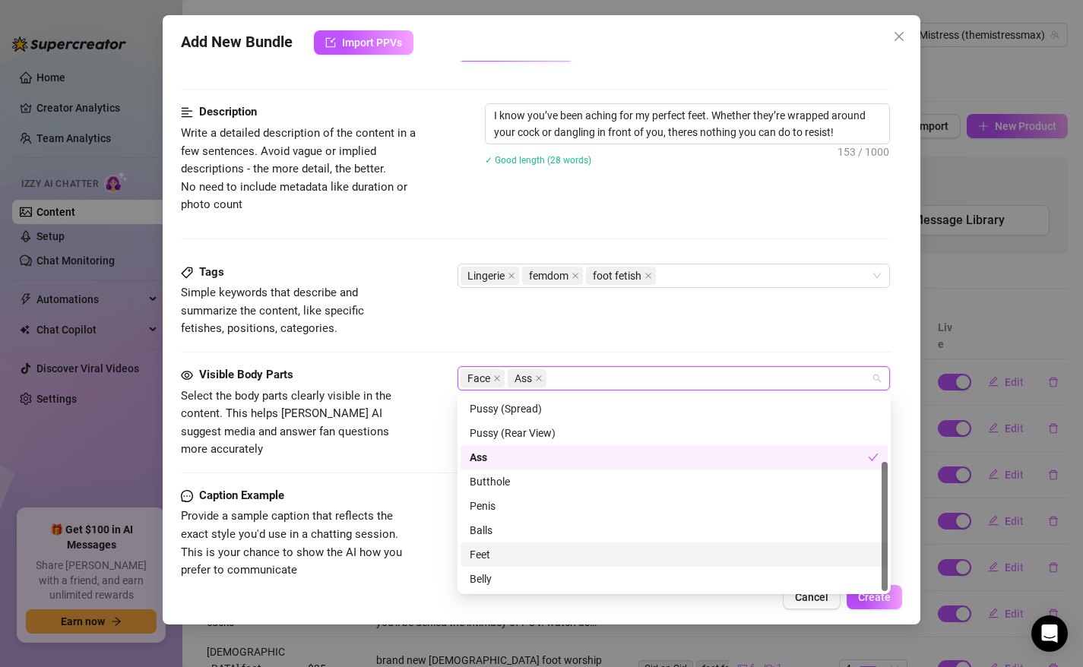
click at [492, 560] on div "Feet" at bounding box center [673, 554] width 409 height 17
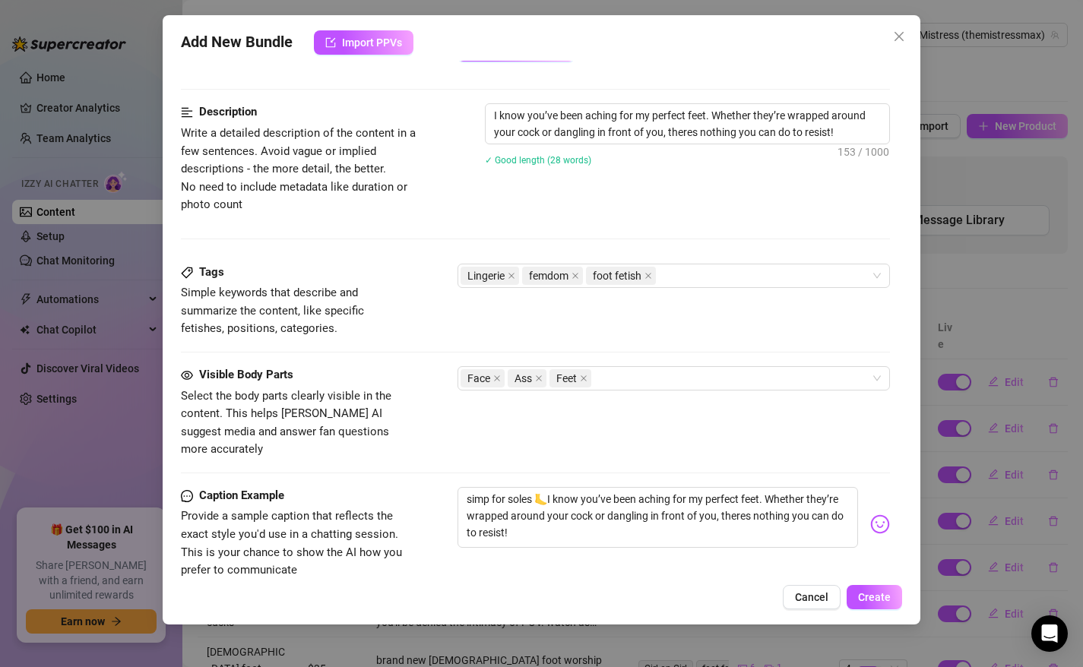
click at [413, 510] on div "Caption Example Provide a sample caption that reflects the exact style you'd us…" at bounding box center [536, 533] width 710 height 93
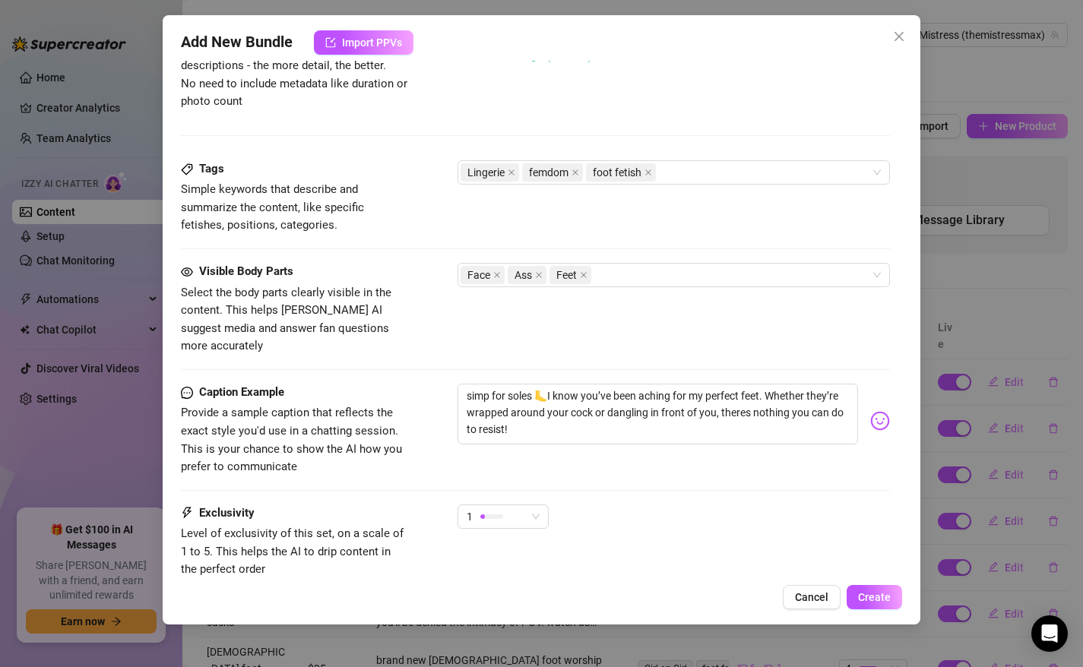
scroll to position [782, 0]
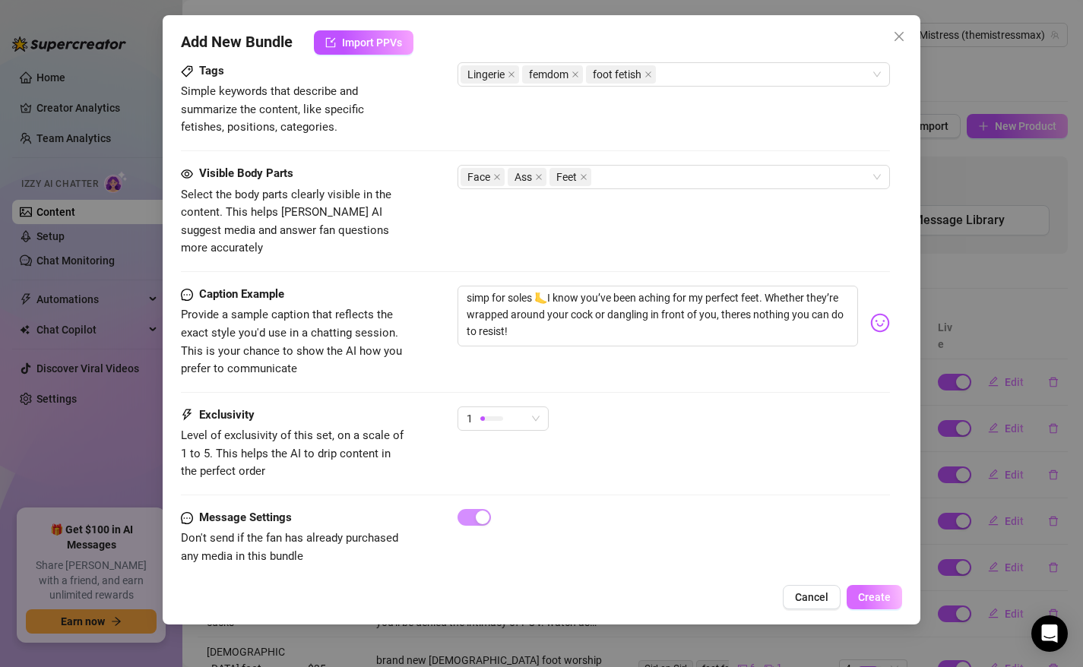
click at [889, 597] on span "Create" at bounding box center [874, 597] width 33 height 12
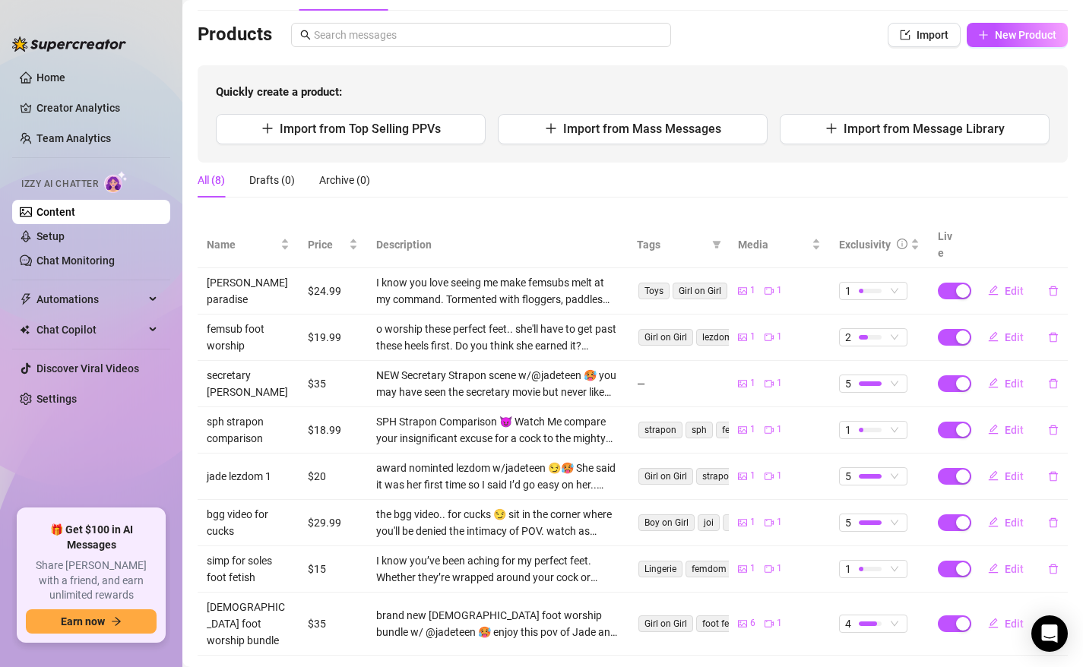
scroll to position [0, 0]
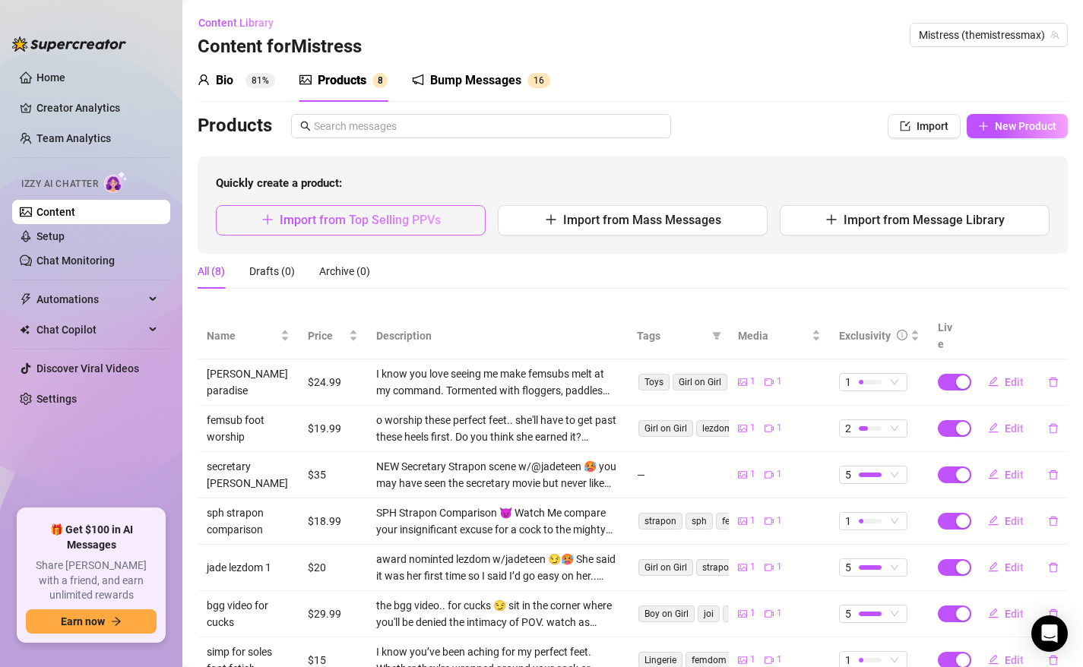
click at [353, 224] on span "Import from Top Selling PPVs" at bounding box center [360, 220] width 161 height 14
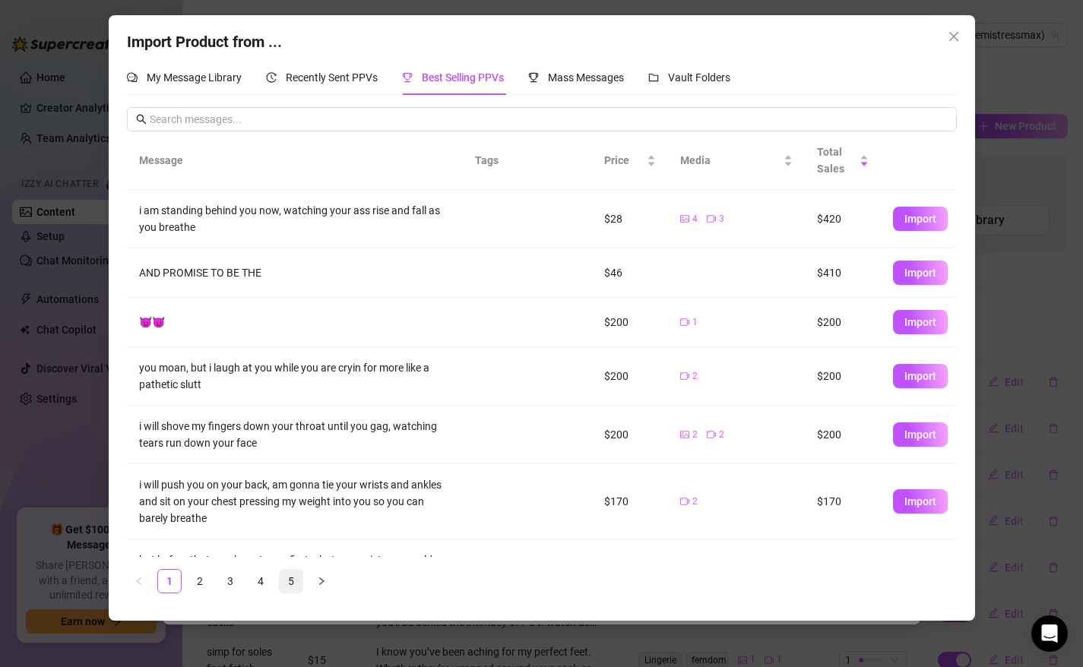
click at [292, 582] on link "5" at bounding box center [291, 581] width 23 height 23
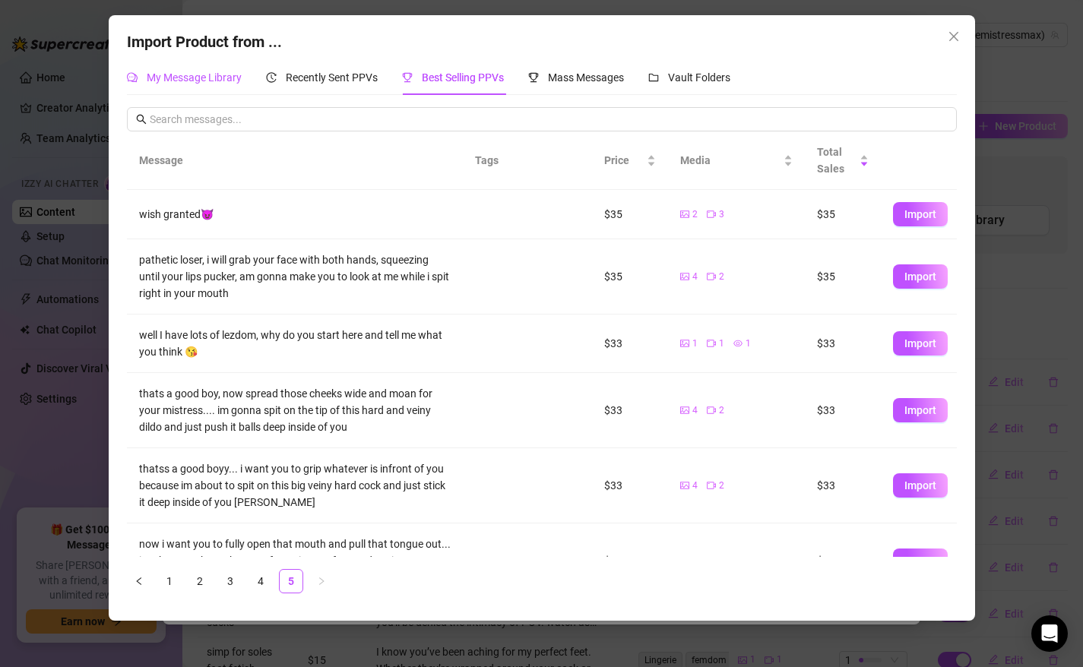
click at [163, 74] on span "My Message Library" at bounding box center [194, 77] width 95 height 12
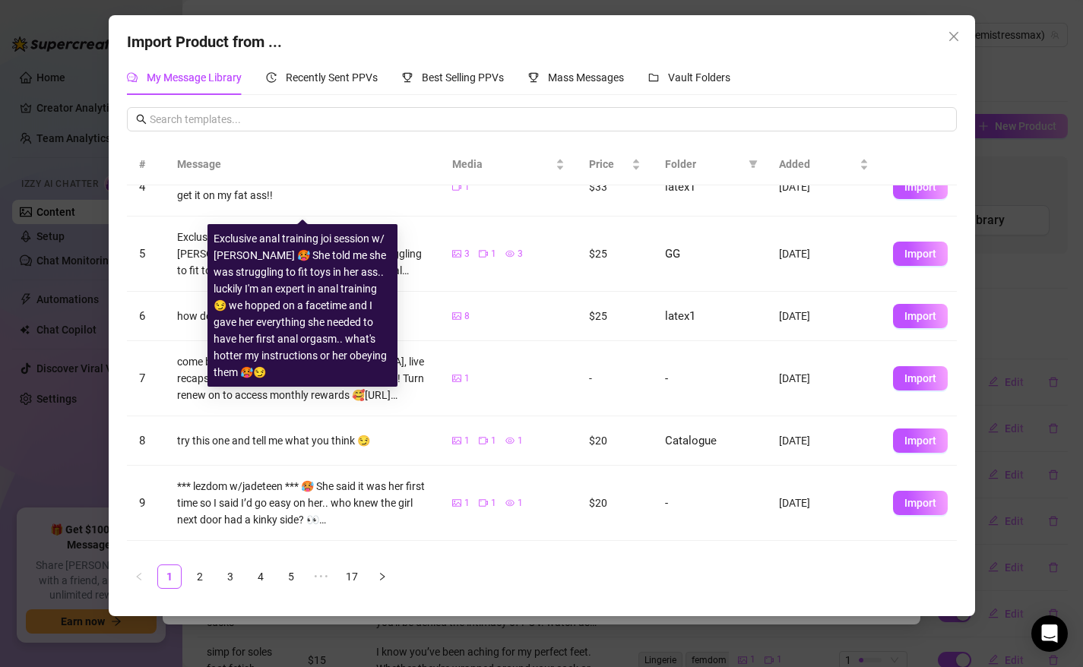
scroll to position [291, 0]
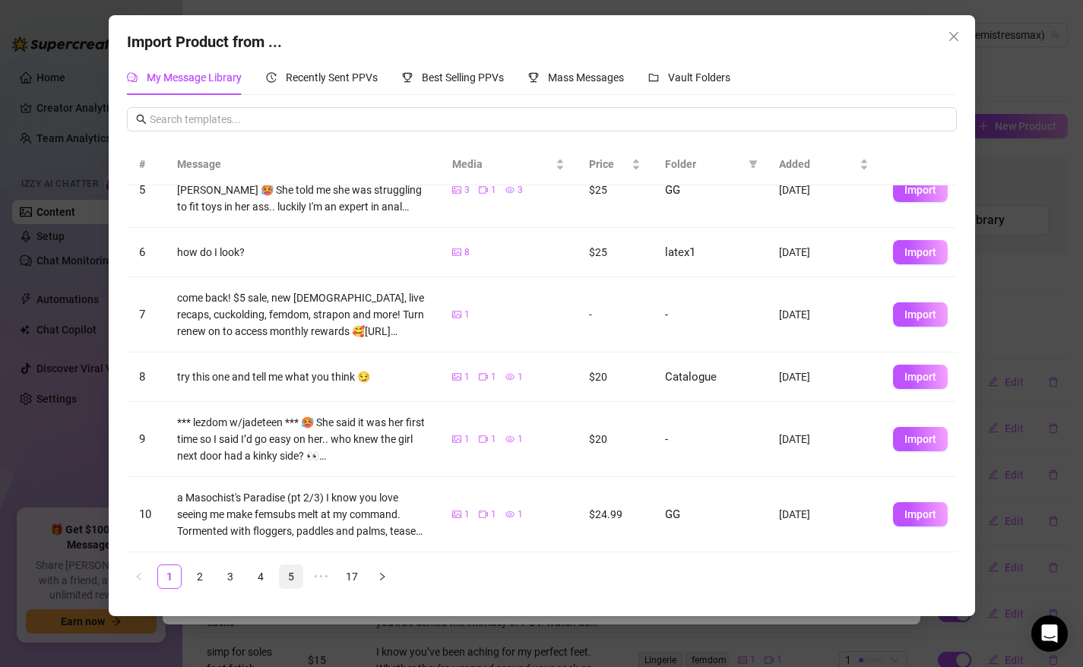
click at [288, 583] on link "5" at bounding box center [291, 576] width 23 height 23
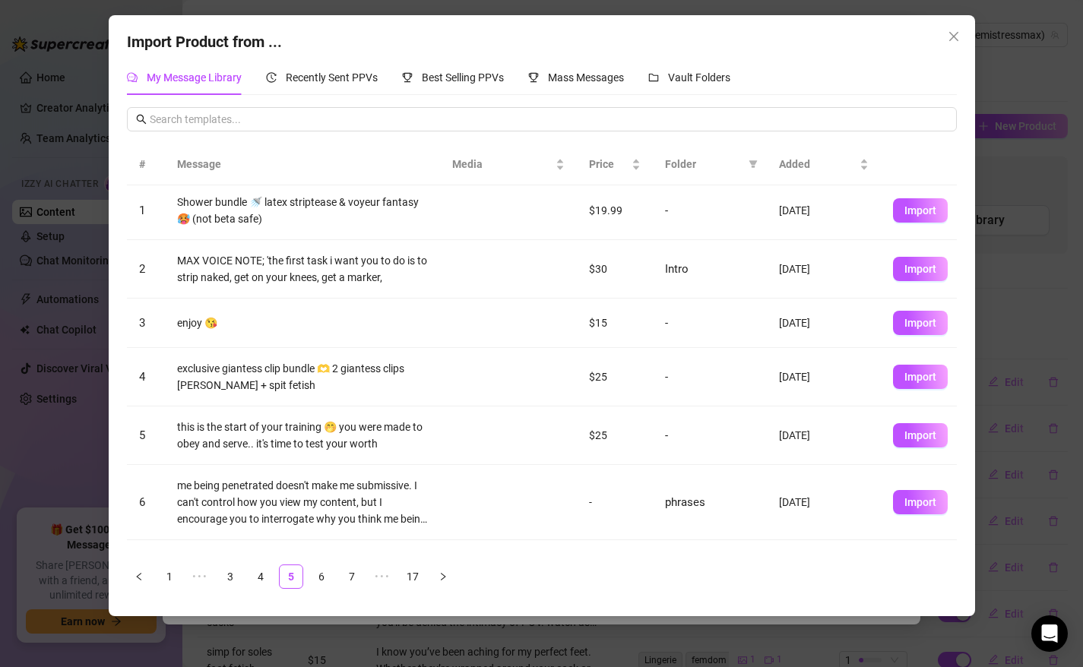
scroll to position [0, 0]
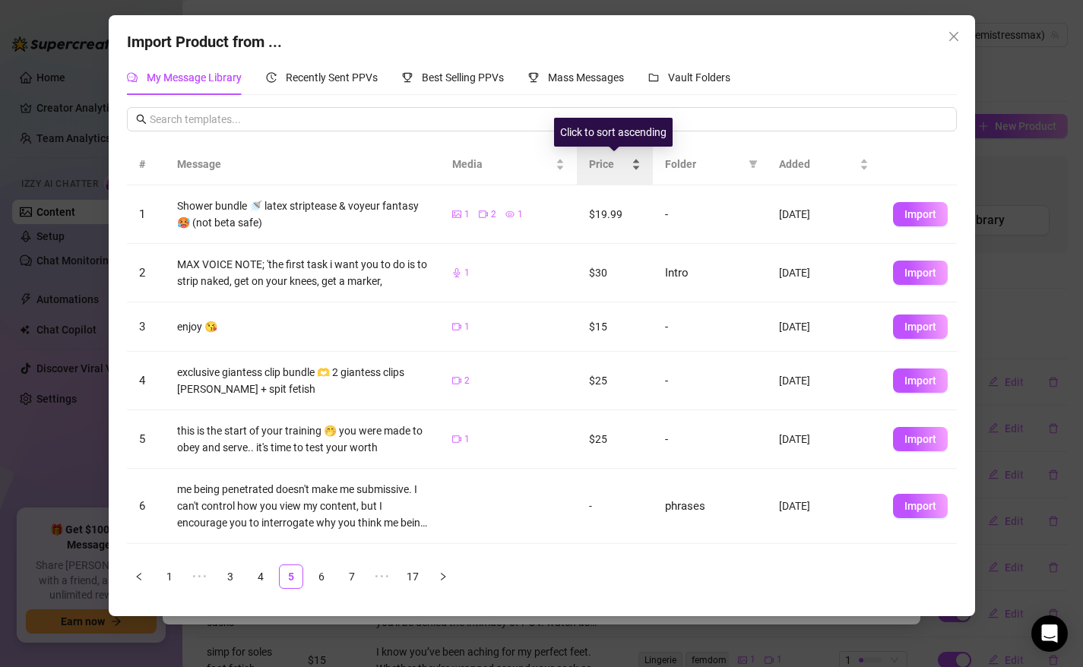
click at [604, 164] on span "Price" at bounding box center [609, 164] width 40 height 17
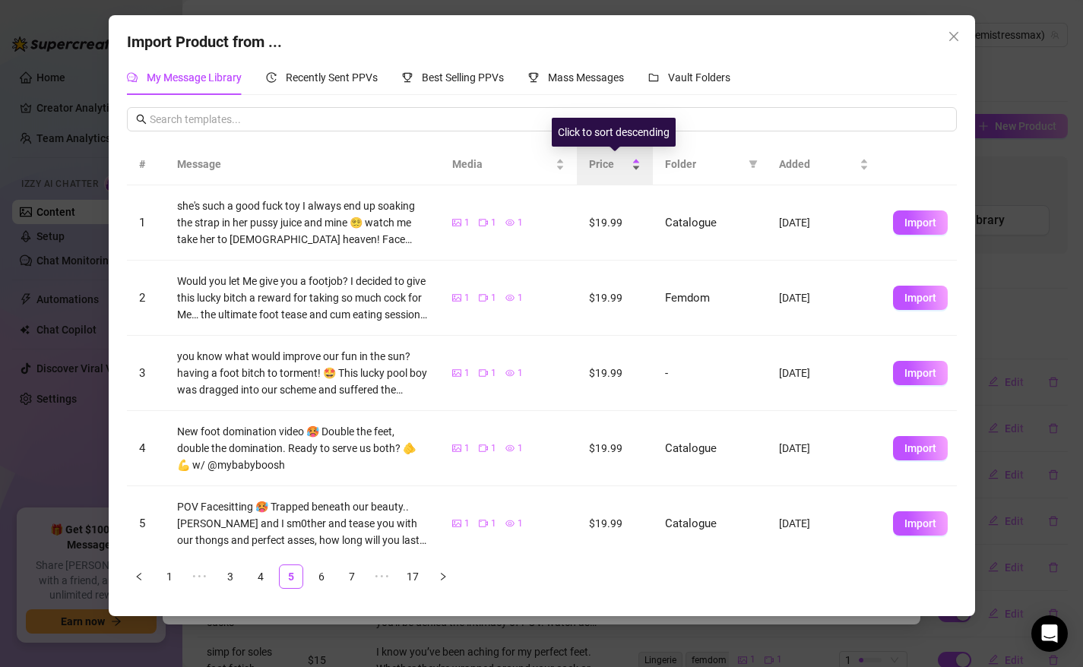
click at [604, 164] on span "Price" at bounding box center [609, 164] width 40 height 17
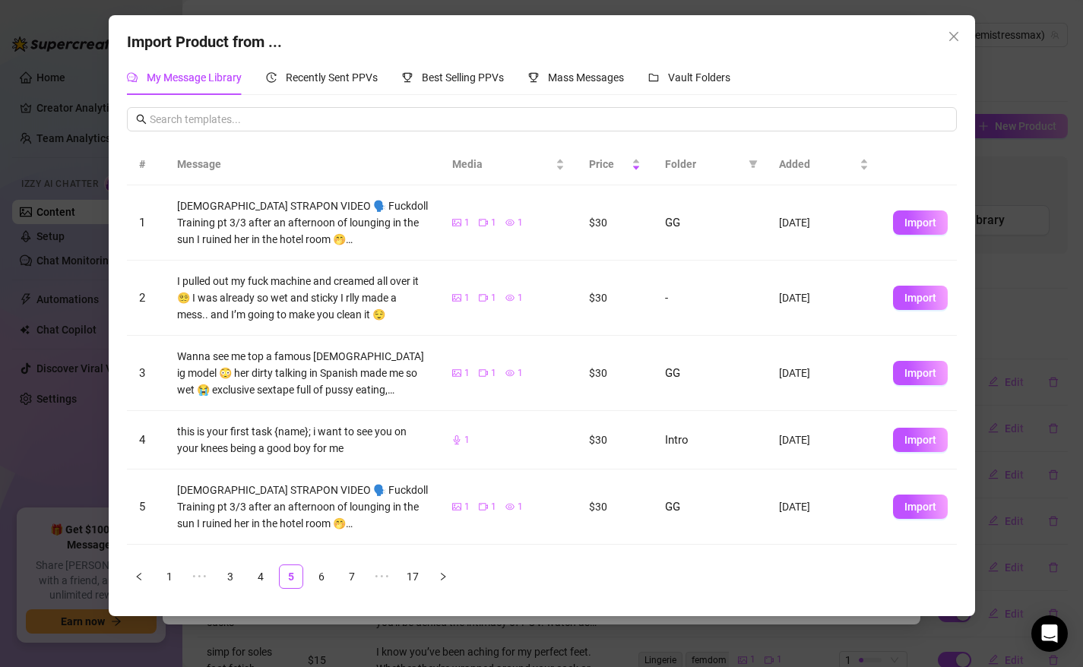
scroll to position [1, 0]
click at [922, 223] on span "Import" at bounding box center [920, 222] width 32 height 12
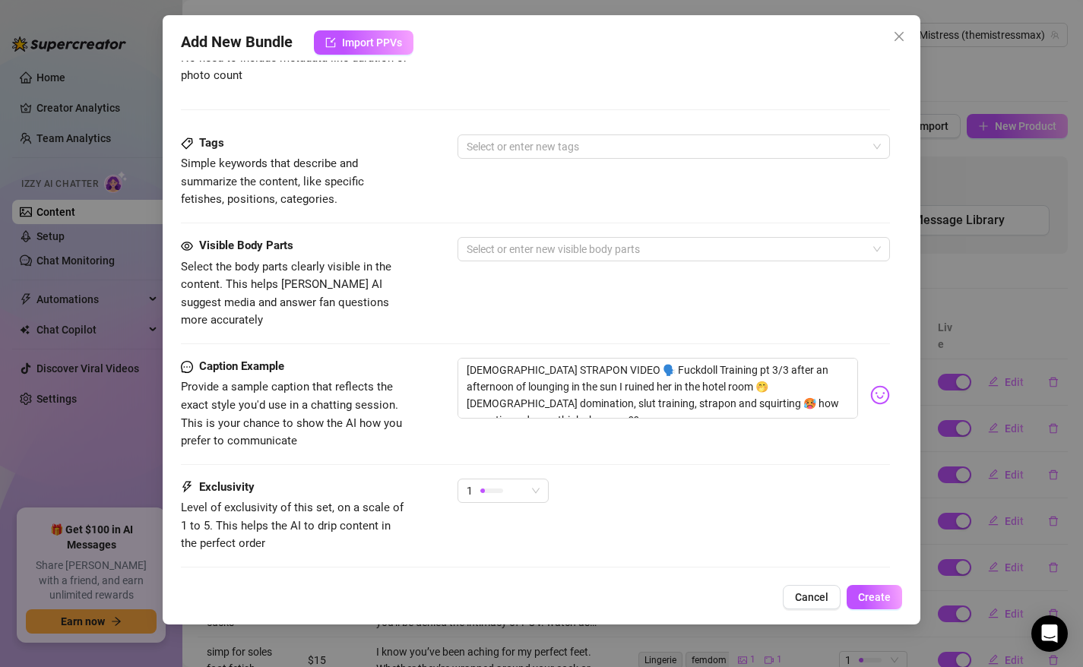
scroll to position [782, 0]
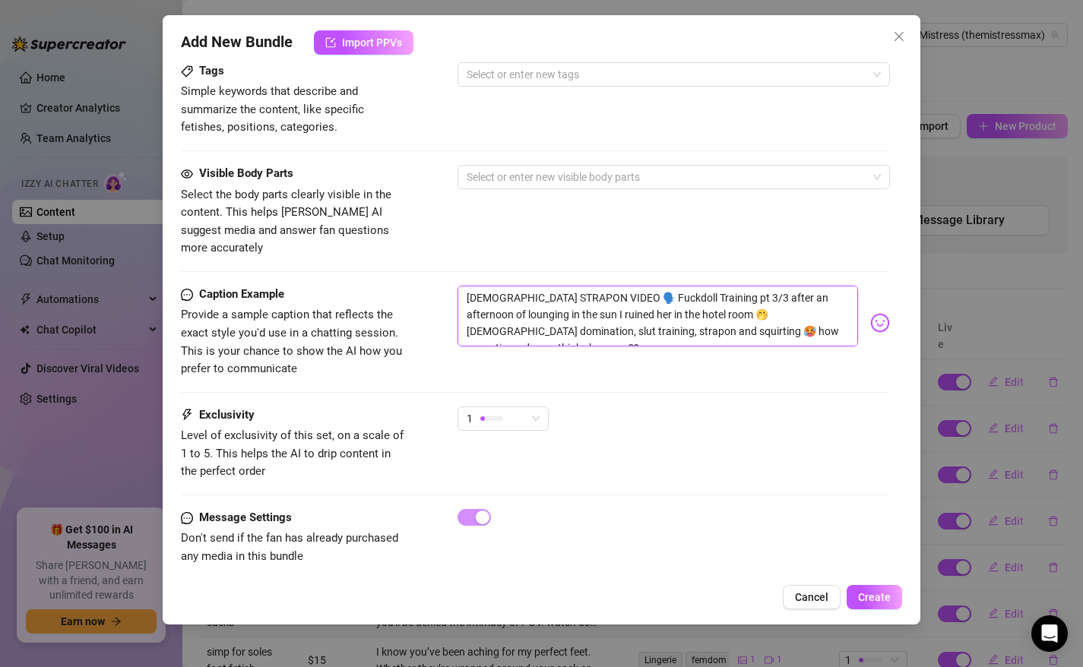
drag, startPoint x: 723, startPoint y: 281, endPoint x: 845, endPoint y: 321, distance: 128.0
click at [845, 321] on textarea "[DEMOGRAPHIC_DATA] STRAPON VIDEO 🗣️ Fuckdoll Training pt 3/3 after an afternoon…" at bounding box center [657, 316] width 401 height 61
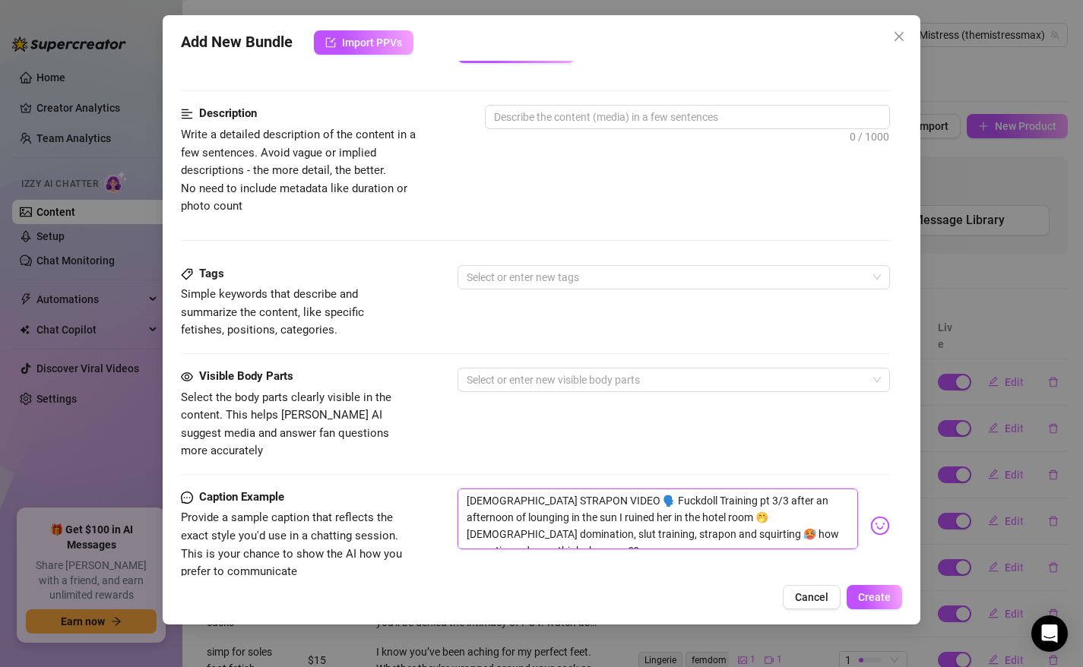
scroll to position [558, 0]
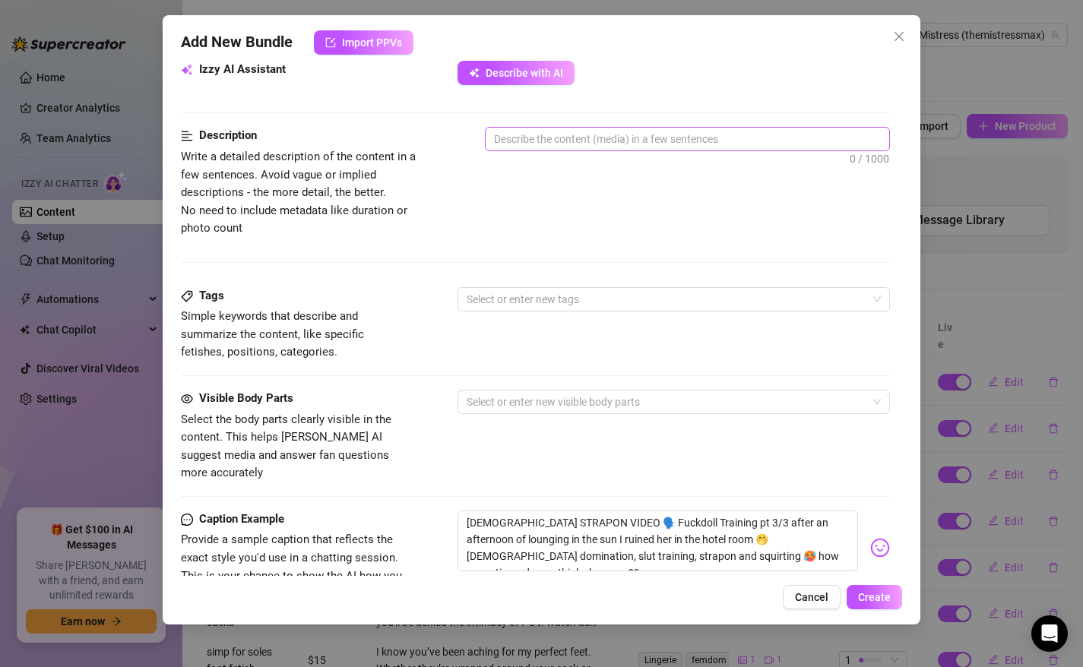
click at [565, 150] on span "0 / 1000" at bounding box center [688, 139] width 406 height 24
click at [561, 133] on textarea at bounding box center [687, 139] width 404 height 23
paste textarea "after an afternoon of lounging in the sun I ruined her in the hotel room 🤭 [DEM…"
type textarea "after an afternoon of lounging in the sun I ruined her in the hotel room 🤭 [DEM…"
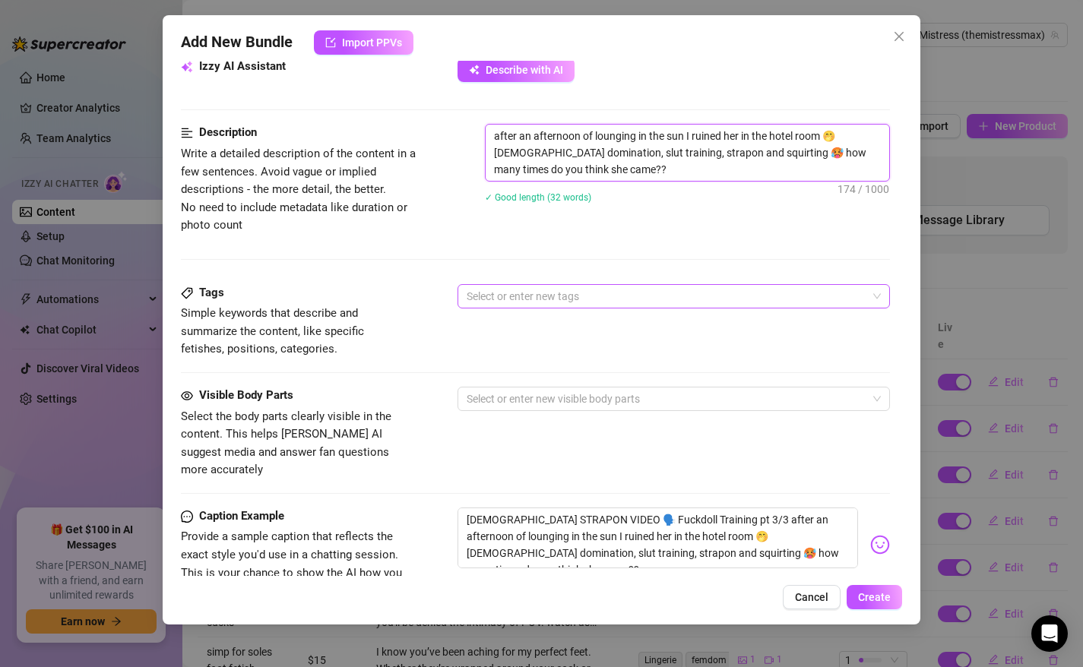
scroll to position [540, 0]
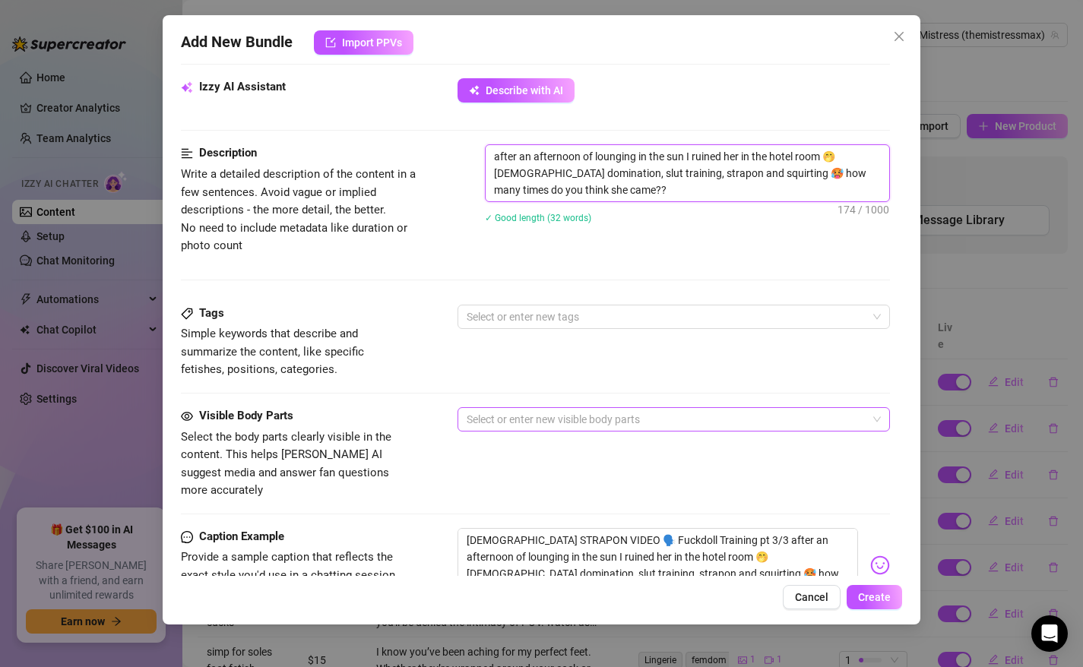
click at [514, 414] on div at bounding box center [665, 419] width 411 height 21
type textarea "after an afternoon of lounging in the sun I ruined her in the hotel room 🤭 [DEM…"
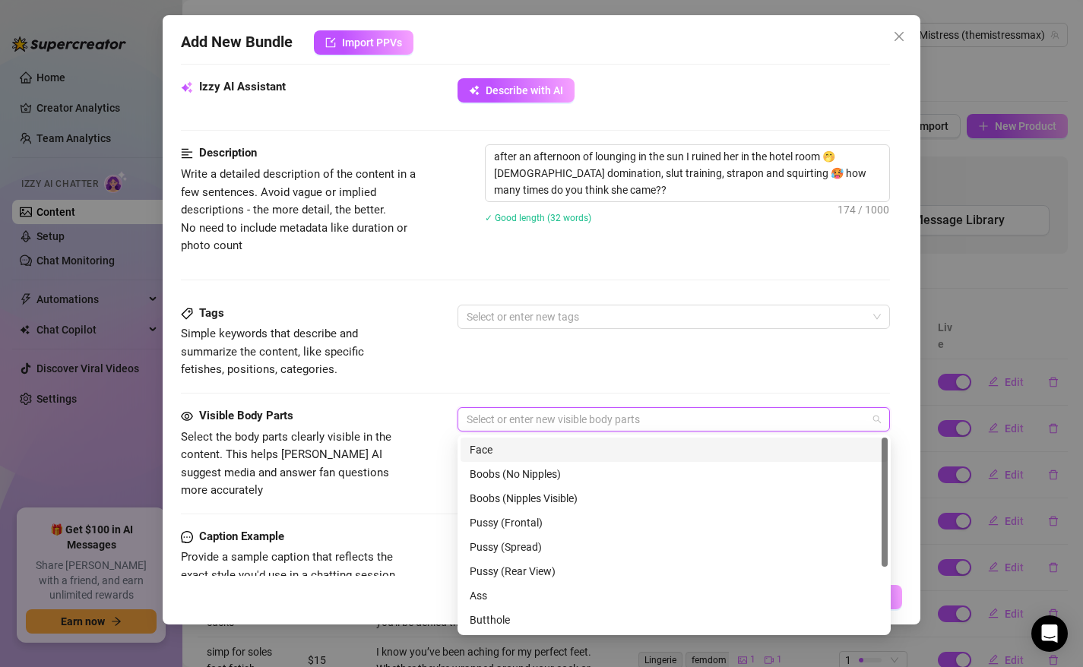
click at [504, 451] on div "Face" at bounding box center [673, 449] width 409 height 17
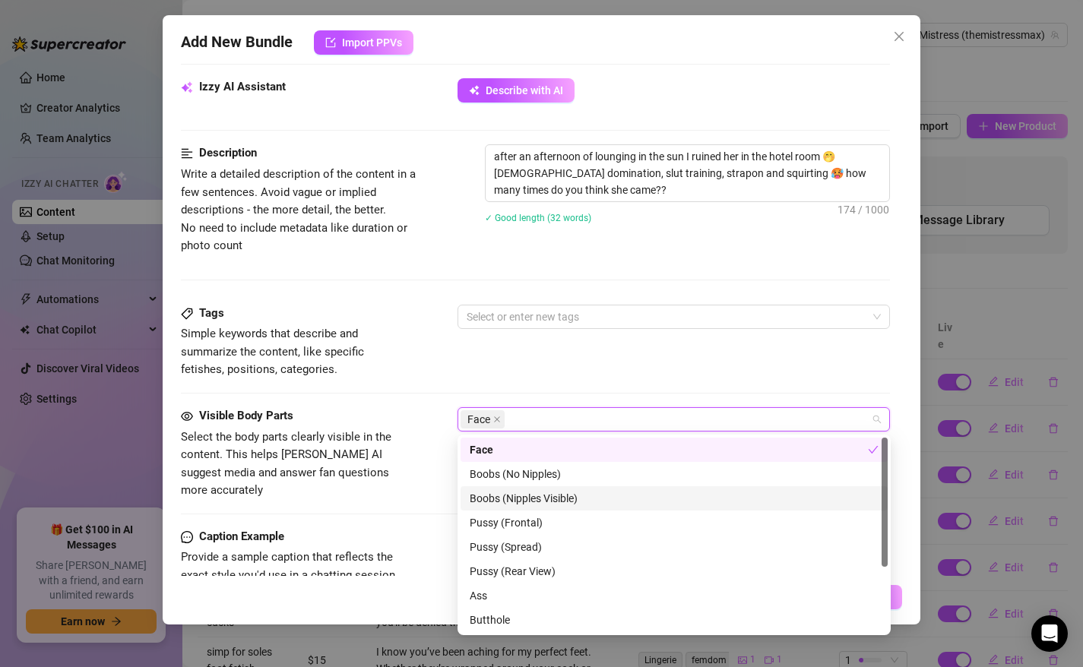
click at [519, 501] on div "Boobs (Nipples Visible)" at bounding box center [673, 498] width 409 height 17
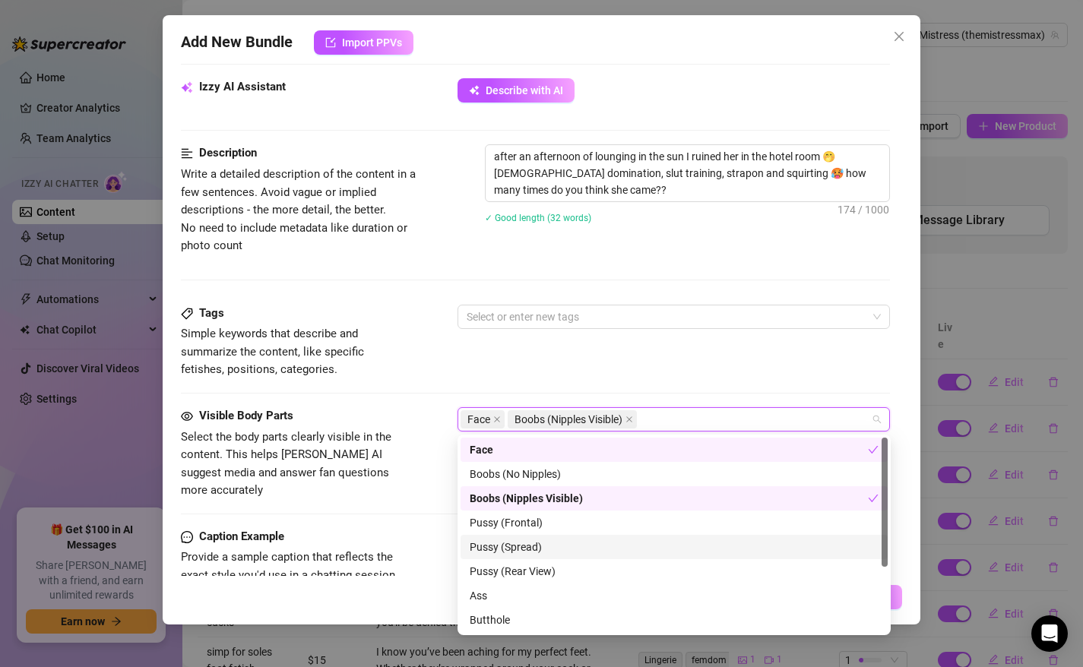
click at [518, 537] on div "Pussy (Spread)" at bounding box center [673, 547] width 427 height 24
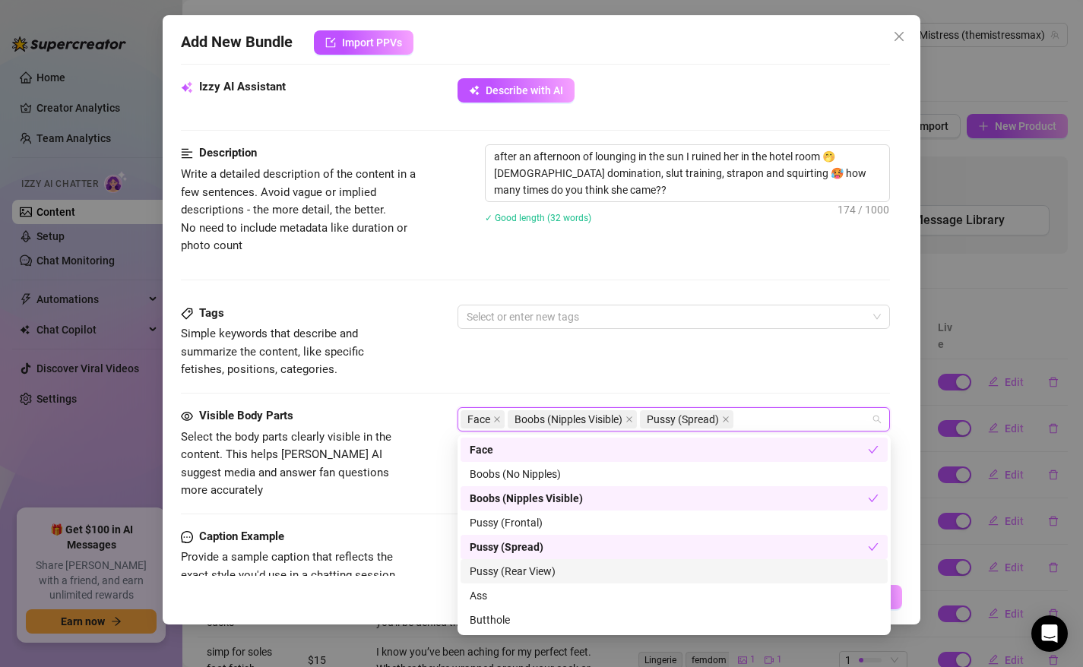
click at [518, 566] on div "Pussy (Rear View)" at bounding box center [673, 571] width 409 height 17
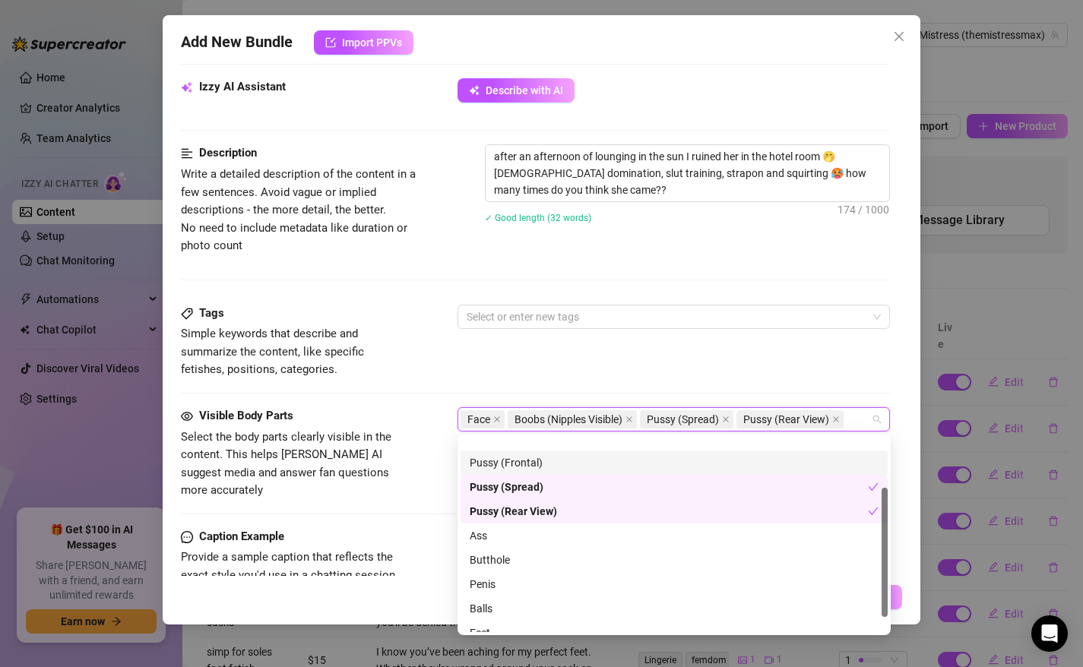
scroll to position [74, 0]
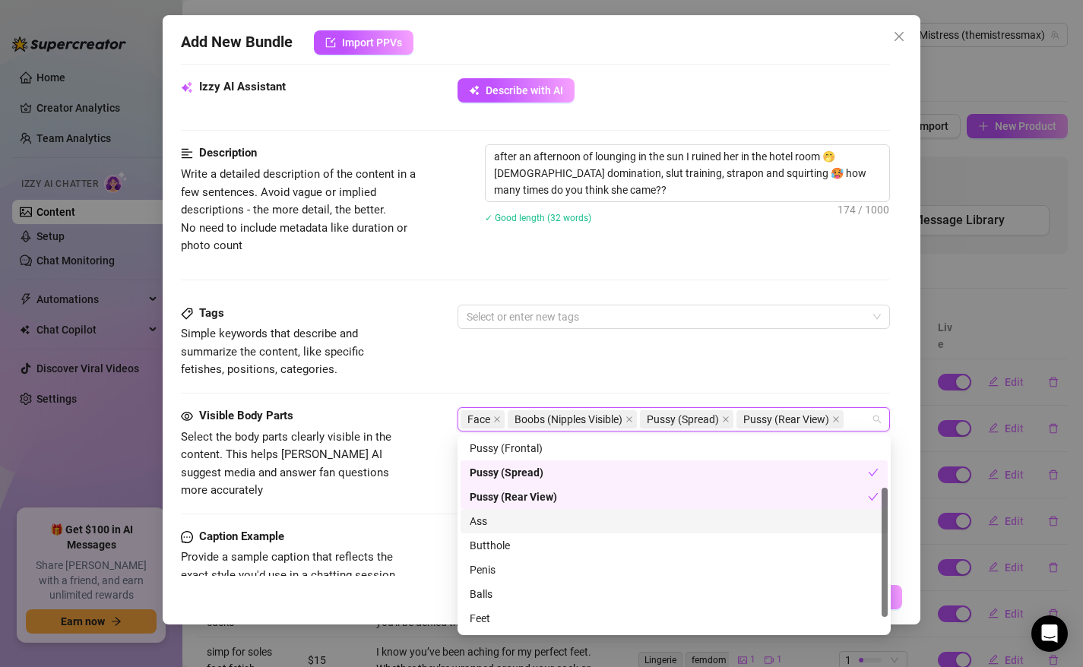
click at [514, 527] on div "Ass" at bounding box center [673, 521] width 409 height 17
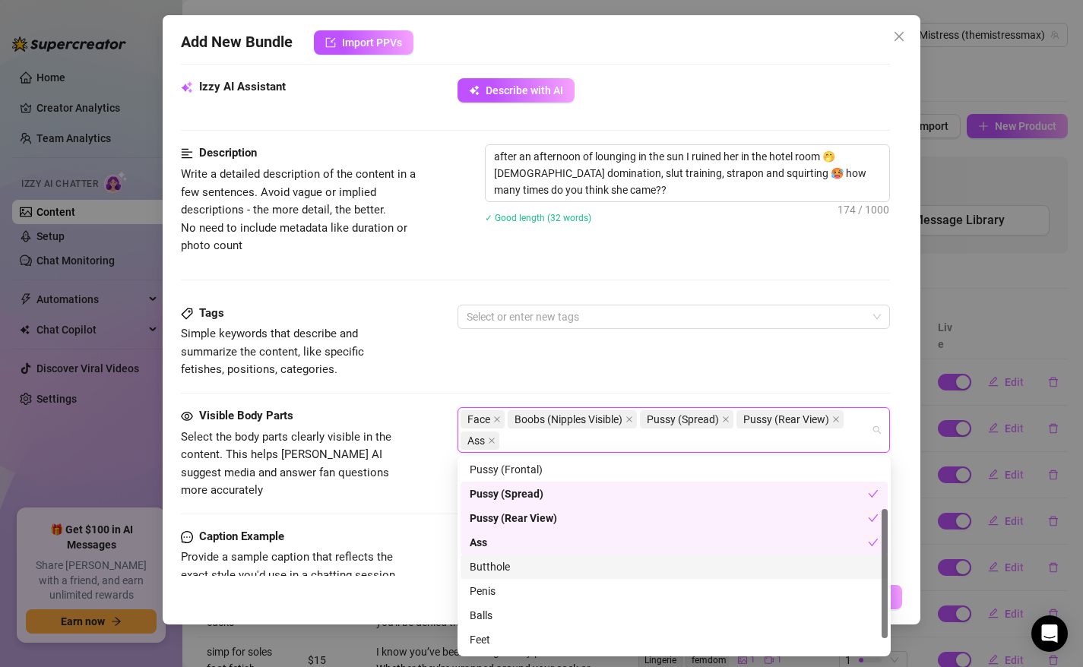
click at [507, 568] on div "Butthole" at bounding box center [673, 566] width 409 height 17
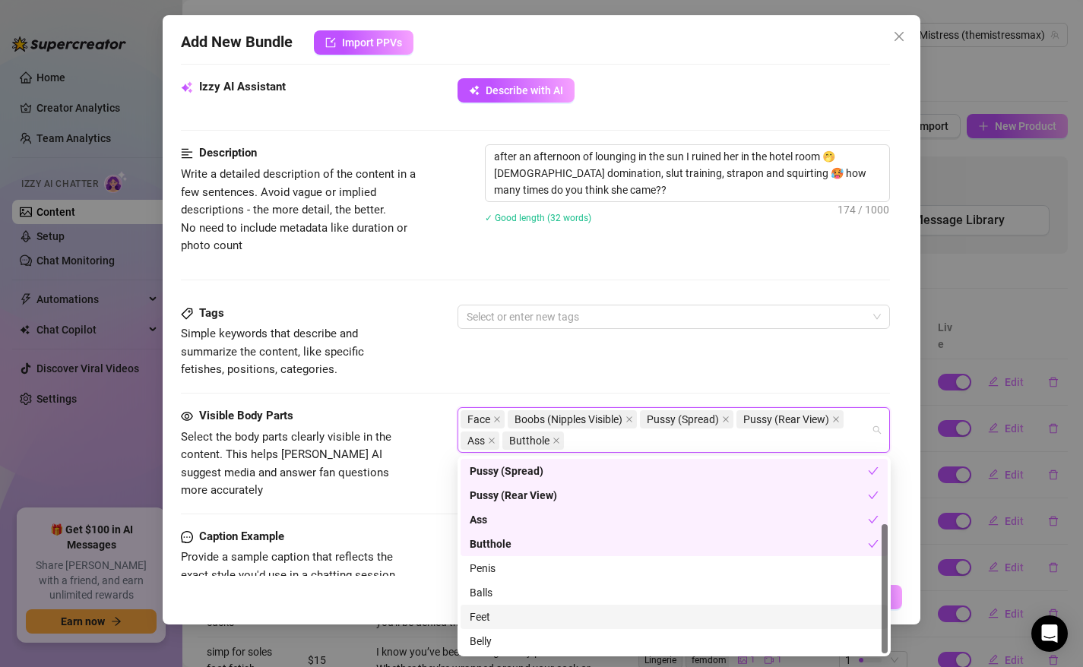
click at [497, 614] on div "Feet" at bounding box center [673, 617] width 409 height 17
click at [497, 643] on div "Belly" at bounding box center [673, 641] width 409 height 17
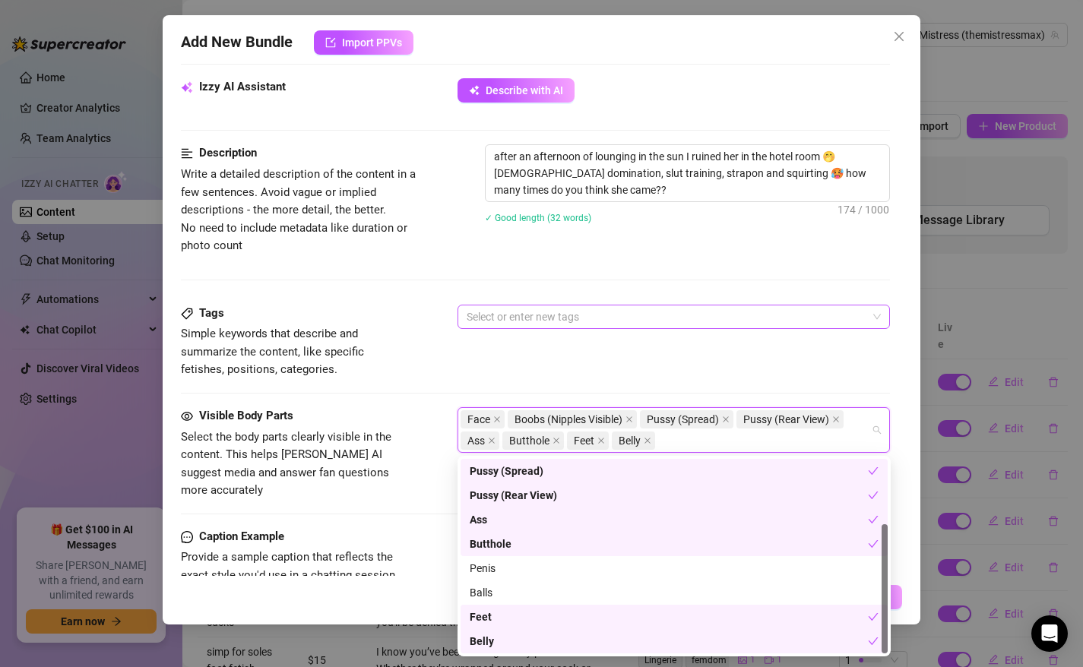
click at [535, 321] on div at bounding box center [665, 316] width 411 height 21
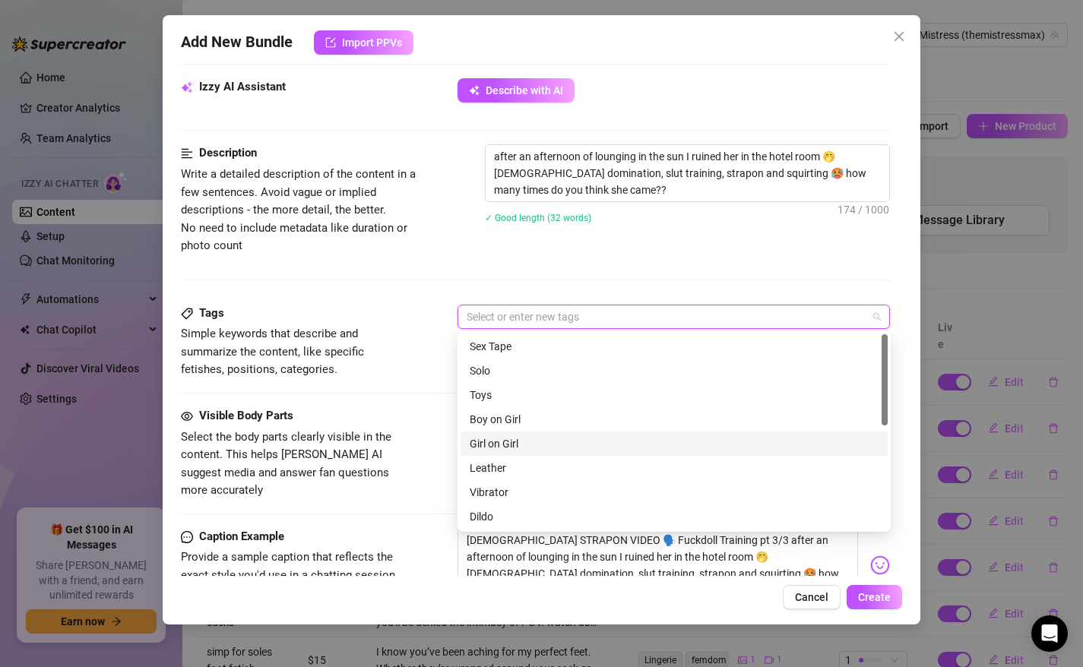
click at [501, 442] on div "Girl on Girl" at bounding box center [673, 443] width 409 height 17
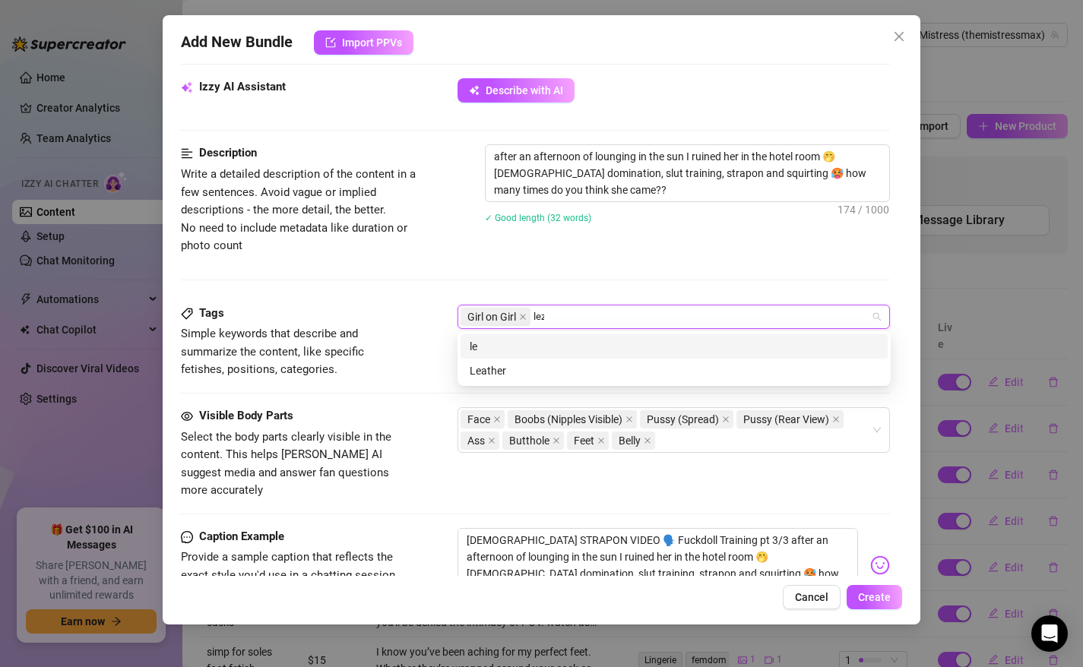
type input "lezdom"
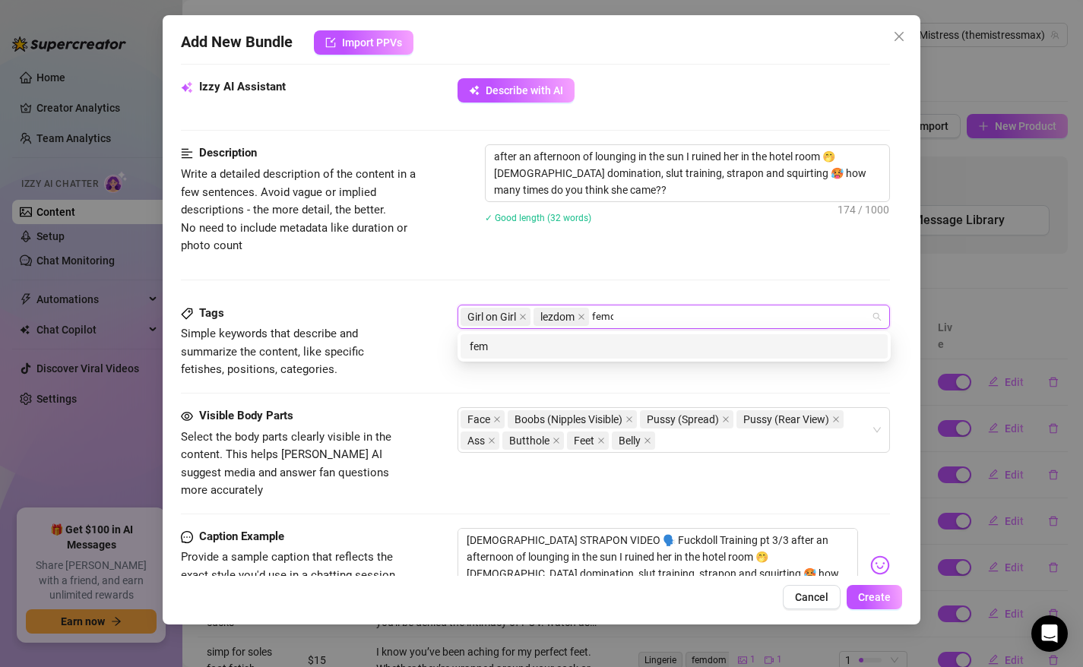
type input "femdom"
type input "strapon"
type input "squirt"
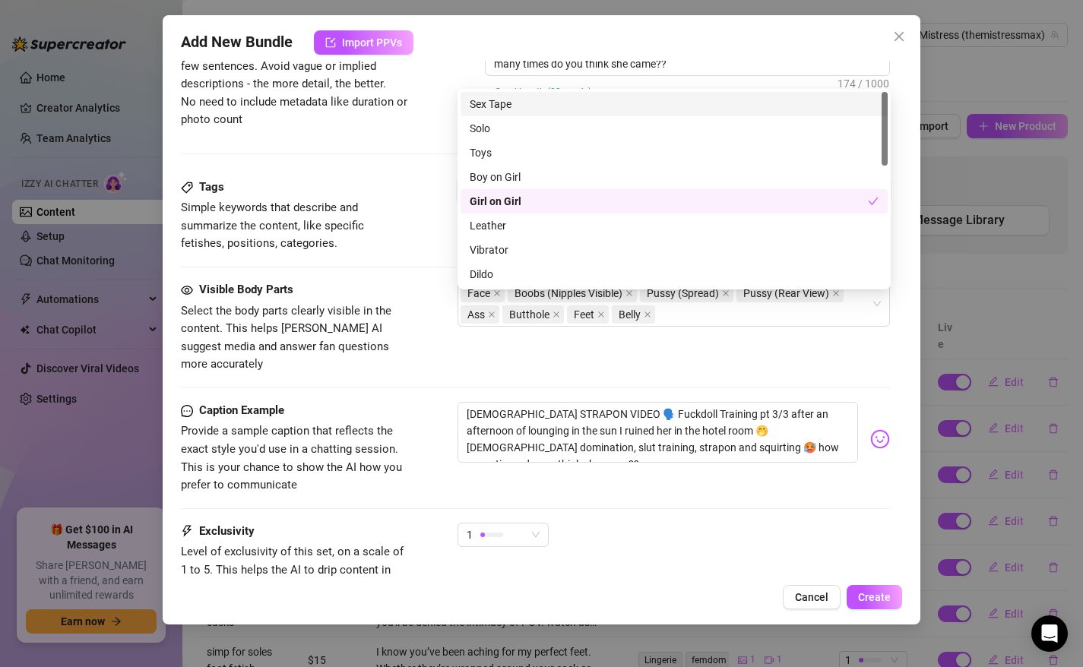
scroll to position [782, 0]
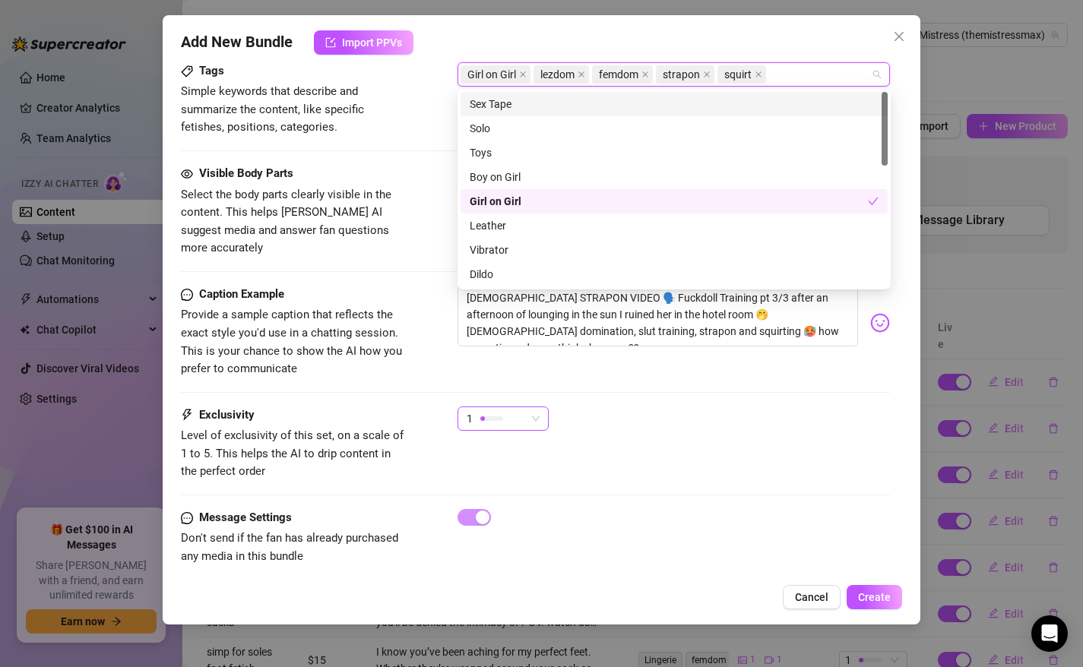
click at [509, 407] on div "1" at bounding box center [495, 418] width 59 height 23
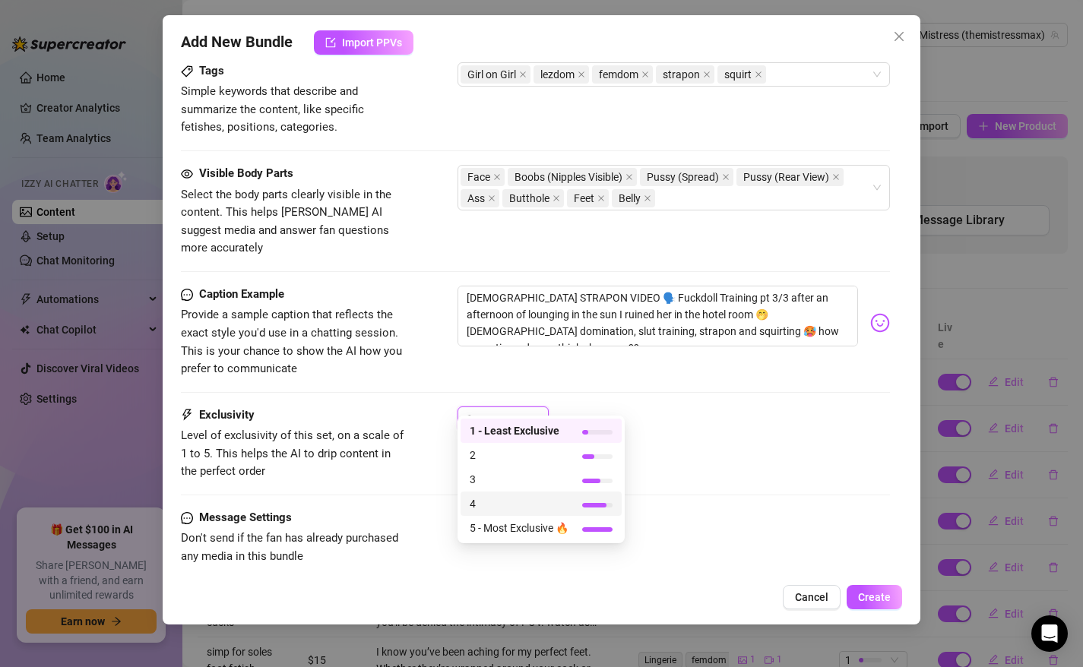
click at [490, 504] on span "4" at bounding box center [518, 503] width 99 height 17
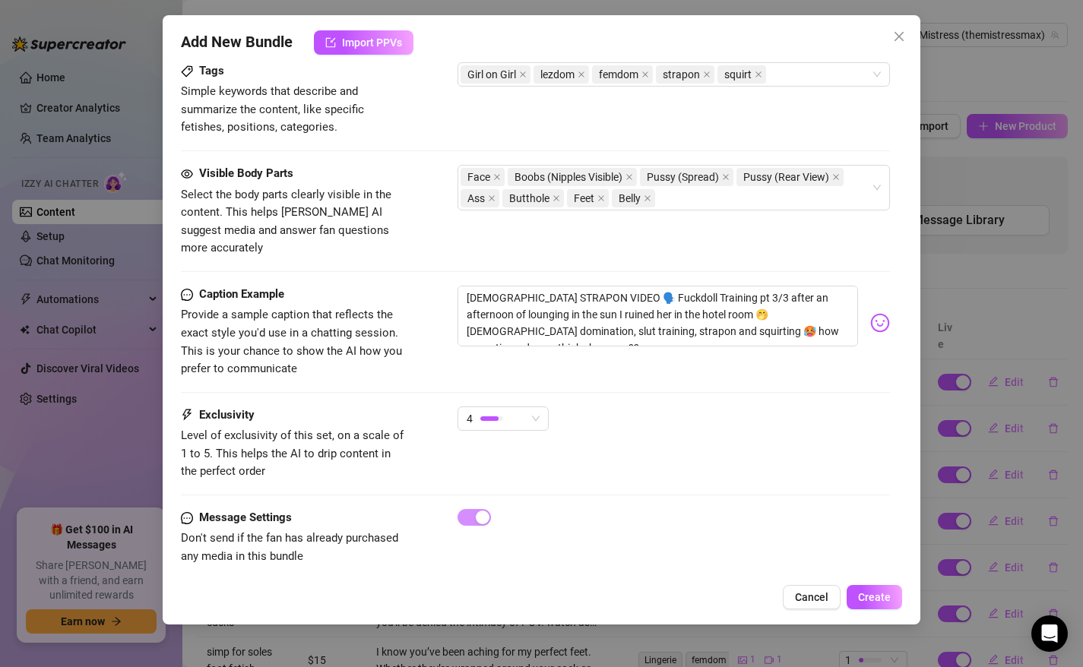
click at [760, 509] on div at bounding box center [673, 517] width 433 height 17
click at [884, 602] on span "Create" at bounding box center [874, 597] width 33 height 12
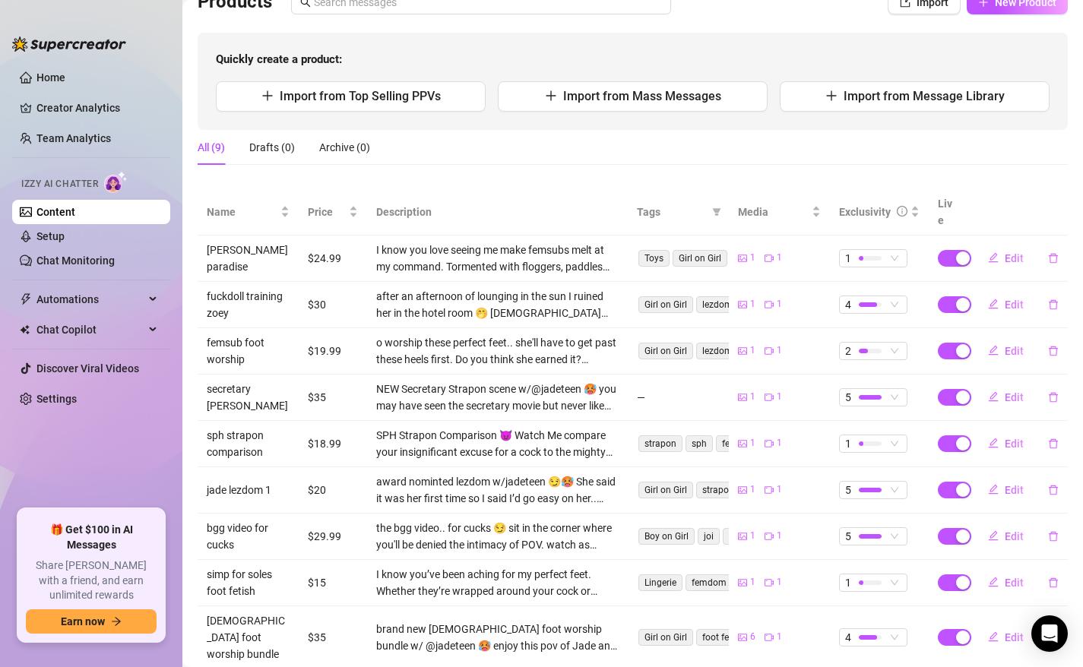
scroll to position [138, 0]
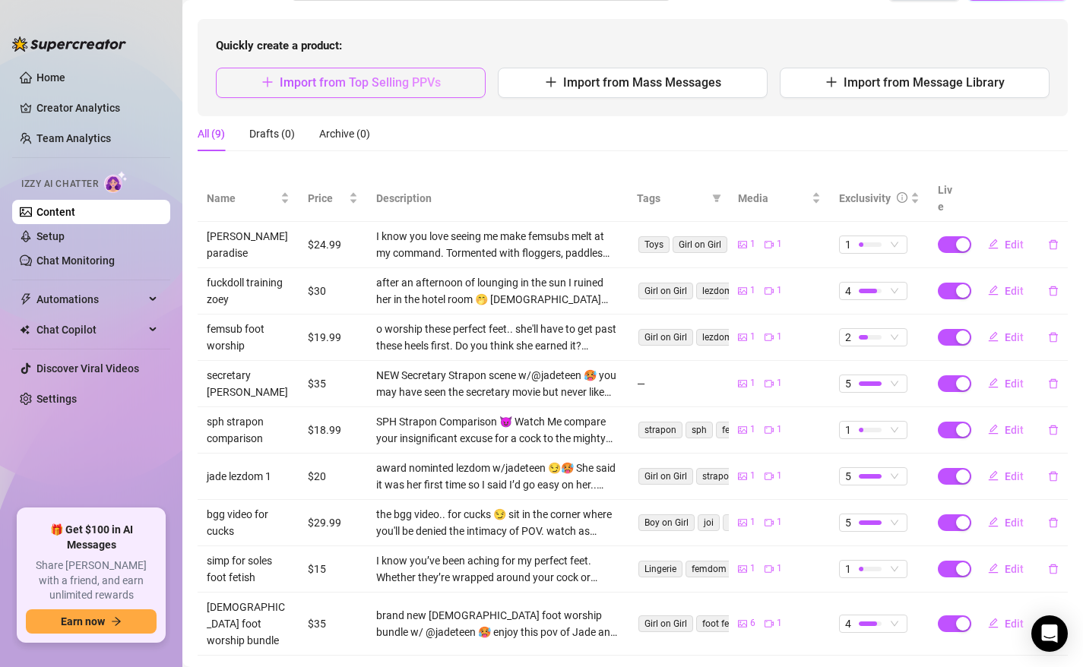
click at [359, 84] on span "Import from Top Selling PPVs" at bounding box center [360, 82] width 161 height 14
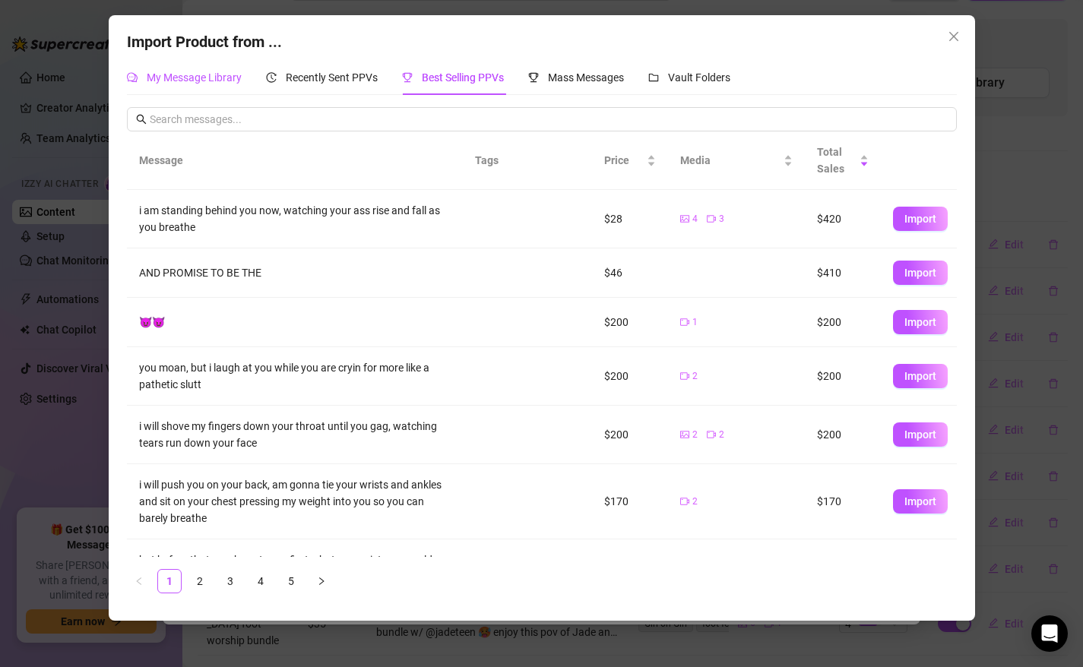
click at [169, 84] on div "My Message Library" at bounding box center [184, 77] width 115 height 17
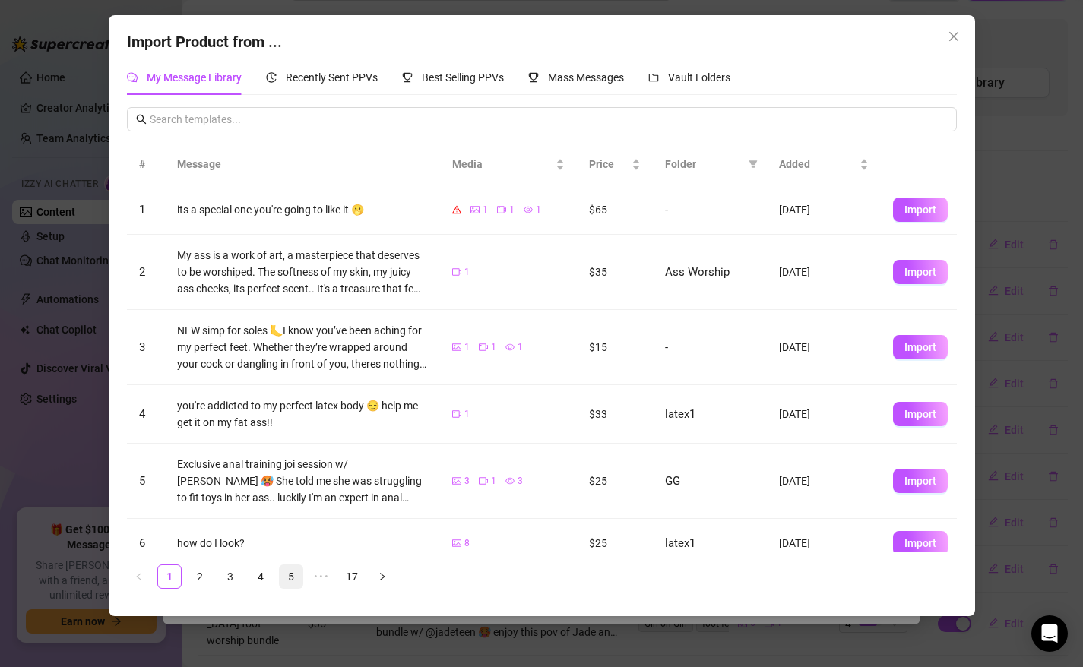
click at [286, 581] on link "5" at bounding box center [291, 576] width 23 height 23
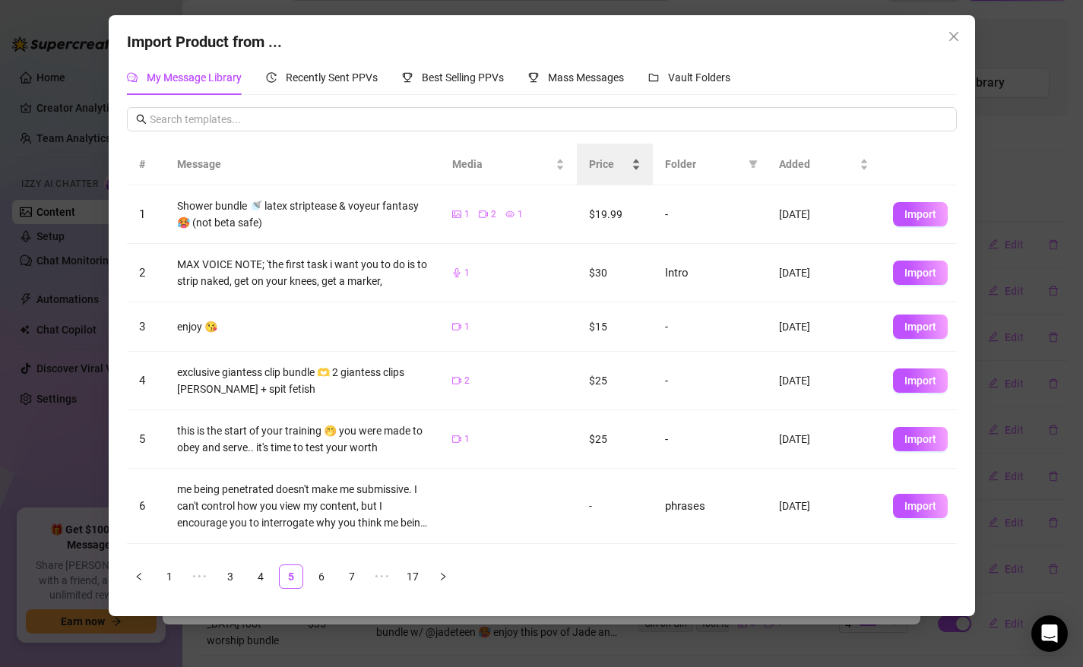
click at [612, 169] on span "Price" at bounding box center [609, 164] width 40 height 17
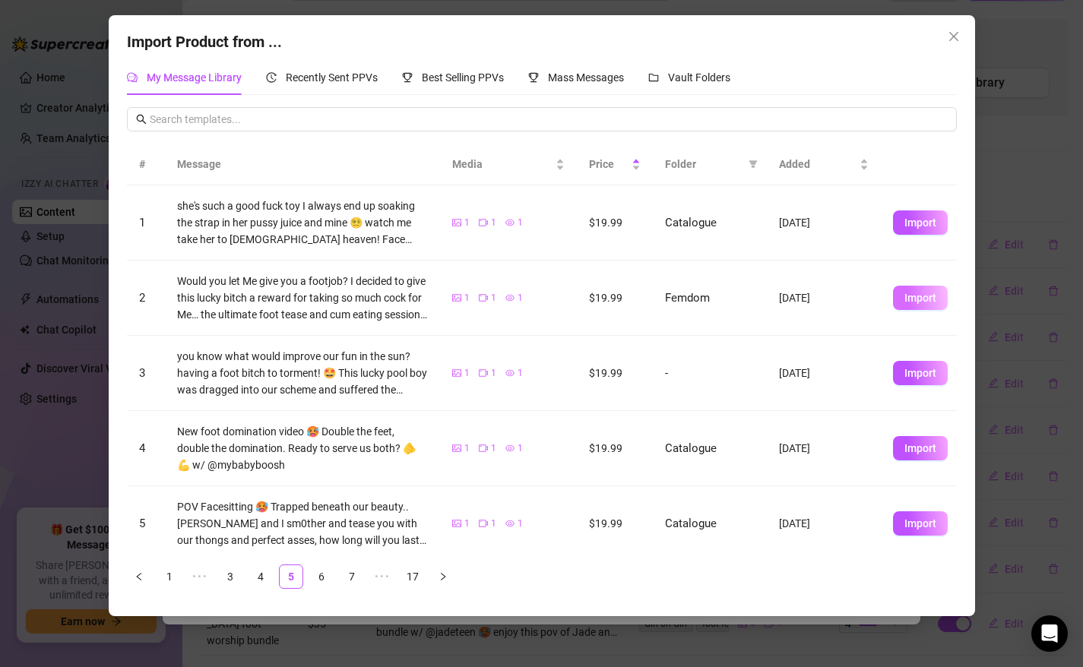
click at [930, 298] on span "Import" at bounding box center [920, 298] width 32 height 12
type textarea "Would you let Me give you a footjob? I decided to give this lucky bitch a rewar…"
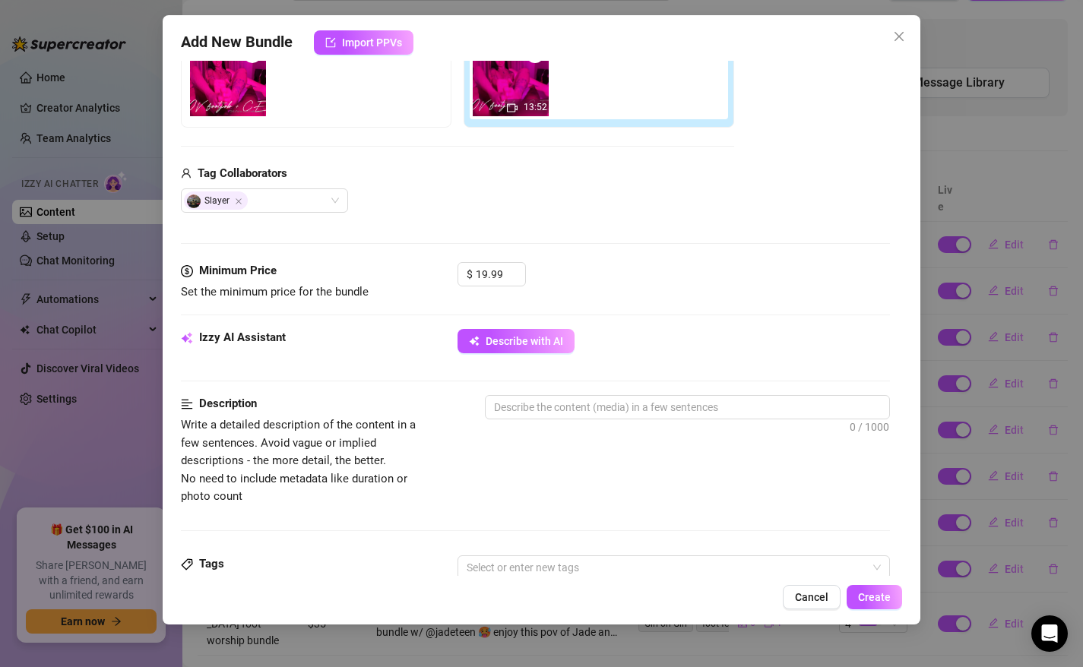
scroll to position [334, 0]
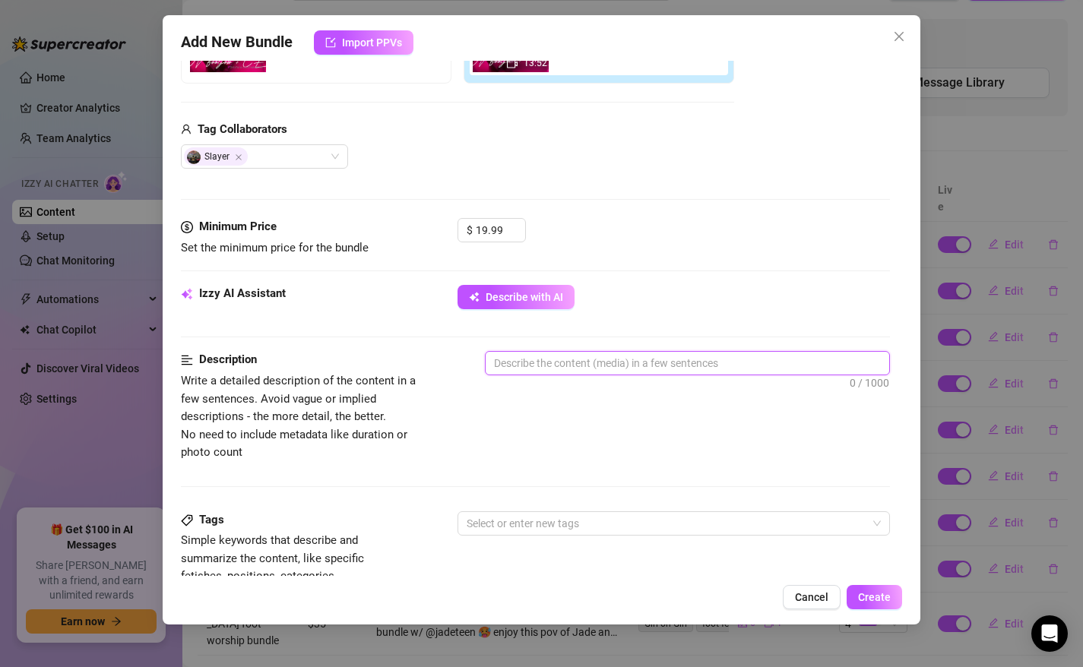
click at [542, 362] on textarea at bounding box center [687, 363] width 404 height 23
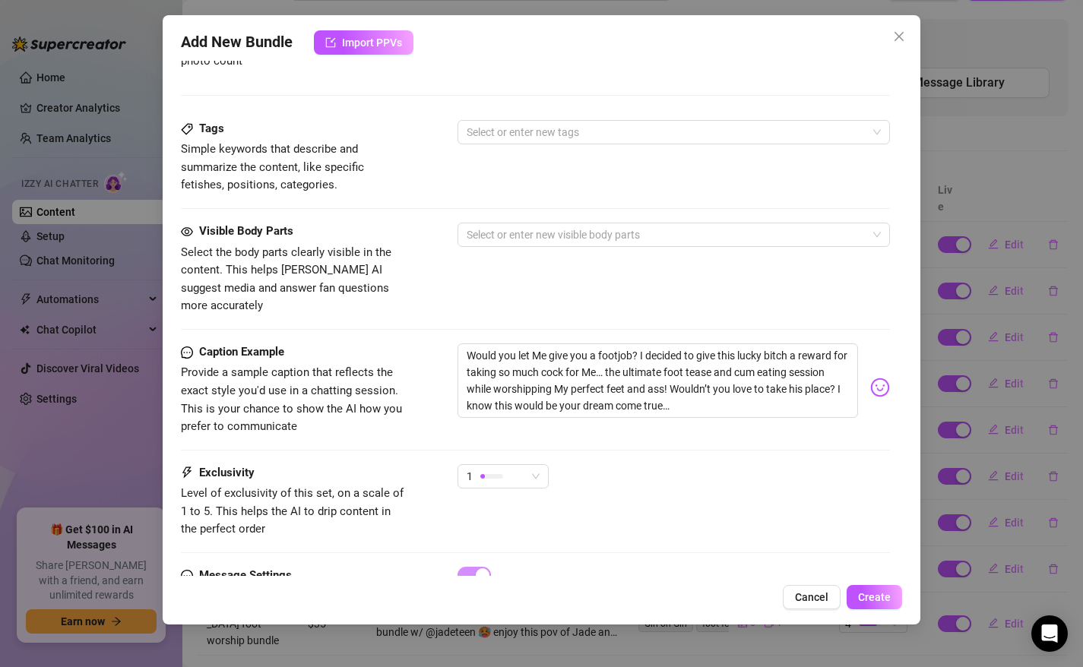
scroll to position [782, 0]
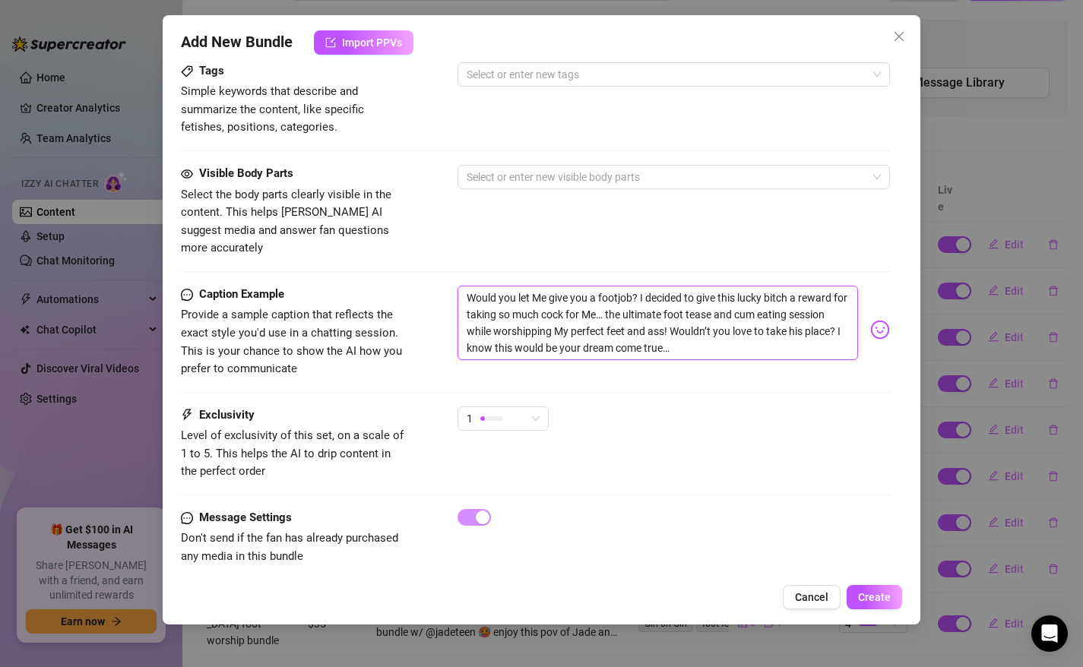
click at [688, 334] on textarea "Would you let Me give you a footjob? I decided to give this lucky bitch a rewar…" at bounding box center [657, 323] width 401 height 74
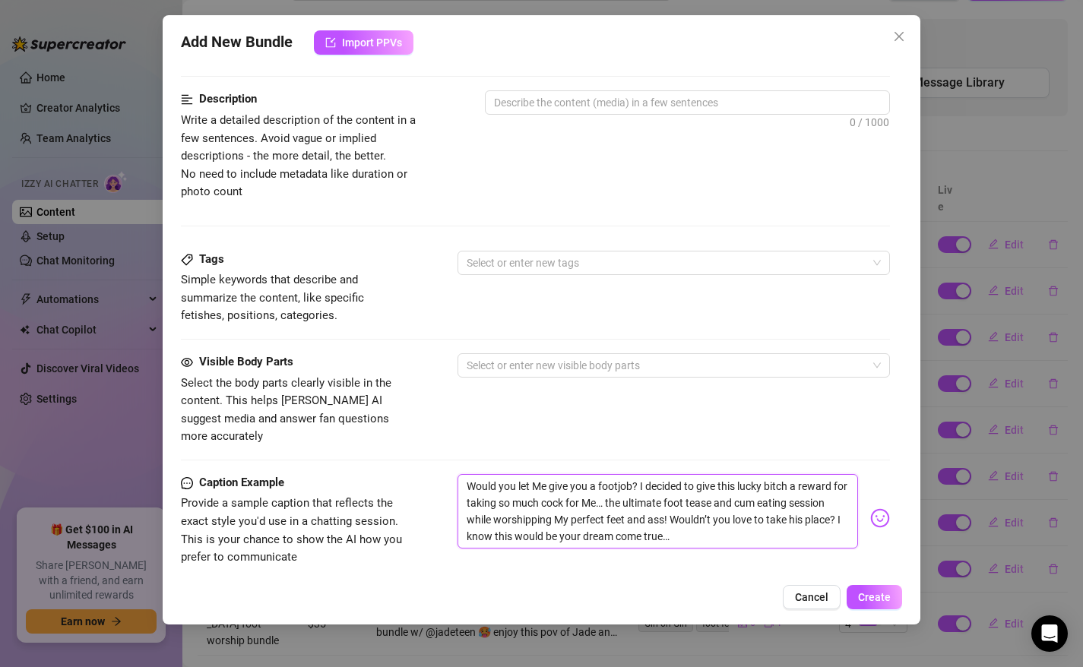
scroll to position [590, 0]
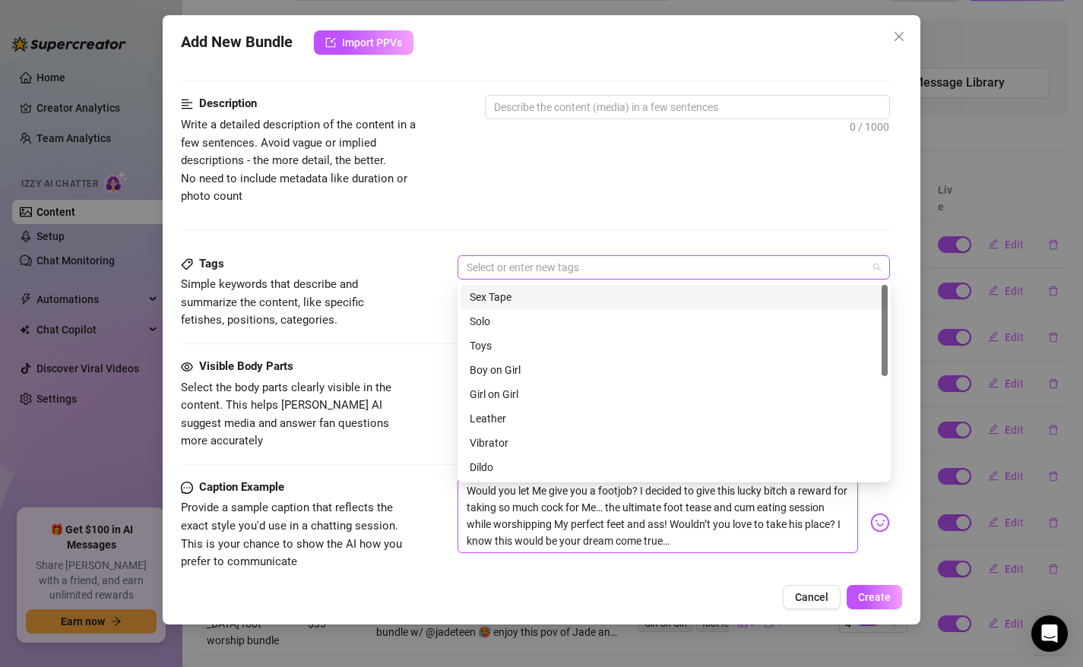
click at [569, 267] on div at bounding box center [665, 267] width 411 height 21
click at [577, 113] on textarea at bounding box center [687, 107] width 404 height 23
paste textarea "Would you let Me give you a footjob? I decided to give this lucky bitch a rewar…"
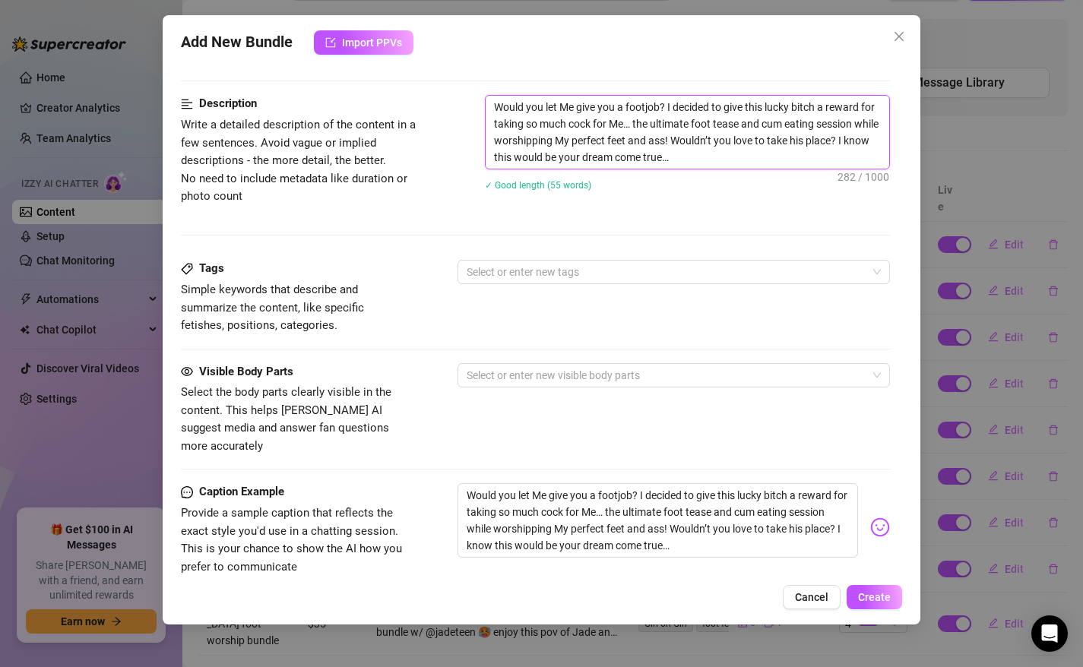
scroll to position [0, 0]
click at [533, 272] on div at bounding box center [665, 271] width 411 height 21
type textarea "Would you let Me give you a footjob? I decided to give this lucky bitch a rewar…"
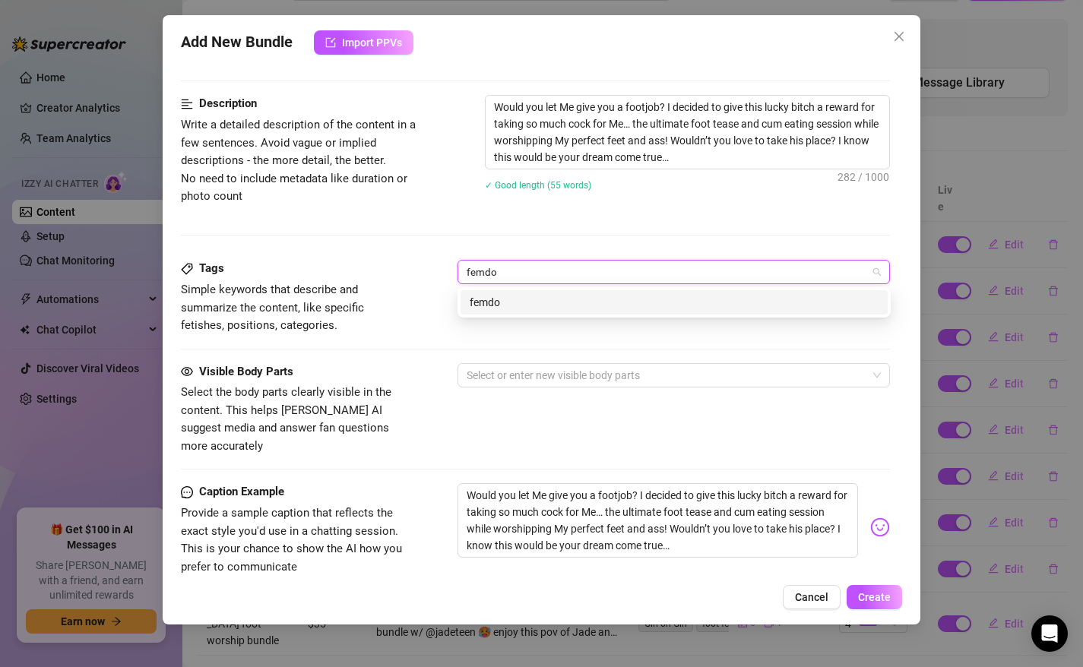
type input "femdom"
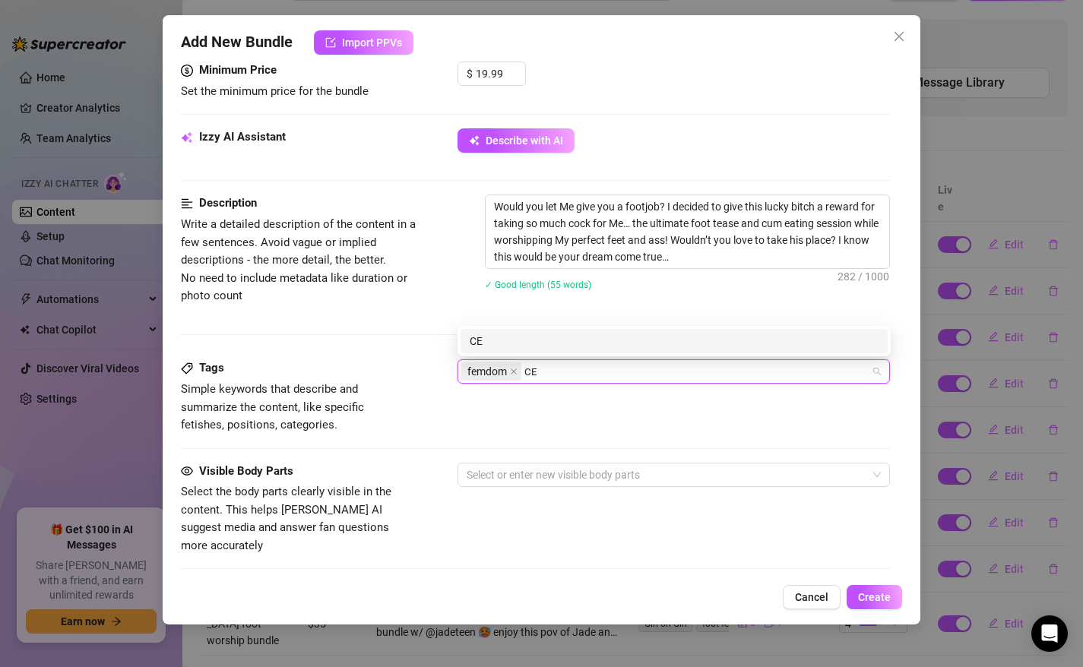
type input "CEI"
type input "footjob"
type input "foot fetish"
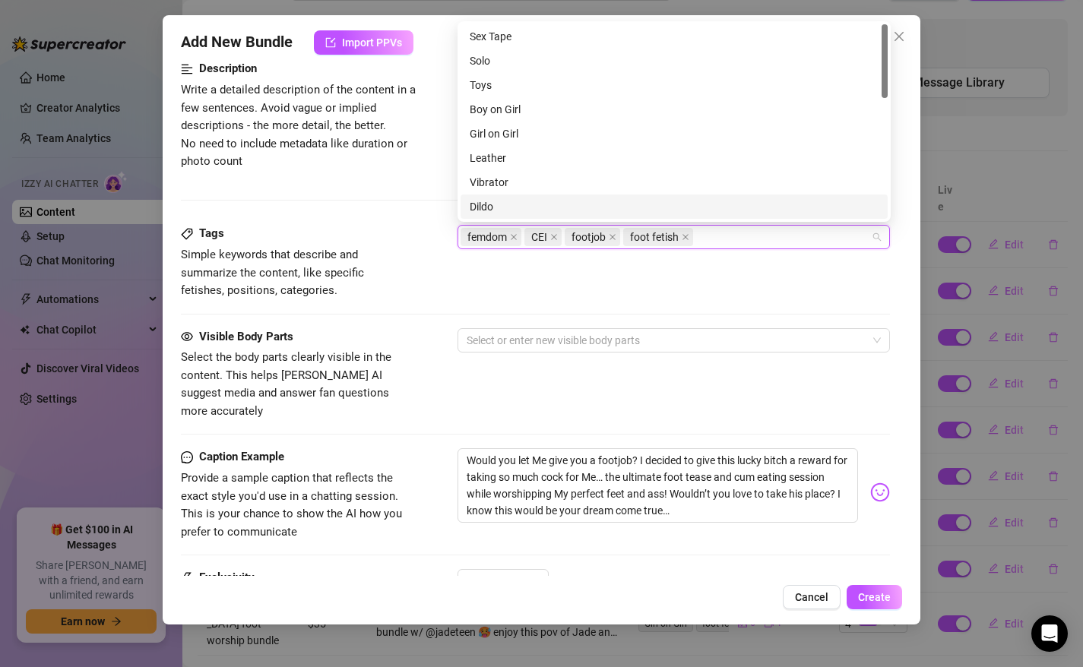
scroll to position [756, 0]
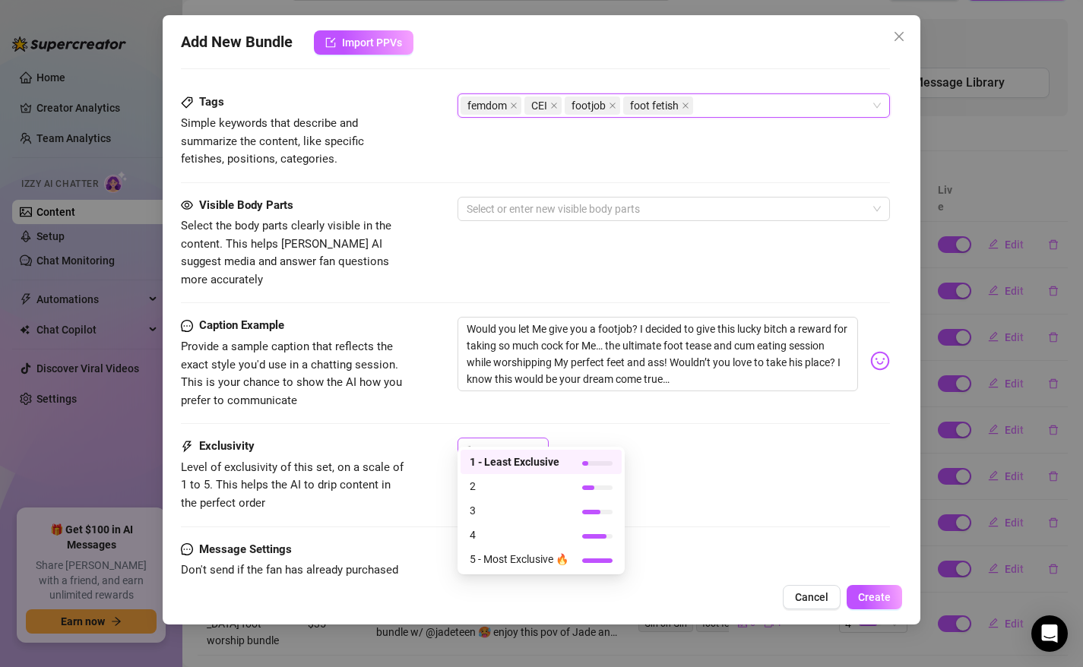
click at [520, 438] on div "1" at bounding box center [495, 449] width 59 height 23
click at [533, 516] on span "3" at bounding box center [518, 510] width 99 height 17
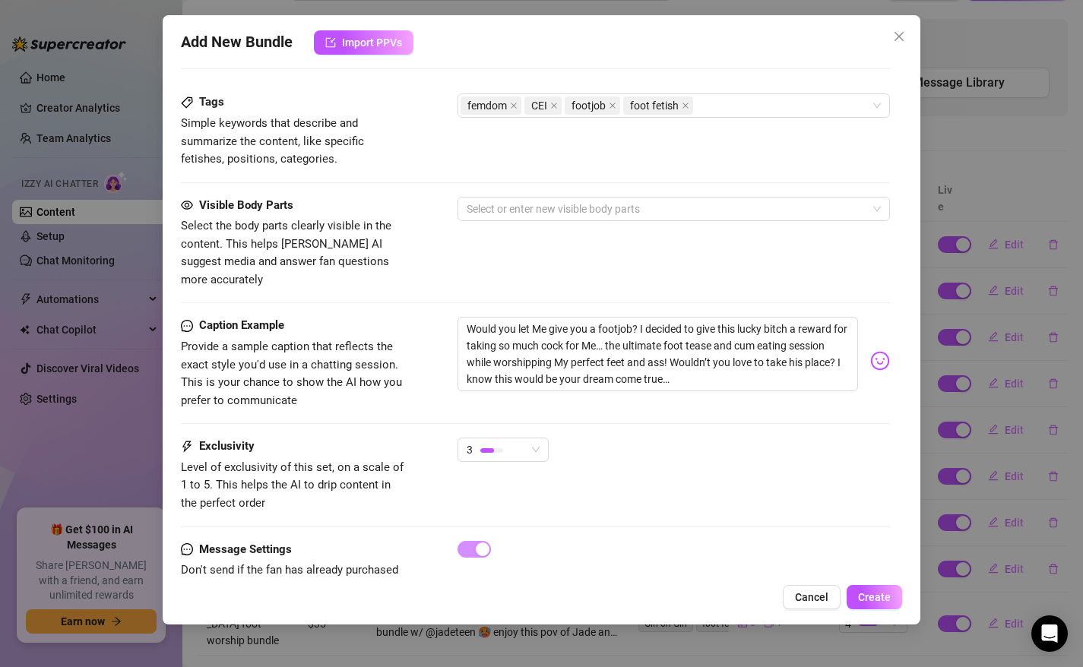
scroll to position [788, 0]
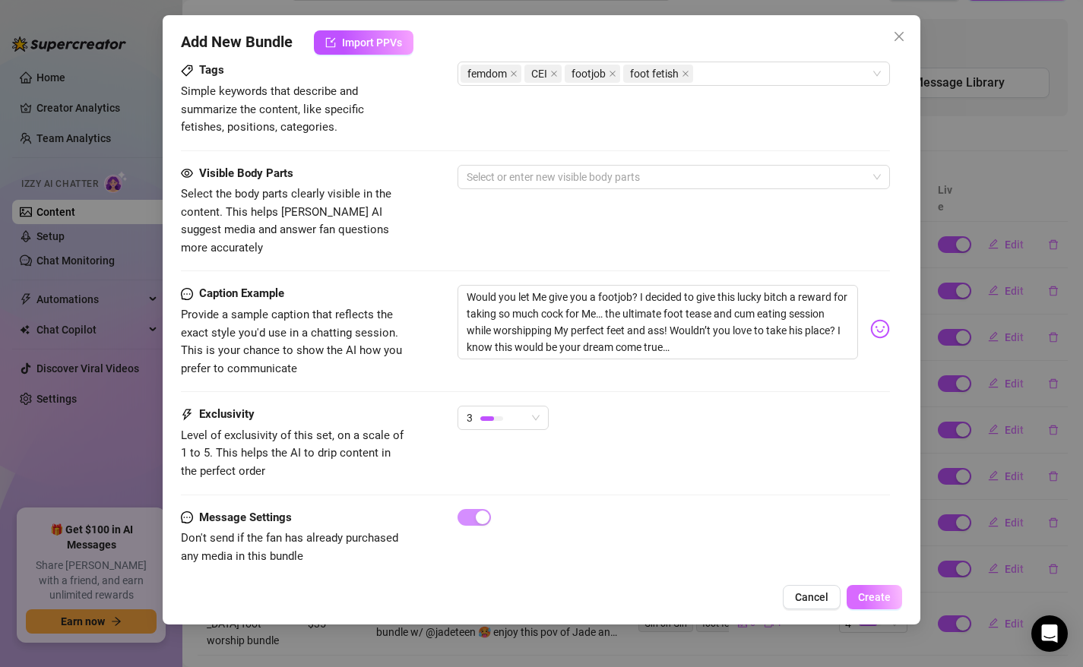
click at [873, 596] on span "Create" at bounding box center [874, 597] width 33 height 12
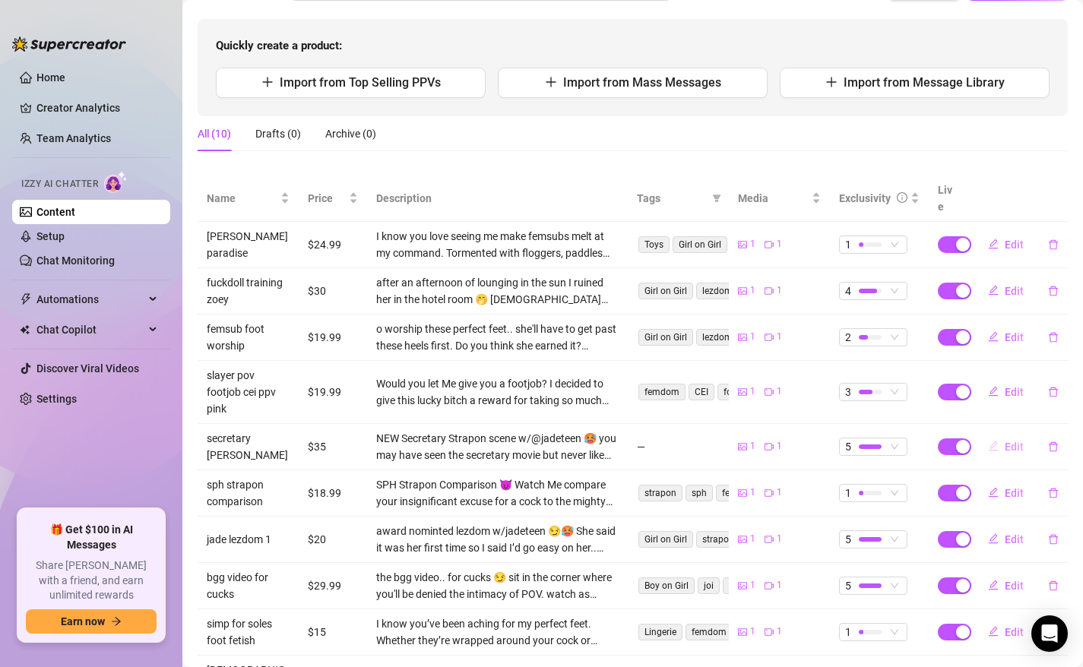
click at [1007, 441] on span "Edit" at bounding box center [1013, 447] width 19 height 12
type textarea "Secretary Strapon scene w/@jadeteen 🥵 you may have seen the secretary movie but…"
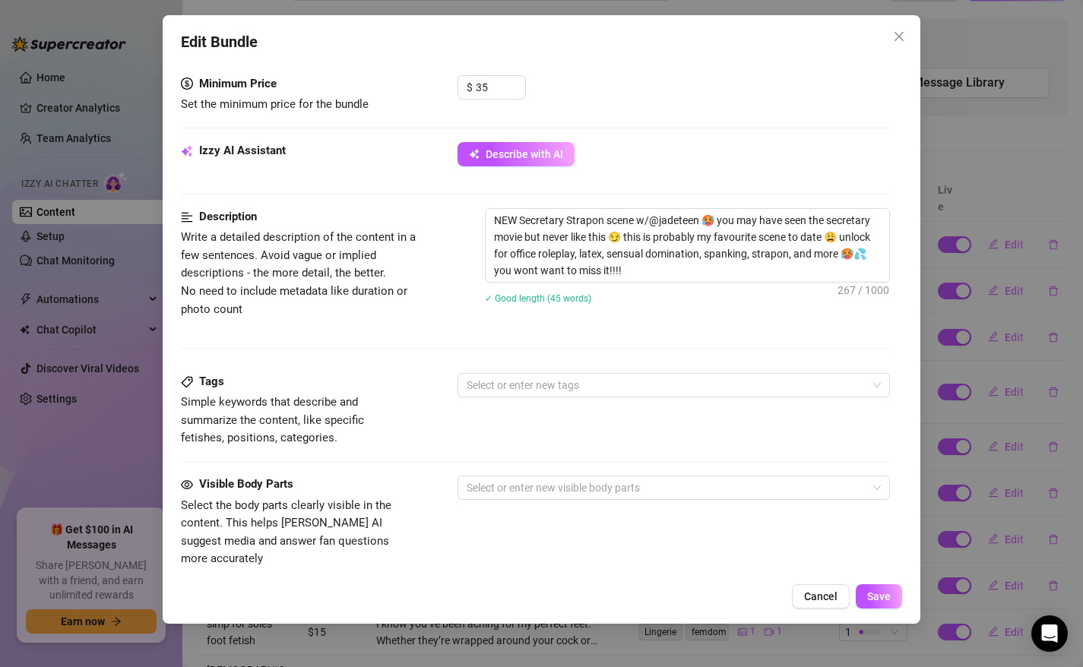
scroll to position [495, 0]
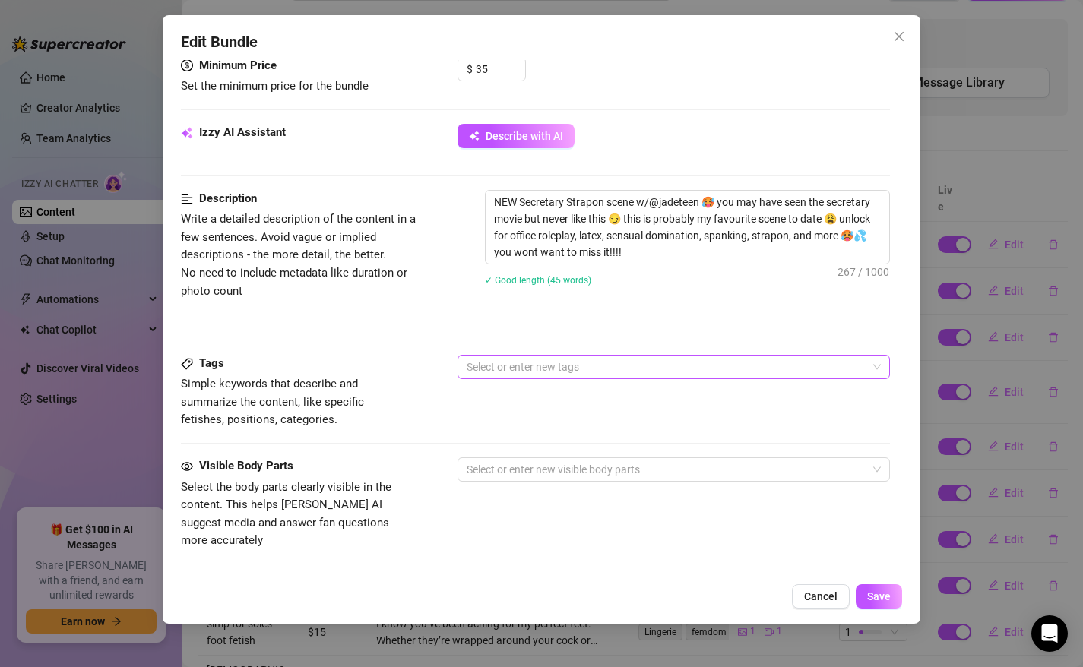
click at [518, 359] on div at bounding box center [665, 366] width 411 height 21
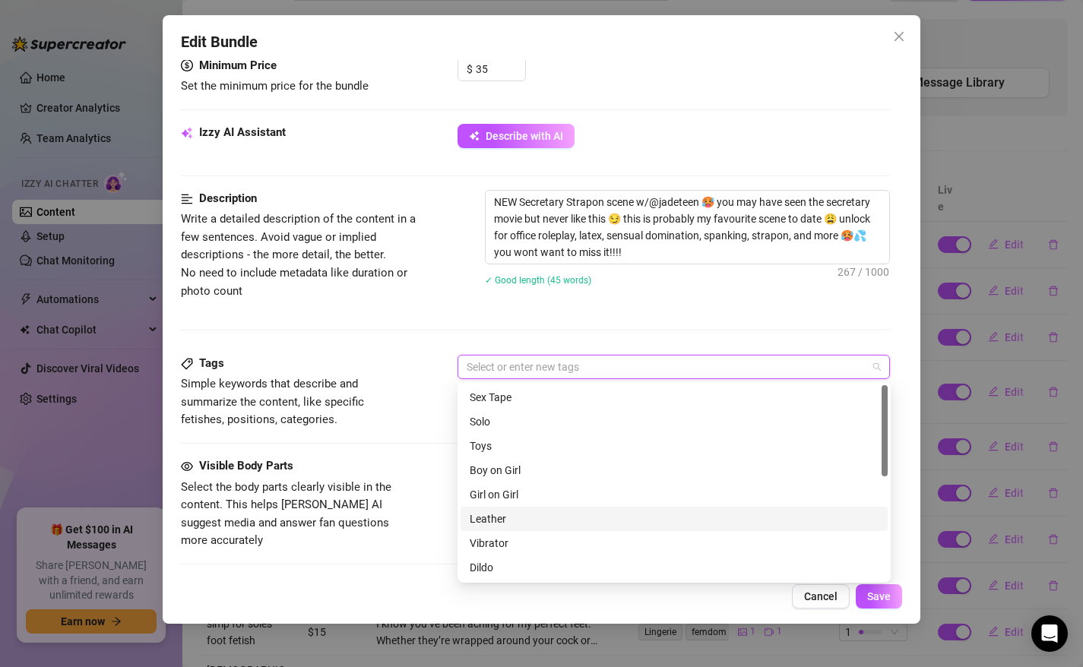
click at [507, 508] on div "Leather" at bounding box center [673, 519] width 427 height 24
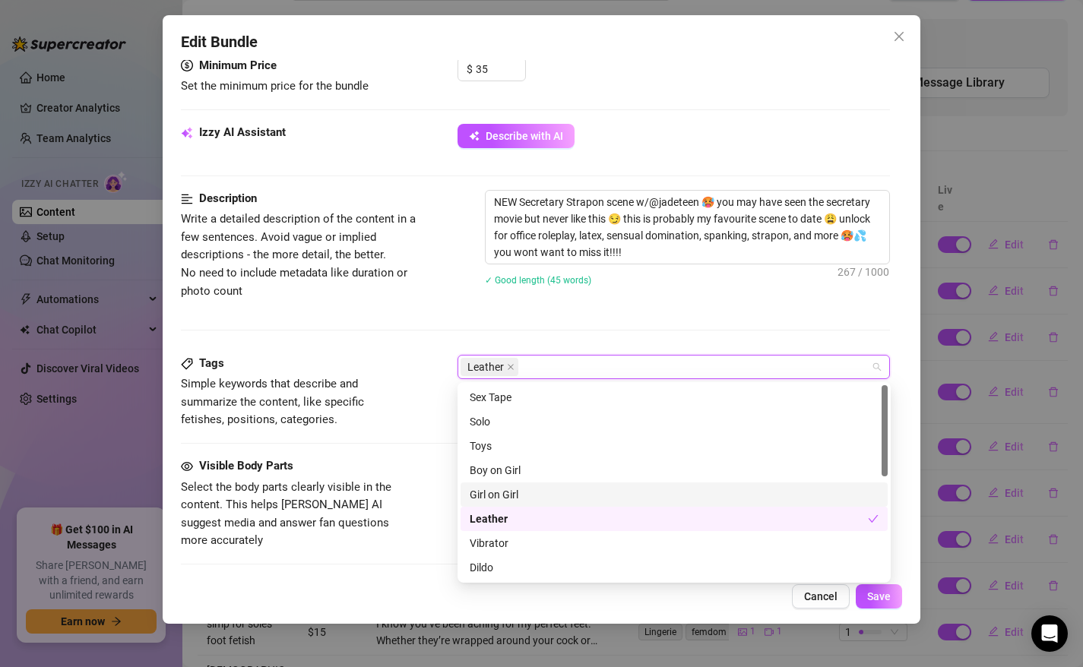
click at [528, 489] on div "Girl on Girl" at bounding box center [673, 494] width 409 height 17
click at [521, 530] on div "Leather" at bounding box center [673, 519] width 427 height 24
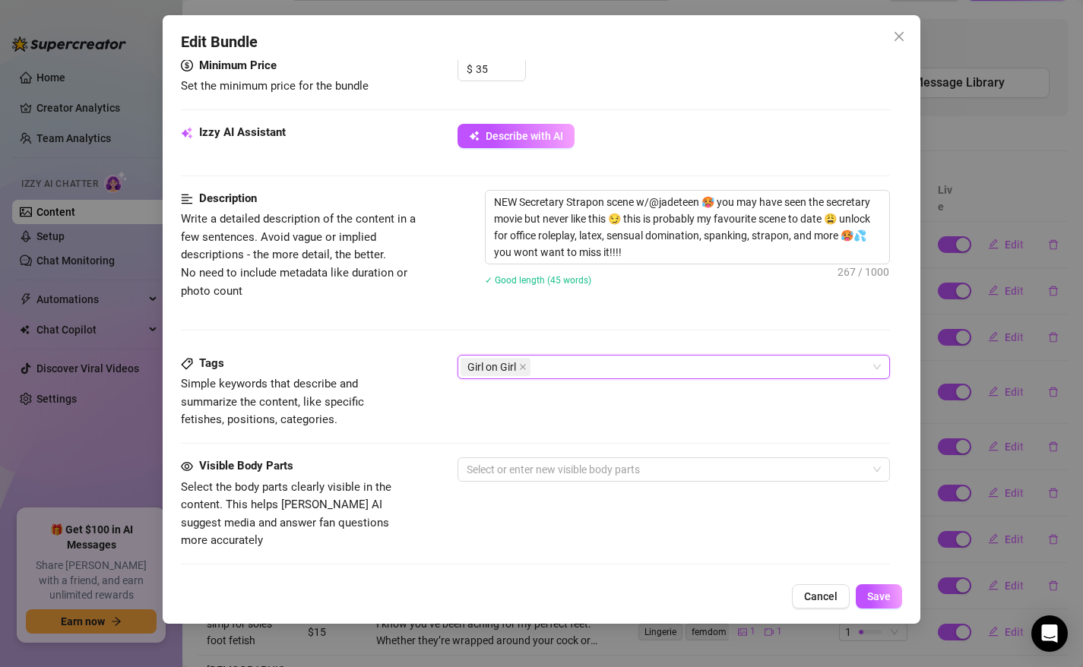
click at [568, 363] on div "Girl on Girl" at bounding box center [665, 366] width 411 height 21
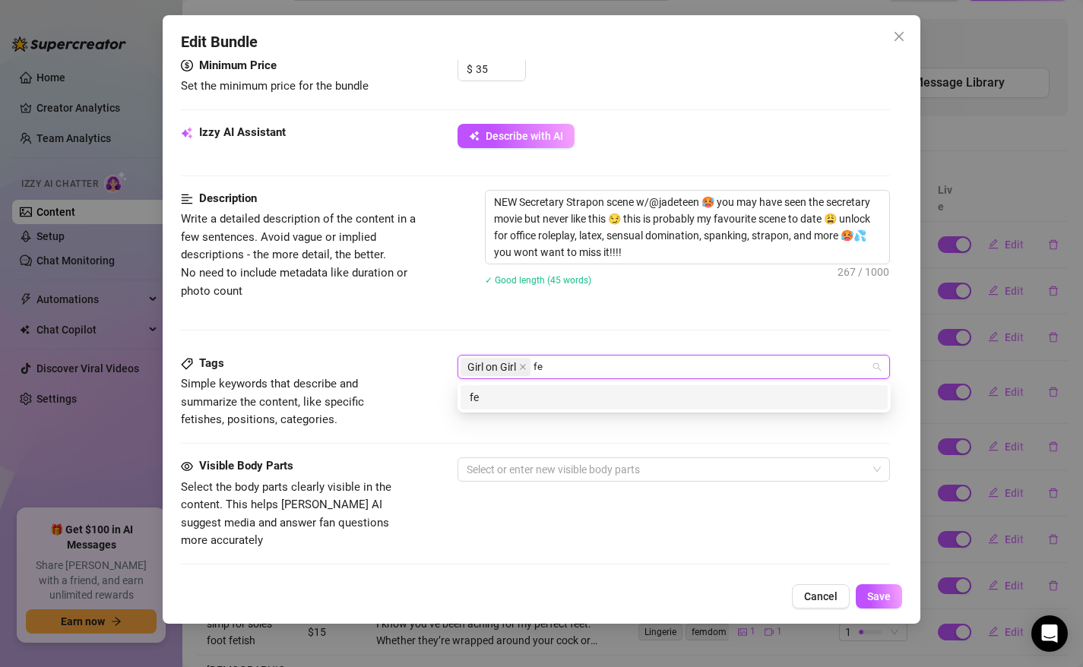
type input "f"
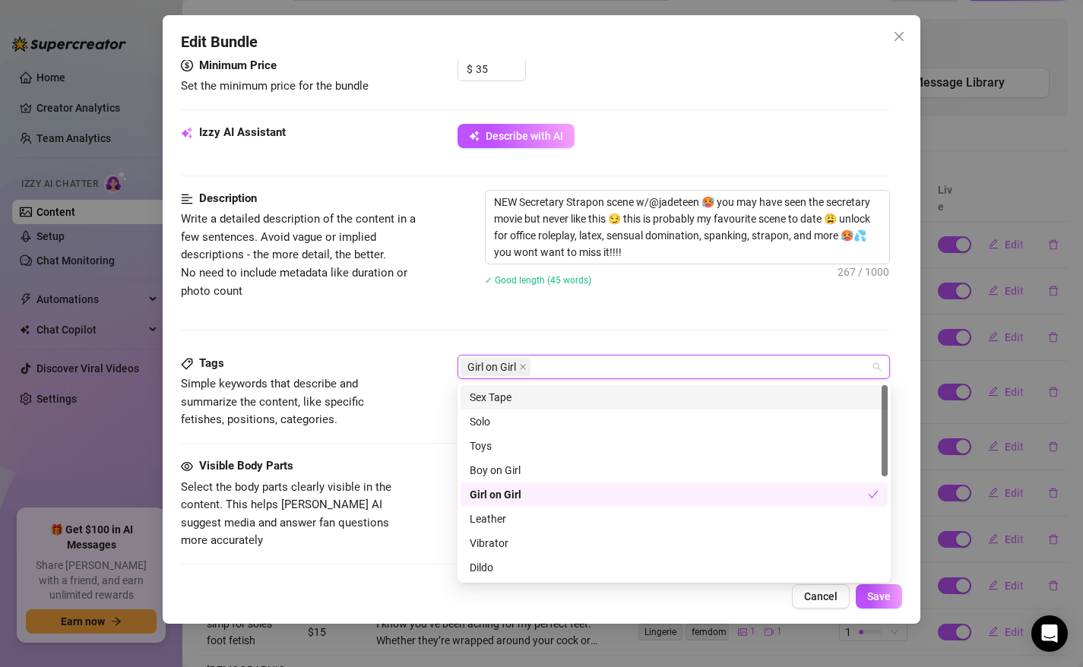
type input "e"
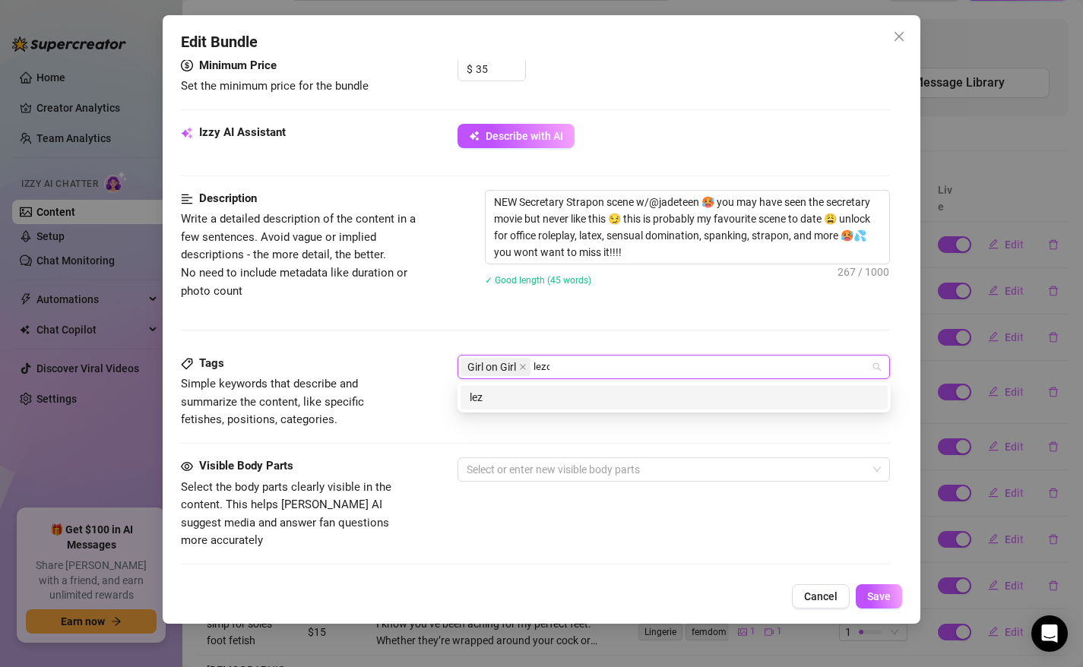
type input "lezdom"
type input "bdsm"
type input "latex"
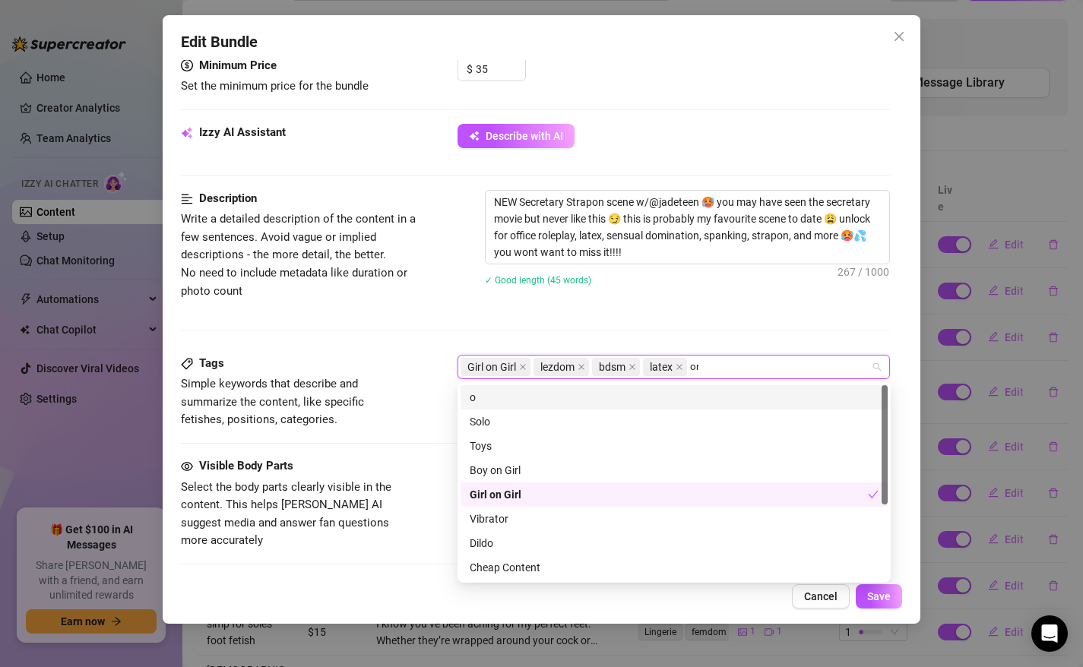
type input "oral"
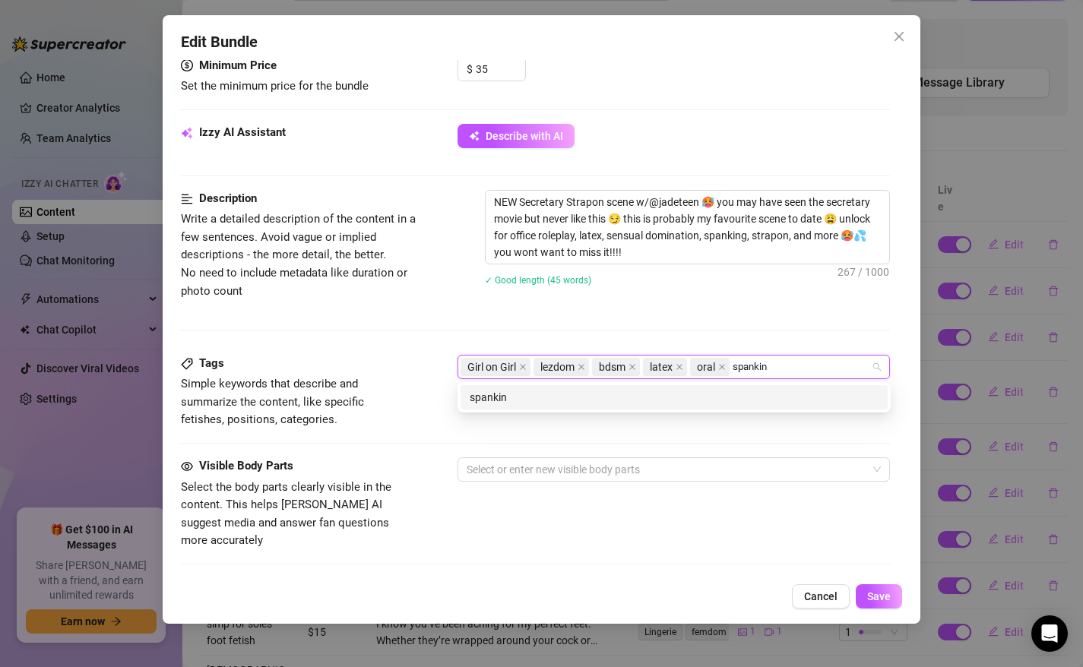
type input "spanking"
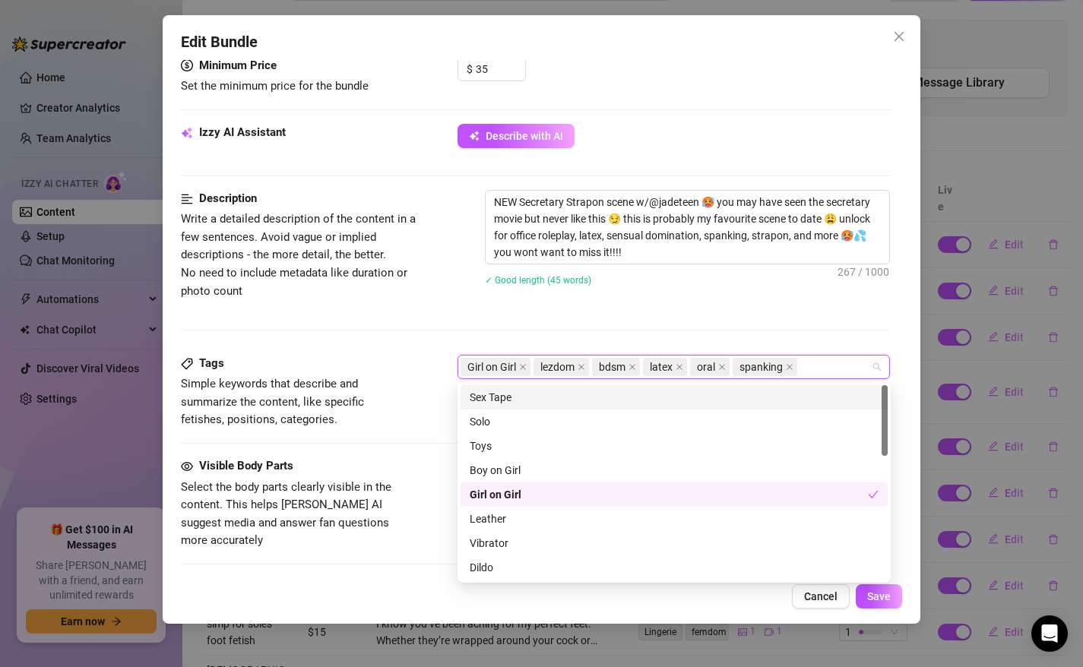
click at [359, 389] on span "Simple keywords that describe and summarize the content, like specific fetishes…" at bounding box center [295, 402] width 228 height 54
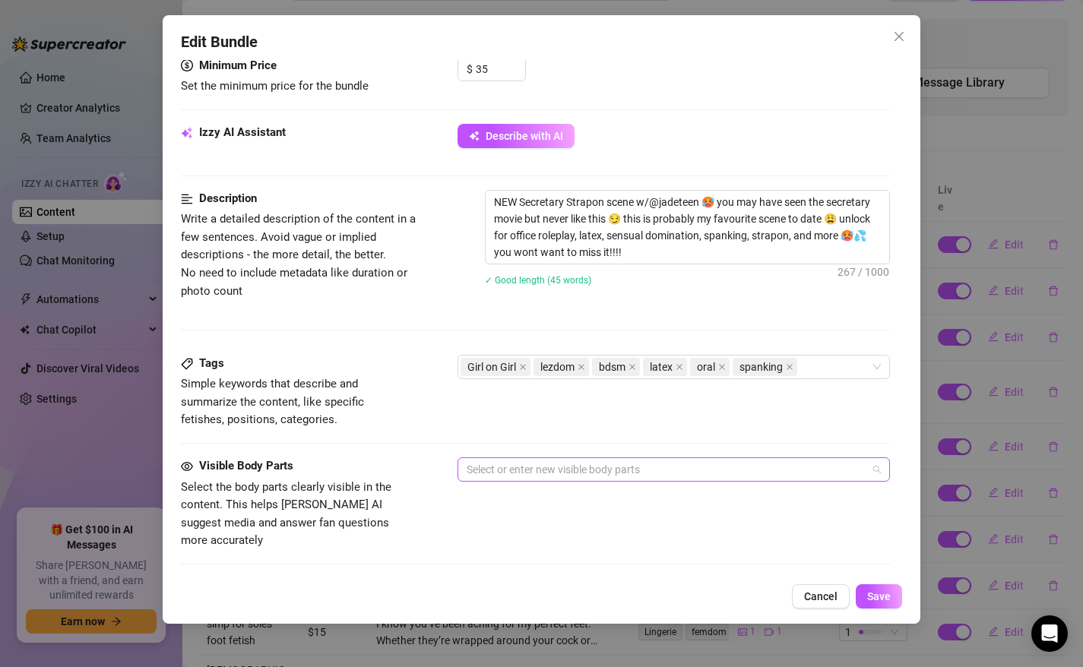
click at [525, 470] on div at bounding box center [665, 469] width 411 height 21
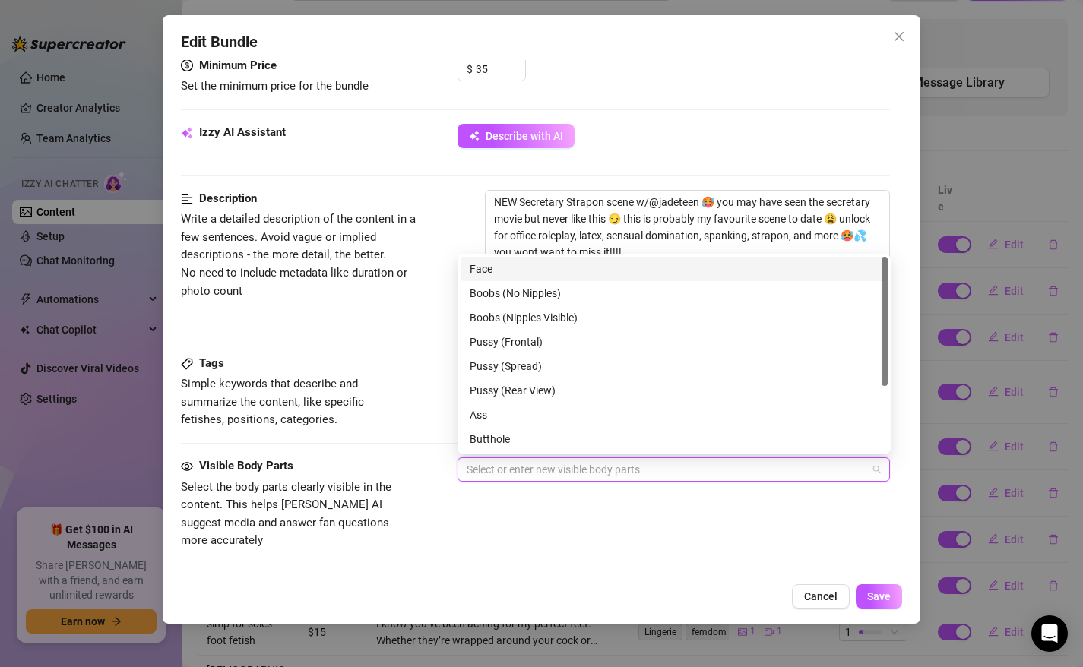
click at [504, 271] on div "Face" at bounding box center [673, 269] width 409 height 17
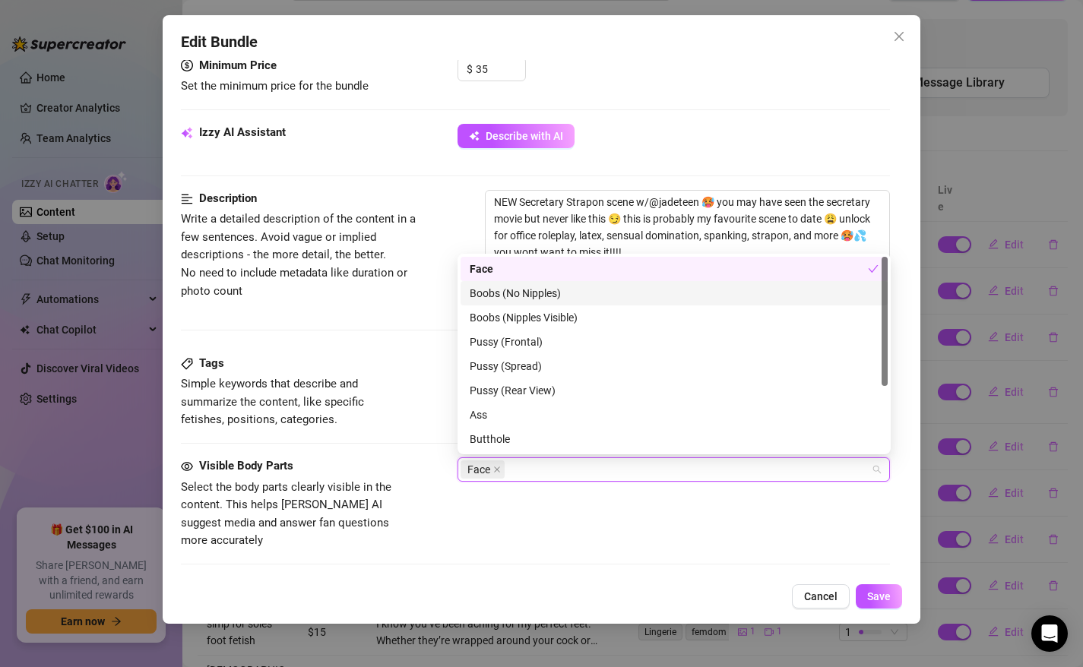
click at [511, 292] on div "Boobs (No Nipples)" at bounding box center [673, 293] width 409 height 17
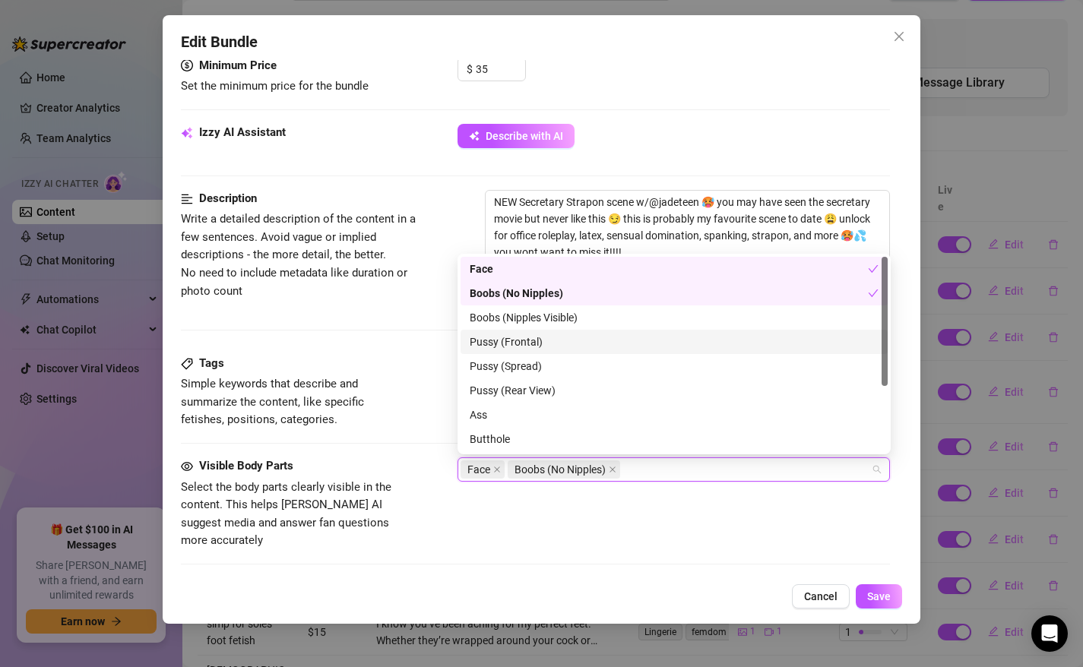
click at [511, 339] on div "Pussy (Frontal)" at bounding box center [673, 342] width 409 height 17
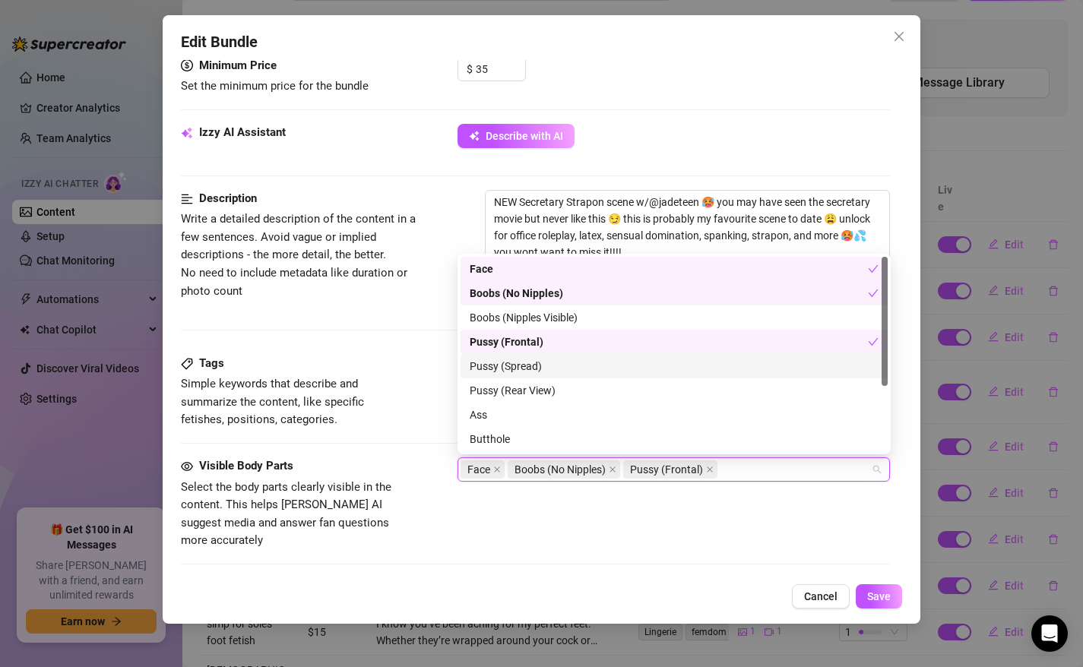
click at [511, 362] on div "Pussy (Spread)" at bounding box center [673, 366] width 409 height 17
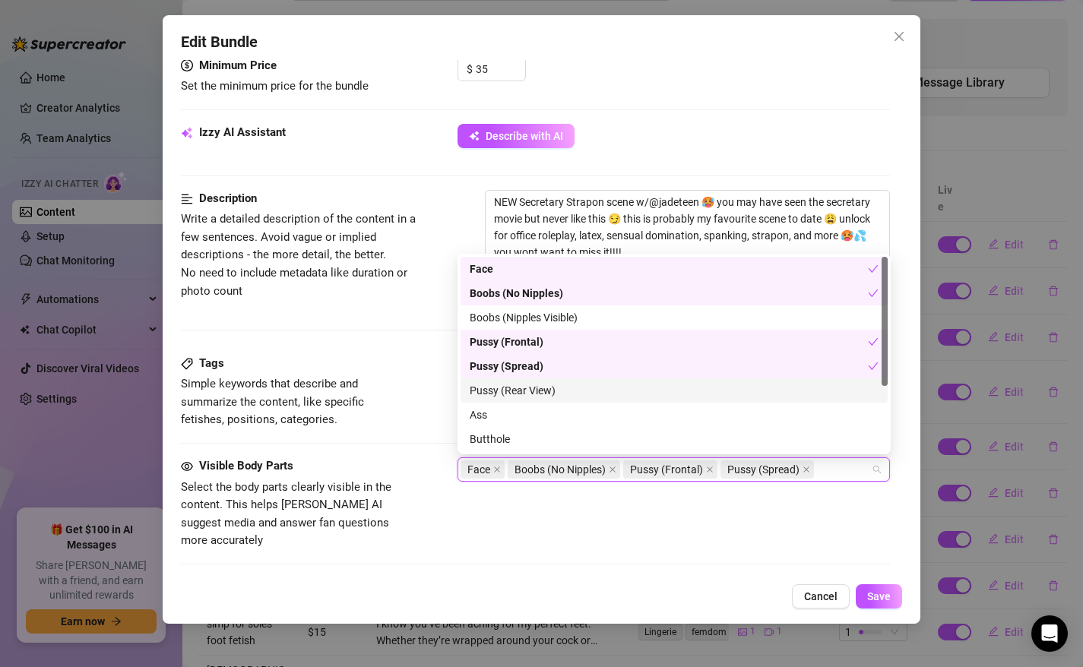
click at [507, 384] on div "Pussy (Rear View)" at bounding box center [673, 390] width 409 height 17
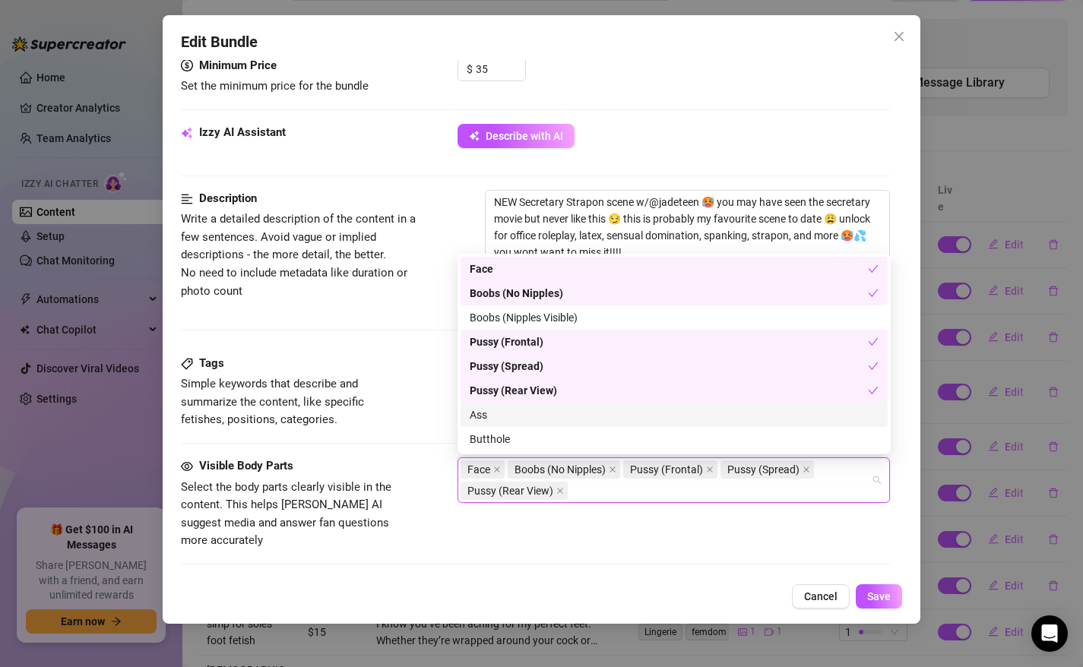
click at [494, 422] on div "Ass" at bounding box center [673, 414] width 409 height 17
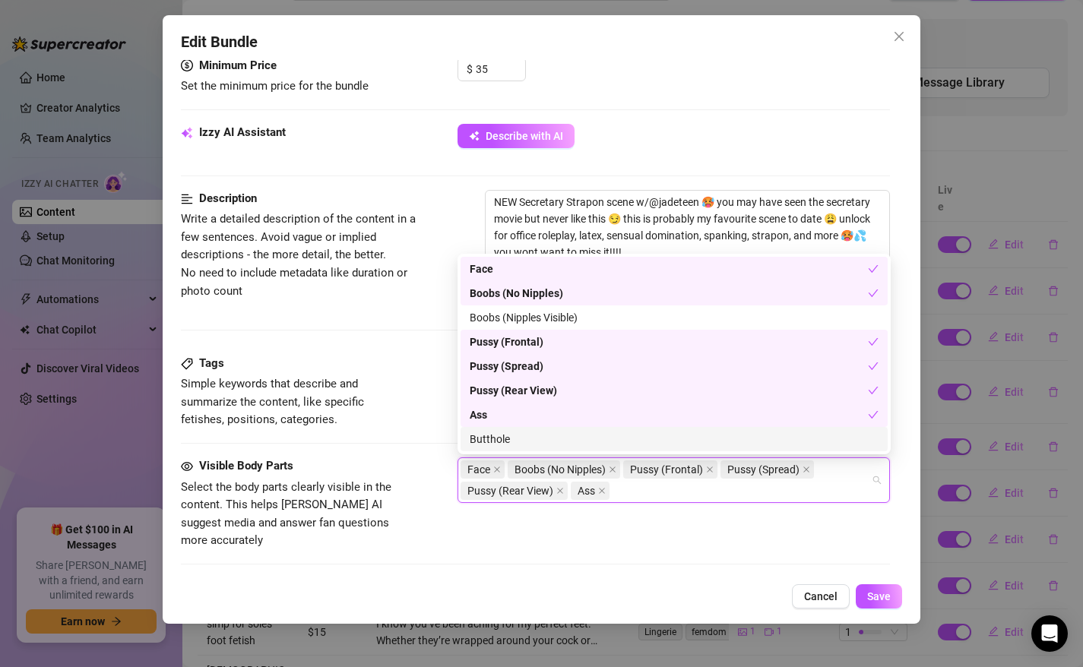
click at [489, 446] on div "Butthole" at bounding box center [673, 439] width 409 height 17
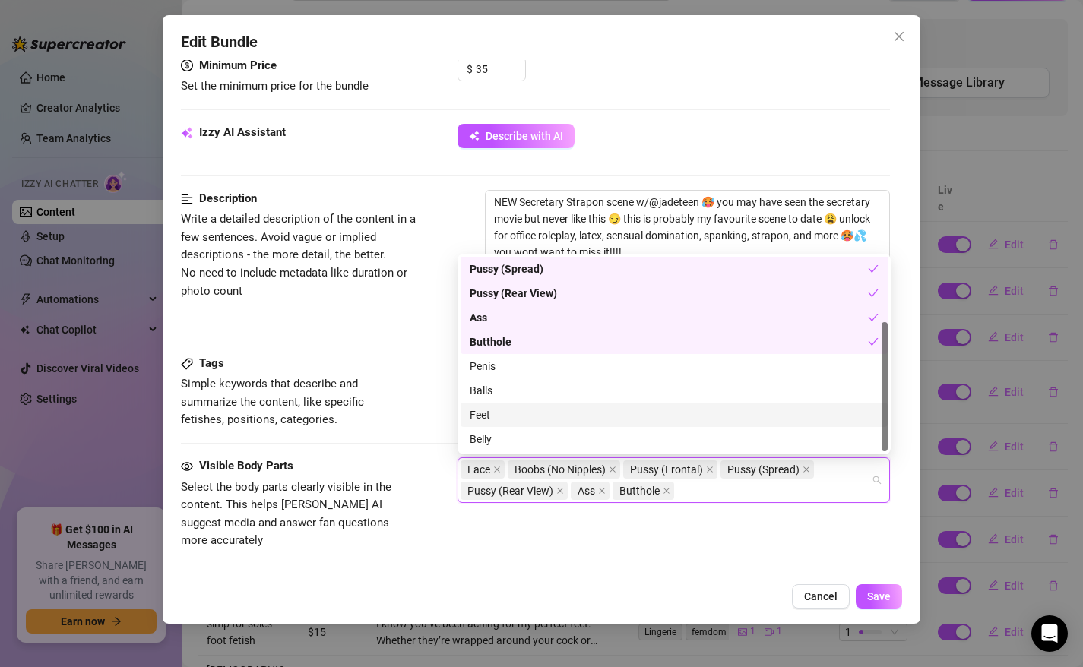
click at [501, 421] on div "Feet" at bounding box center [673, 414] width 409 height 17
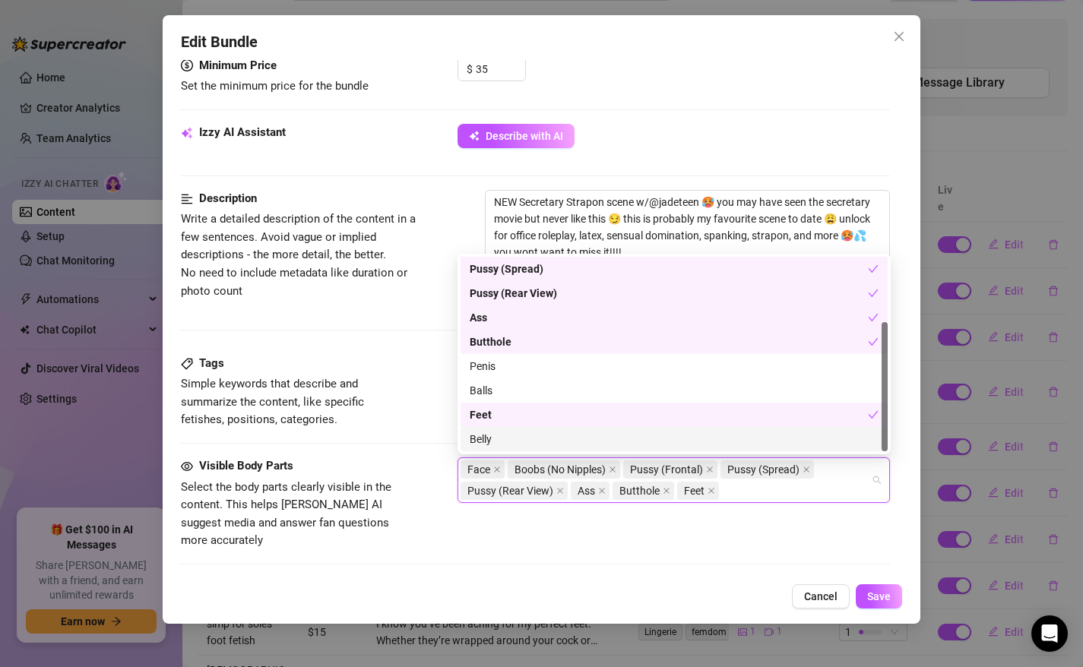
click at [508, 439] on div "Belly" at bounding box center [673, 439] width 409 height 17
click at [875, 597] on span "Save" at bounding box center [879, 596] width 24 height 12
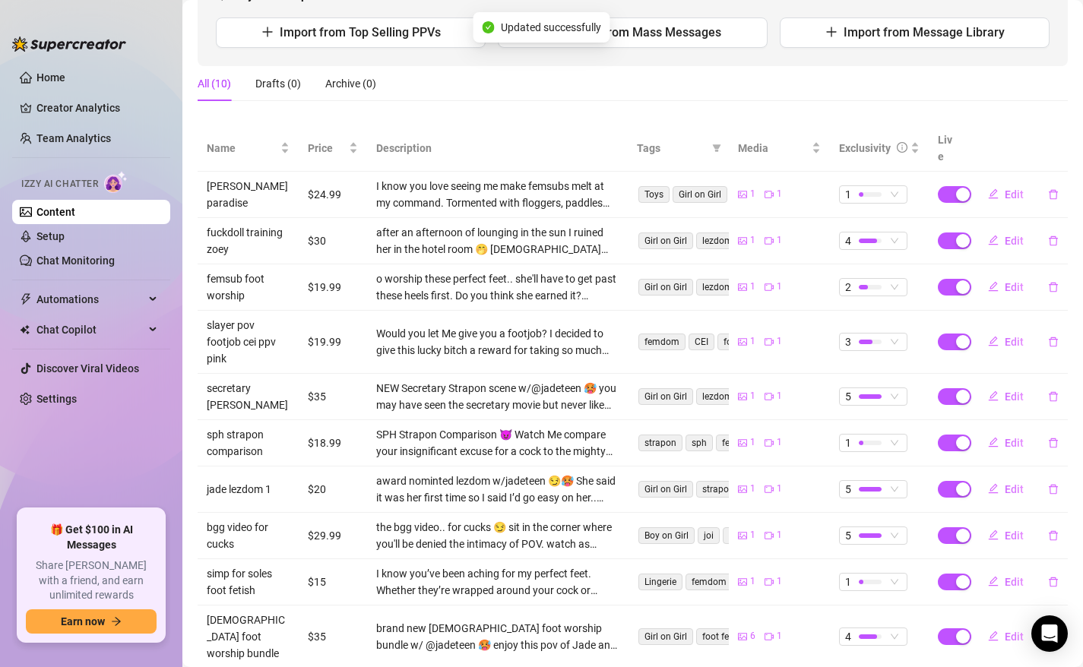
scroll to position [201, 0]
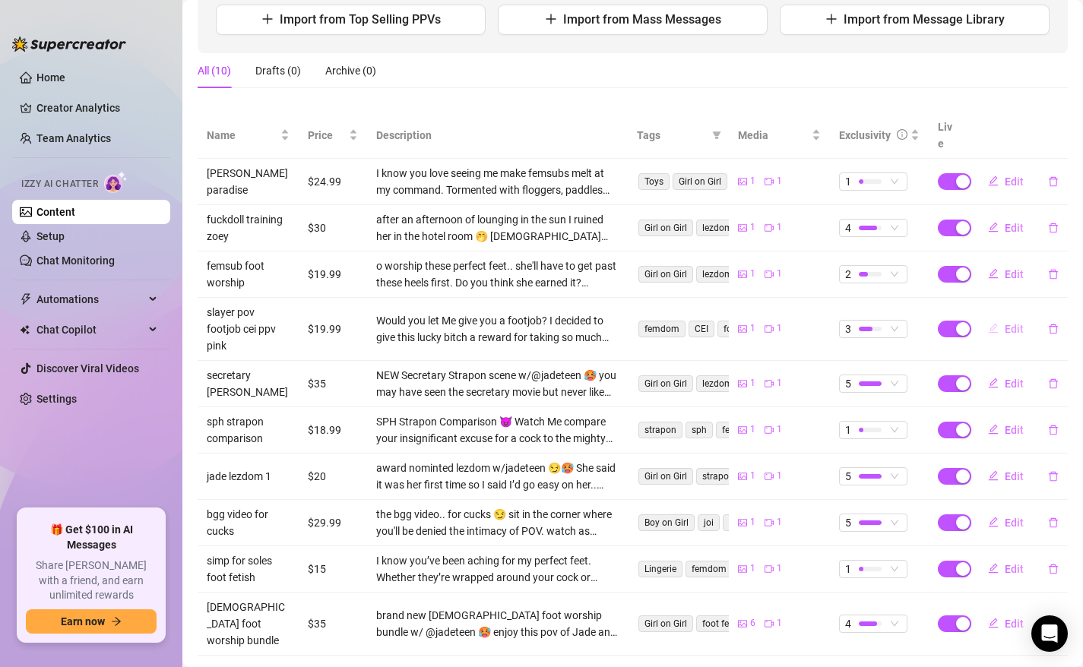
click at [1007, 323] on span "Edit" at bounding box center [1013, 329] width 19 height 12
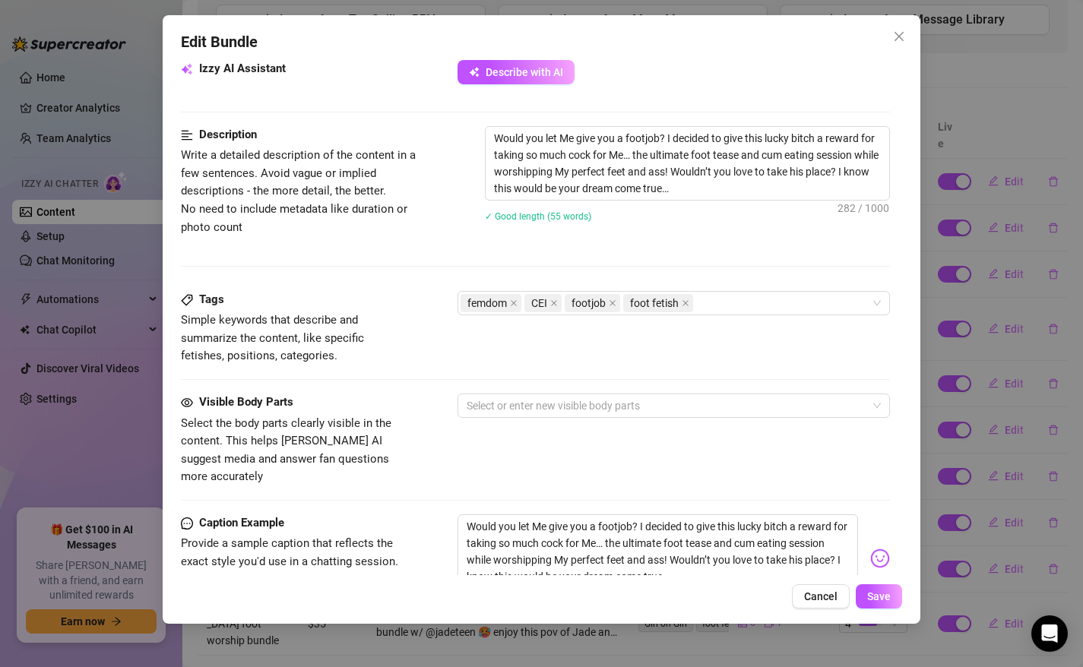
scroll to position [624, 0]
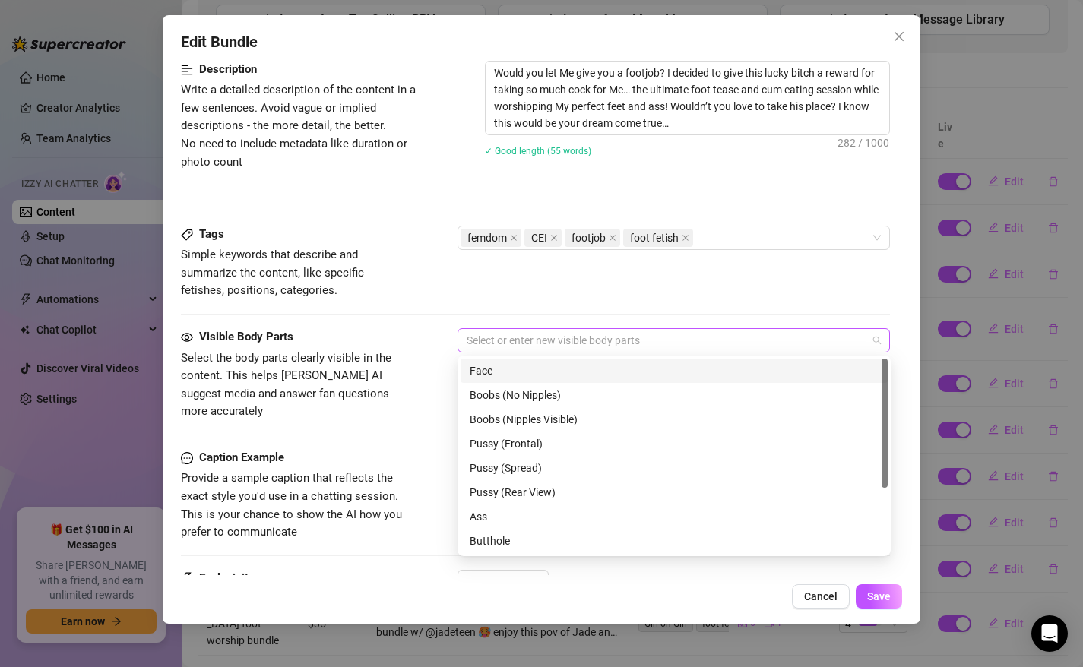
click at [496, 341] on div at bounding box center [665, 340] width 411 height 21
click at [500, 372] on div "Face" at bounding box center [673, 370] width 409 height 17
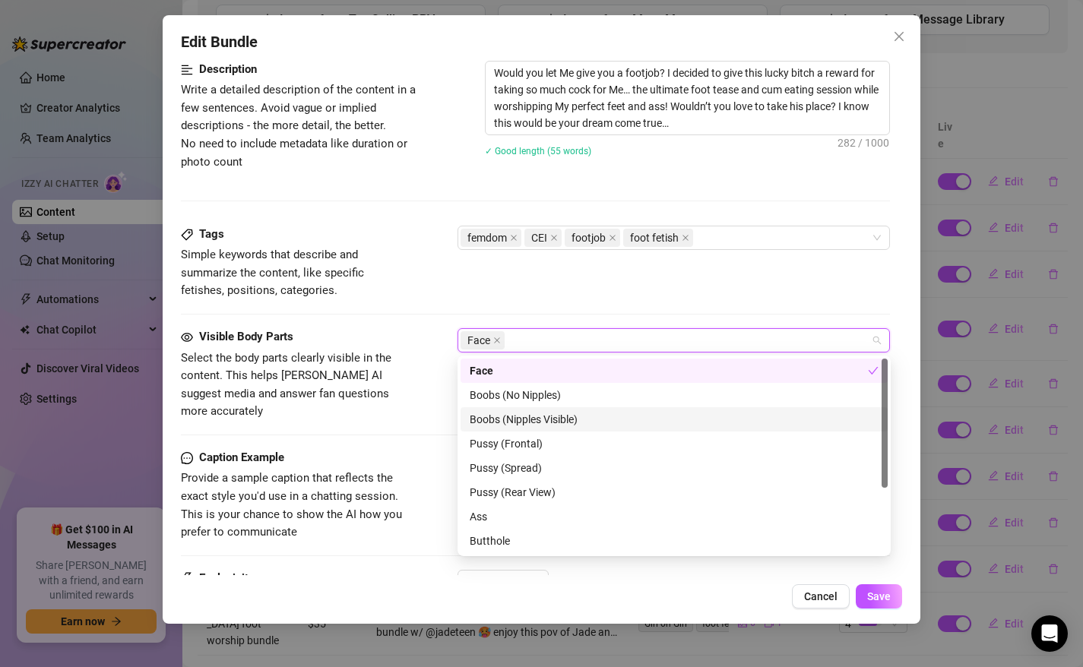
click at [511, 414] on div "Boobs (Nipples Visible)" at bounding box center [673, 419] width 409 height 17
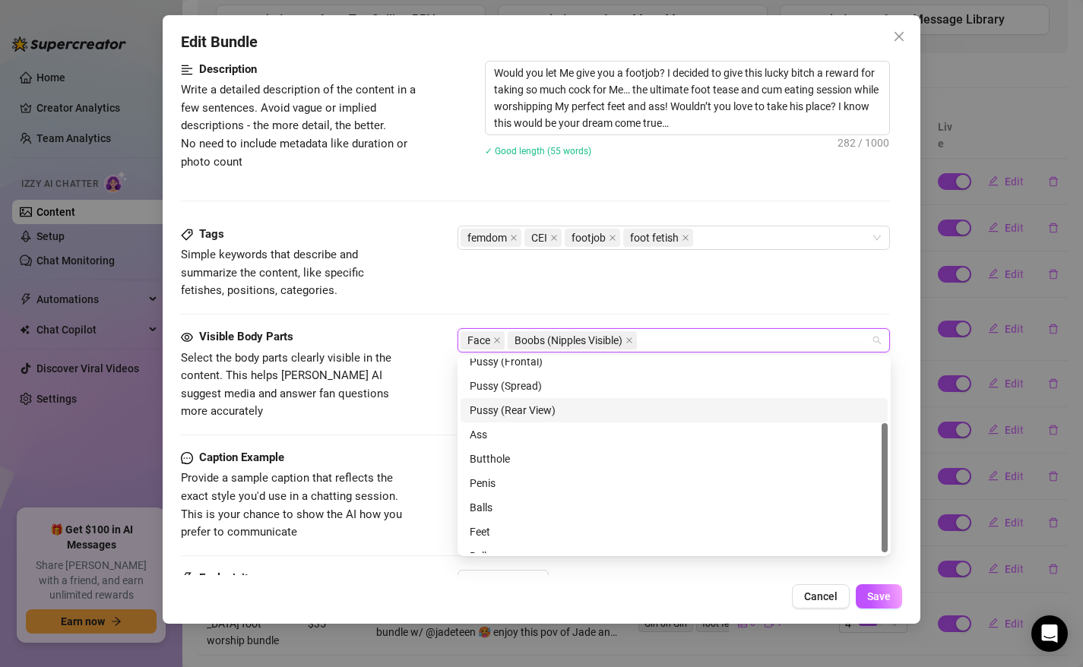
scroll to position [97, 0]
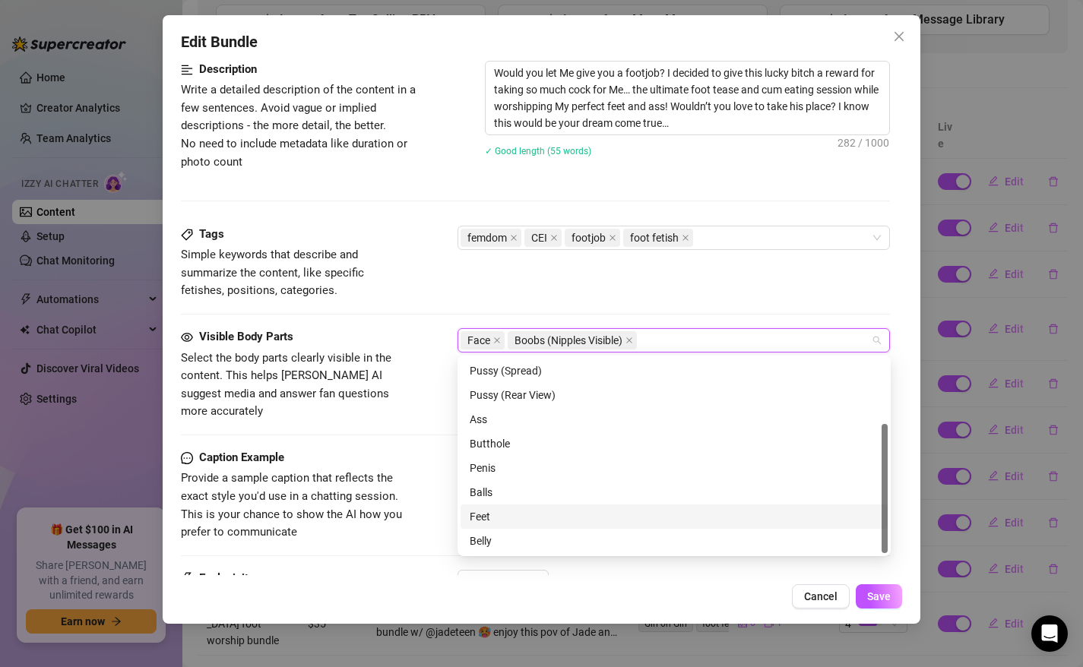
click at [488, 514] on div "Feet" at bounding box center [673, 516] width 409 height 17
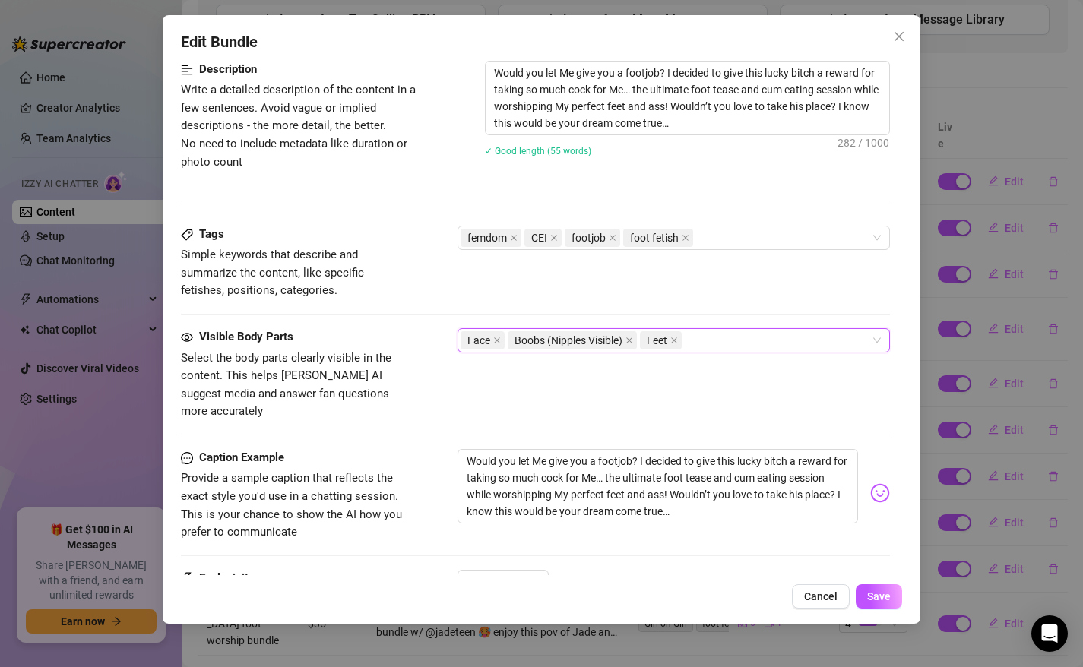
click at [387, 544] on div "Caption Example Provide a sample caption that reflects the exact style you'd us…" at bounding box center [536, 509] width 710 height 121
click at [881, 605] on button "Save" at bounding box center [878, 596] width 46 height 24
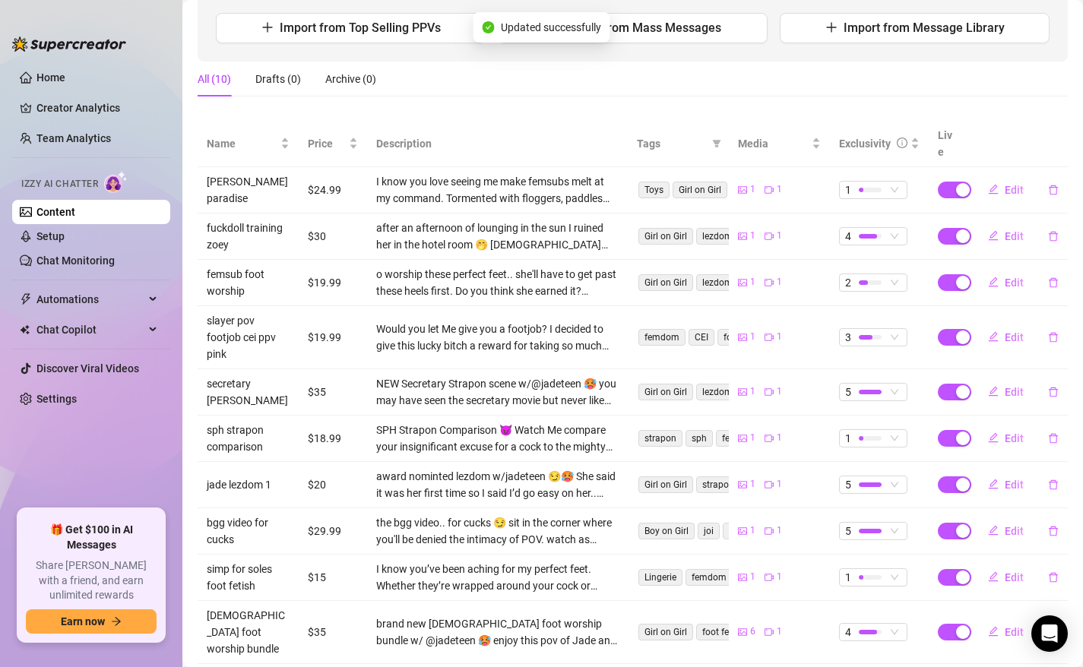
scroll to position [201, 0]
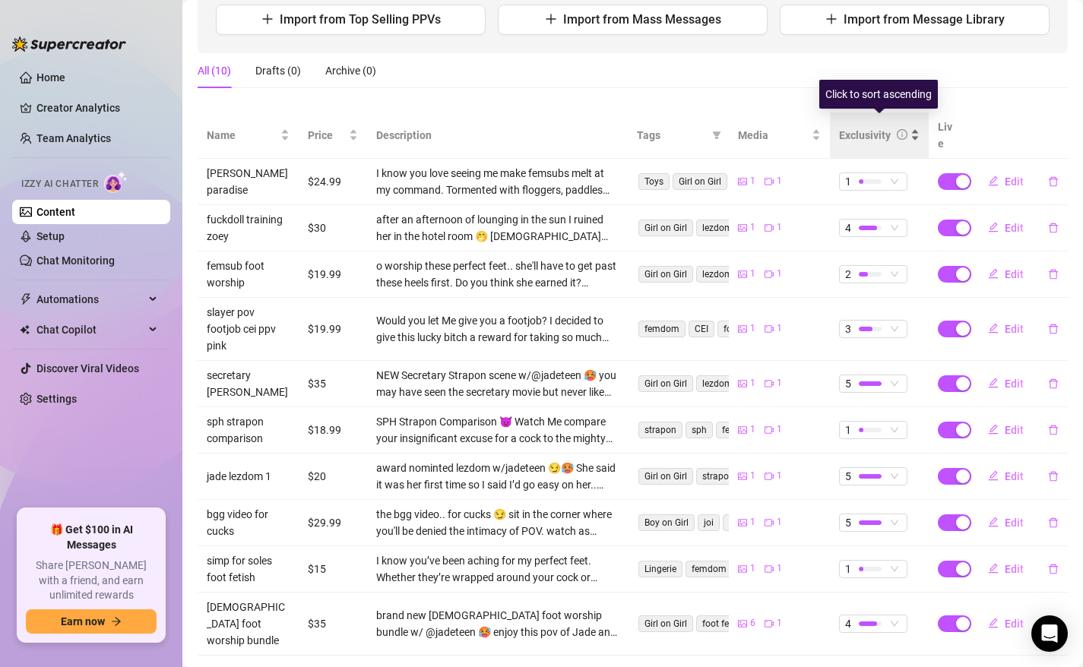
click at [872, 127] on div "Exclusivity" at bounding box center [865, 135] width 52 height 17
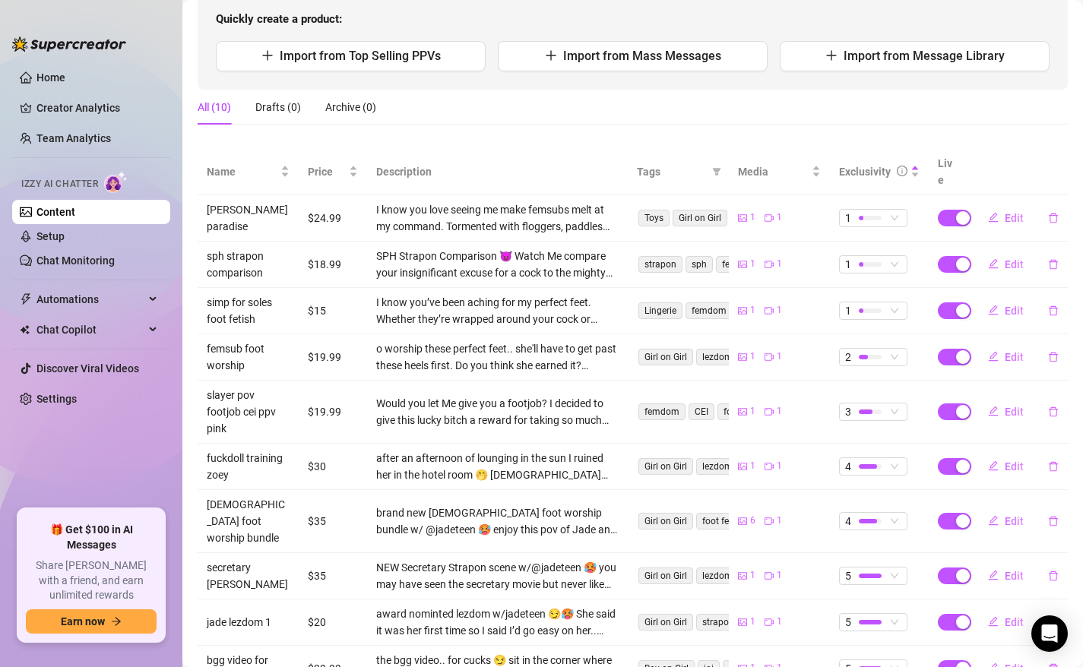
scroll to position [155, 0]
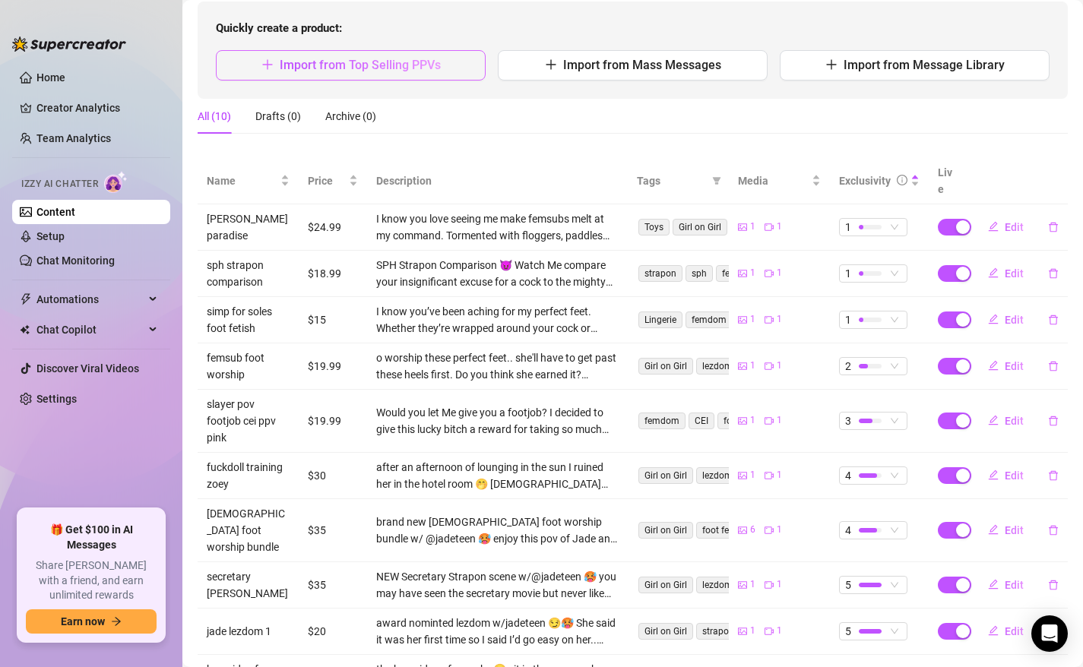
click at [340, 68] on span "Import from Top Selling PPVs" at bounding box center [360, 65] width 161 height 14
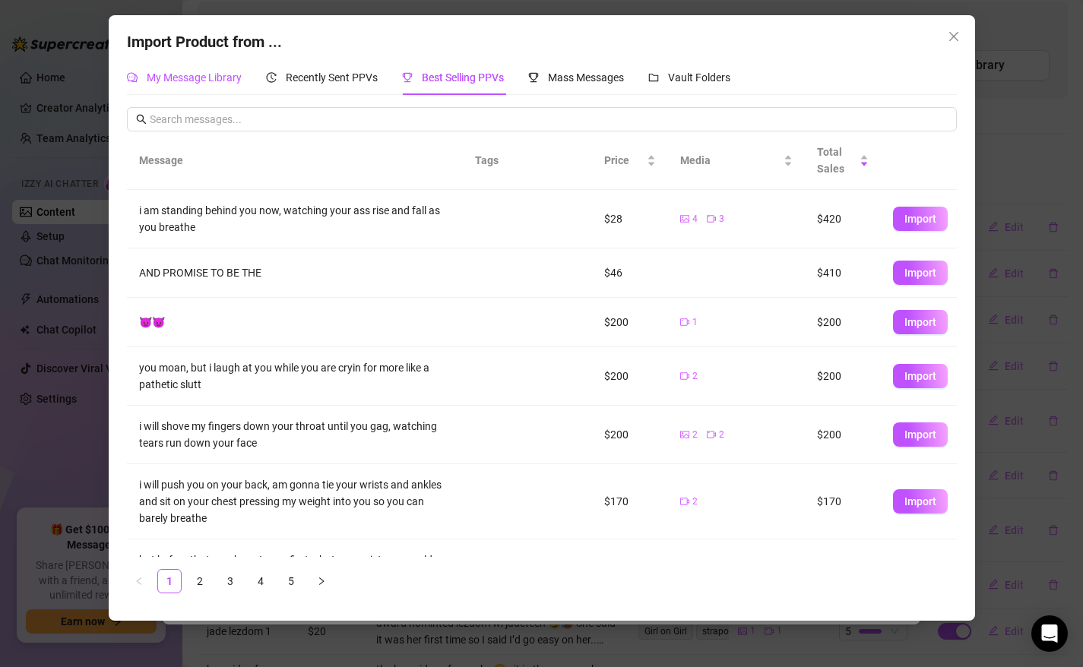
click at [163, 85] on div "My Message Library" at bounding box center [184, 77] width 115 height 17
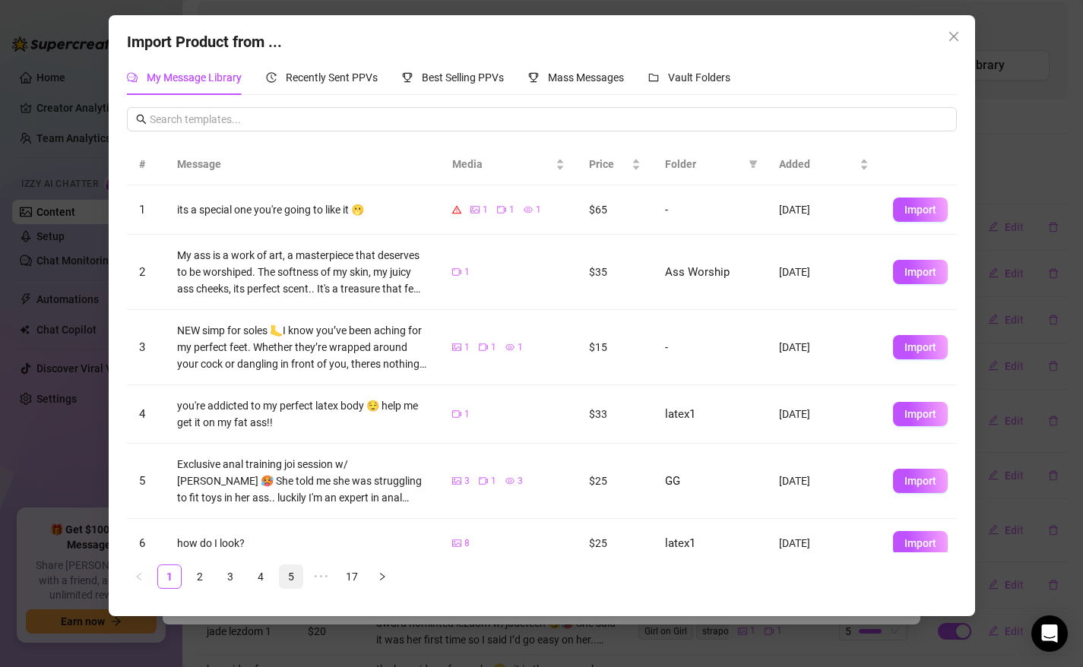
click at [291, 577] on link "5" at bounding box center [291, 576] width 23 height 23
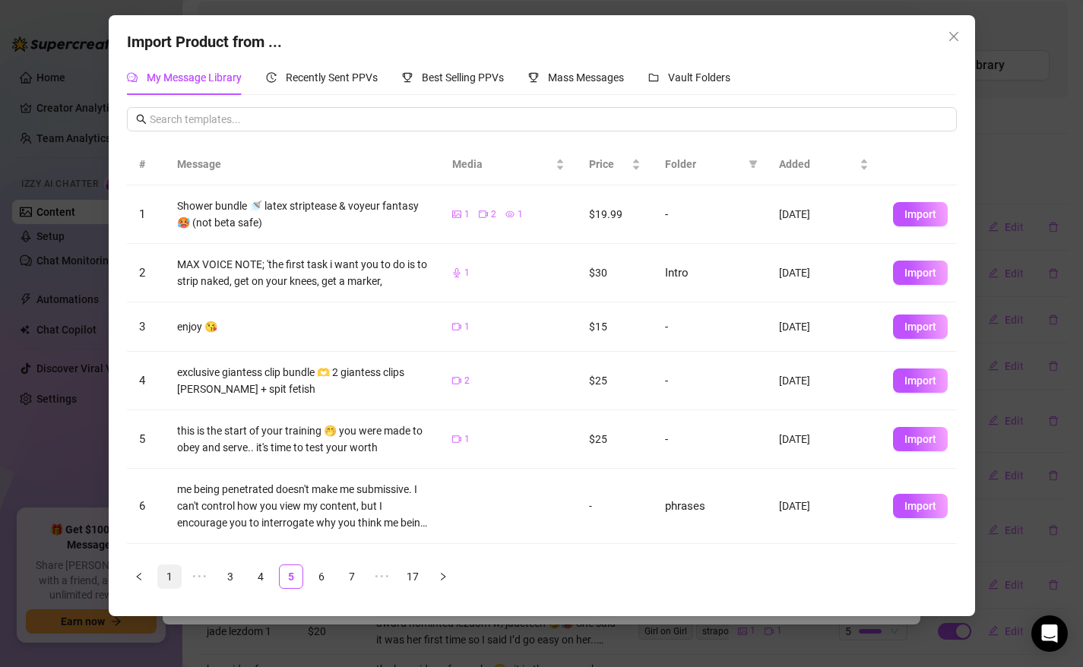
click at [173, 575] on link "1" at bounding box center [169, 576] width 23 height 23
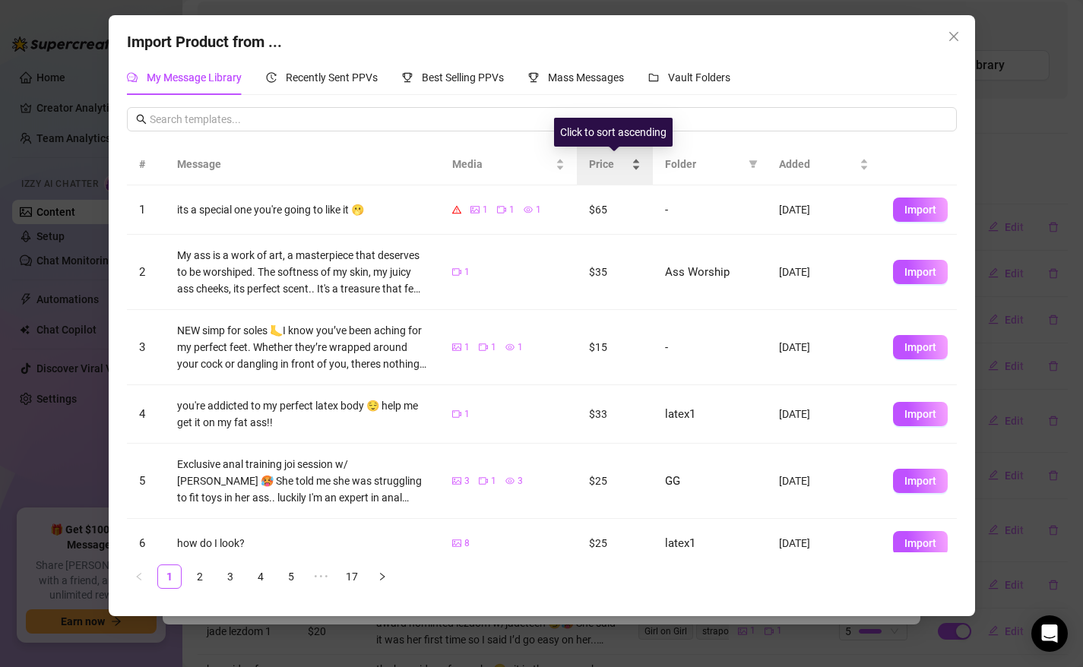
click at [607, 169] on span "Price" at bounding box center [609, 164] width 40 height 17
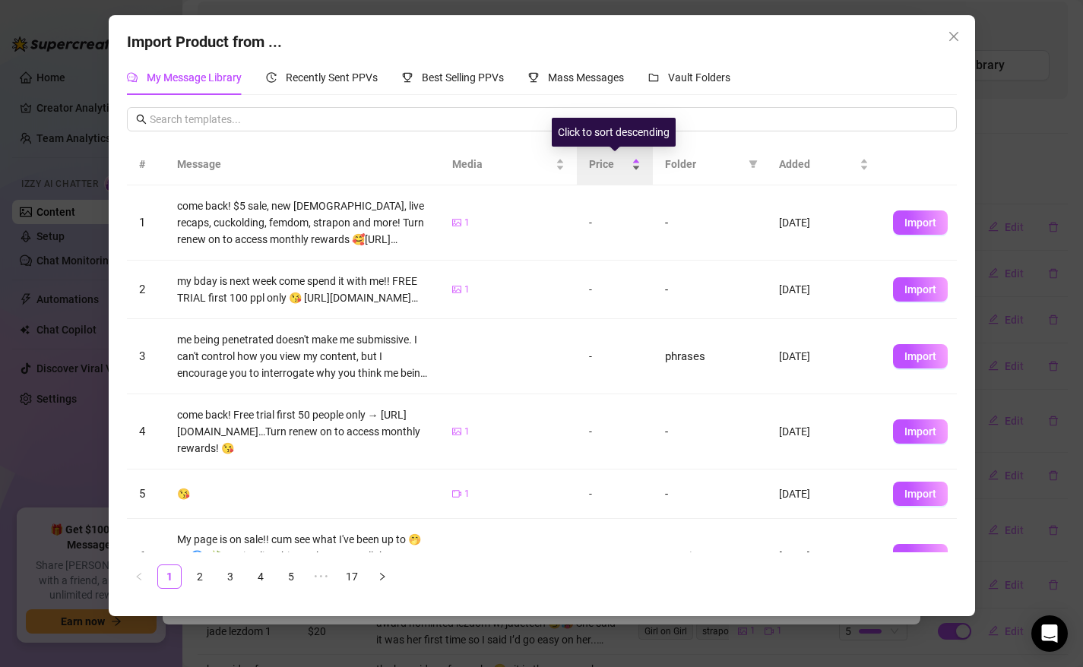
click at [607, 170] on span "Price" at bounding box center [609, 164] width 40 height 17
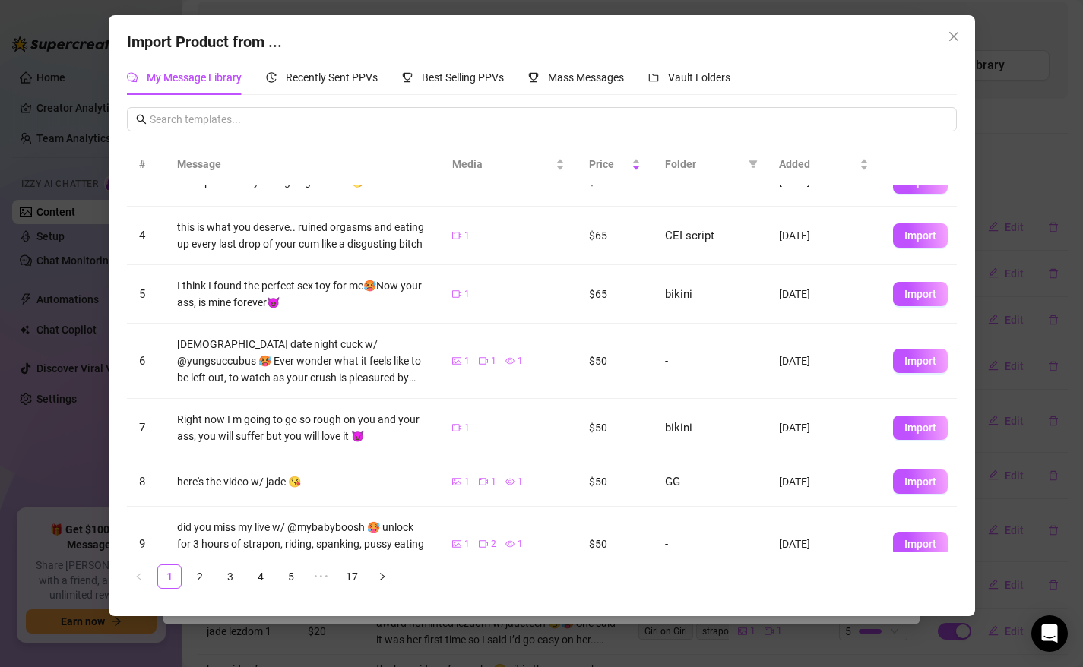
scroll to position [258, 0]
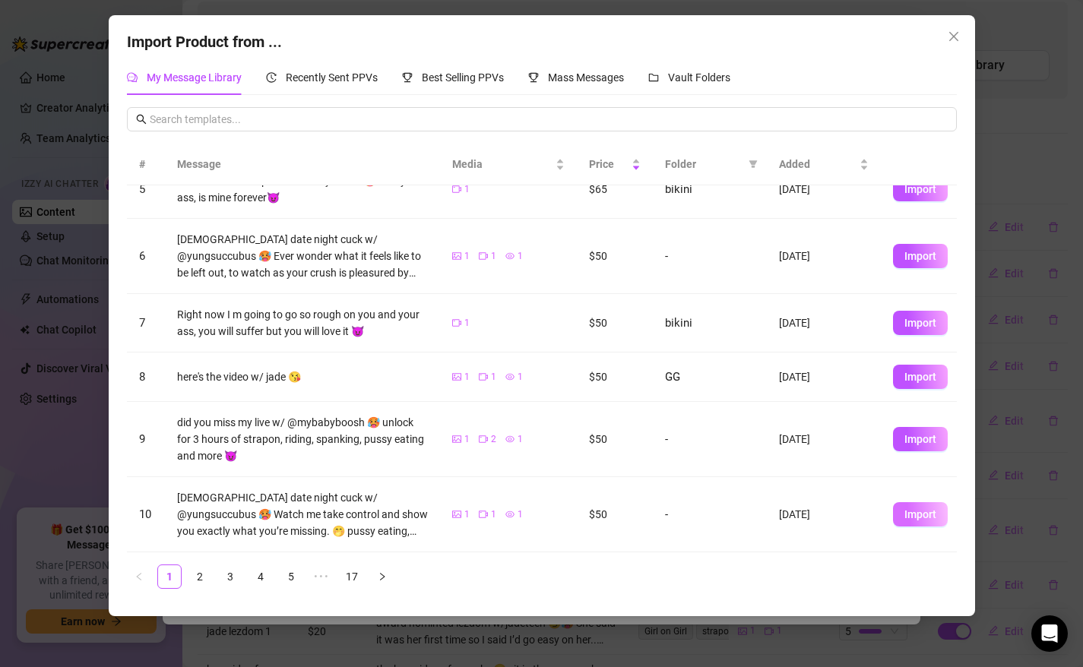
click at [917, 511] on span "Import" at bounding box center [920, 514] width 32 height 12
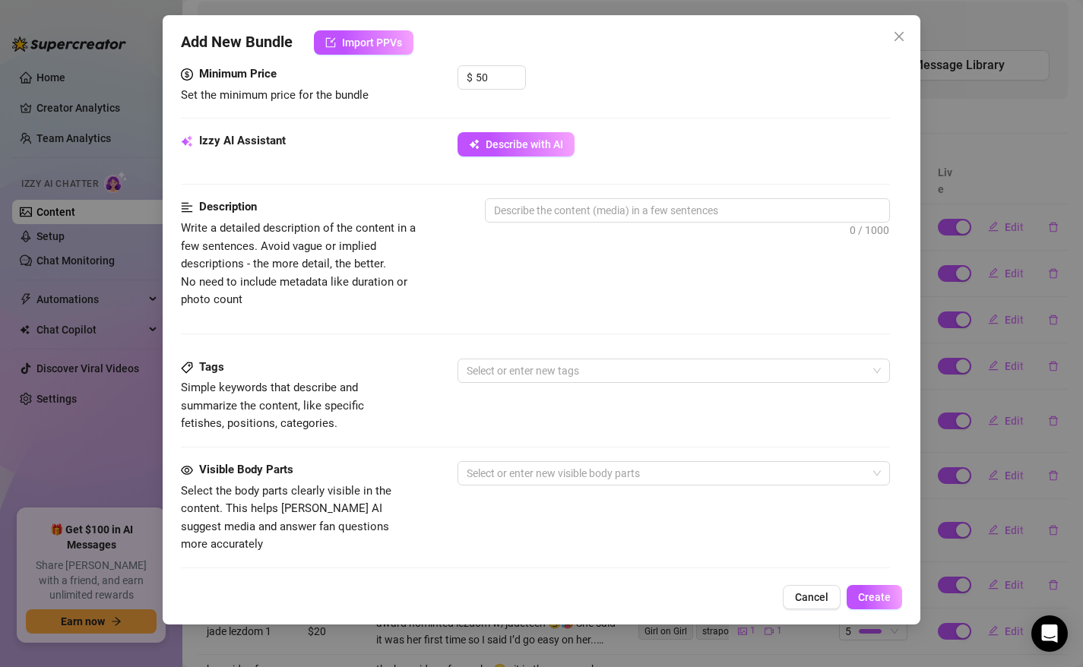
scroll to position [782, 0]
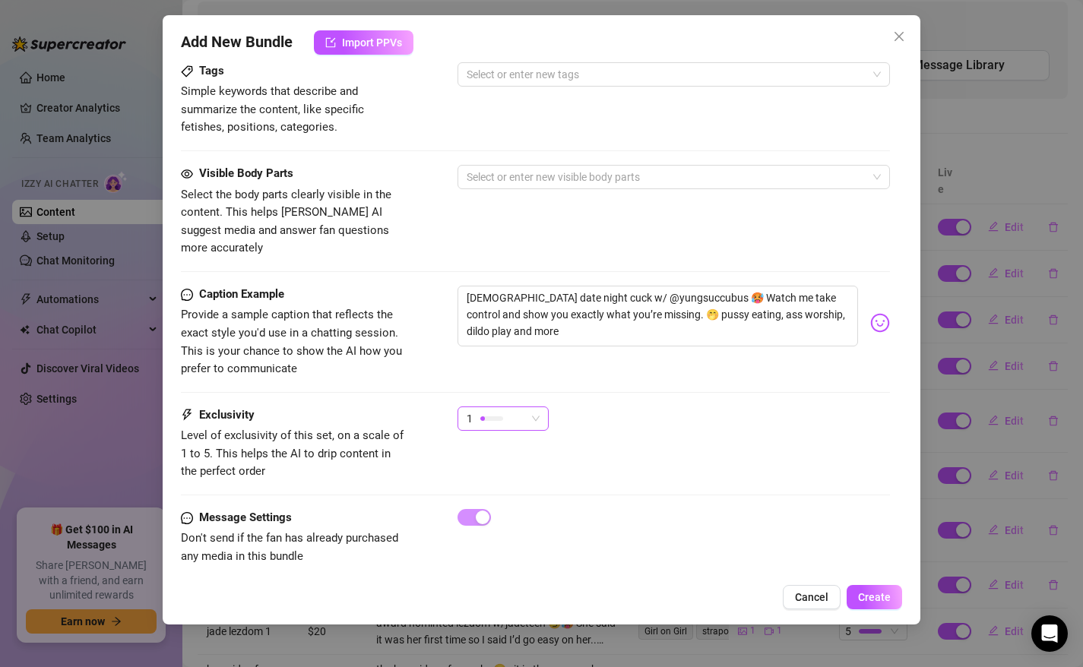
click at [498, 416] on div at bounding box center [491, 418] width 23 height 5
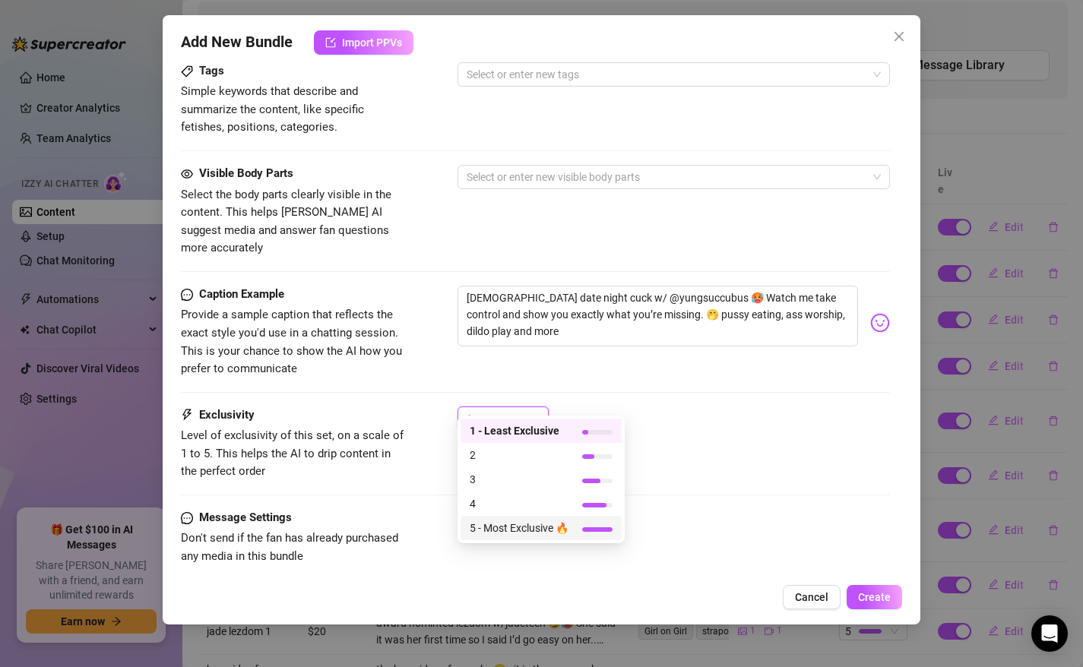
click at [499, 529] on span "5 - Most Exclusive 🔥" at bounding box center [518, 528] width 99 height 17
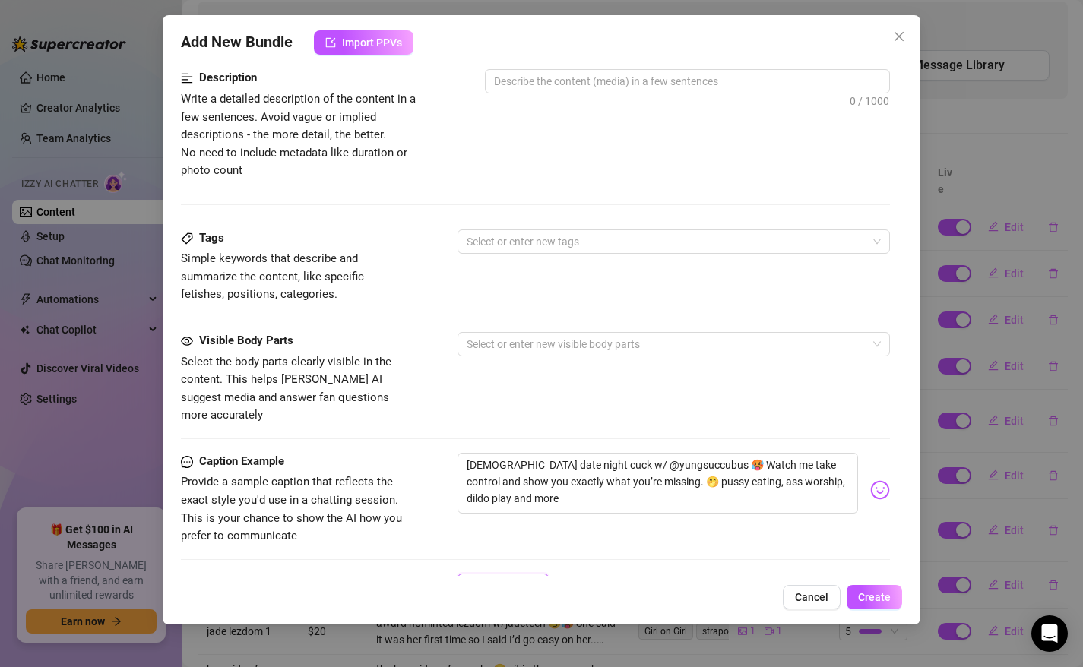
scroll to position [589, 0]
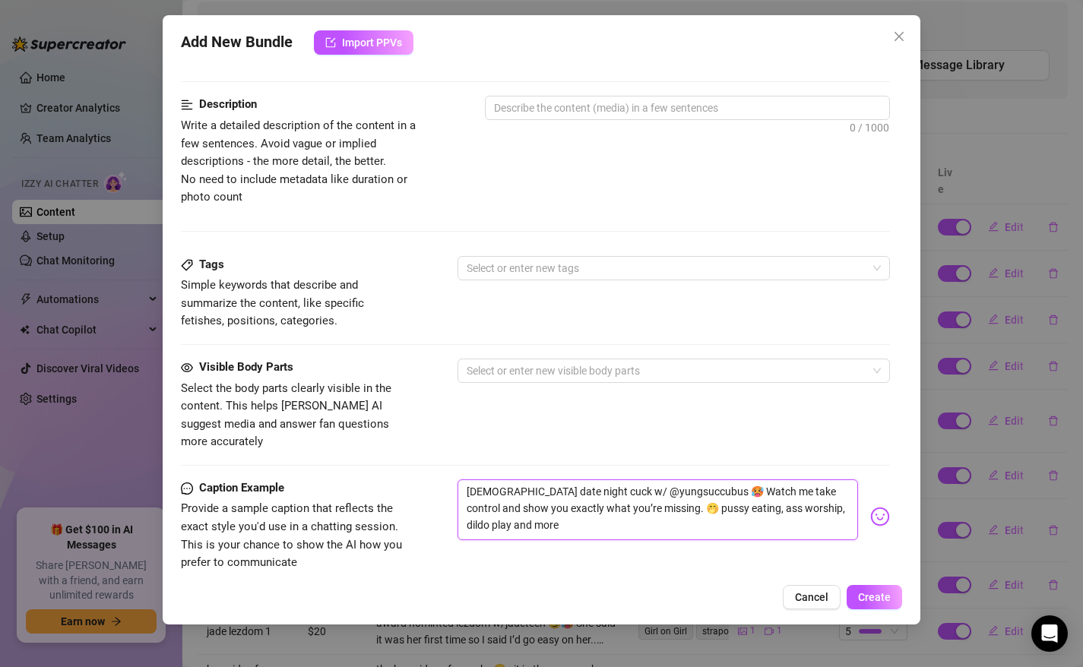
drag, startPoint x: 691, startPoint y: 473, endPoint x: 776, endPoint y: 537, distance: 106.8
click at [776, 537] on div "Caption Example Provide a sample caption that reflects the exact style you'd us…" at bounding box center [536, 525] width 710 height 93
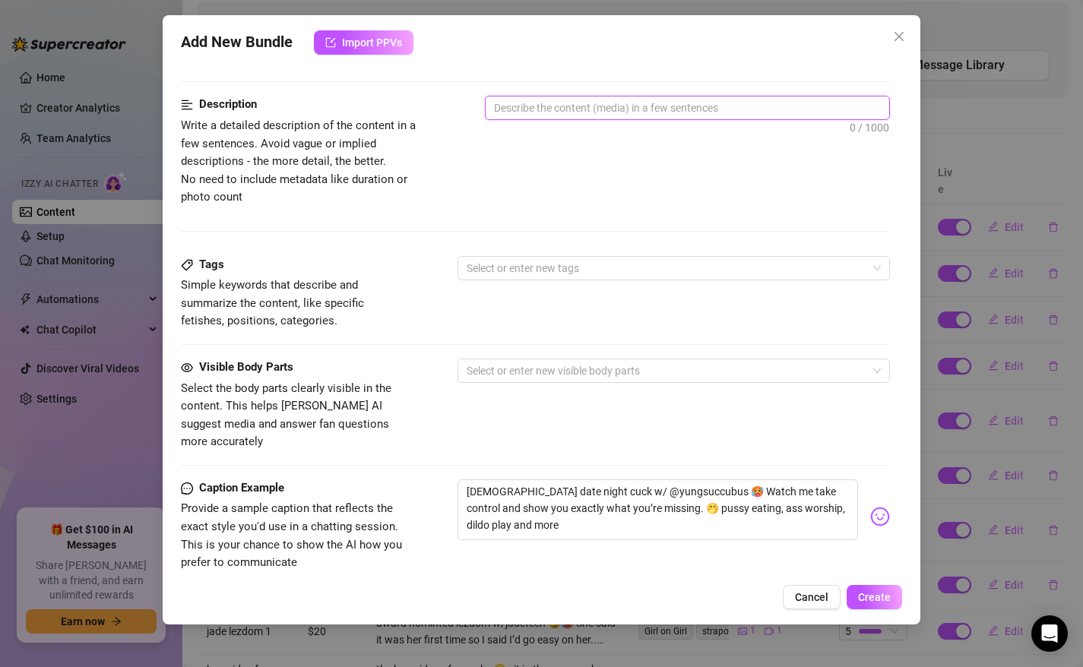
click at [588, 104] on textarea at bounding box center [687, 107] width 404 height 23
type textarea "l"
type textarea "le"
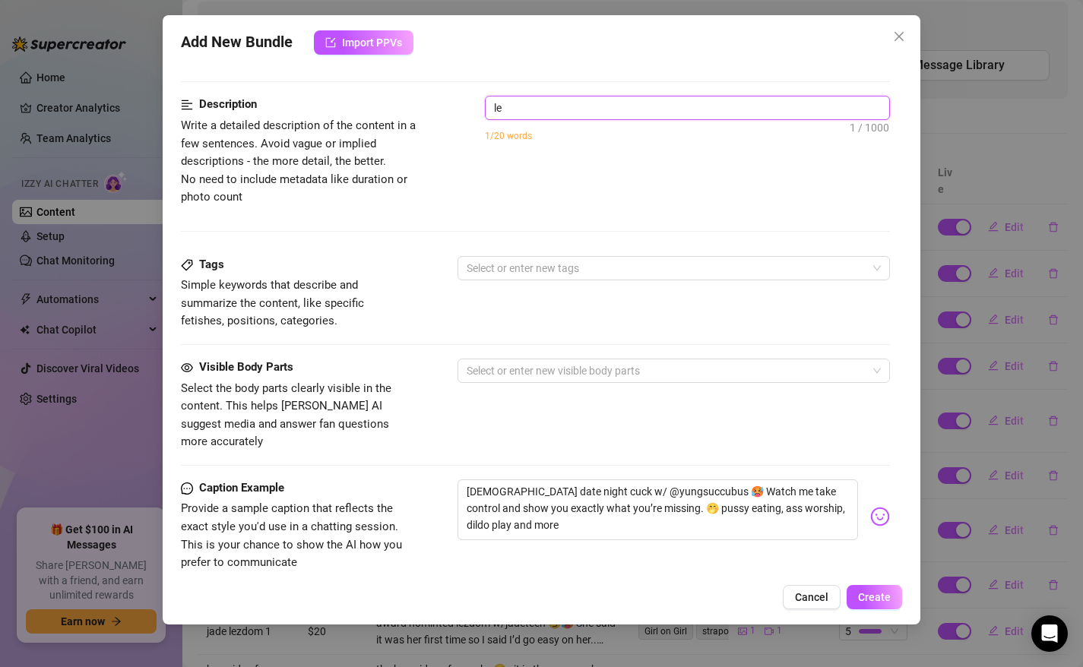
type textarea "les"
type textarea "lesb"
type textarea "lesbi"
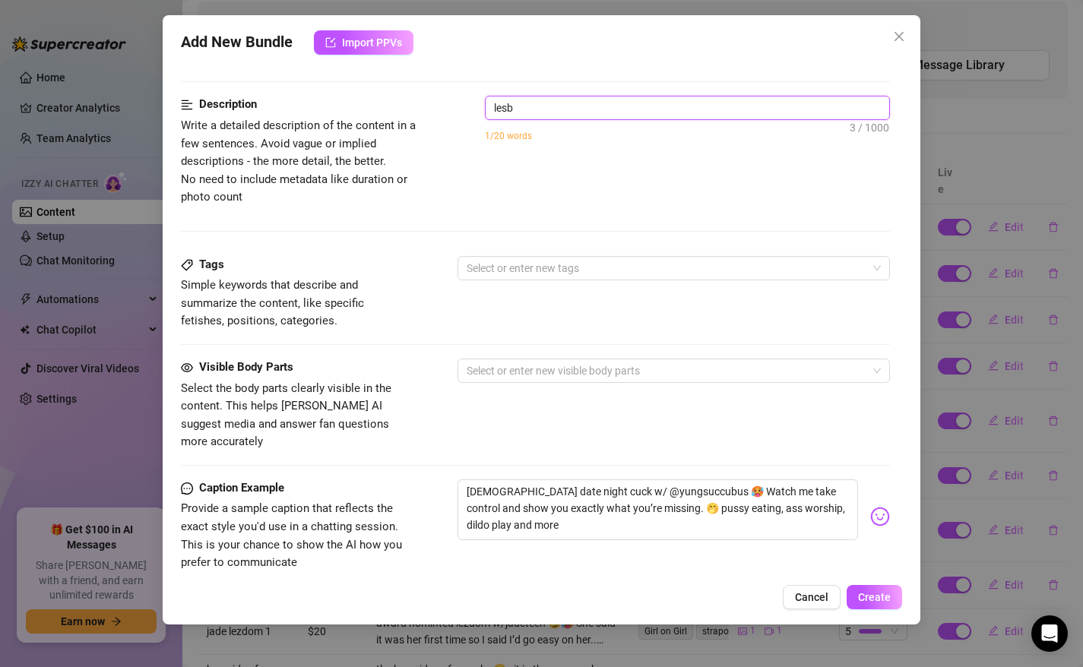
type textarea "lesbi"
type textarea "[PERSON_NAME]"
type textarea "[DEMOGRAPHIC_DATA]"
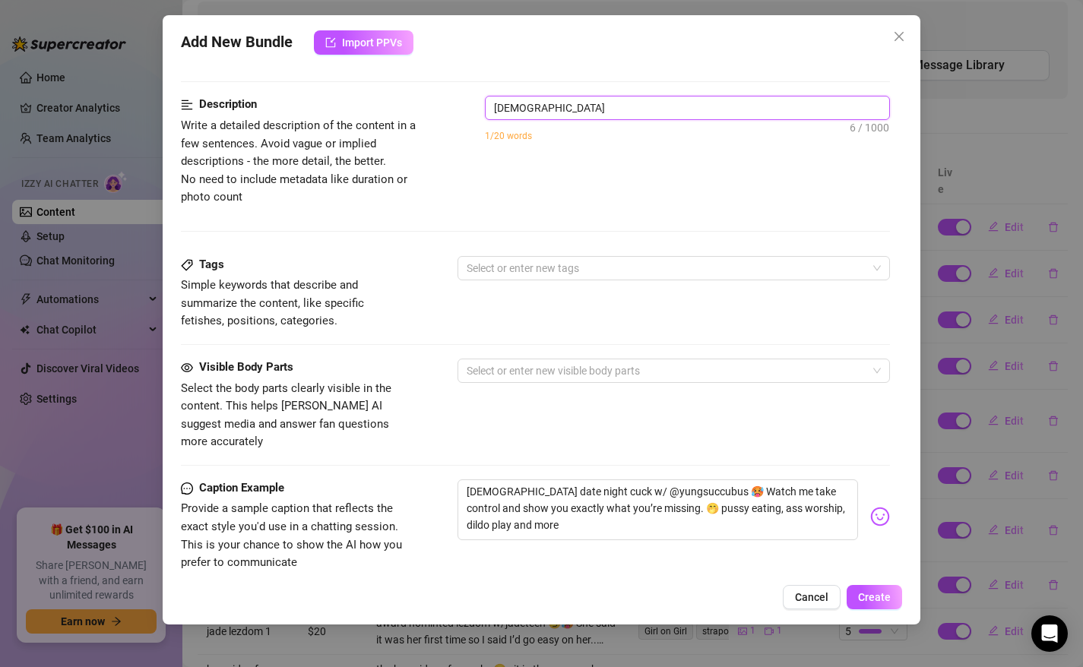
type textarea "[DEMOGRAPHIC_DATA]"
type textarea "[DEMOGRAPHIC_DATA] c"
type textarea "[DEMOGRAPHIC_DATA] cu"
type textarea "[DEMOGRAPHIC_DATA] cuc"
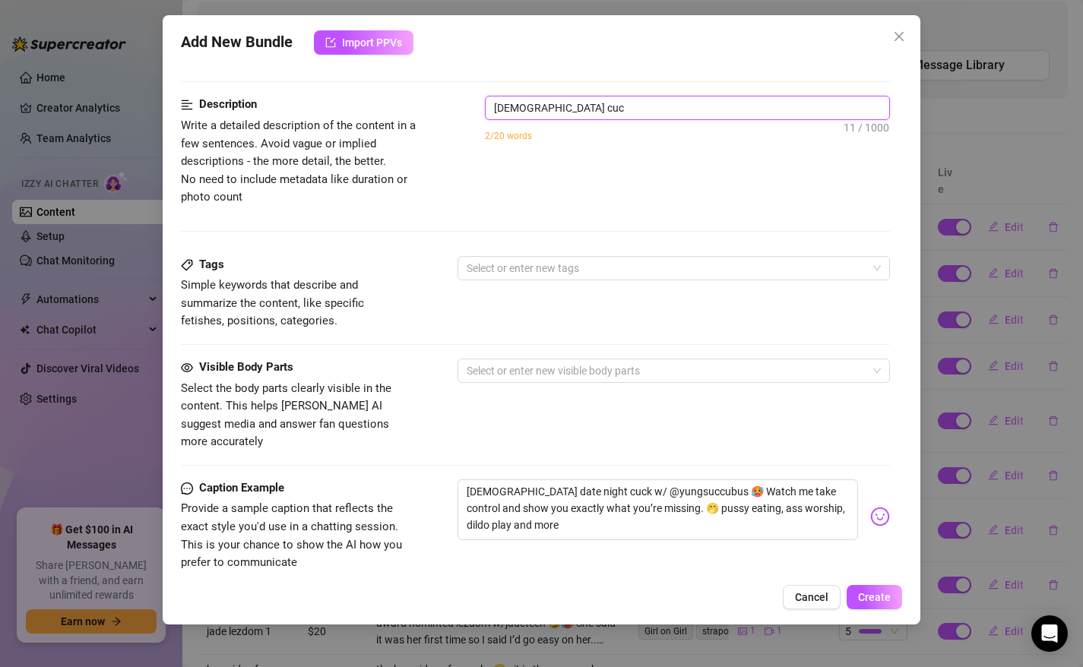
type textarea "[DEMOGRAPHIC_DATA] cuck"
type textarea "[DEMOGRAPHIC_DATA] cucko"
type textarea "[DEMOGRAPHIC_DATA] cuckol"
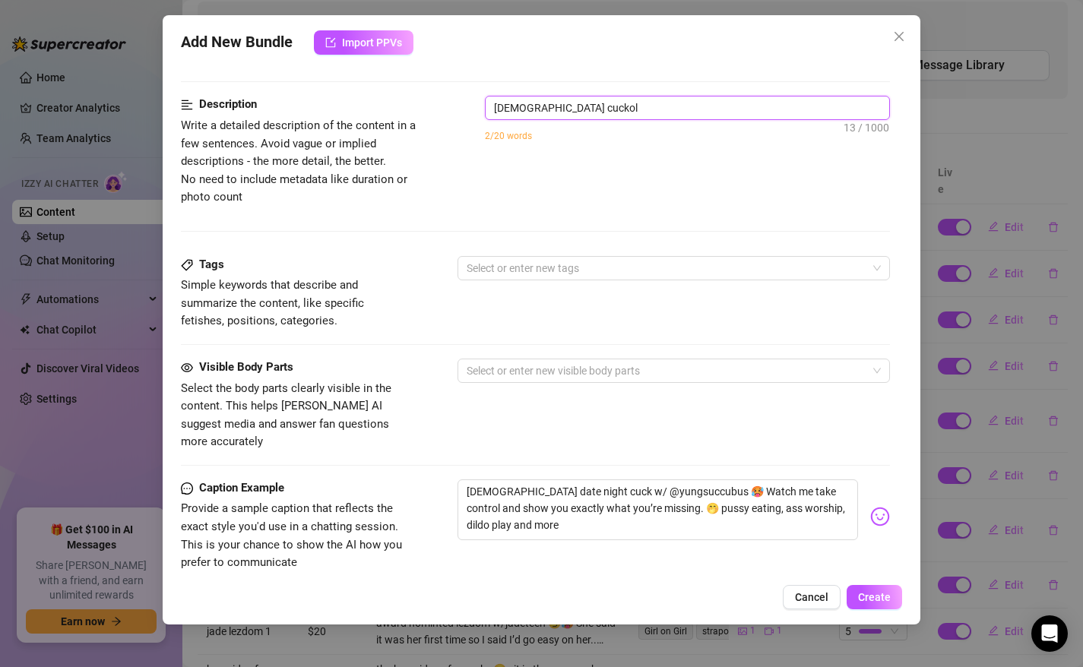
type textarea "[DEMOGRAPHIC_DATA] cuckold"
type textarea "[DEMOGRAPHIC_DATA] cuckoldi"
type textarea "[DEMOGRAPHIC_DATA] cuckoldin"
type textarea "[DEMOGRAPHIC_DATA] cuckolding"
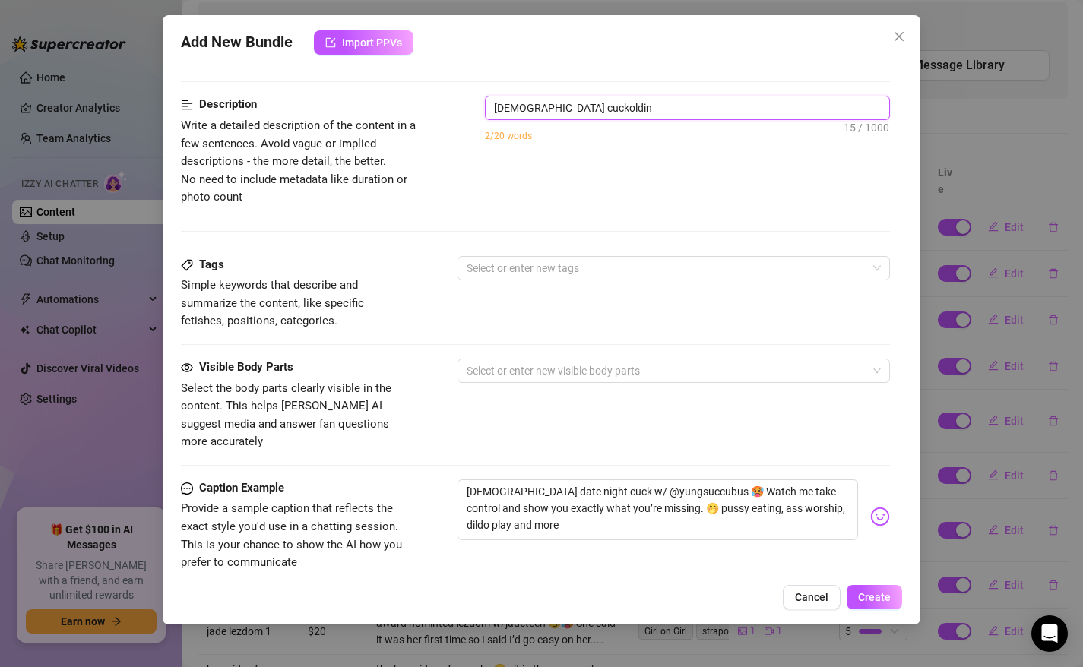
type textarea "[DEMOGRAPHIC_DATA] cuckolding"
type textarea "[DEMOGRAPHIC_DATA] cuckolding,"
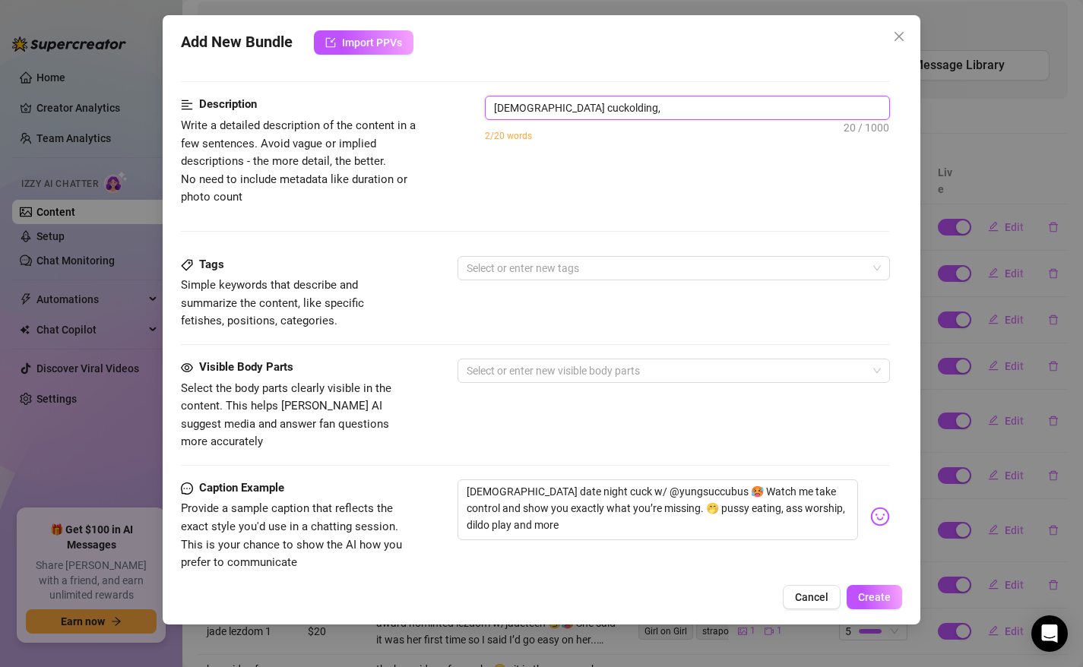
paste textarea "atch me take control and show you exactly what you’re missing. 🤭 pussy eating, …"
type textarea "[DEMOGRAPHIC_DATA] cuckolding, atch me take control and show you exactly what y…"
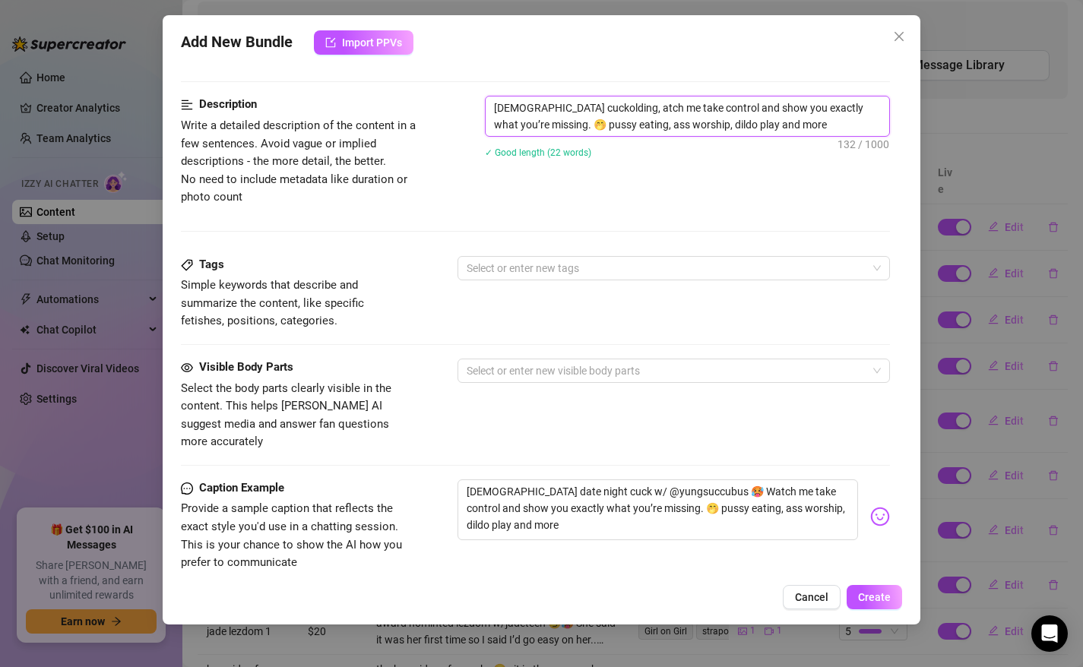
scroll to position [0, 0]
click at [587, 107] on textarea "[DEMOGRAPHIC_DATA] cuckolding, atch me take control and show you exactly what y…" at bounding box center [687, 116] width 404 height 40
type textarea "[DEMOGRAPHIC_DATA] cuckolding, watch me take control and show you exactly what …"
click at [493, 362] on div at bounding box center [665, 370] width 411 height 21
type textarea "[DEMOGRAPHIC_DATA] cuckolding, watch me take control and show you exactly what …"
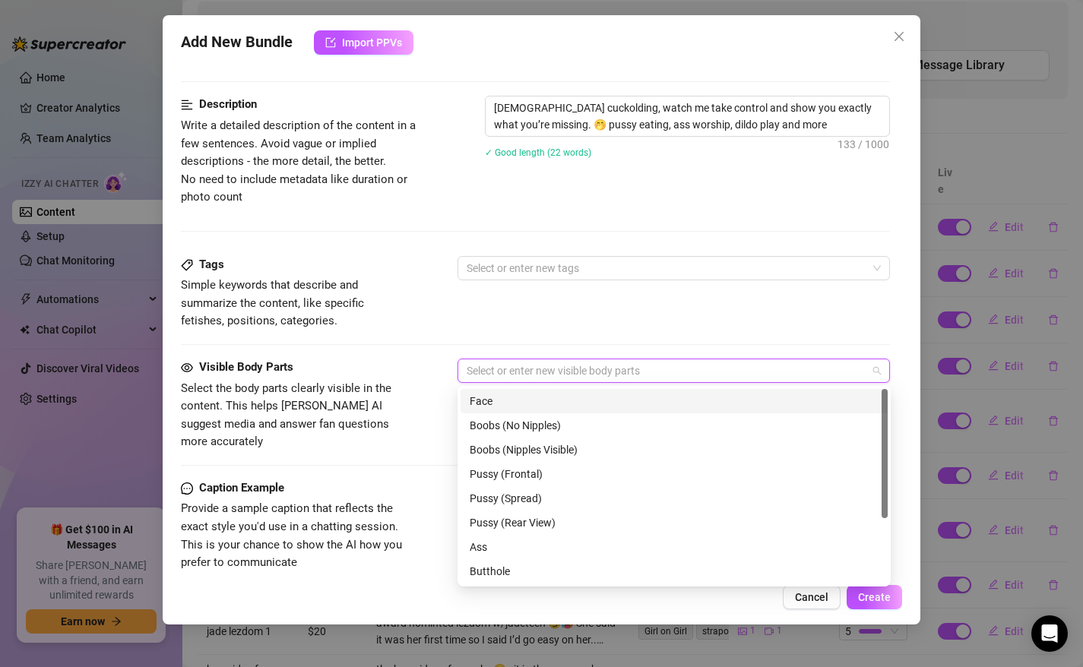
click at [493, 403] on div "Face" at bounding box center [673, 401] width 409 height 17
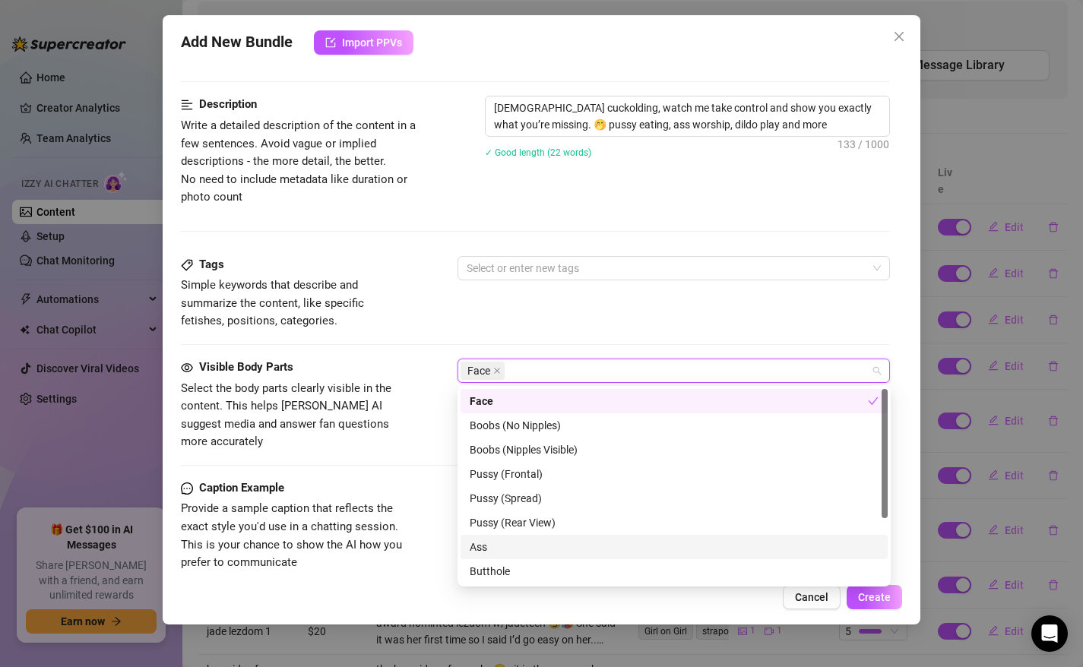
click at [504, 546] on div "Ass" at bounding box center [673, 547] width 409 height 17
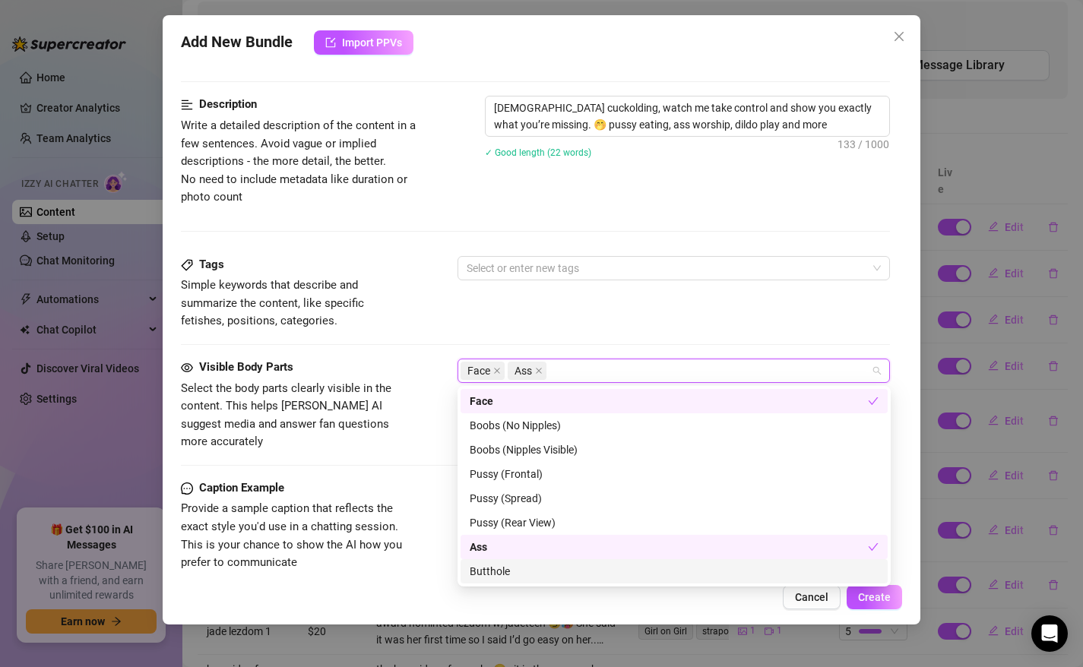
click at [504, 571] on div "Butthole" at bounding box center [673, 571] width 409 height 17
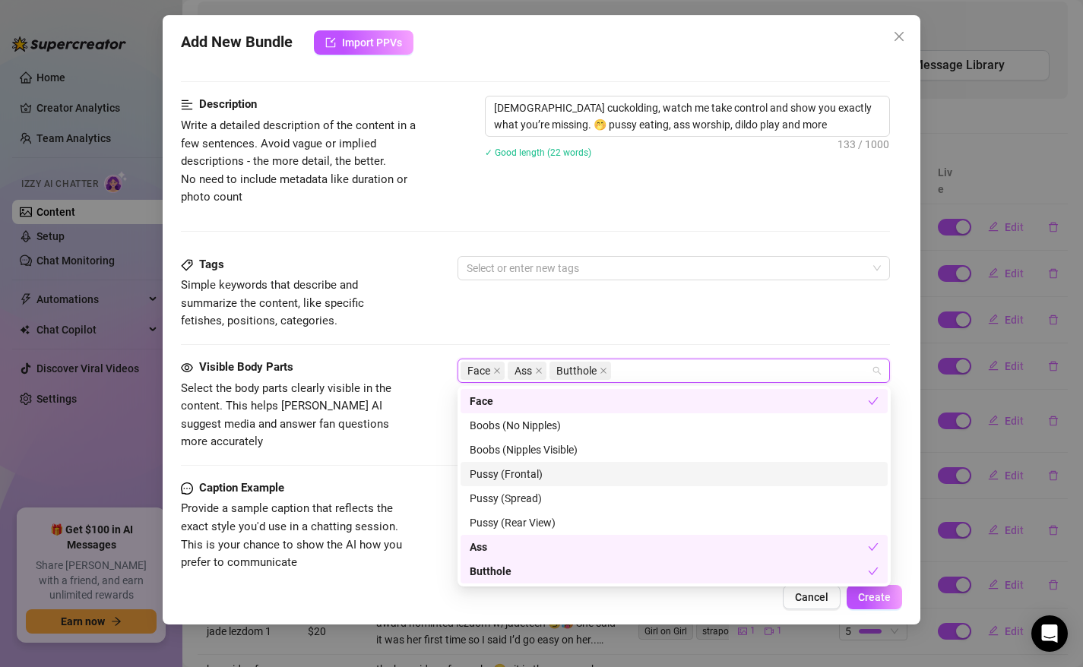
click at [495, 474] on div "Pussy (Frontal)" at bounding box center [673, 474] width 409 height 17
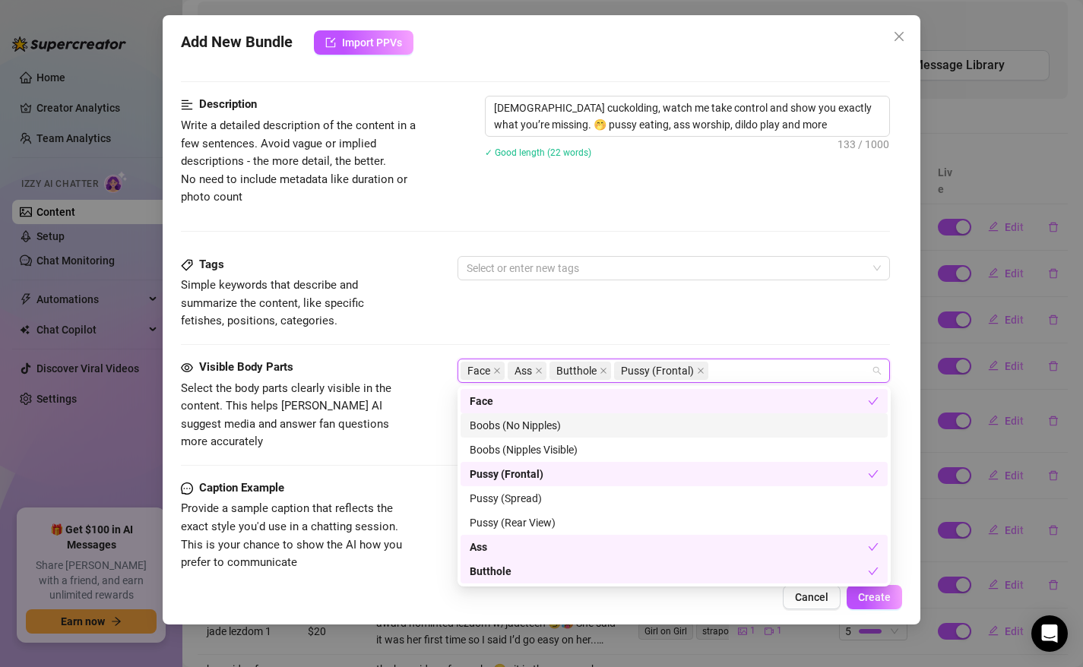
click at [504, 415] on div "Boobs (No Nipples)" at bounding box center [673, 425] width 427 height 24
click at [504, 422] on div "Boobs (No Nipples)" at bounding box center [668, 425] width 398 height 17
click at [504, 451] on div "Boobs (Nipples Visible)" at bounding box center [673, 449] width 409 height 17
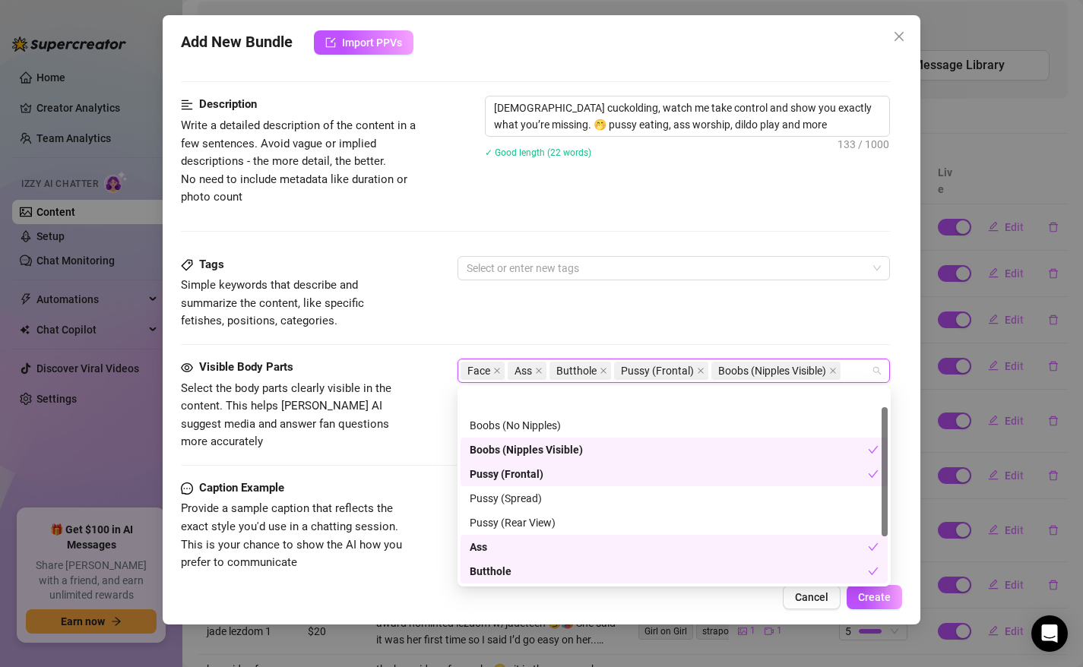
scroll to position [97, 0]
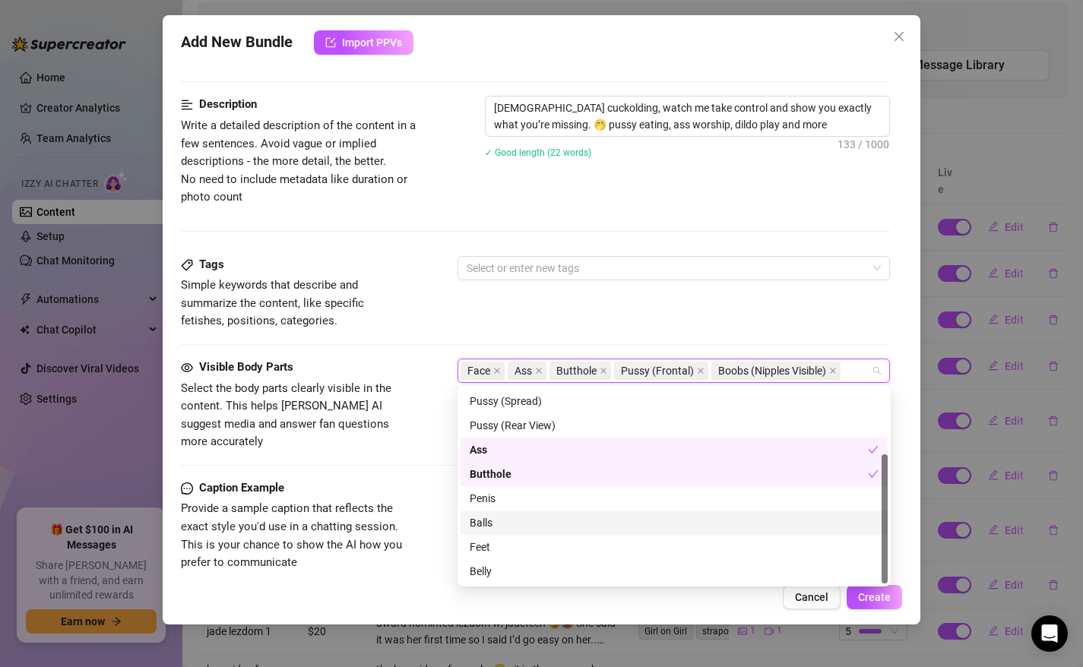
click at [496, 552] on div "Feet" at bounding box center [673, 547] width 409 height 17
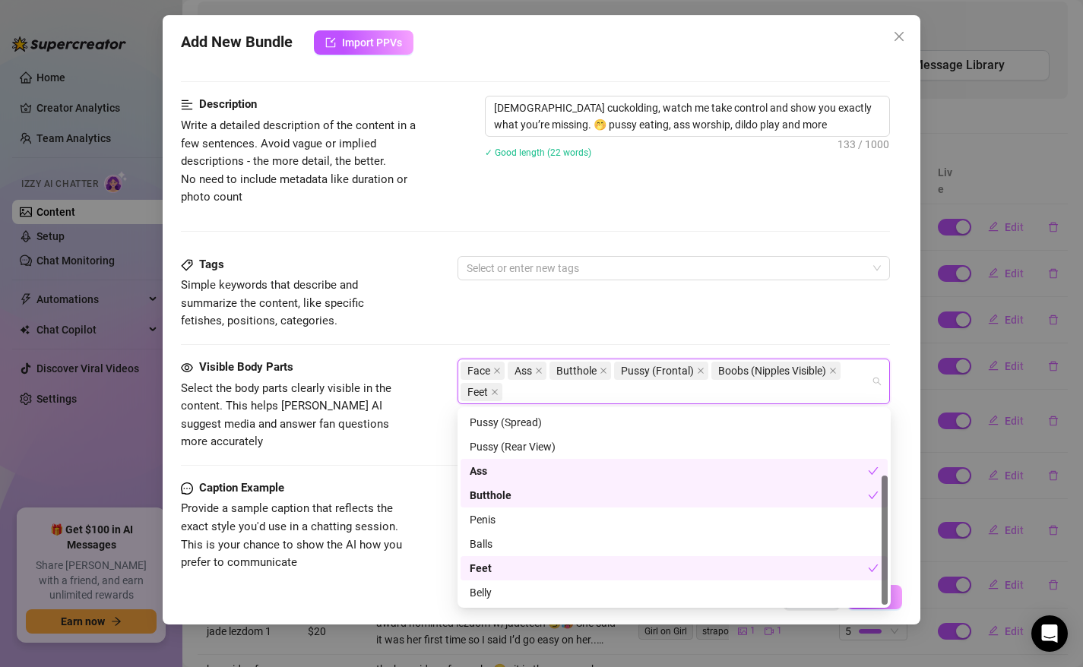
click at [498, 577] on div "Feet" at bounding box center [673, 568] width 427 height 24
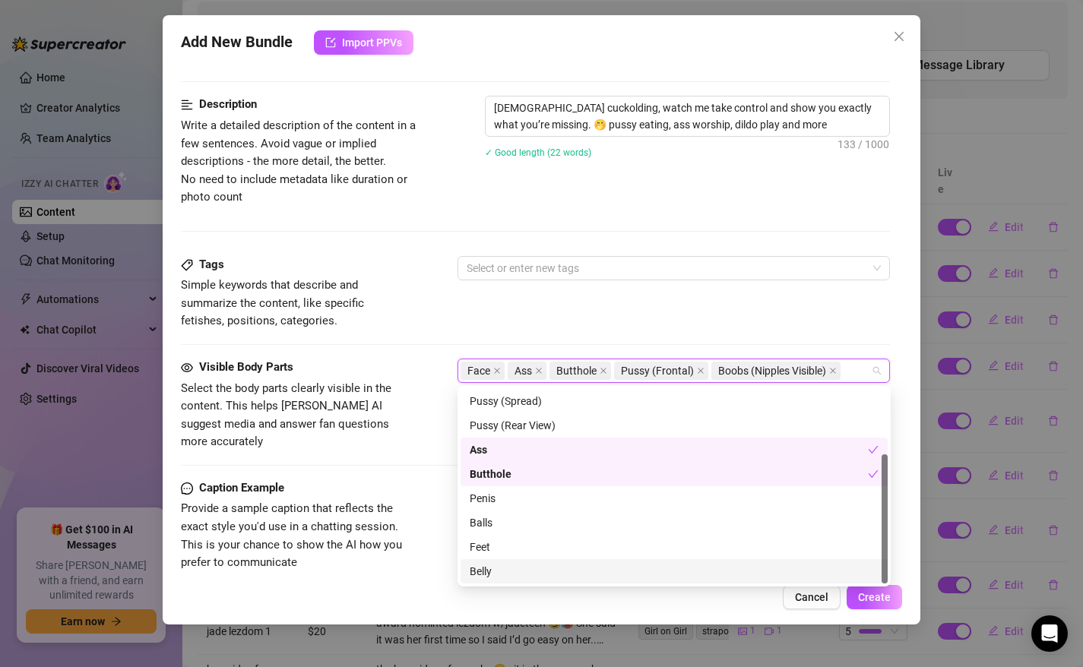
click at [498, 560] on div "Belly" at bounding box center [673, 571] width 427 height 24
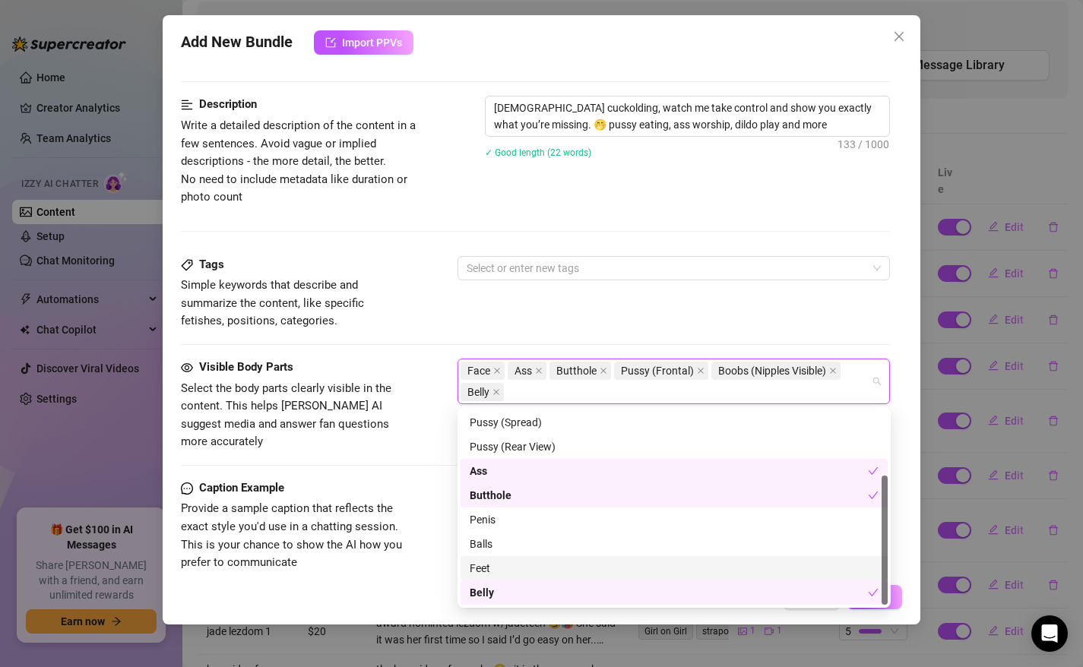
click at [495, 577] on div "Feet" at bounding box center [673, 568] width 427 height 24
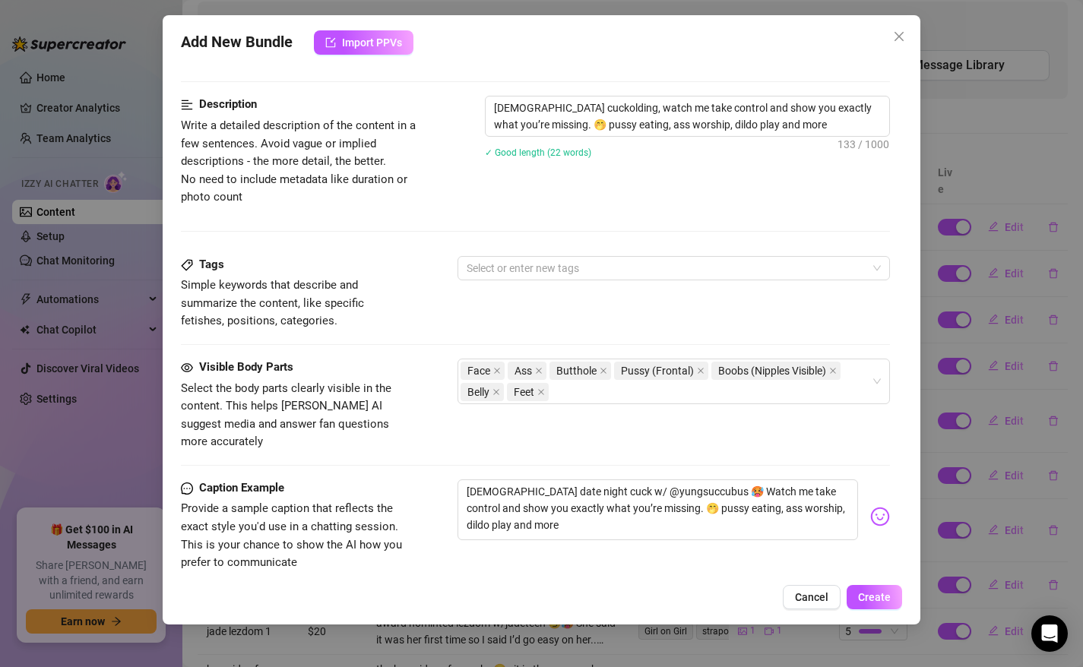
click at [380, 449] on div "Visible Body Parts Select the body parts clearly visible in the content. This h…" at bounding box center [536, 419] width 710 height 121
click at [545, 265] on div at bounding box center [665, 268] width 411 height 21
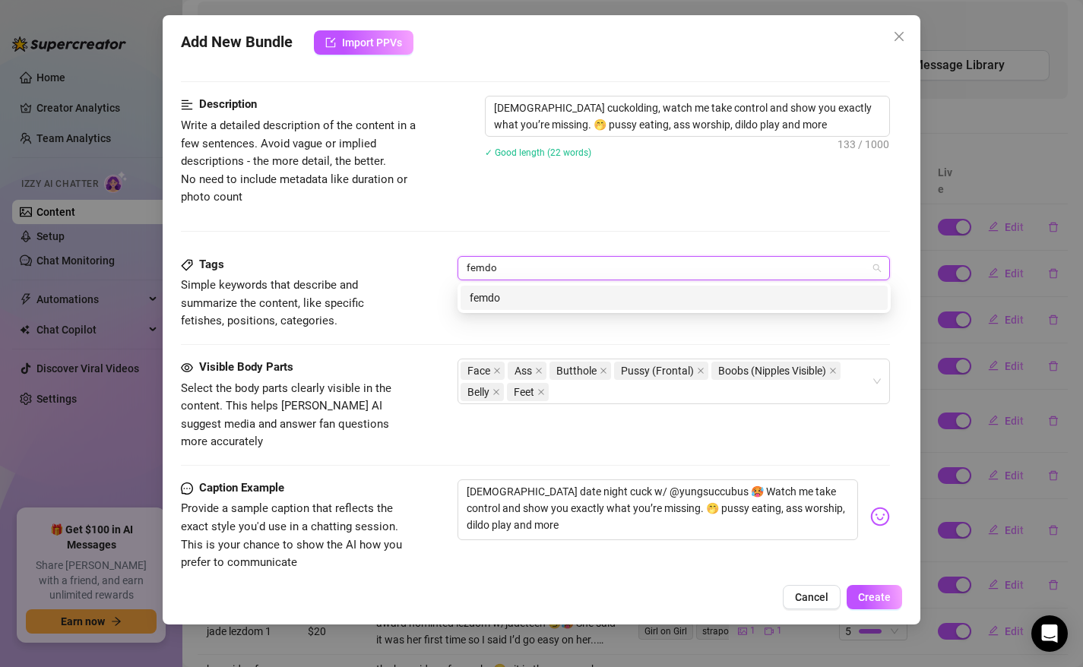
type input "femdom"
type input "lezdom"
type input "cuckolding"
type input "blonde"
type input "[DEMOGRAPHIC_DATA]"
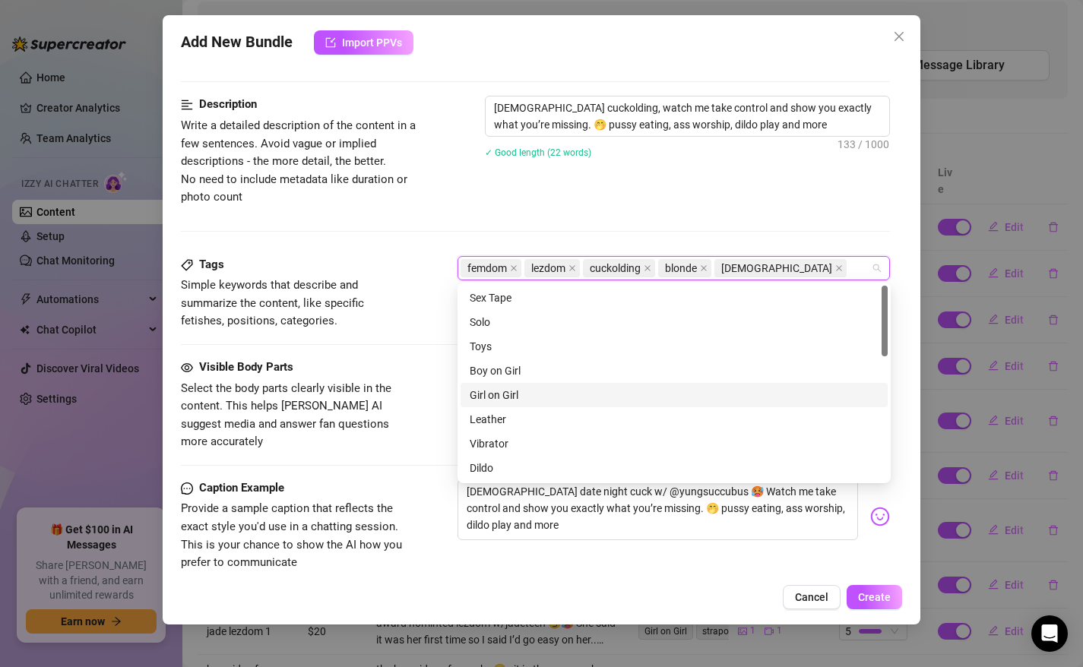
click at [520, 394] on div "Girl on Girl" at bounding box center [673, 395] width 409 height 17
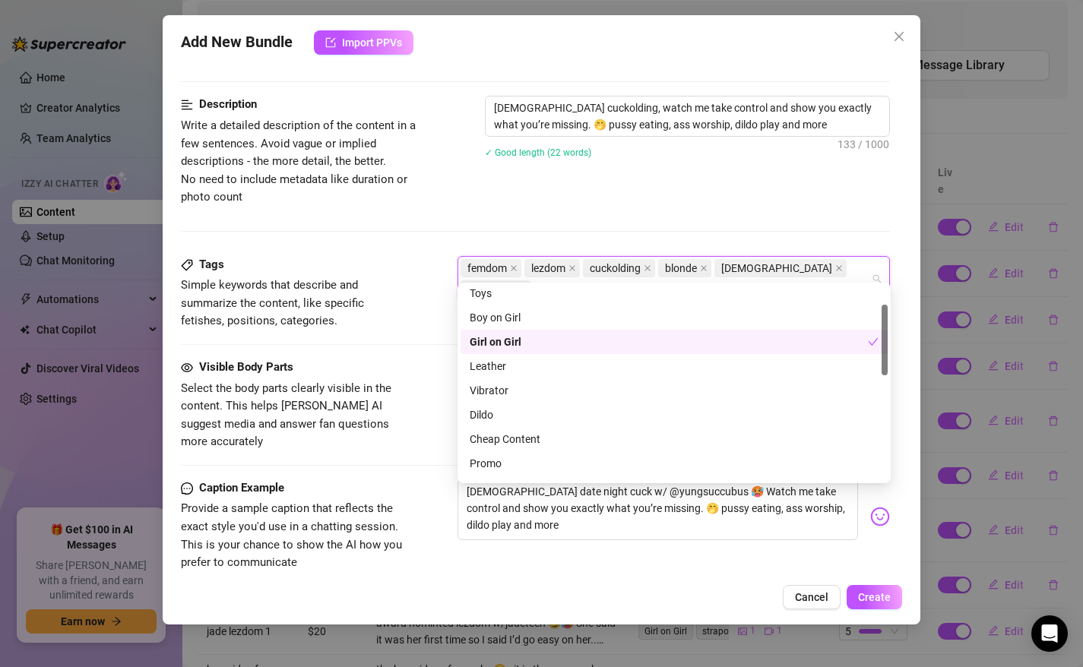
scroll to position [50, 0]
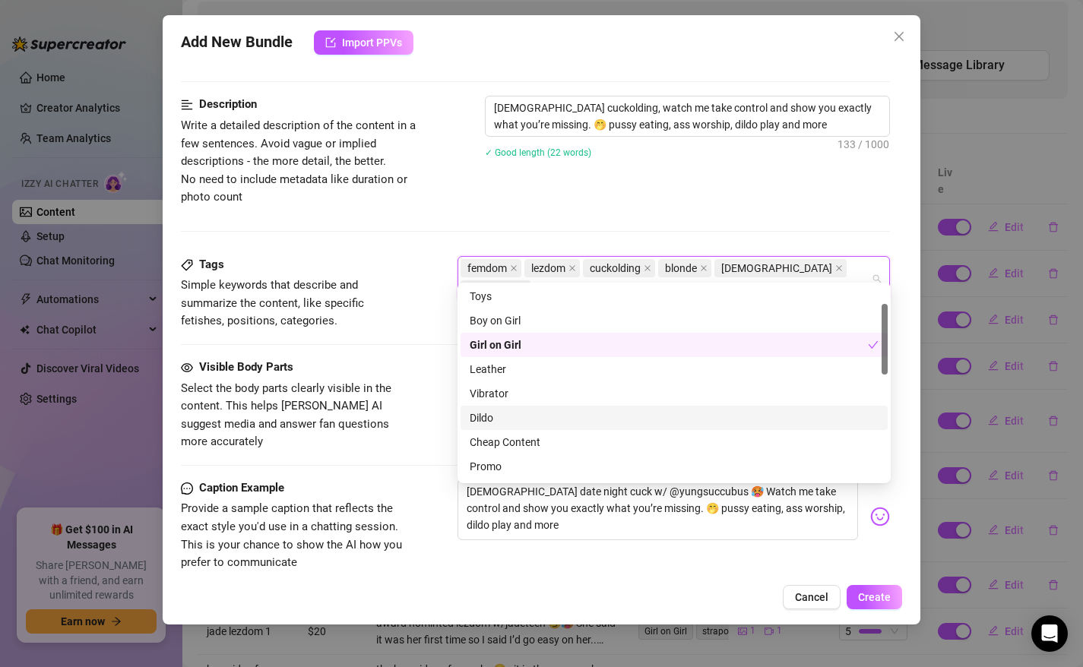
click at [506, 416] on div "Dildo" at bounding box center [673, 417] width 409 height 17
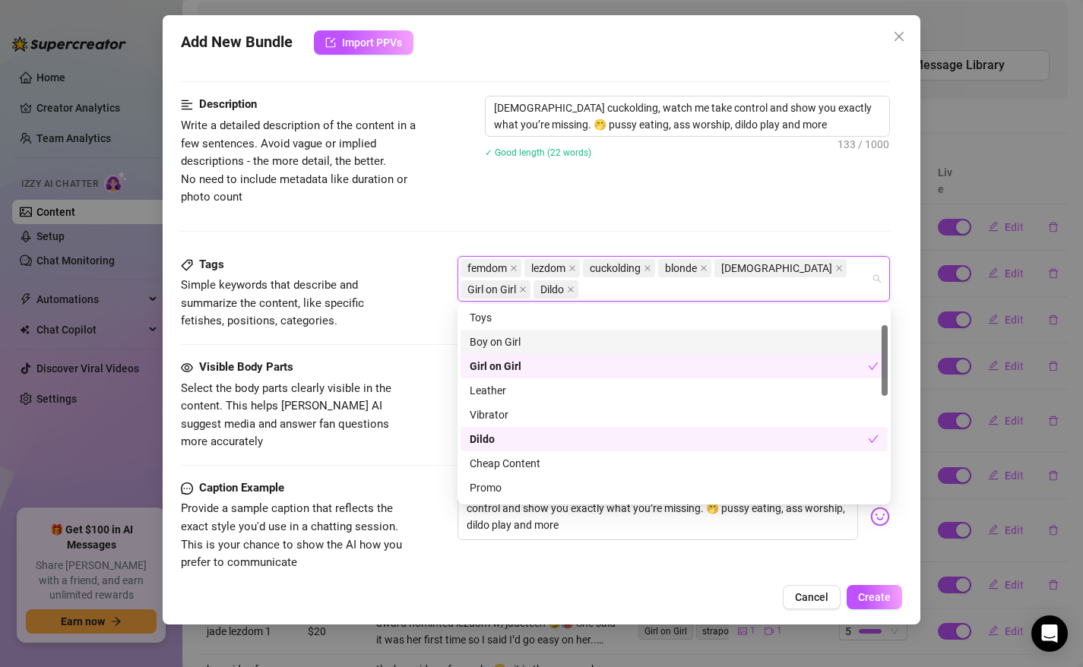
click at [406, 266] on div "Tags" at bounding box center [295, 265] width 228 height 18
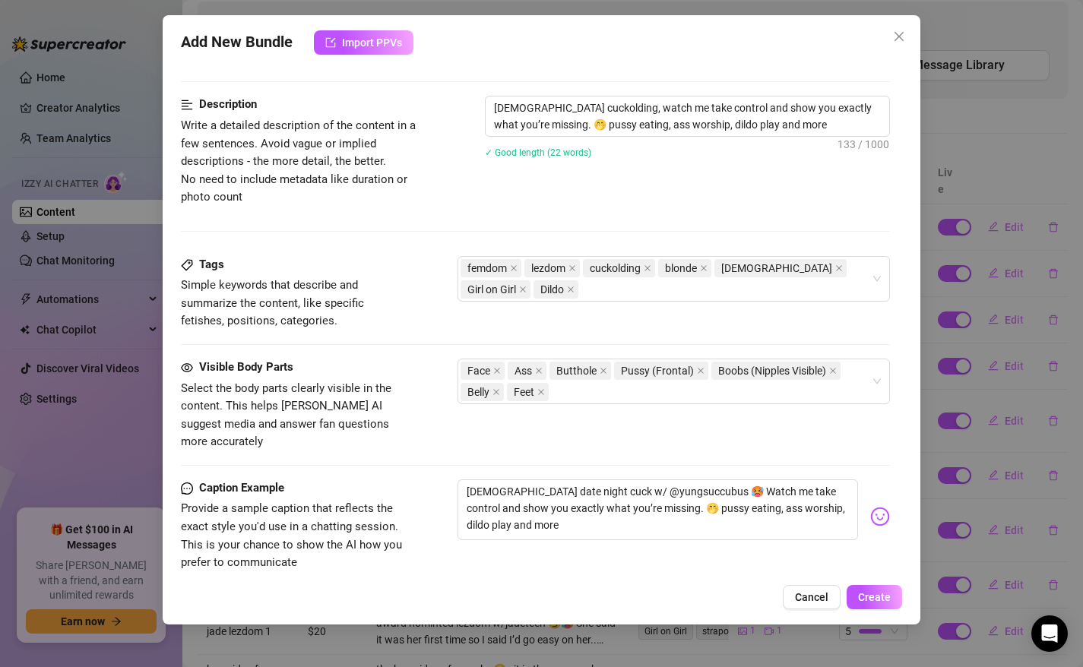
scroll to position [782, 0]
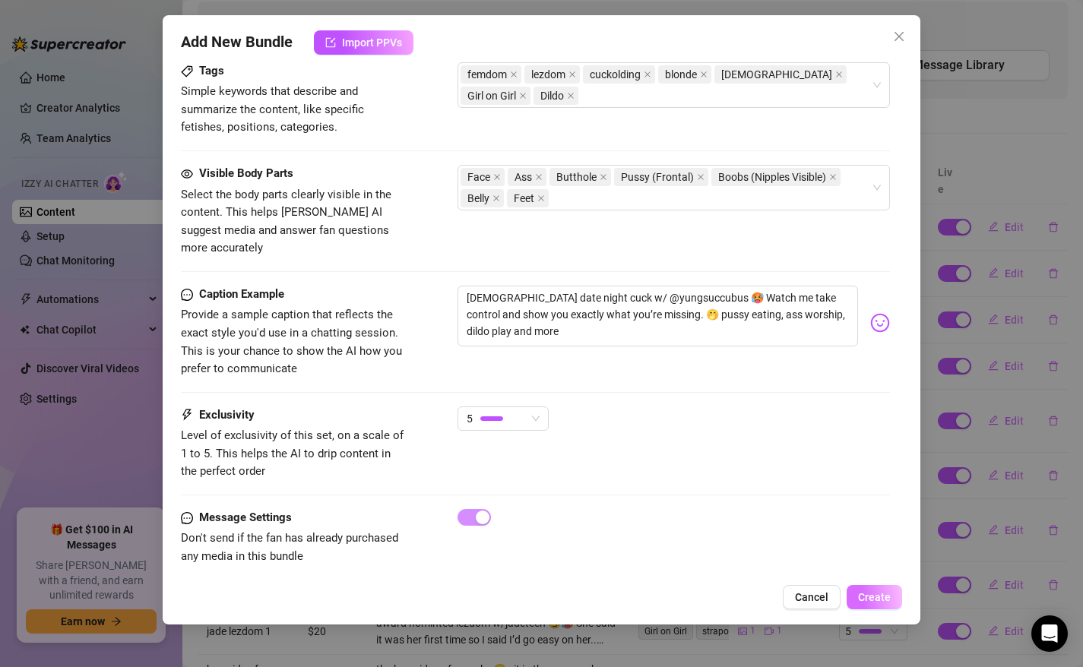
click at [877, 591] on span "Create" at bounding box center [874, 597] width 33 height 12
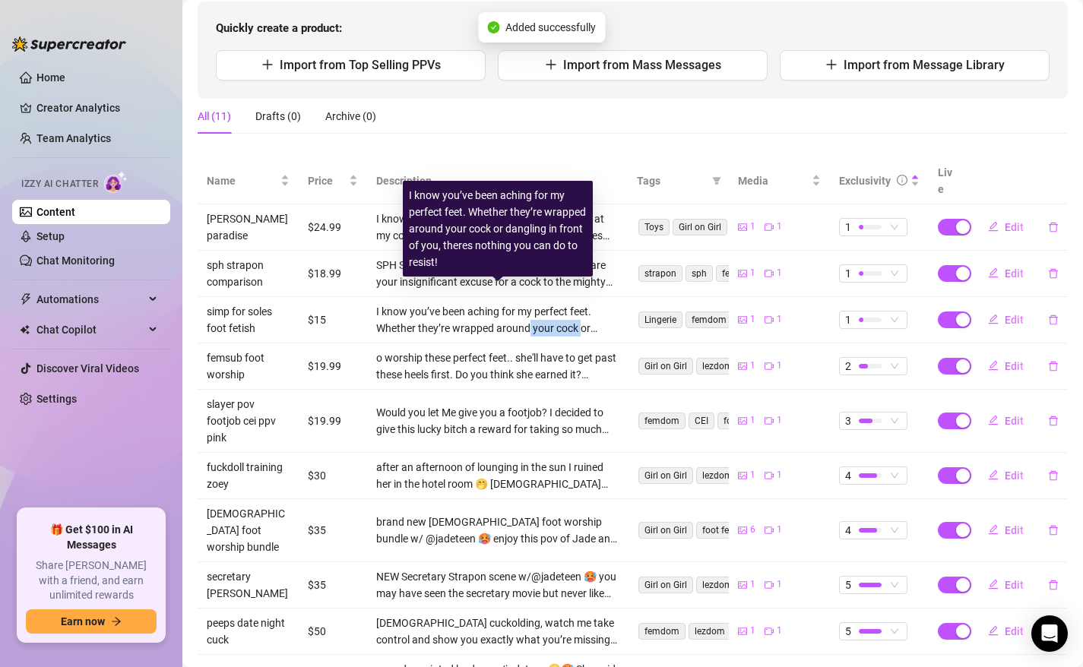
drag, startPoint x: 580, startPoint y: 316, endPoint x: 526, endPoint y: 321, distance: 54.2
click at [527, 319] on td "I know you’ve been aching for my perfect feet. Whether they’re wrapped around y…" at bounding box center [497, 320] width 261 height 46
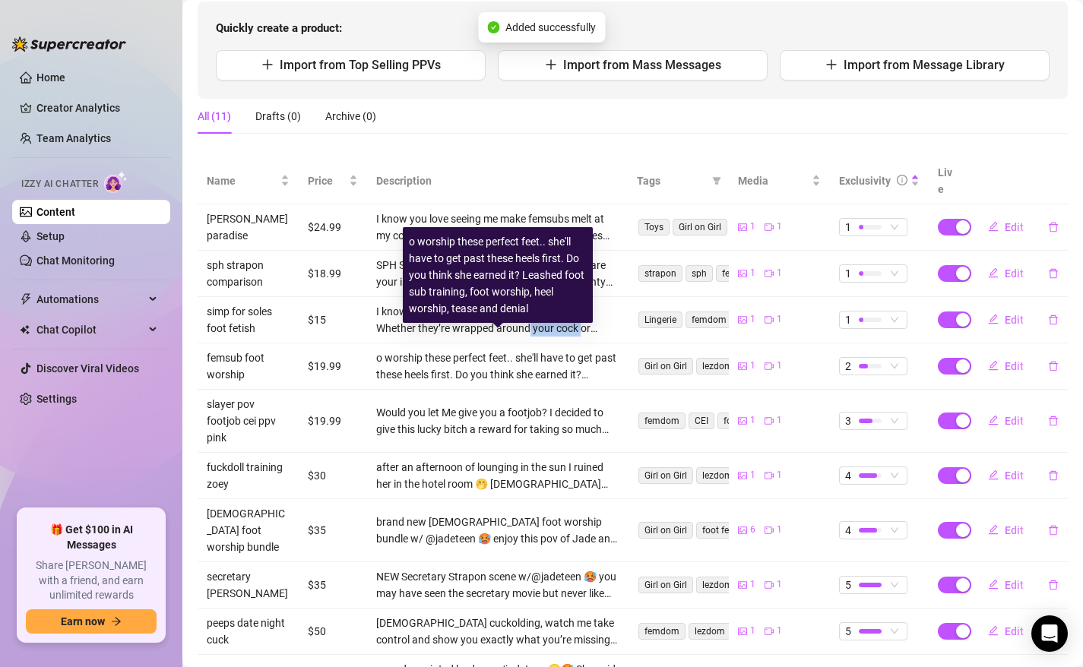
scroll to position [243, 0]
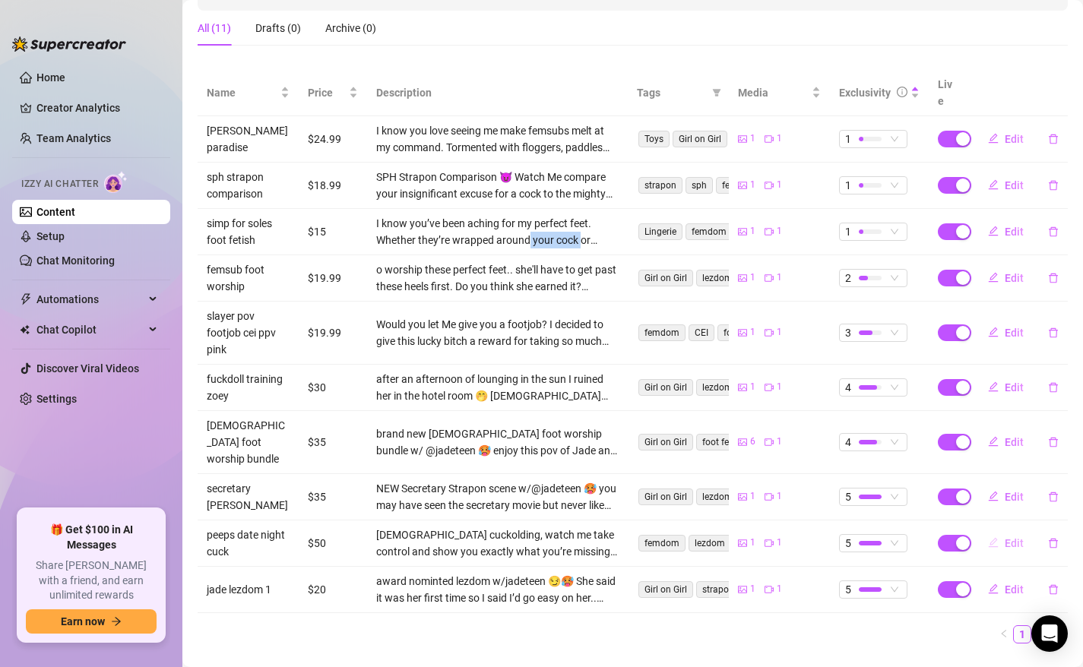
click at [1016, 537] on span "Edit" at bounding box center [1013, 543] width 19 height 12
type textarea "[DEMOGRAPHIC_DATA] date night cuck w/ @yungsuccubus 🥵 Watch me take control and…"
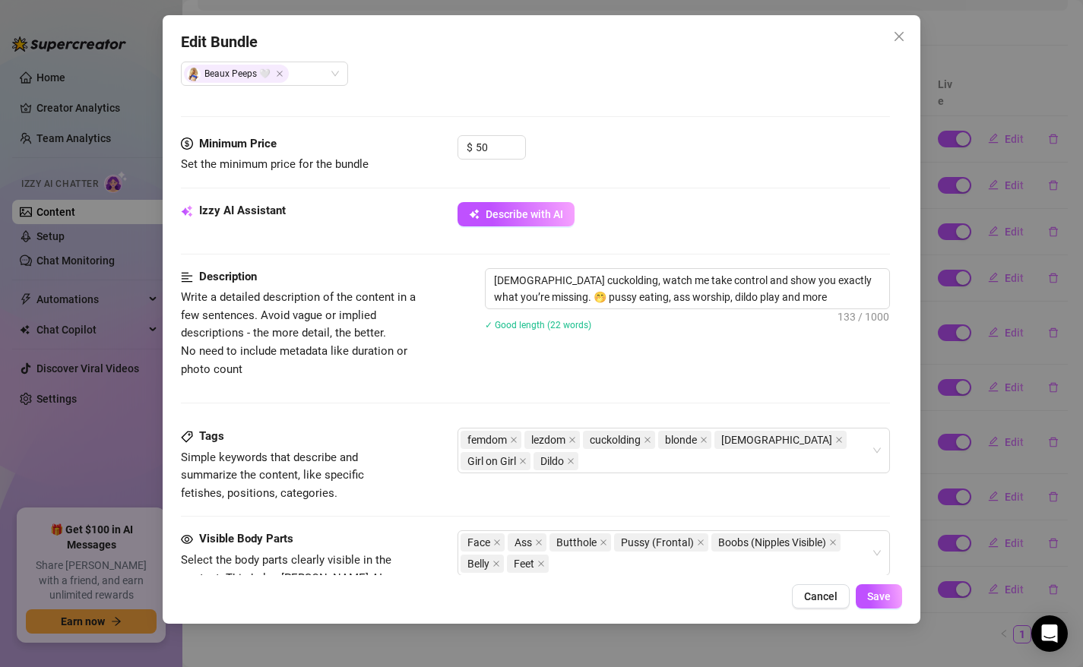
scroll to position [714, 0]
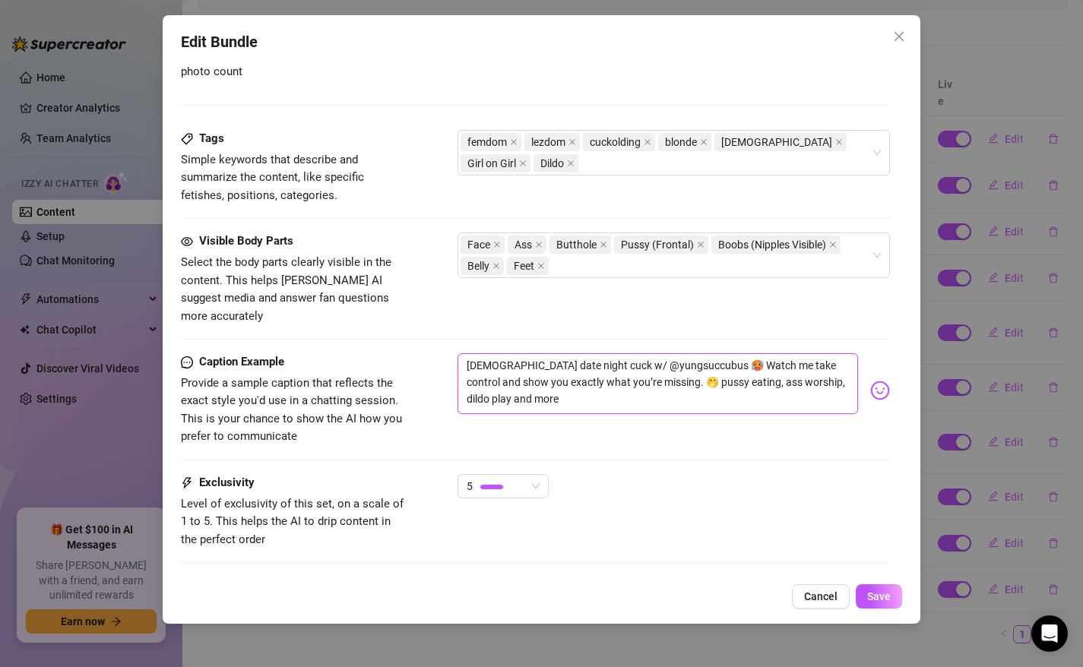
drag, startPoint x: 539, startPoint y: 384, endPoint x: 394, endPoint y: 308, distance: 163.8
click at [394, 308] on form "Account Mistress (@themistressmax) Name Name is for your internal organization …" at bounding box center [536, 13] width 710 height 1298
click at [117, 336] on div "Edit Bundle Account Mistress (@themistressmax) Name Name is for your internal o…" at bounding box center [541, 333] width 1083 height 667
